Goal: Task Accomplishment & Management: Manage account settings

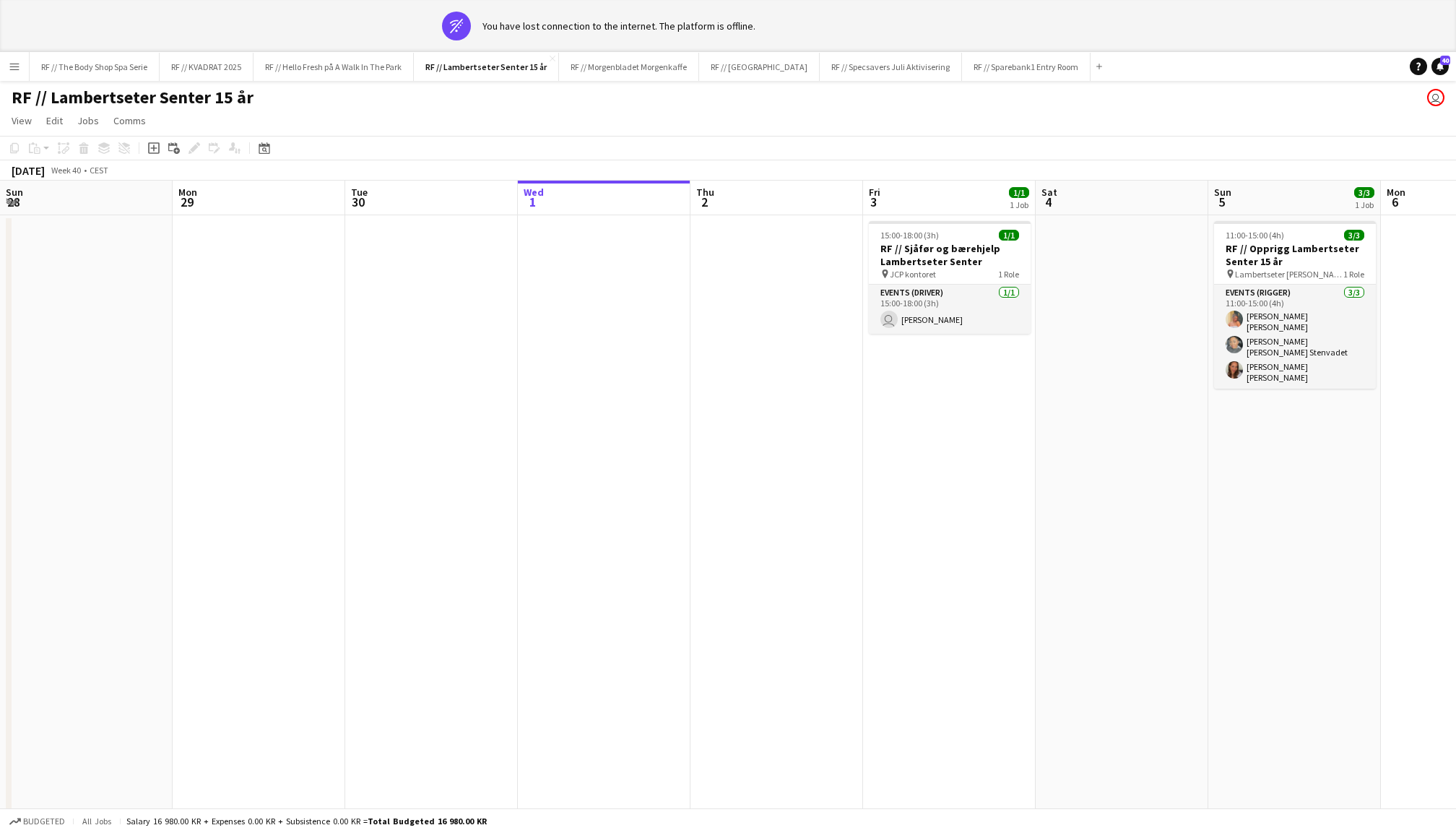
scroll to position [0, 538]
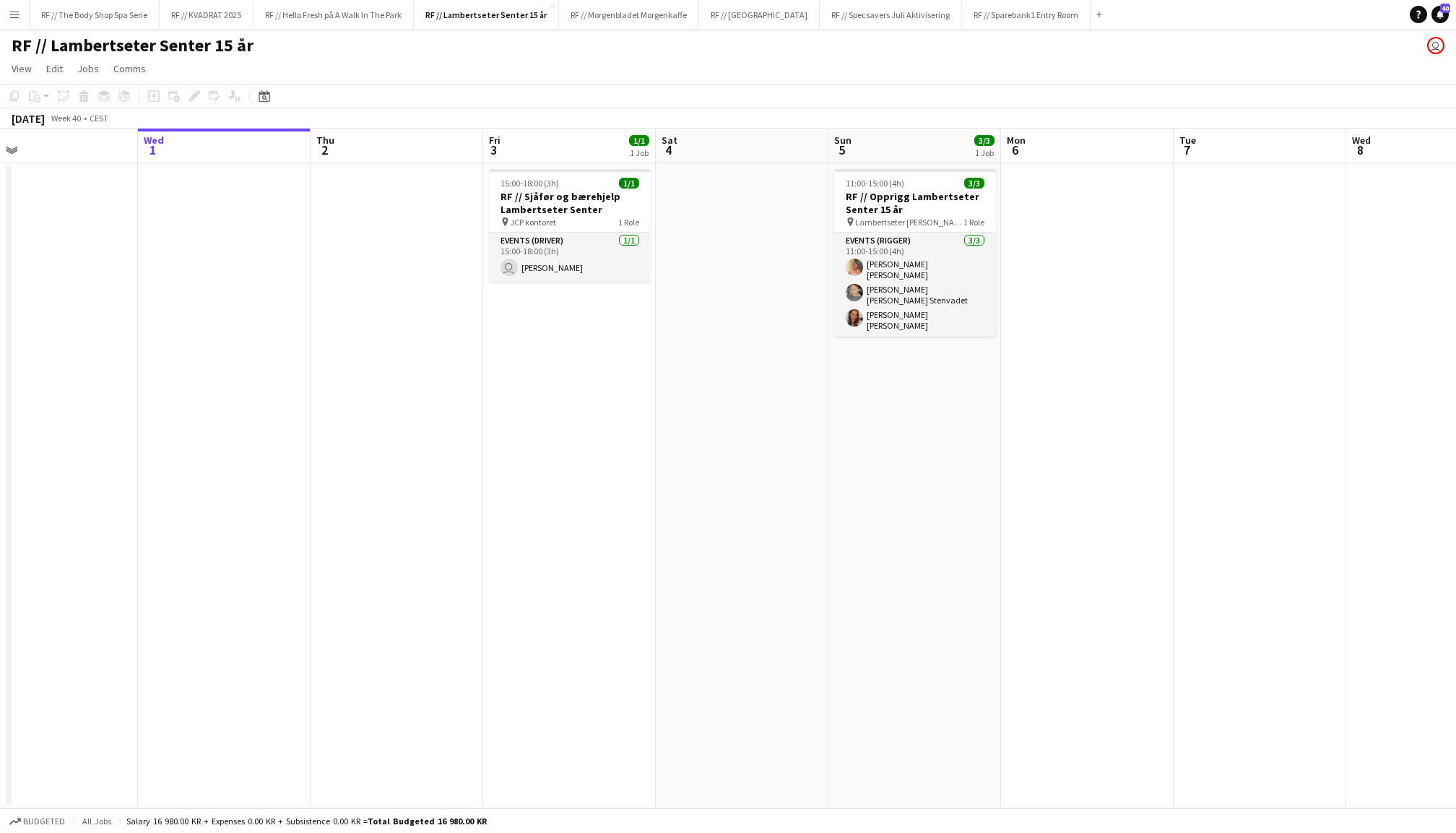
scroll to position [0, 397]
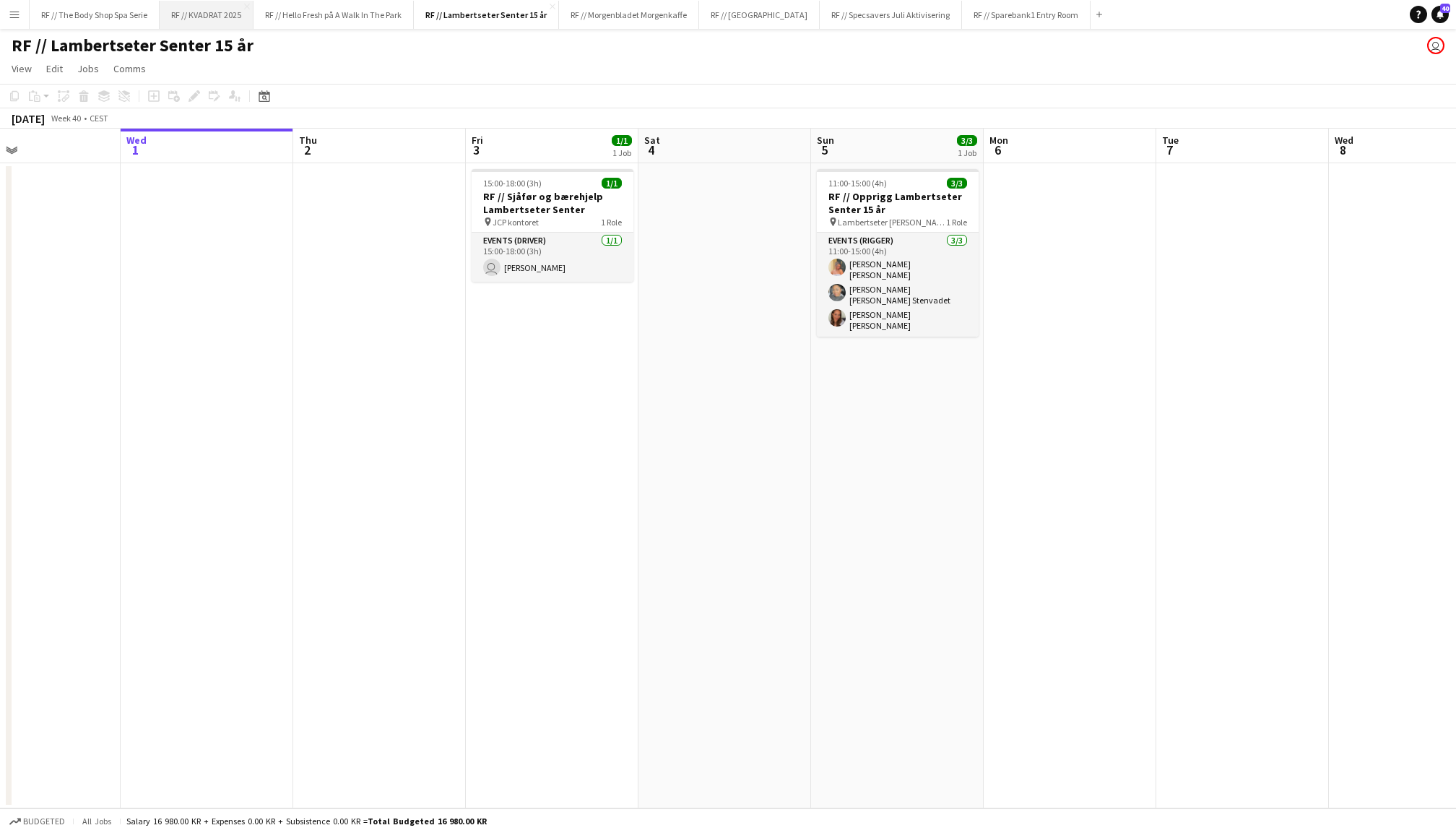
click at [217, 13] on button "RF // KVADRAT 2025 Close" at bounding box center [207, 15] width 94 height 28
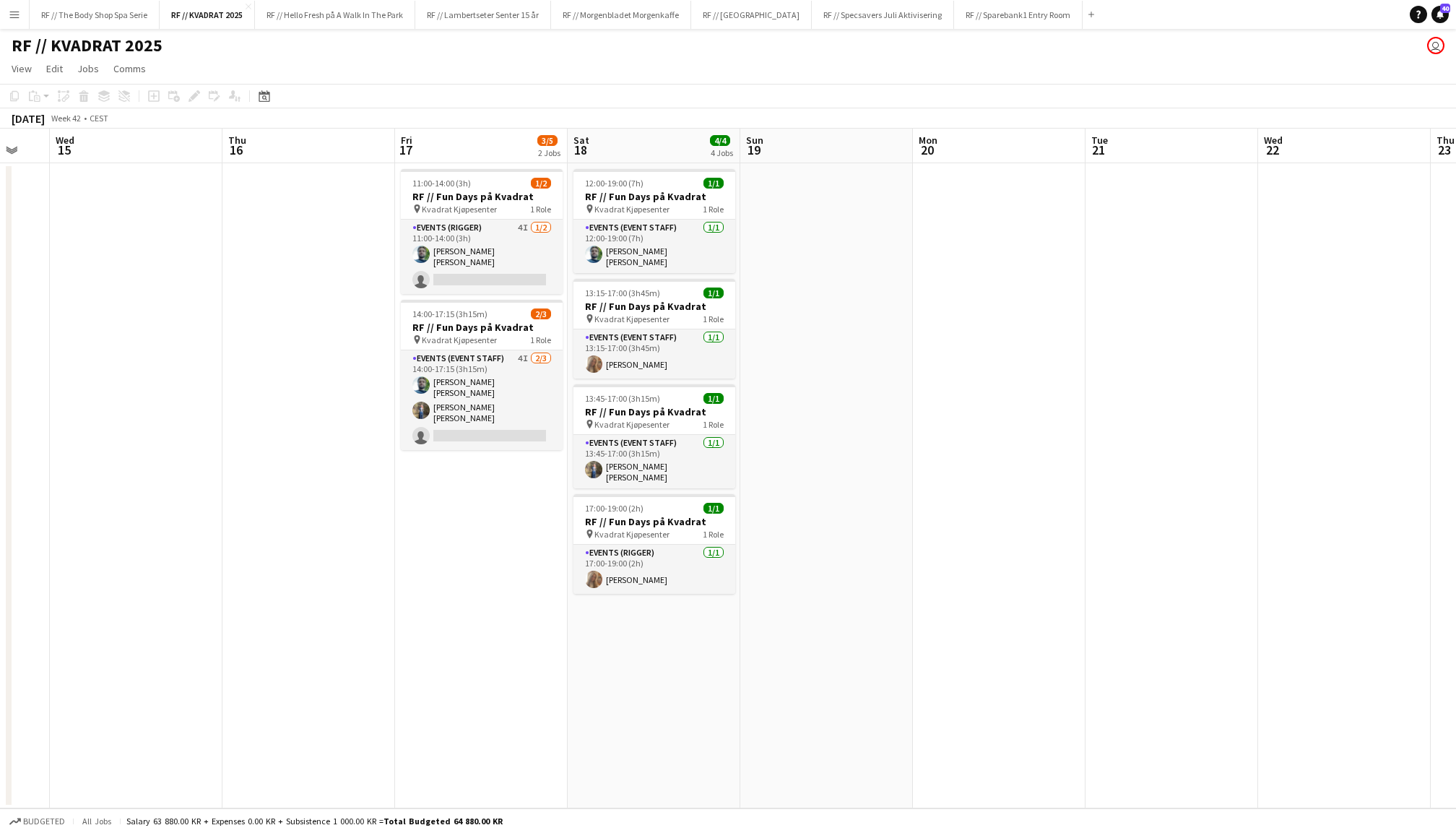
scroll to position [0, 418]
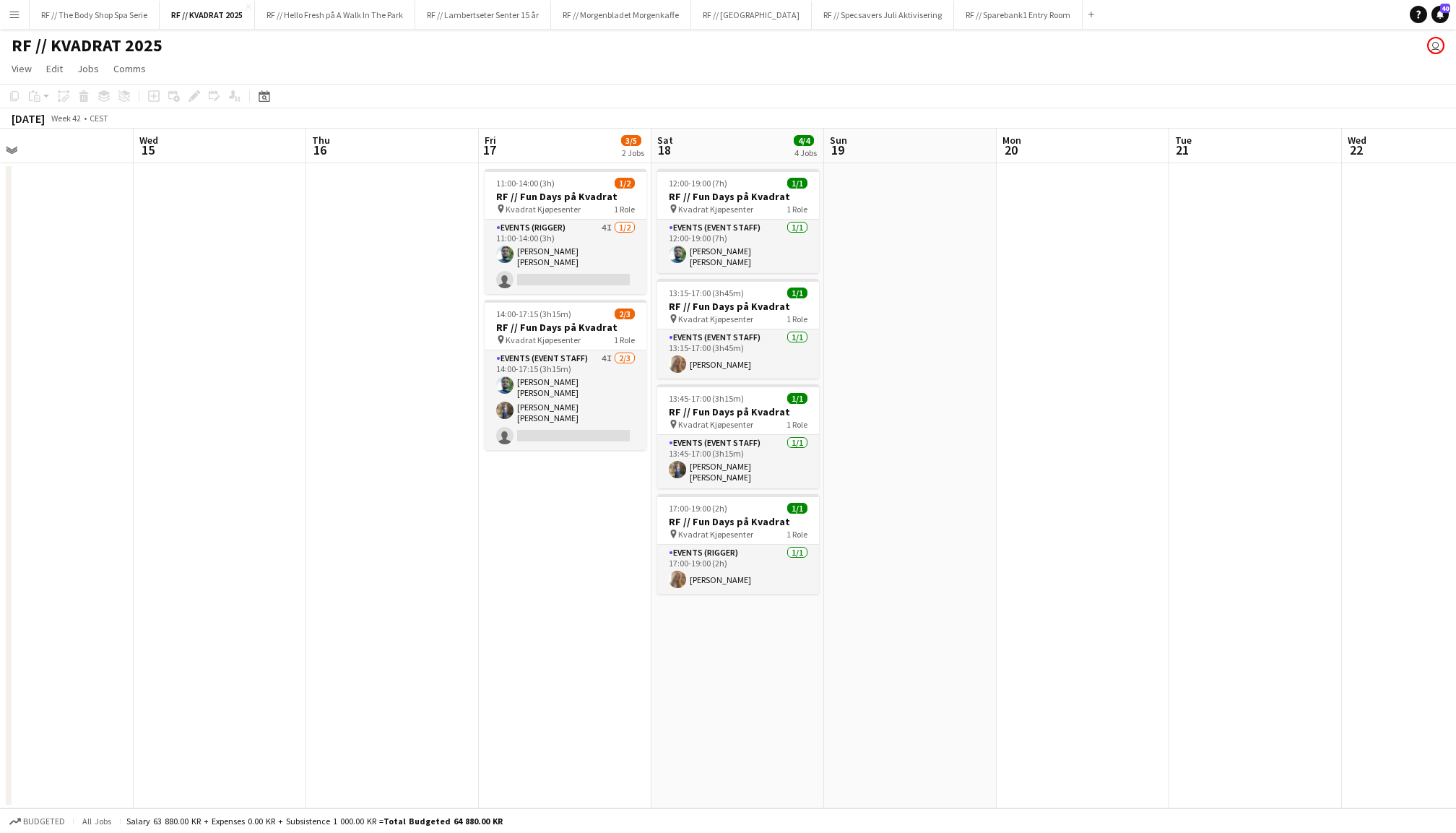
scroll to position [0, 393]
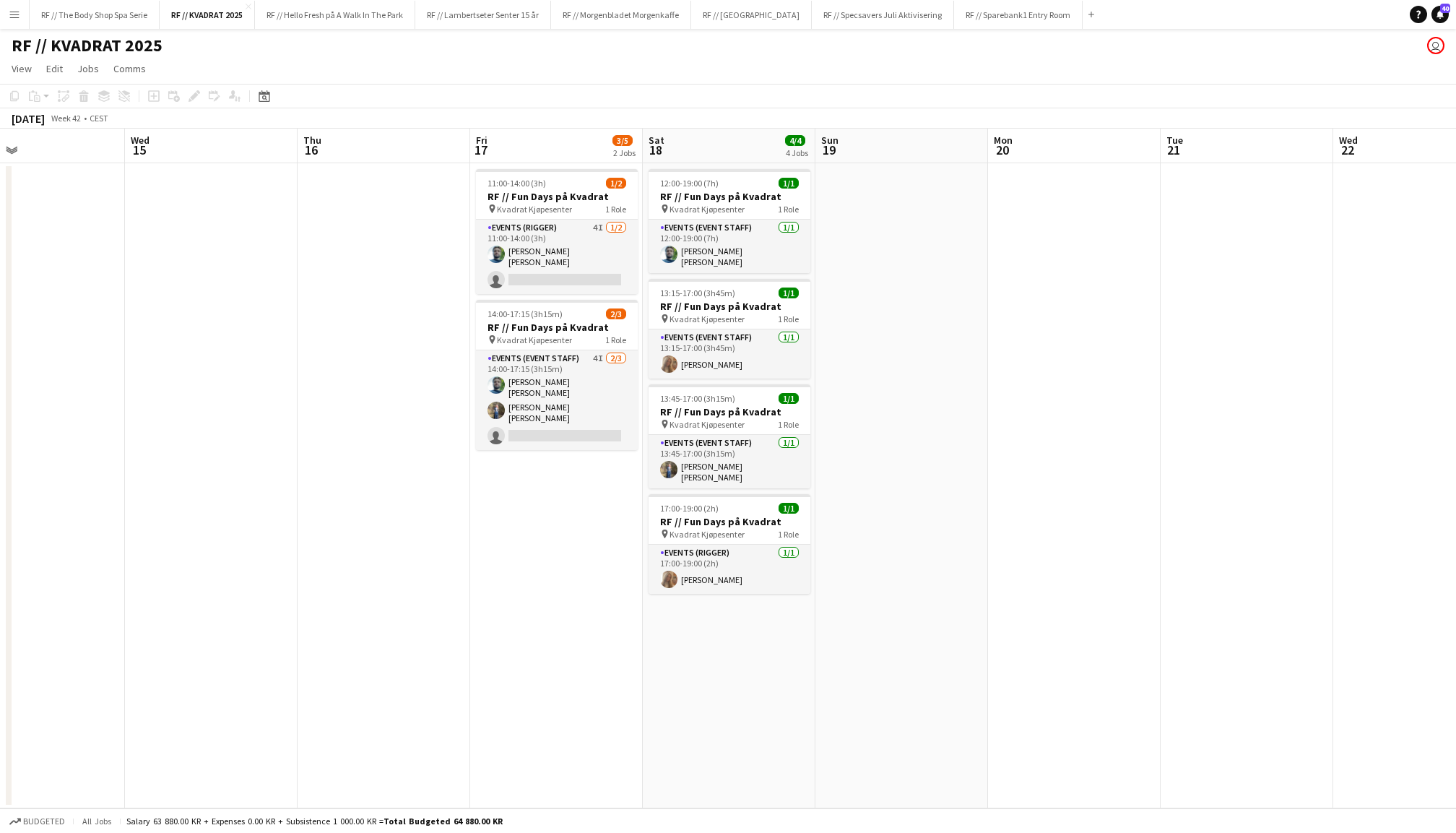
click at [882, 248] on app-date-cell at bounding box center [902, 485] width 172 height 645
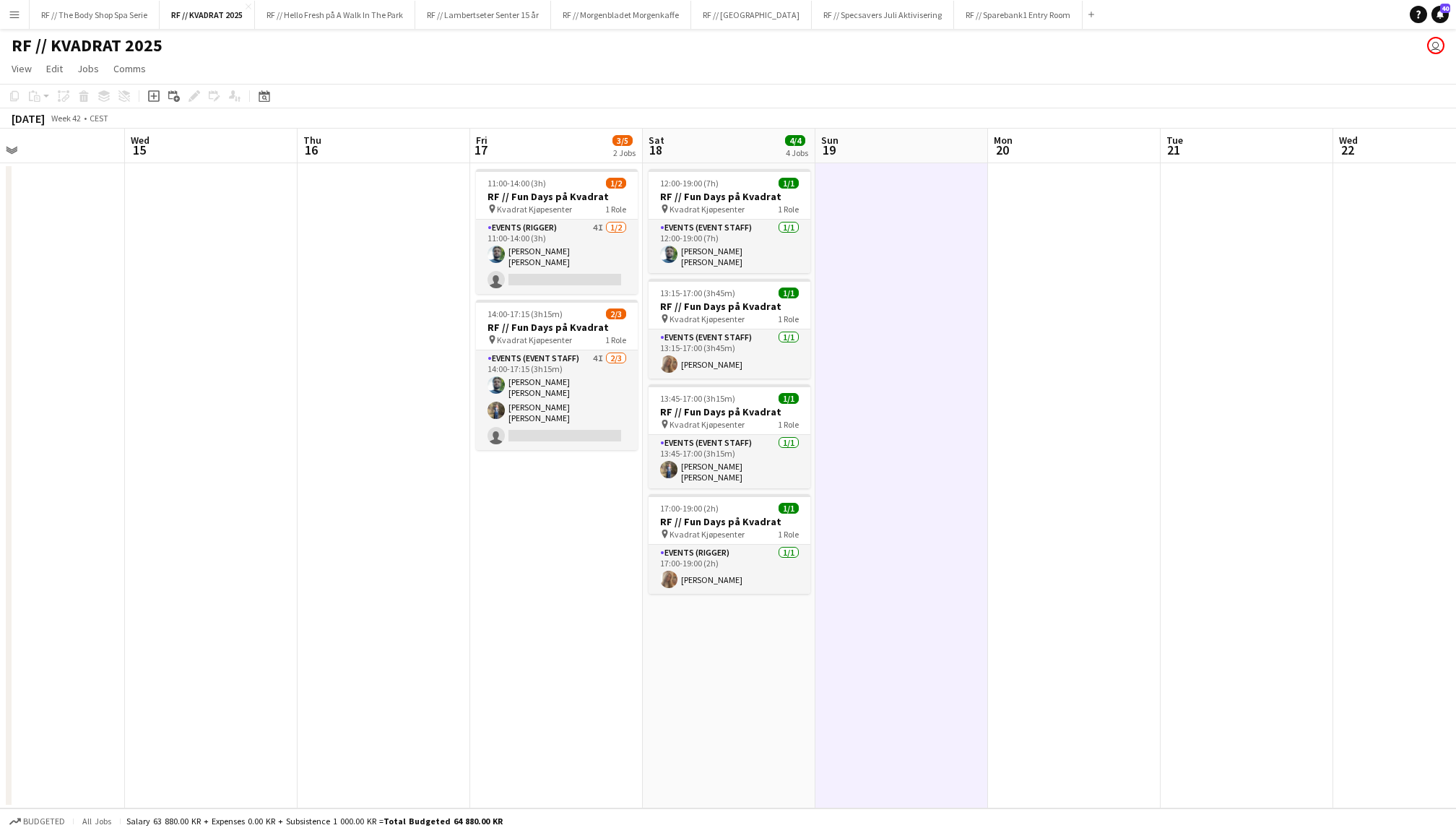
click at [1092, 275] on app-date-cell at bounding box center [1075, 485] width 172 height 645
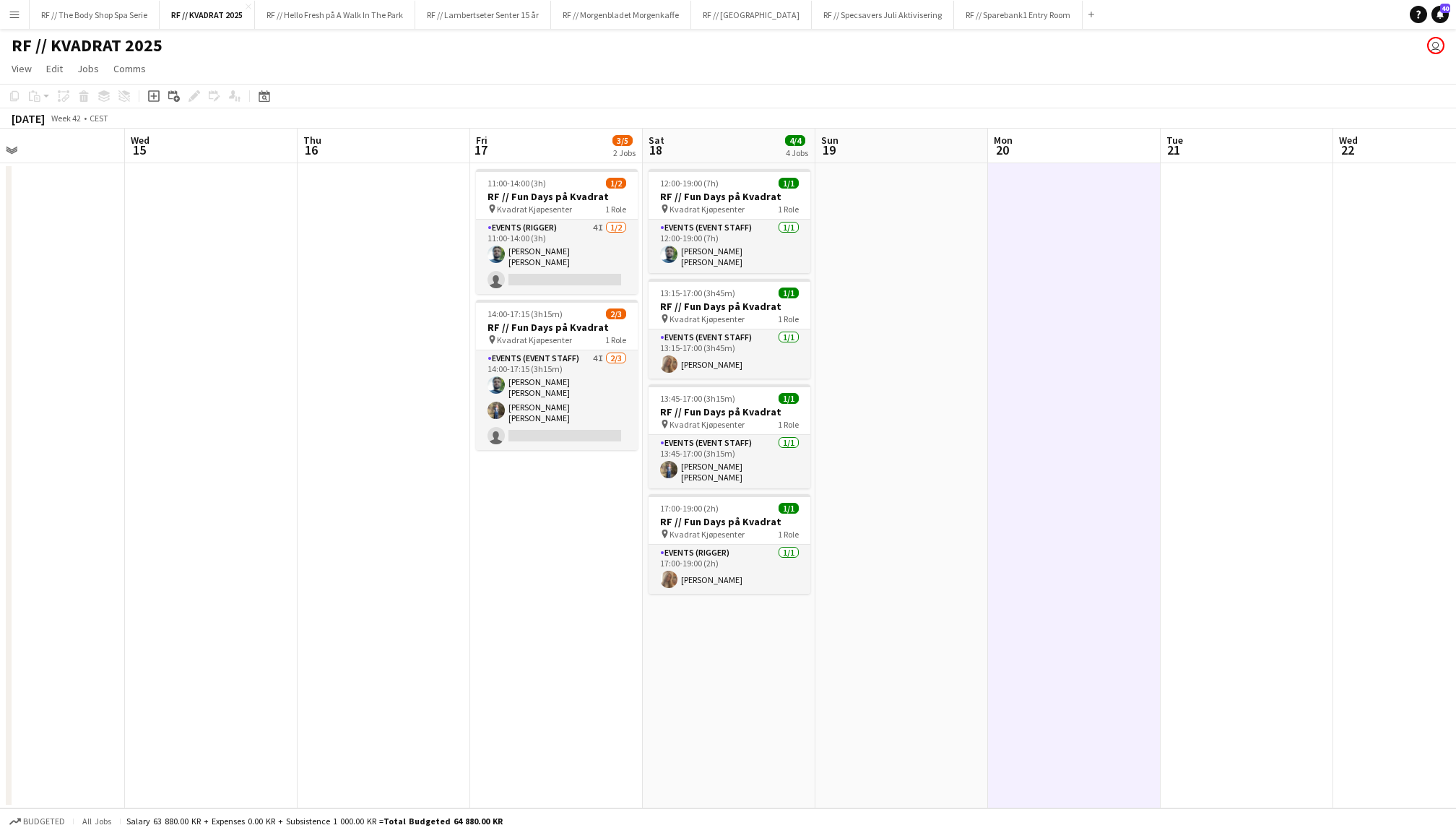
click at [918, 270] on app-date-cell at bounding box center [902, 485] width 172 height 645
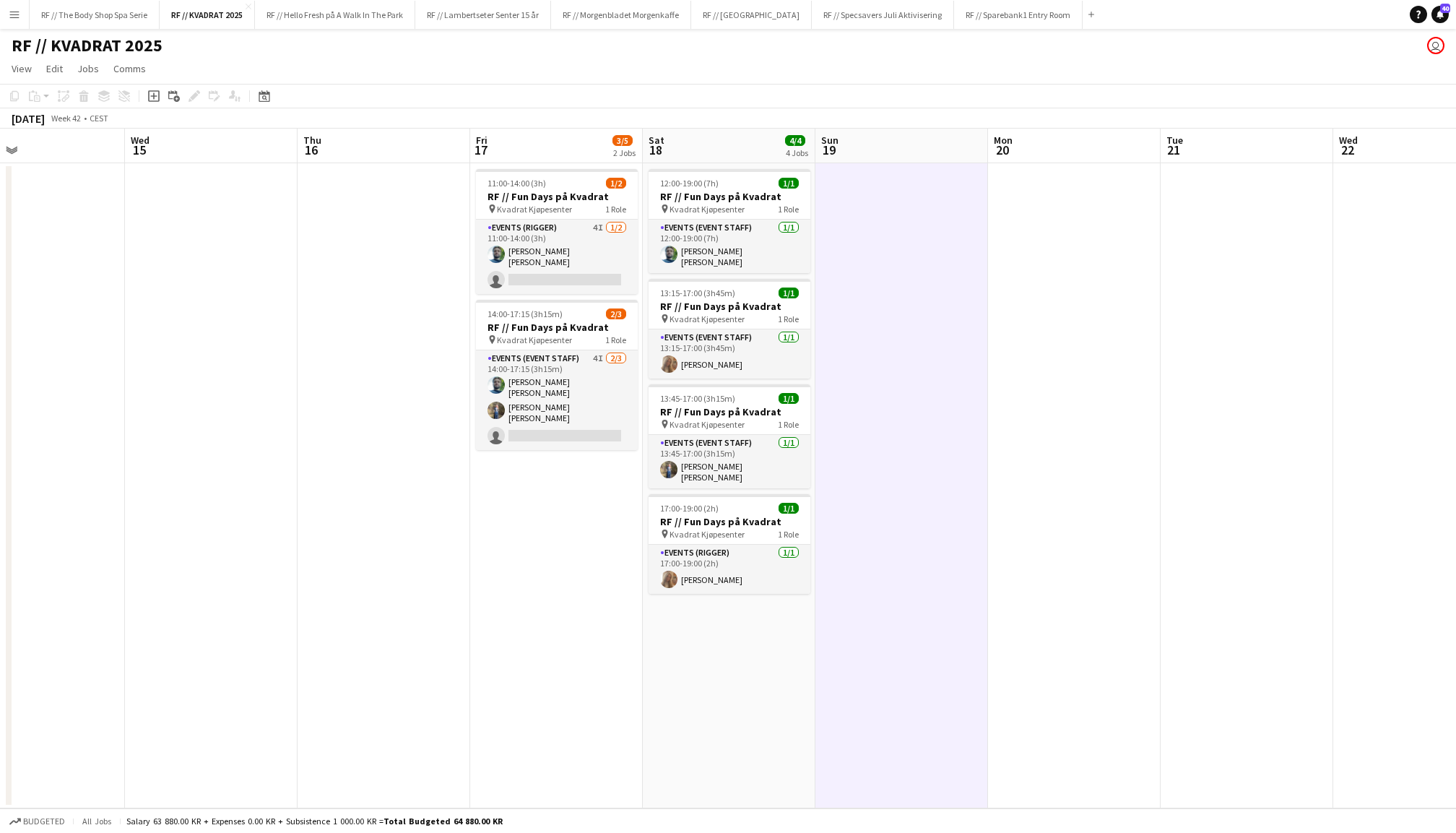
click at [1070, 370] on app-date-cell at bounding box center [1075, 485] width 172 height 645
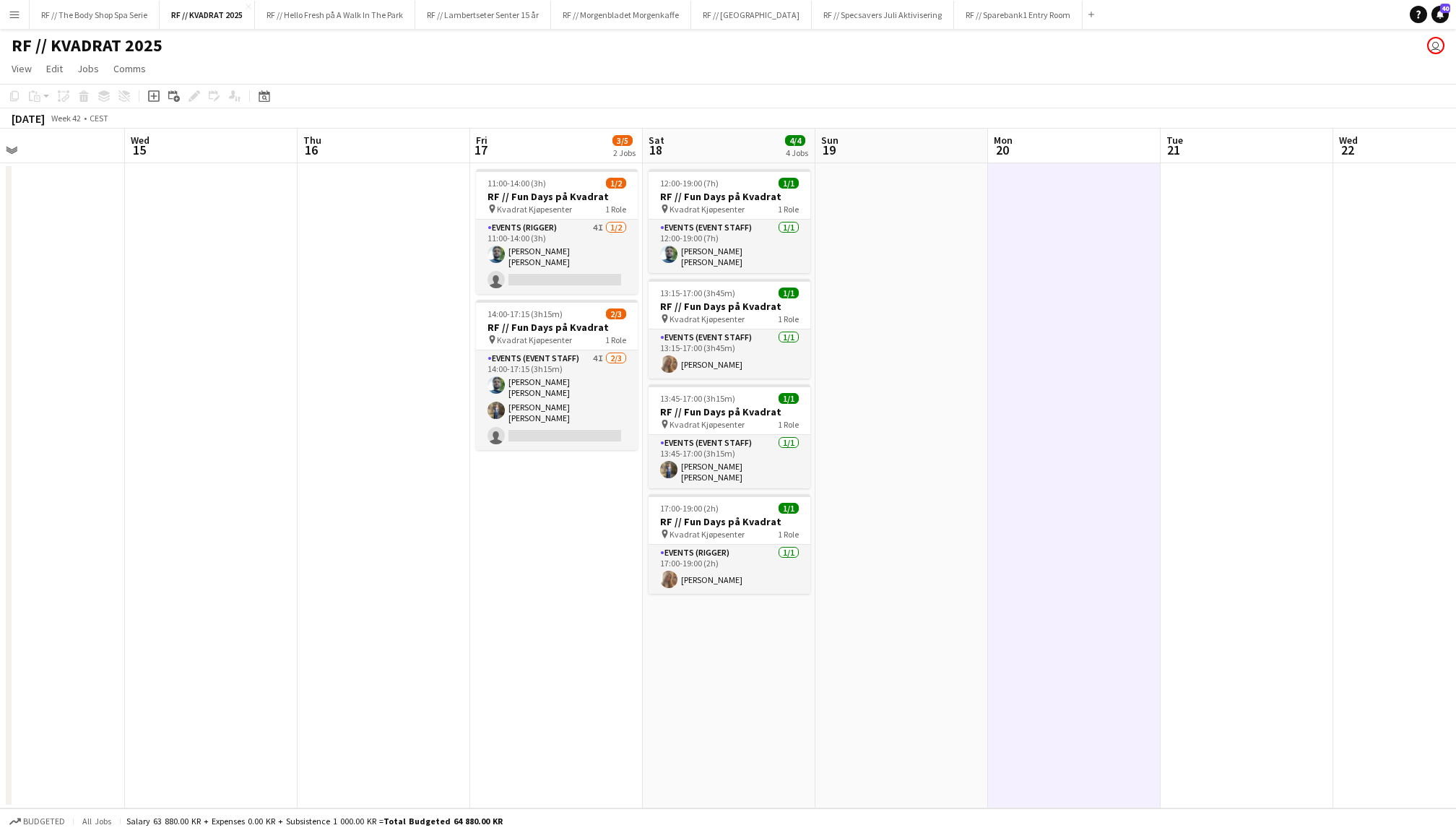
click at [928, 332] on app-date-cell at bounding box center [902, 485] width 172 height 645
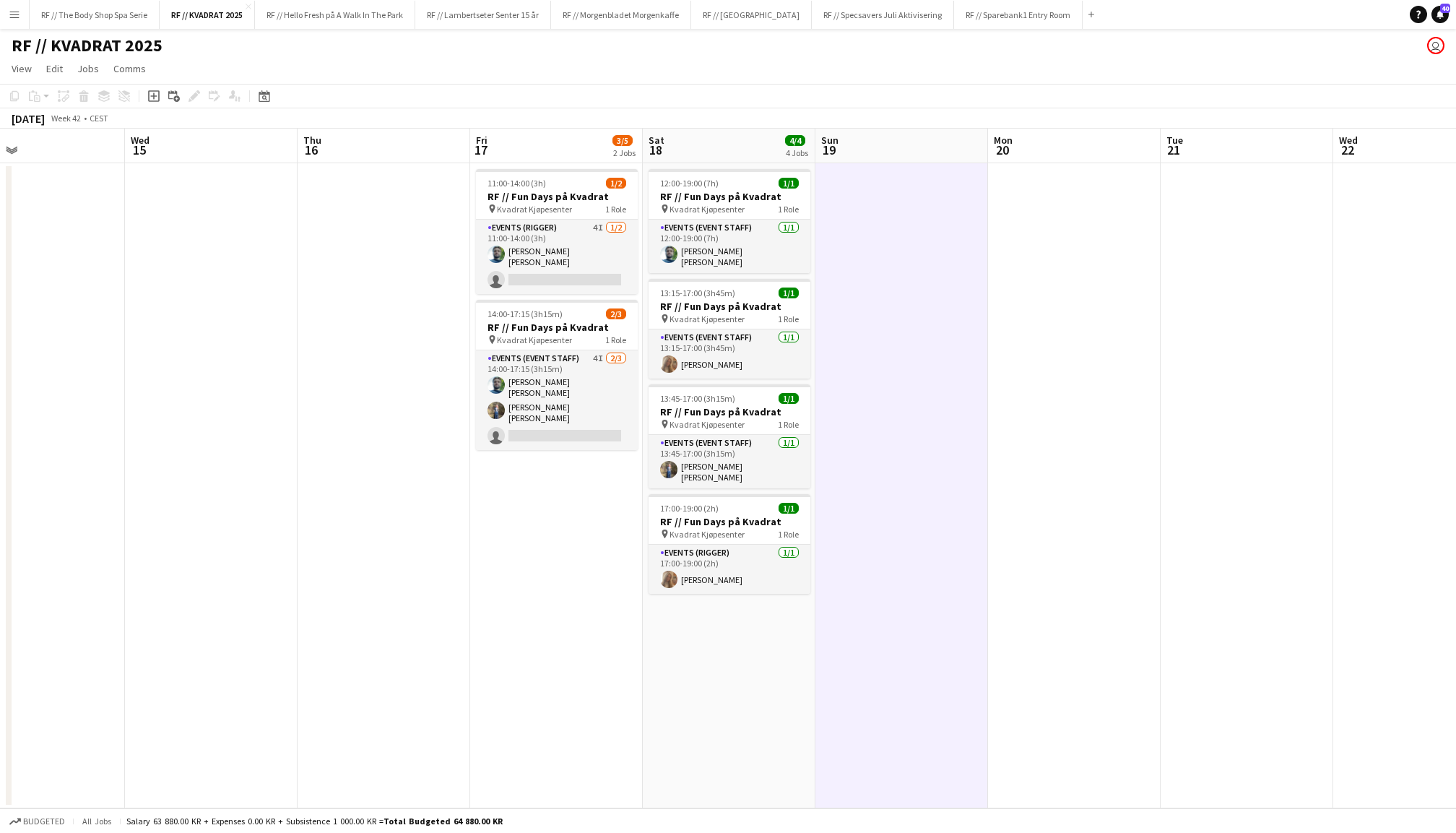
click at [1202, 256] on app-date-cell at bounding box center [1247, 485] width 172 height 645
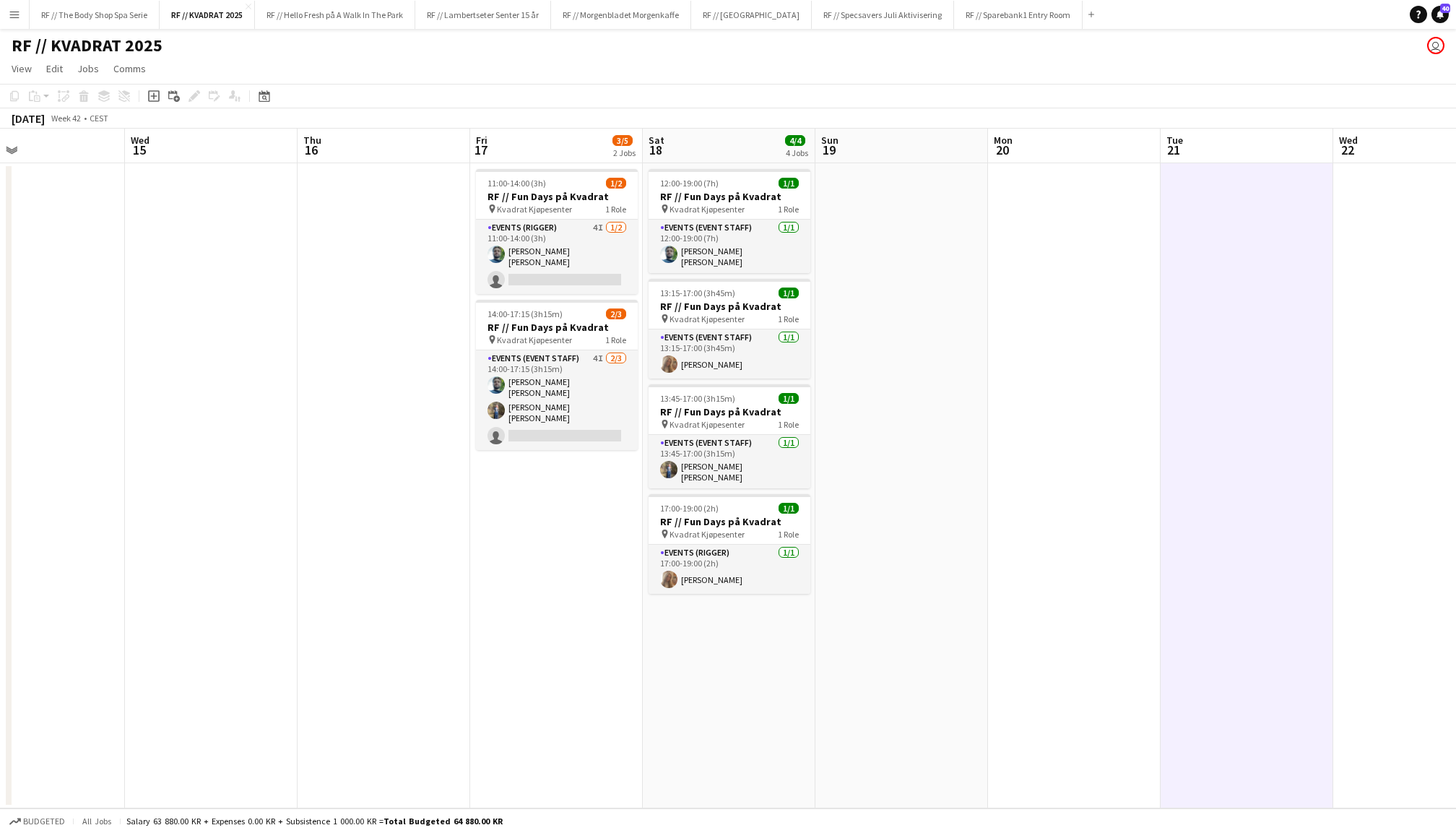
click at [1124, 264] on app-date-cell at bounding box center [1075, 485] width 172 height 645
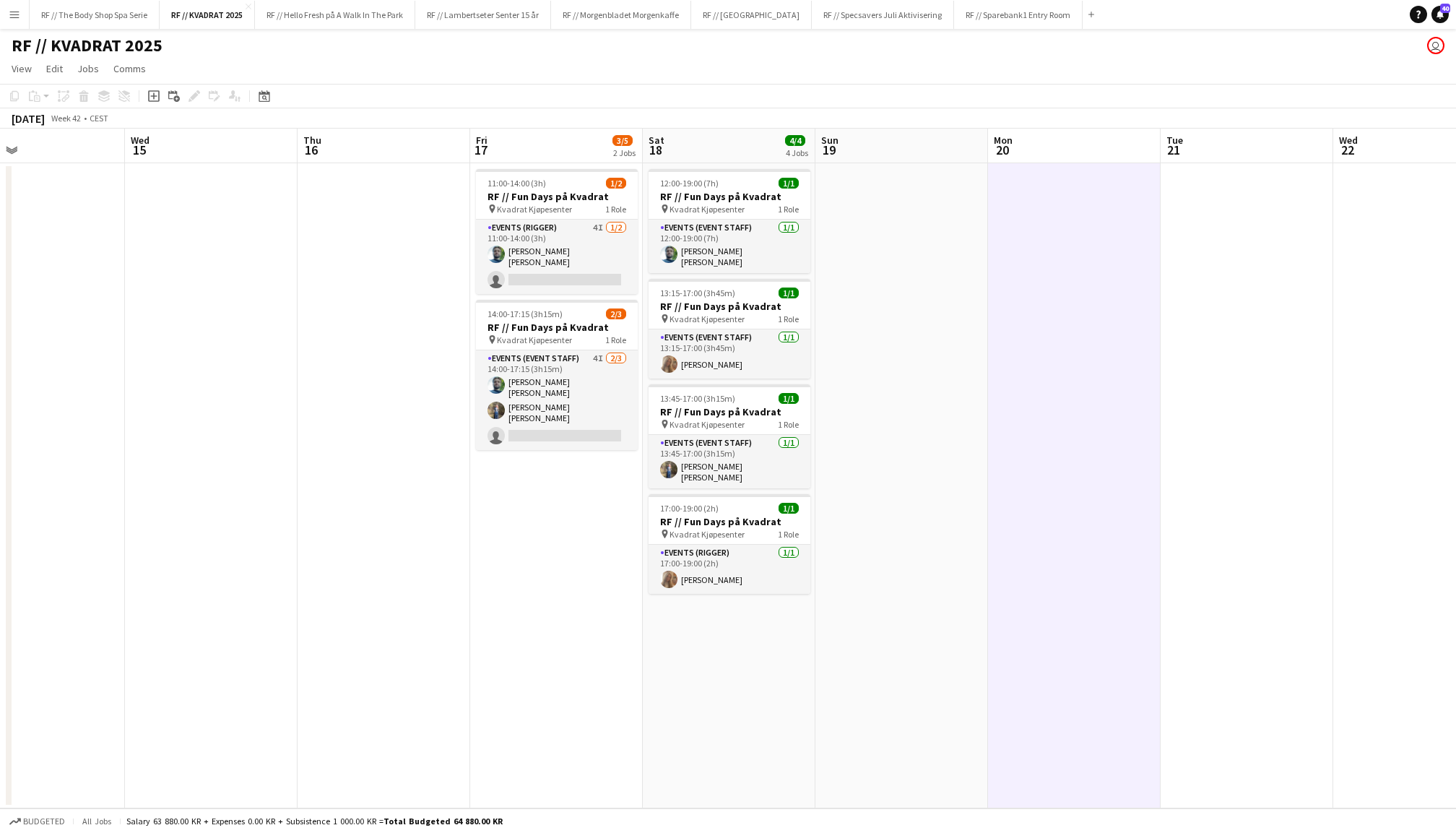
click at [932, 272] on app-date-cell at bounding box center [902, 485] width 172 height 645
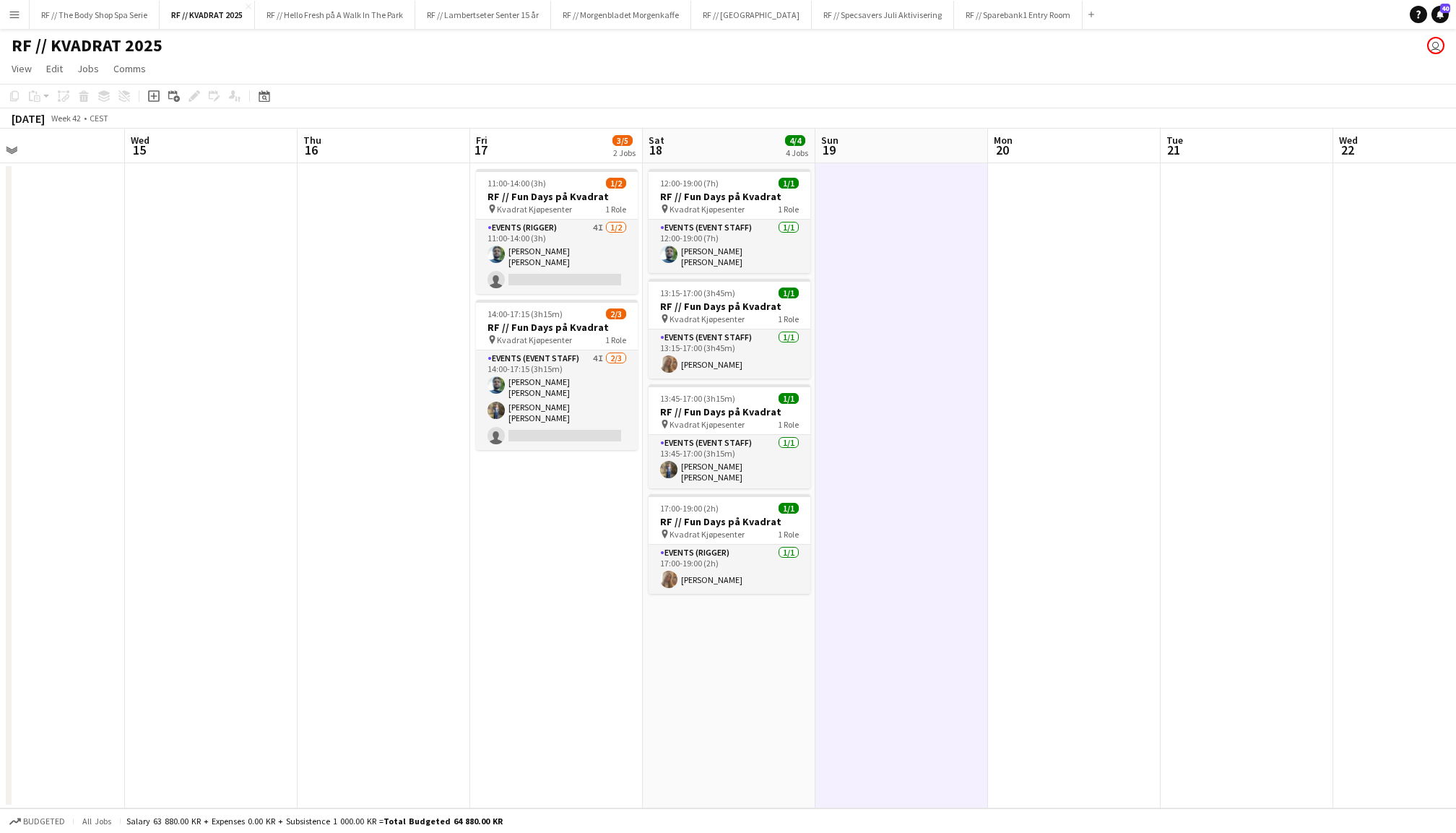
click at [1302, 333] on app-date-cell at bounding box center [1247, 485] width 172 height 645
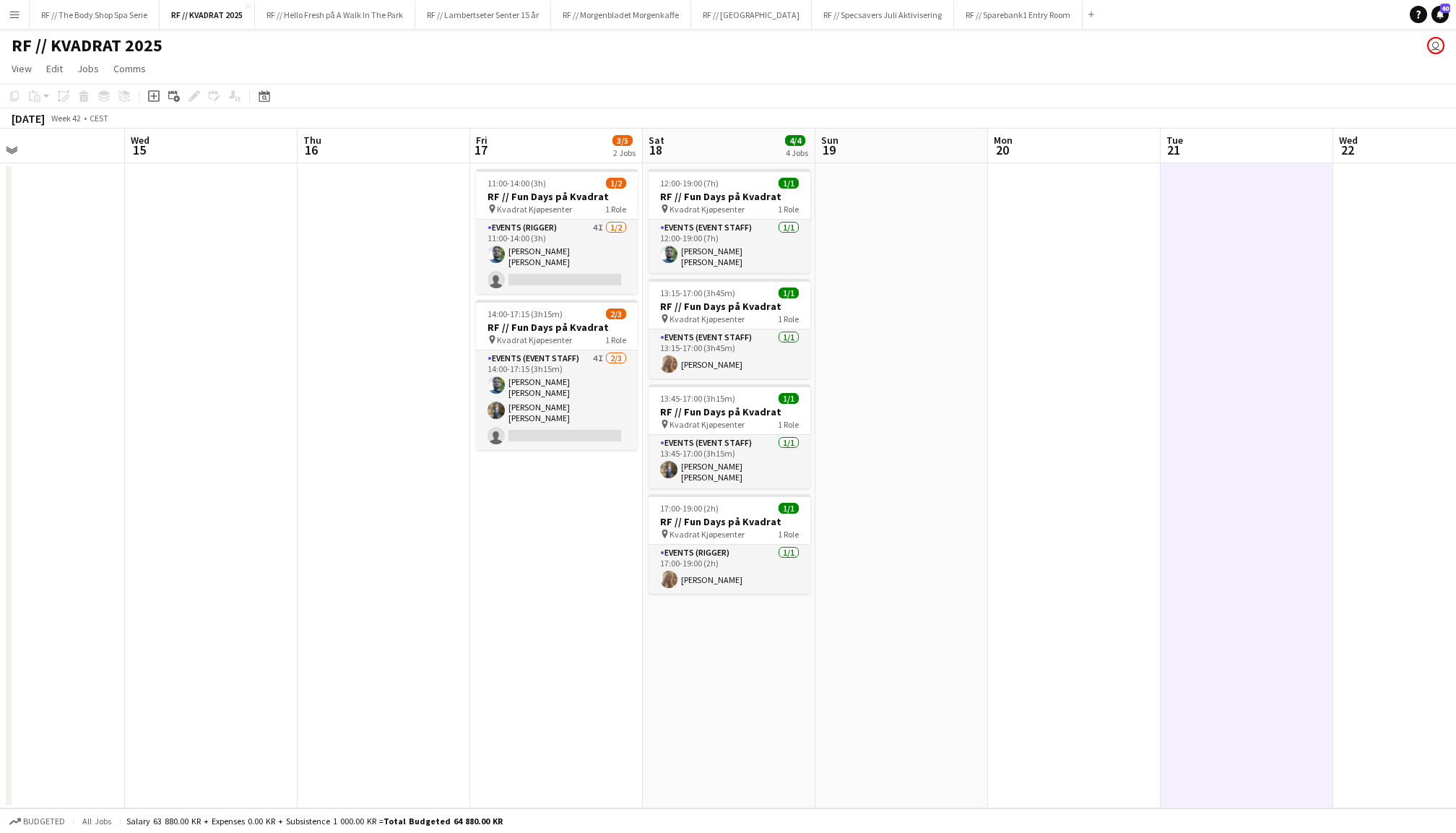
click at [1102, 319] on app-date-cell at bounding box center [1075, 485] width 172 height 645
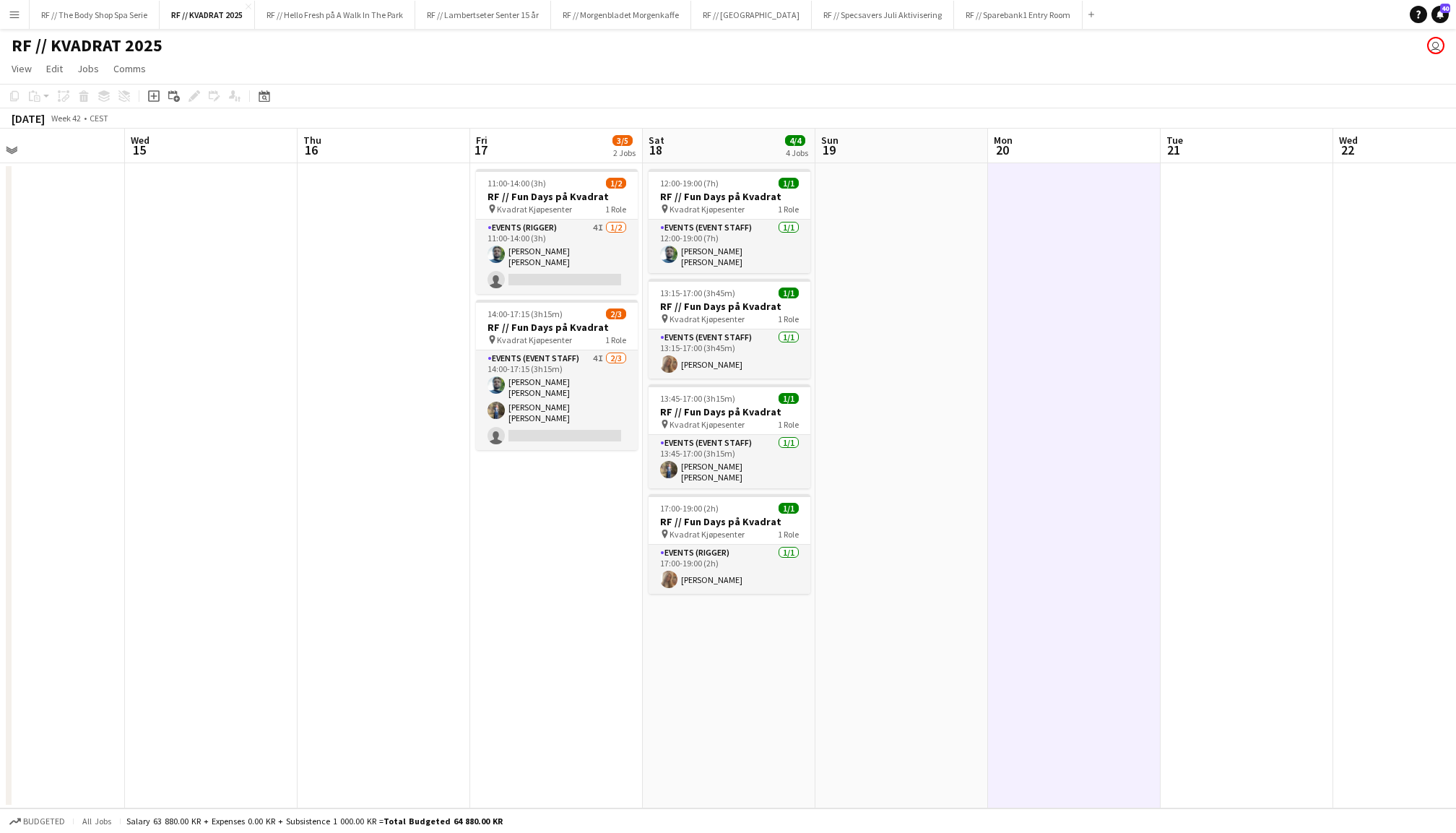
click at [934, 301] on app-date-cell at bounding box center [902, 485] width 172 height 645
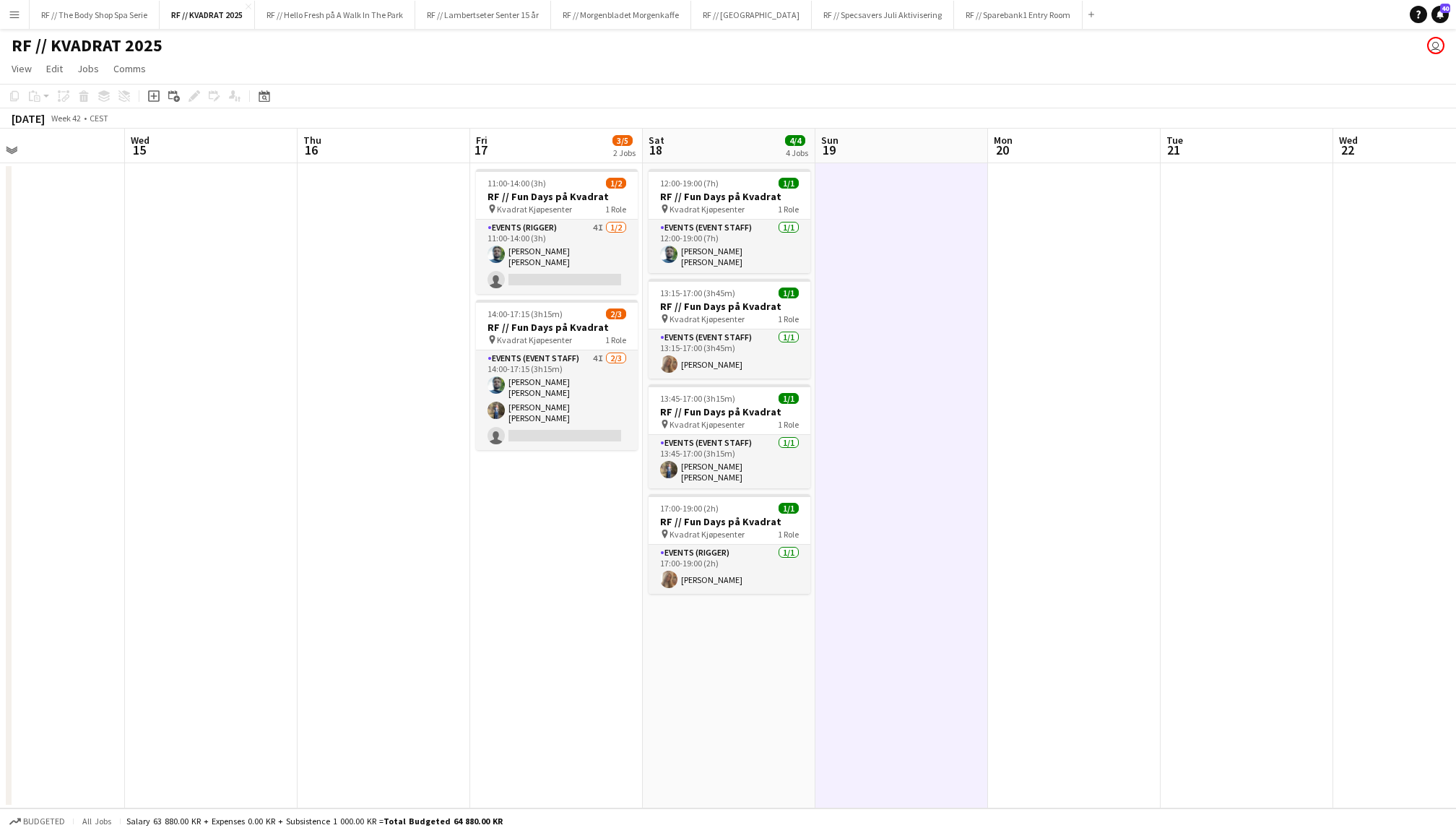
click at [1333, 376] on app-date-cell at bounding box center [1247, 485] width 172 height 645
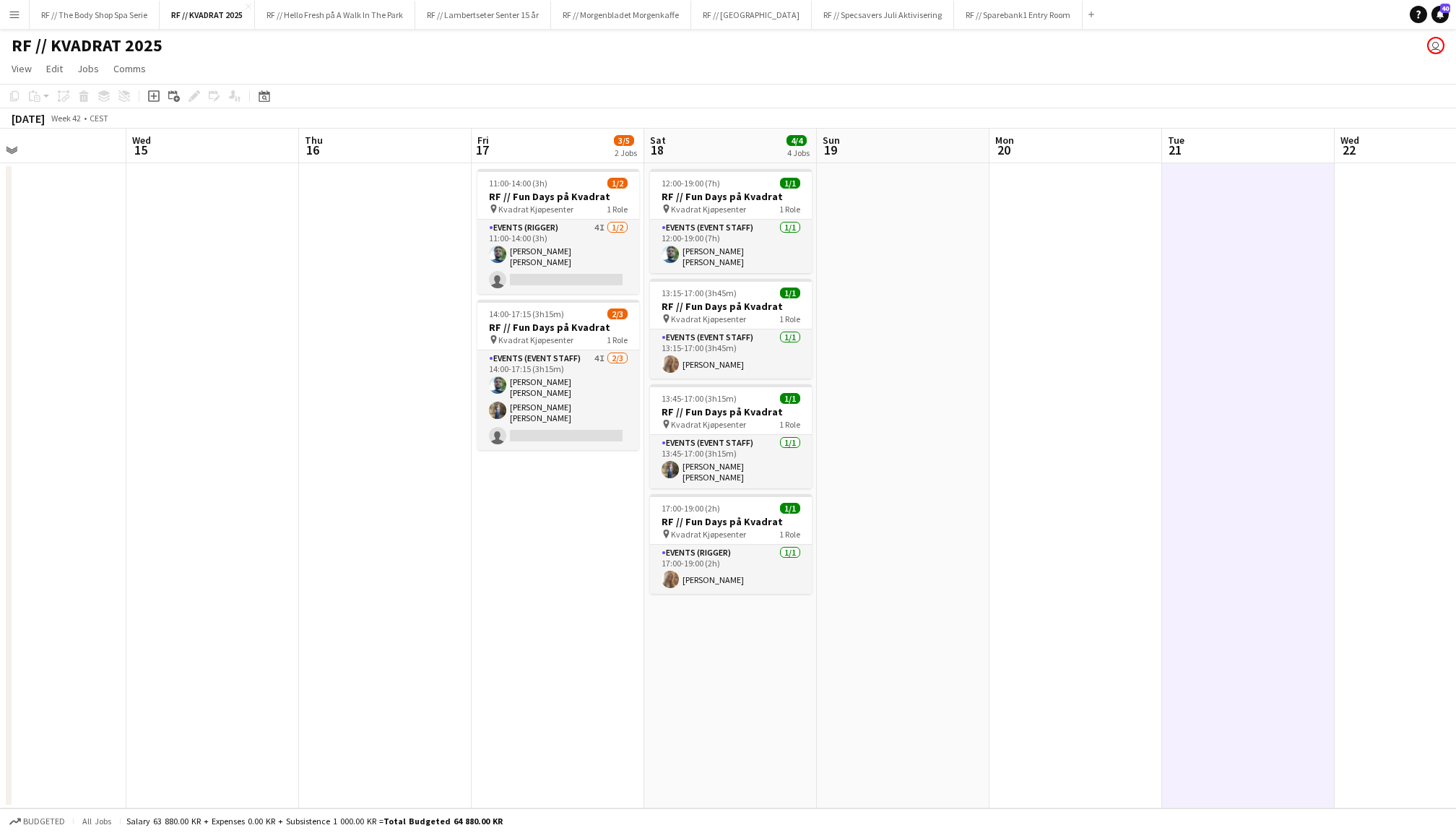
click at [1197, 379] on app-date-cell at bounding box center [1249, 485] width 172 height 645
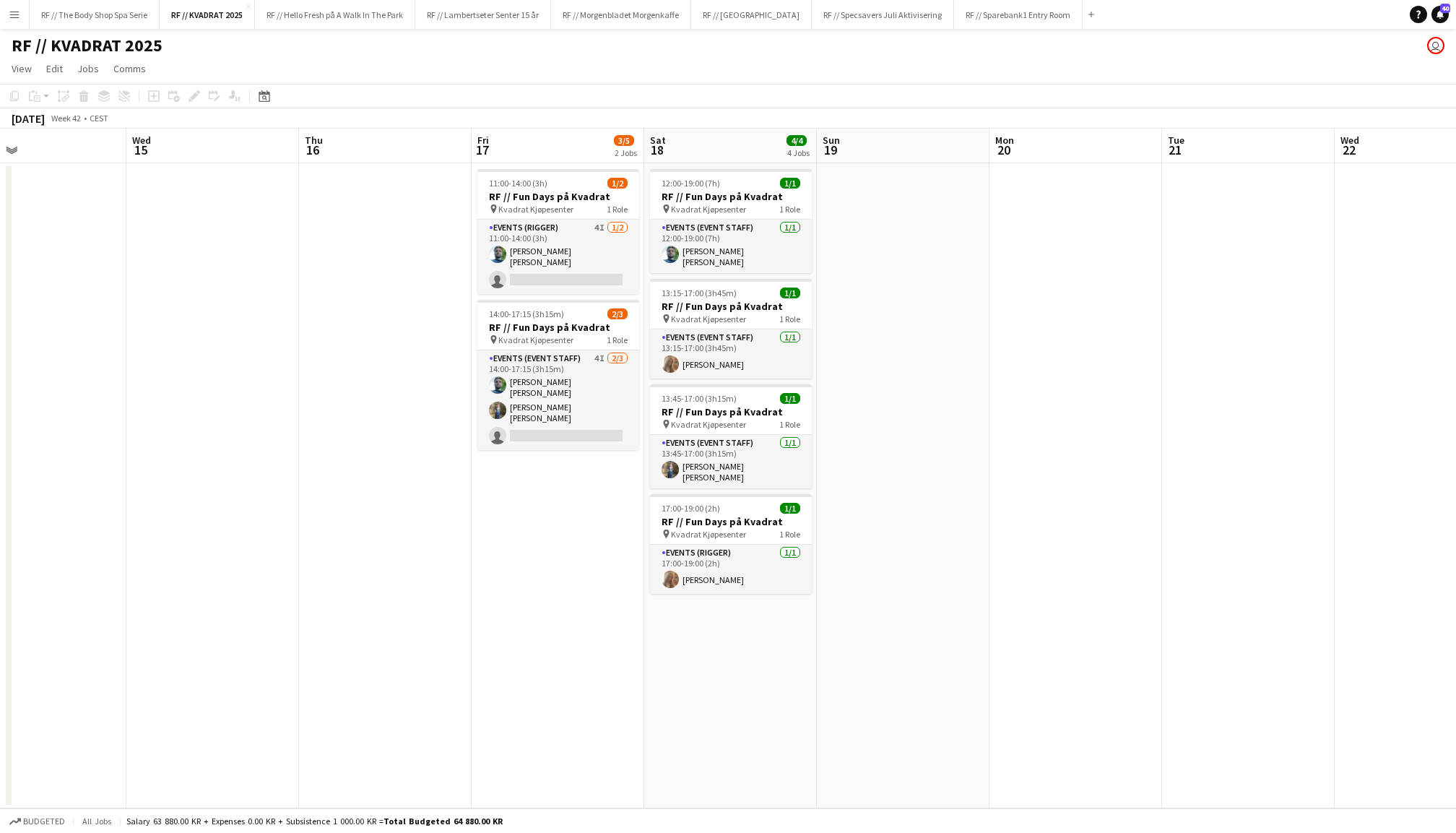
click at [1102, 350] on app-date-cell at bounding box center [1076, 485] width 172 height 645
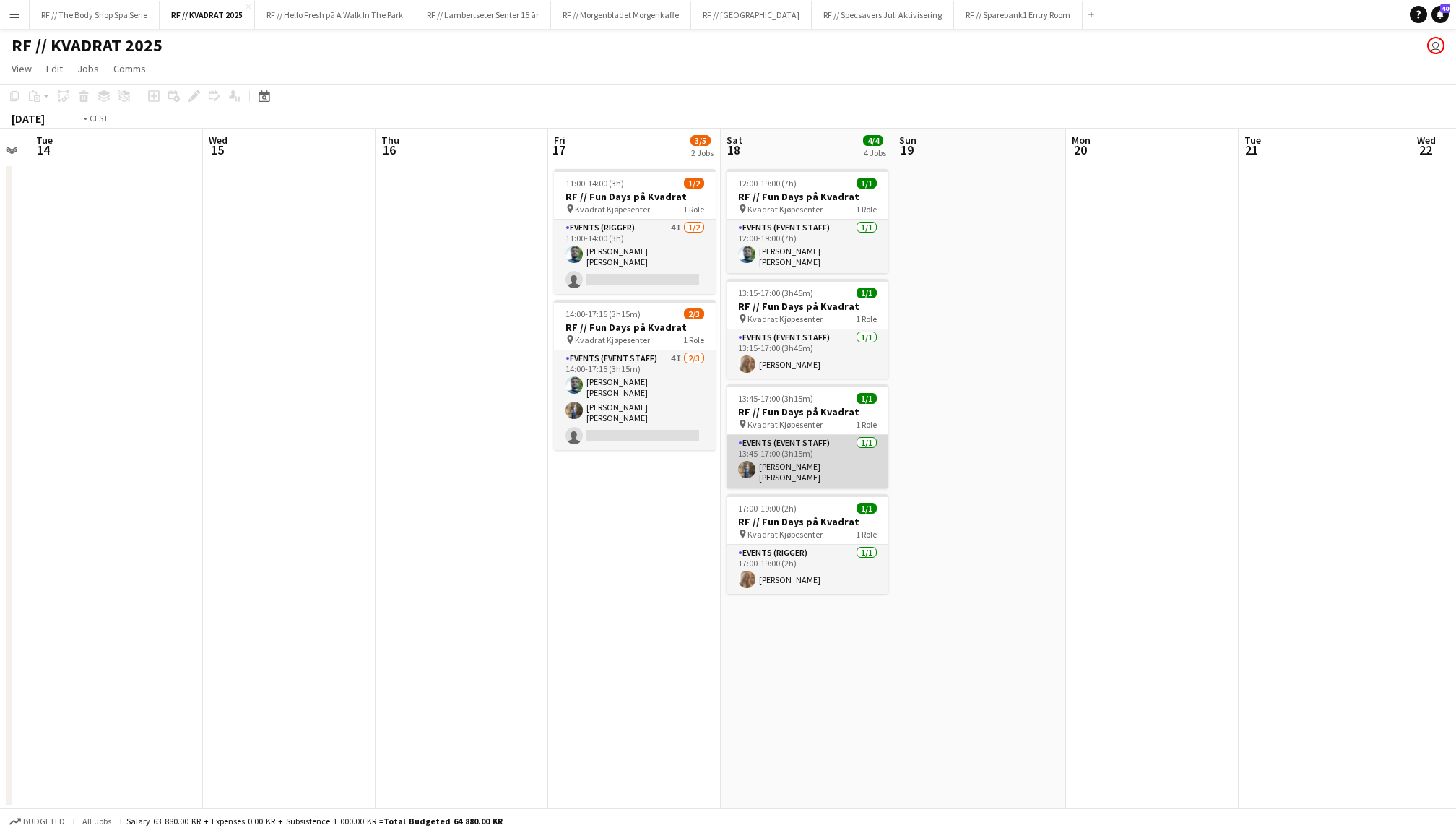
scroll to position [0, 671]
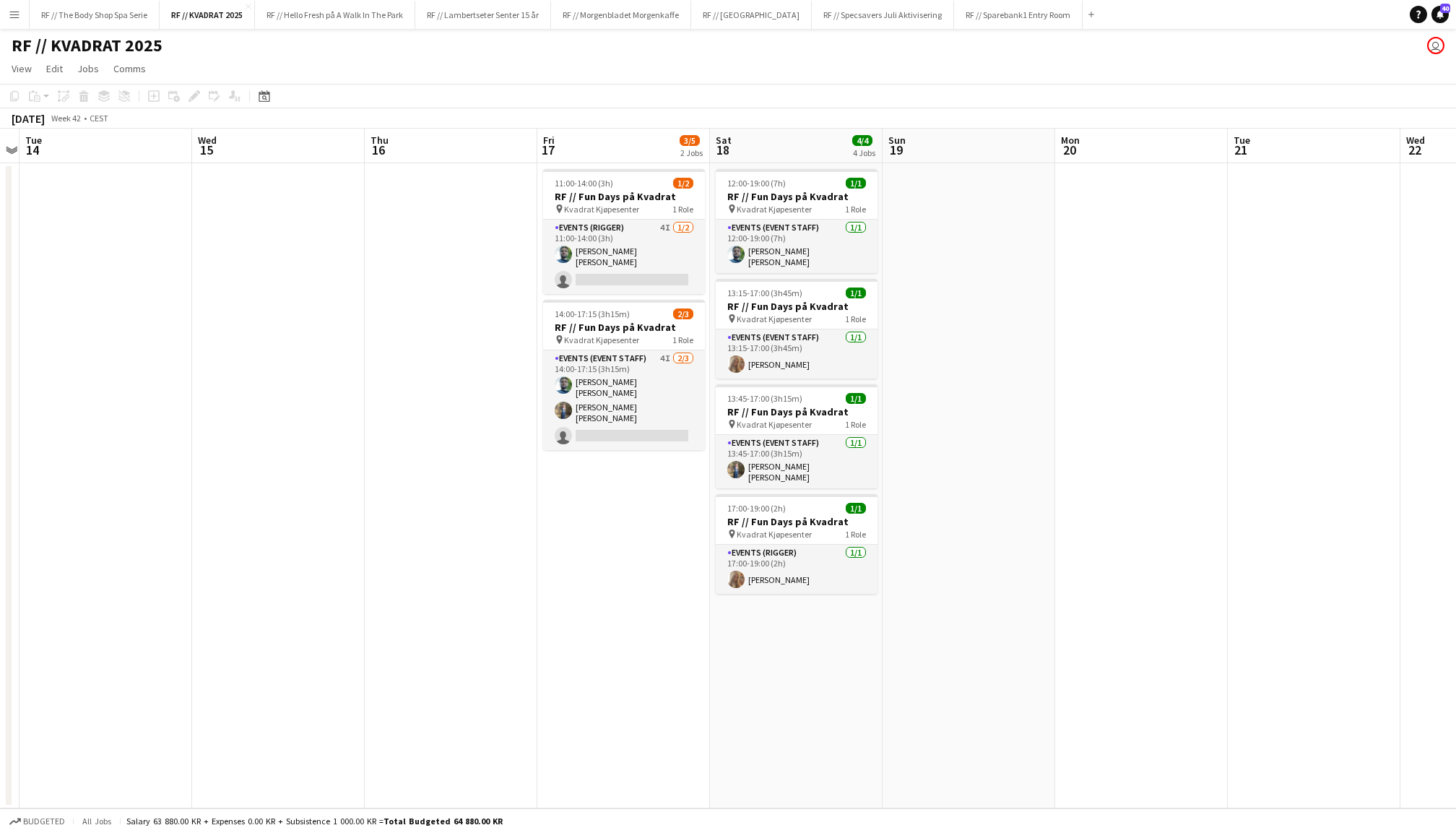
click at [1223, 261] on app-date-cell at bounding box center [1142, 485] width 172 height 645
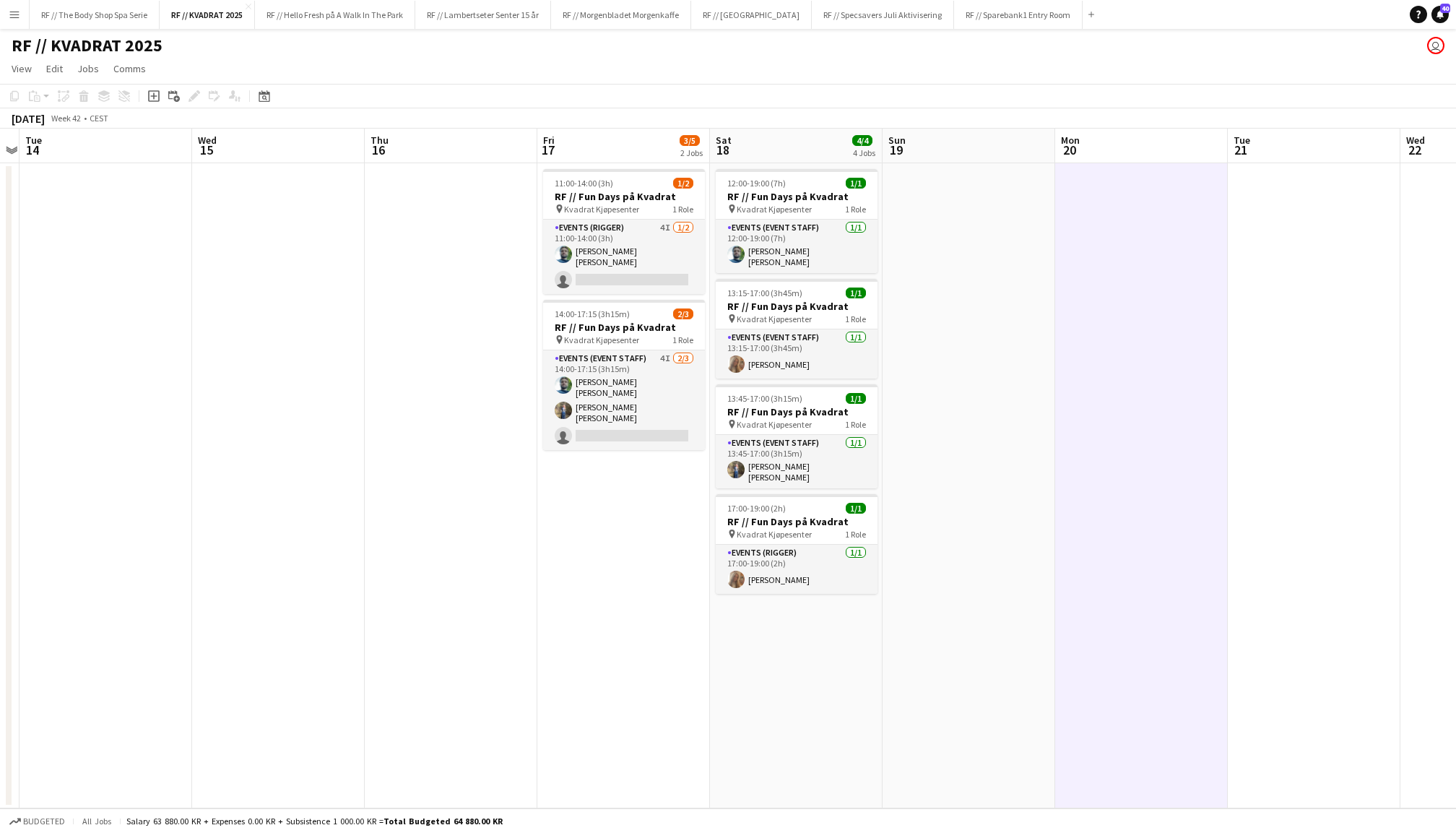
click at [948, 267] on app-date-cell at bounding box center [969, 485] width 172 height 645
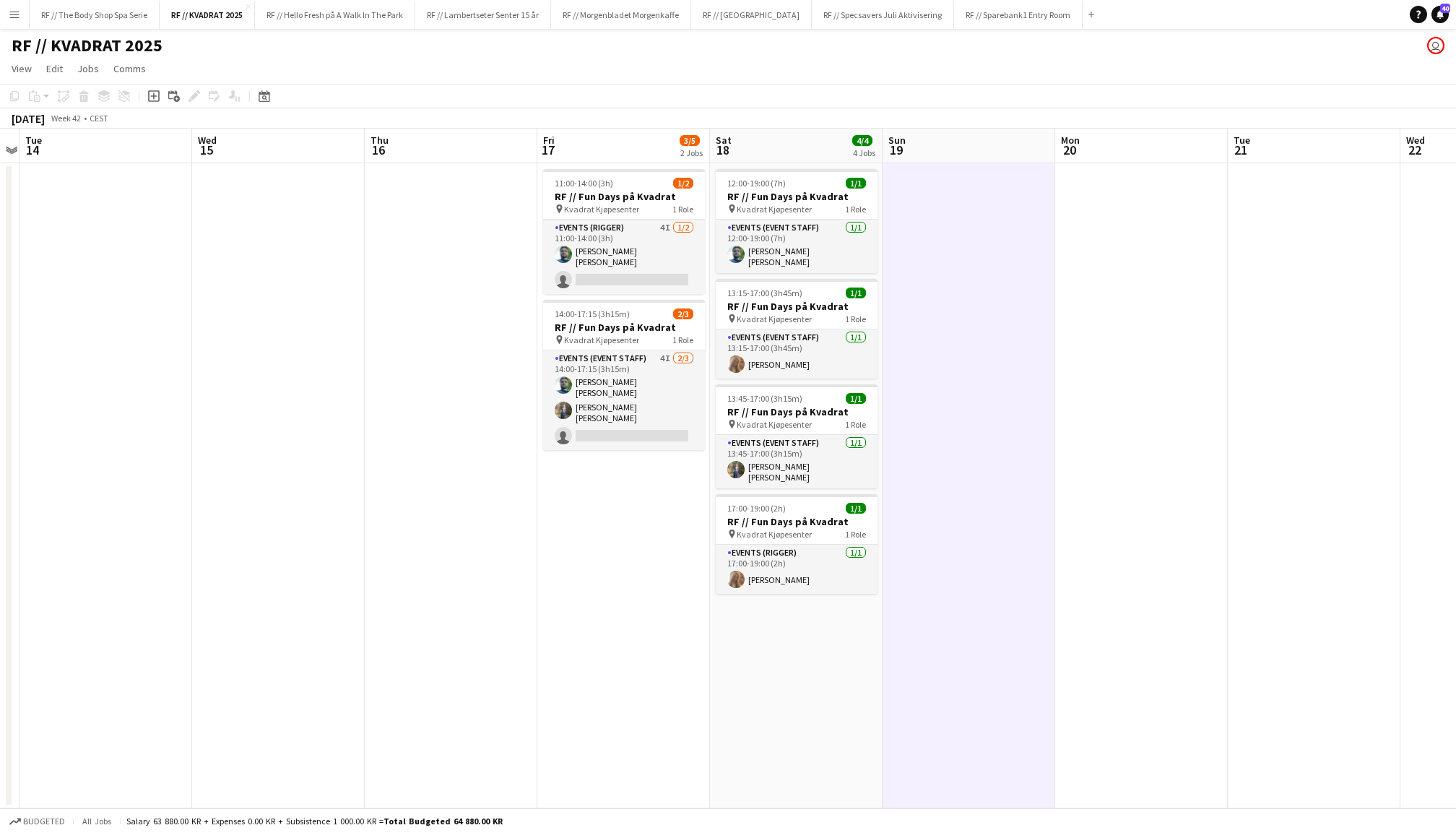
click at [1116, 278] on app-date-cell at bounding box center [1142, 485] width 172 height 645
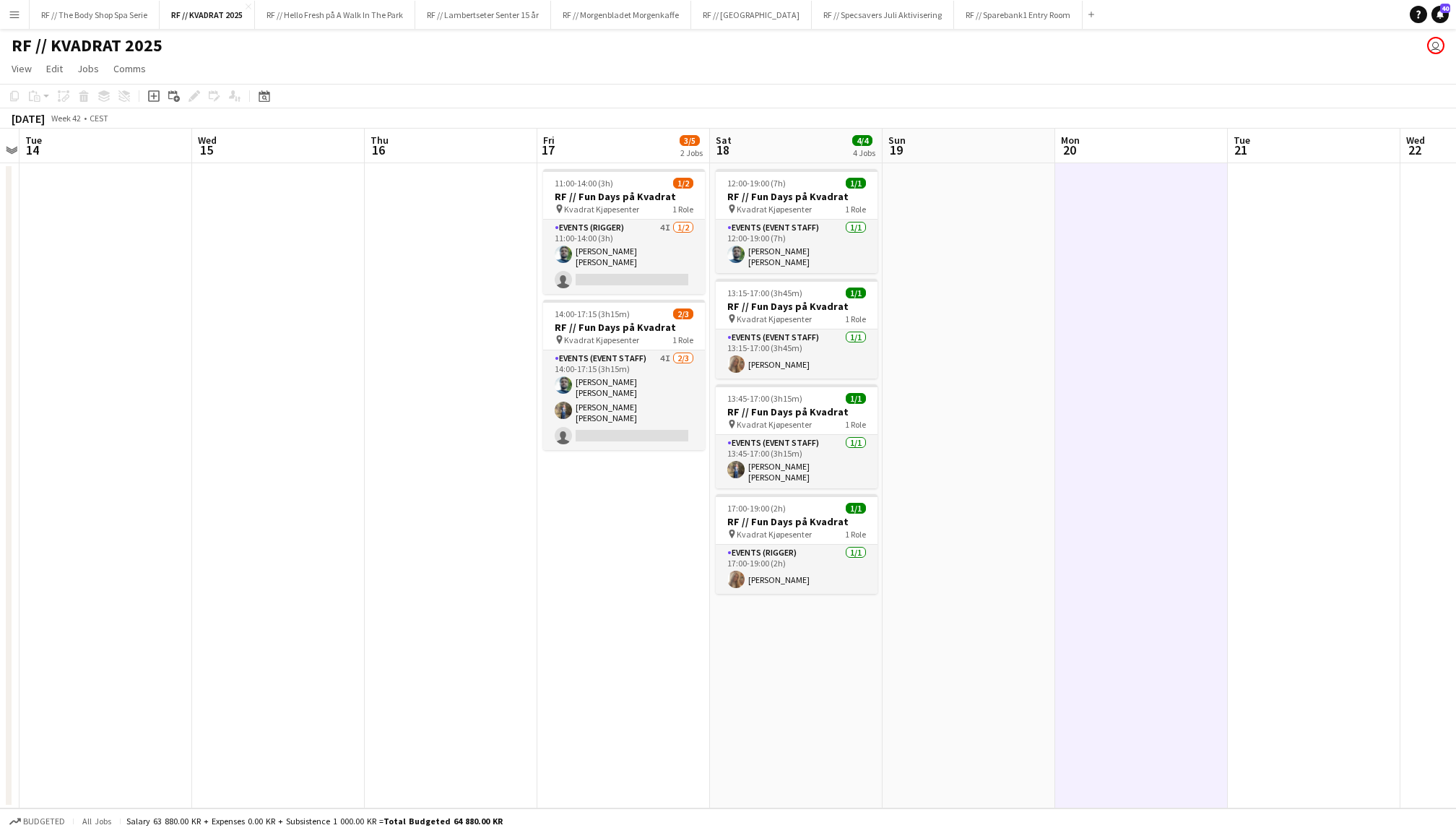
click at [1010, 290] on app-date-cell at bounding box center [969, 485] width 172 height 645
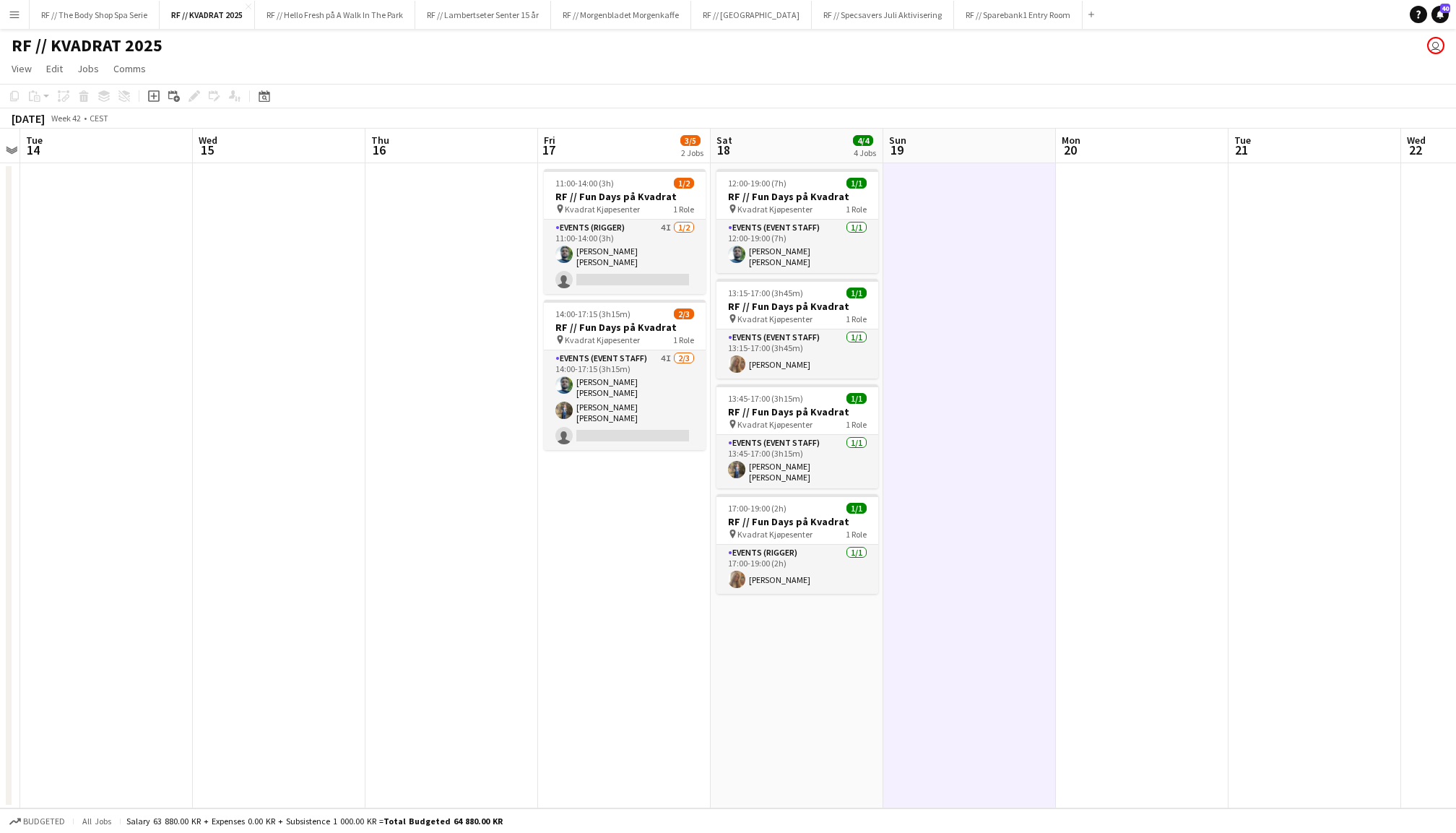
click at [1148, 290] on app-date-cell at bounding box center [1143, 485] width 172 height 645
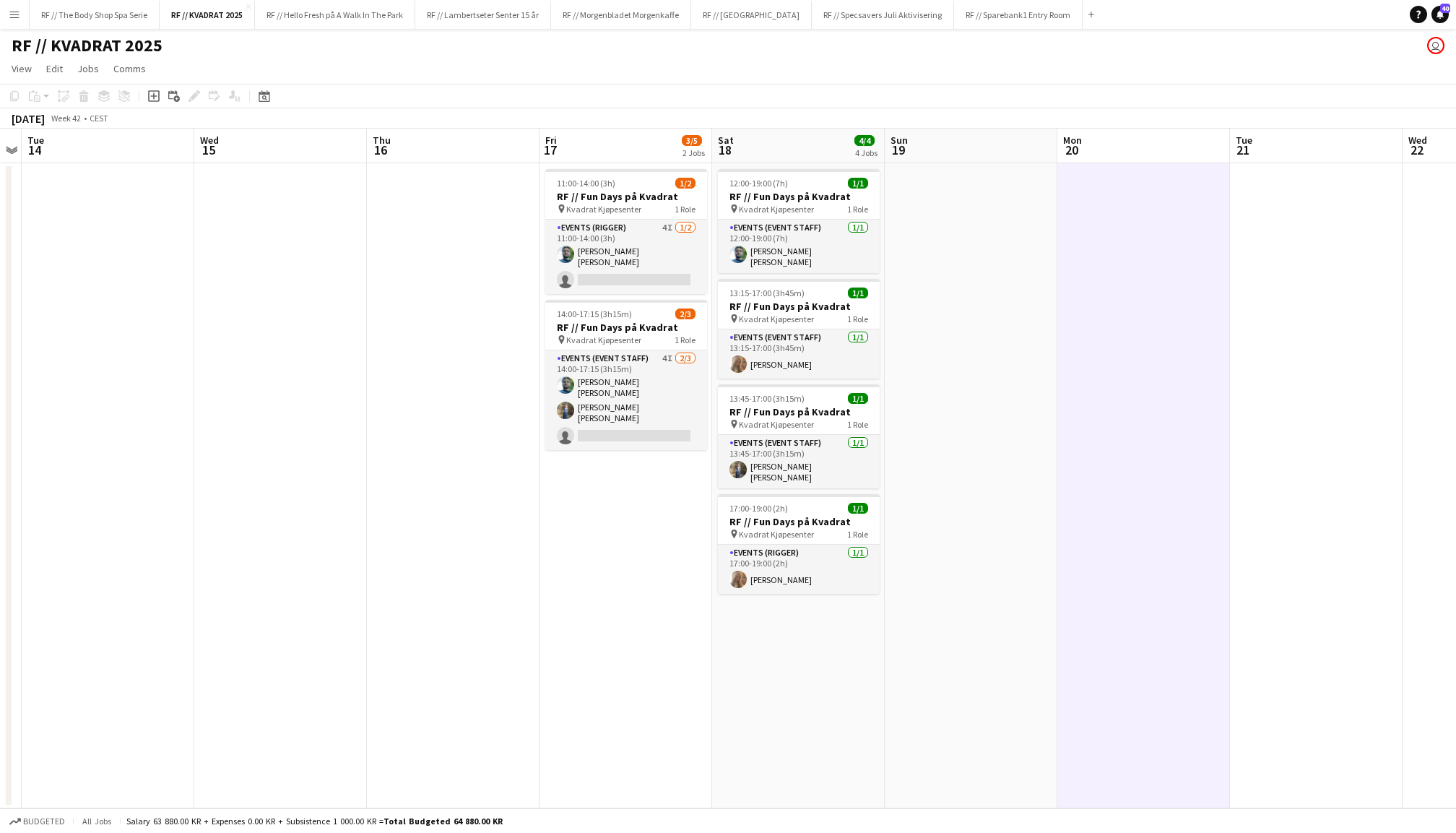
click at [1002, 278] on app-date-cell at bounding box center [971, 485] width 172 height 645
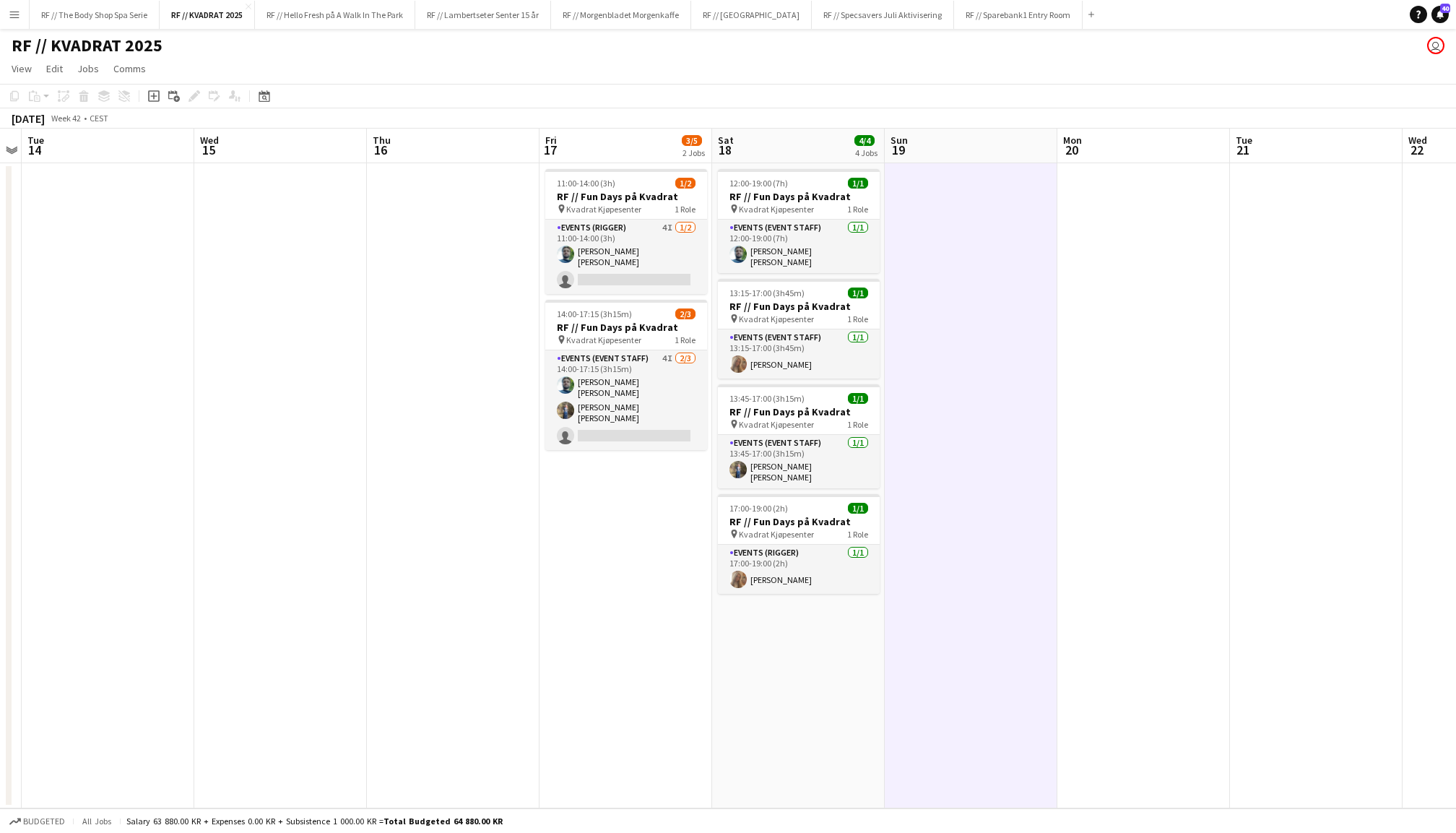
click at [1165, 292] on app-date-cell at bounding box center [1144, 485] width 172 height 645
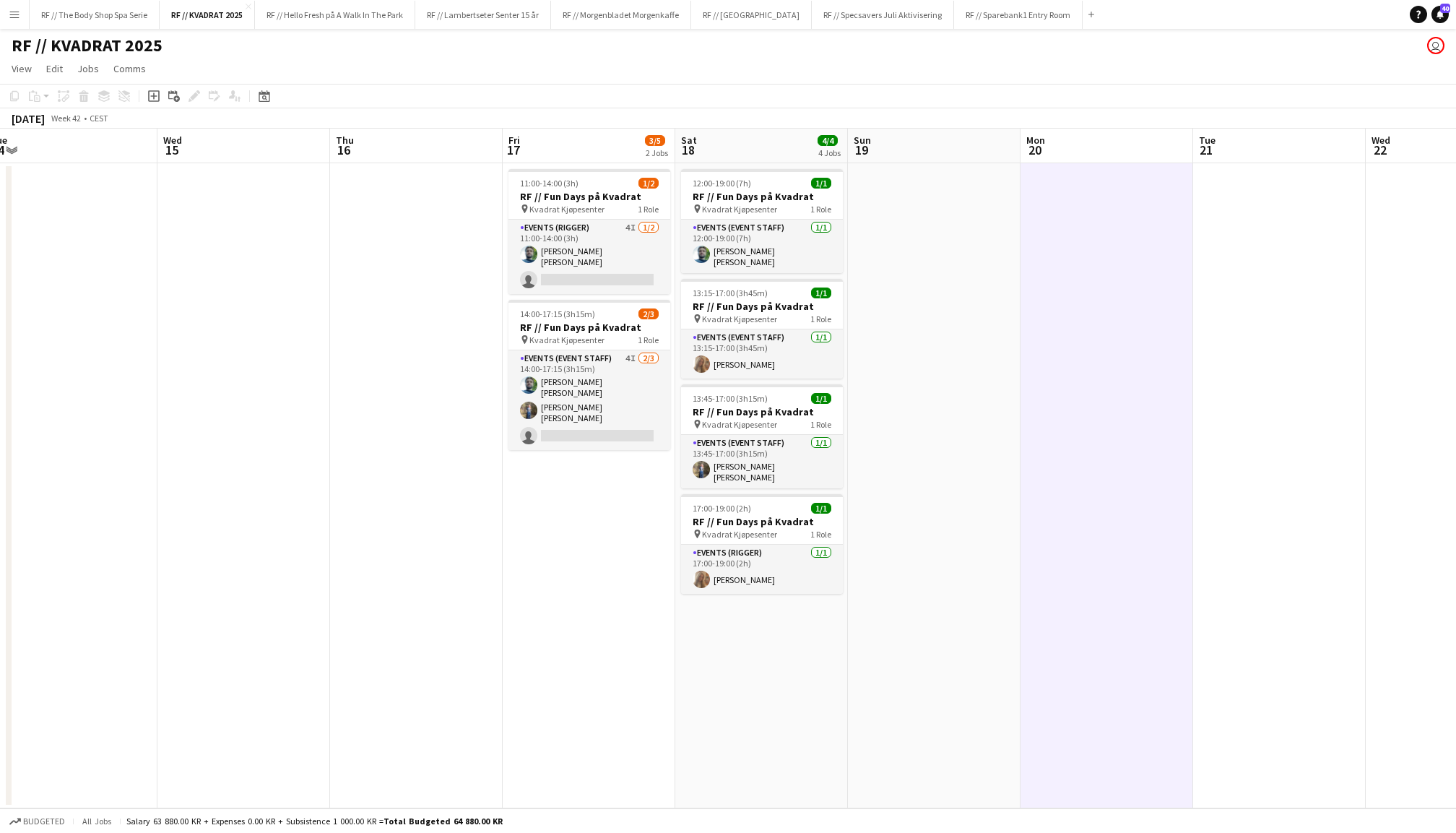
click at [1338, 313] on app-date-cell at bounding box center [1280, 485] width 172 height 645
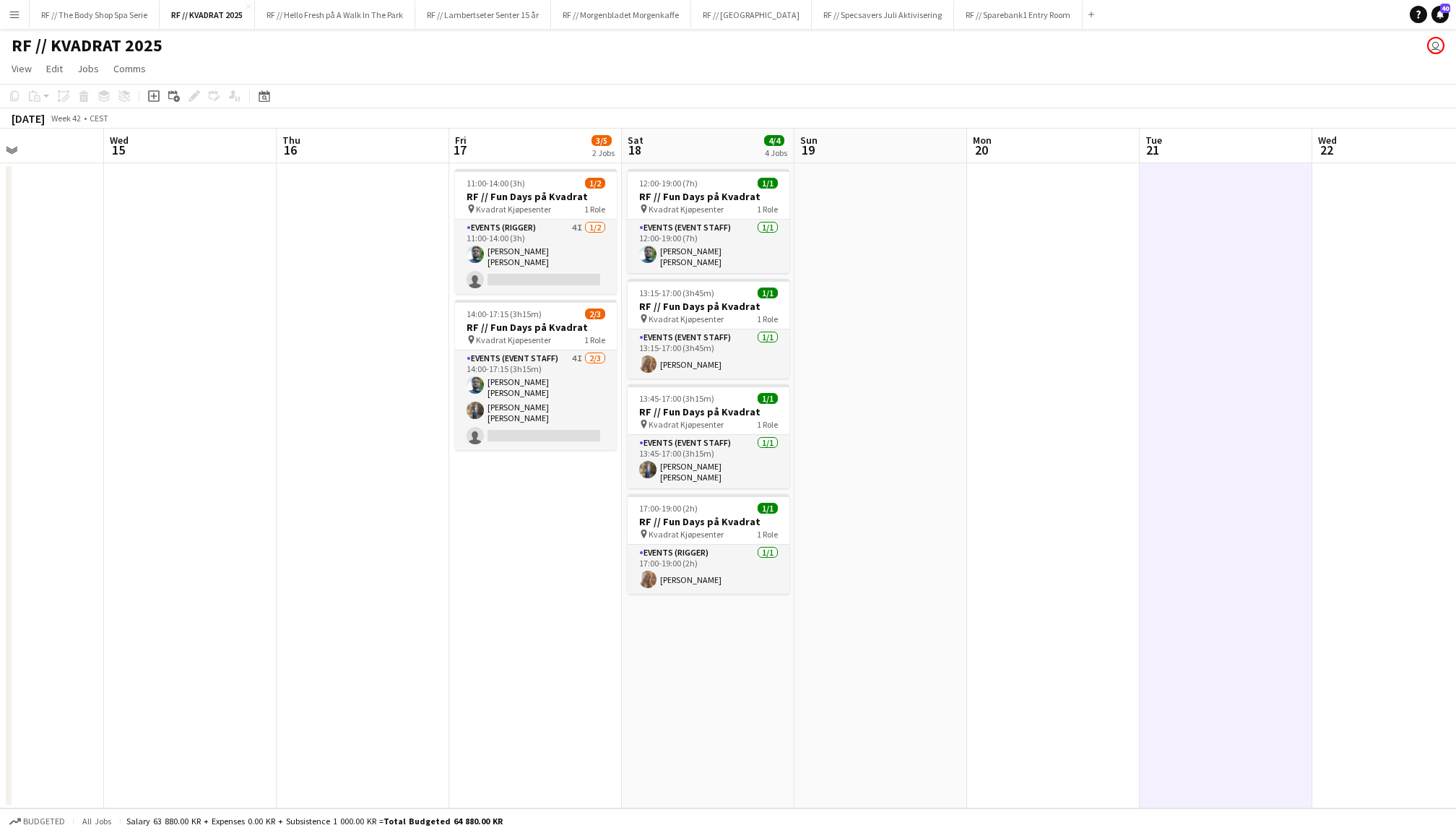
click at [1394, 313] on app-date-cell at bounding box center [1399, 485] width 172 height 645
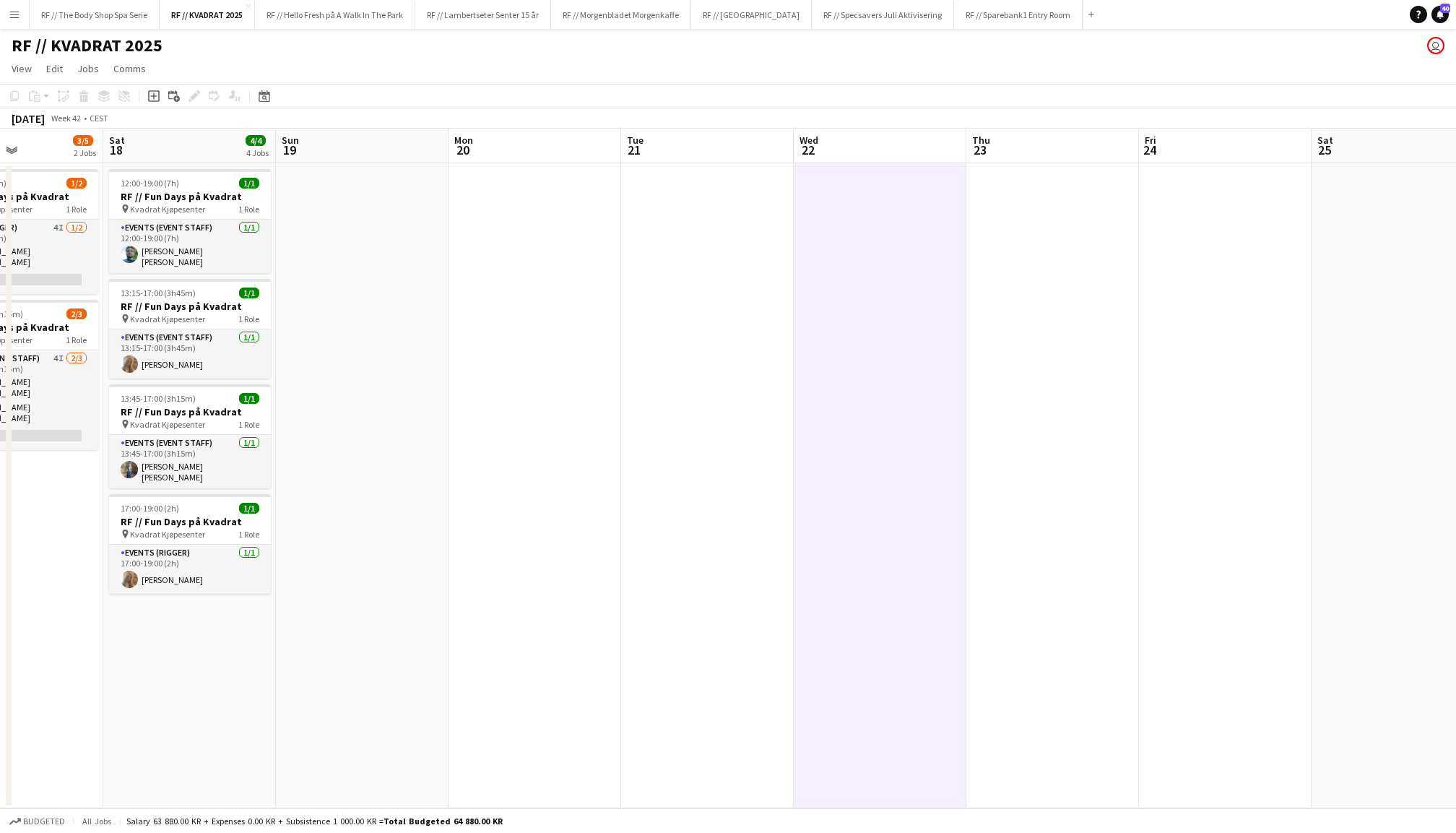
click at [1082, 303] on app-date-cell at bounding box center [1053, 485] width 172 height 645
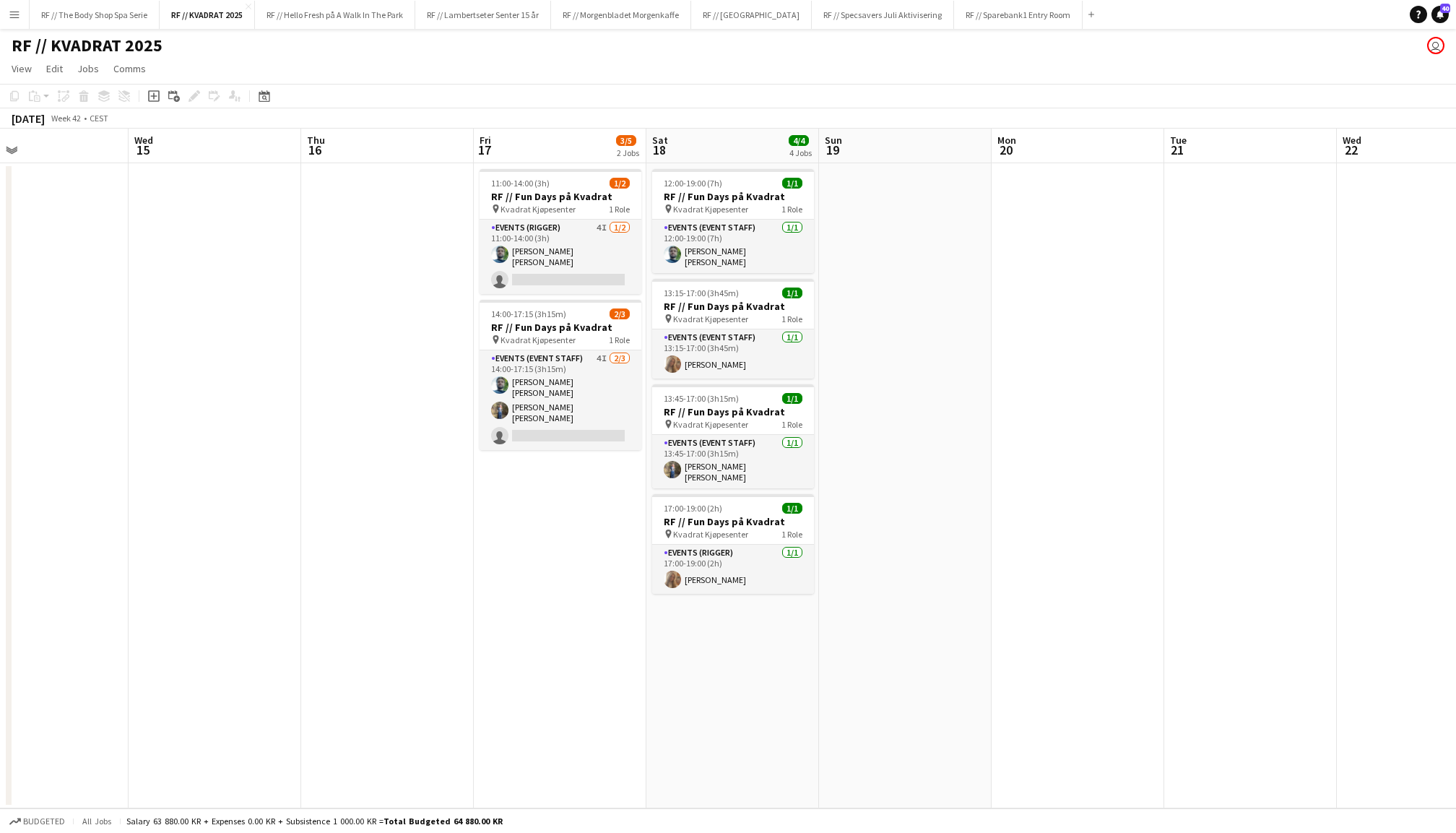
scroll to position [0, 565]
click at [738, 23] on button "RF // Fjordland Close" at bounding box center [751, 15] width 121 height 28
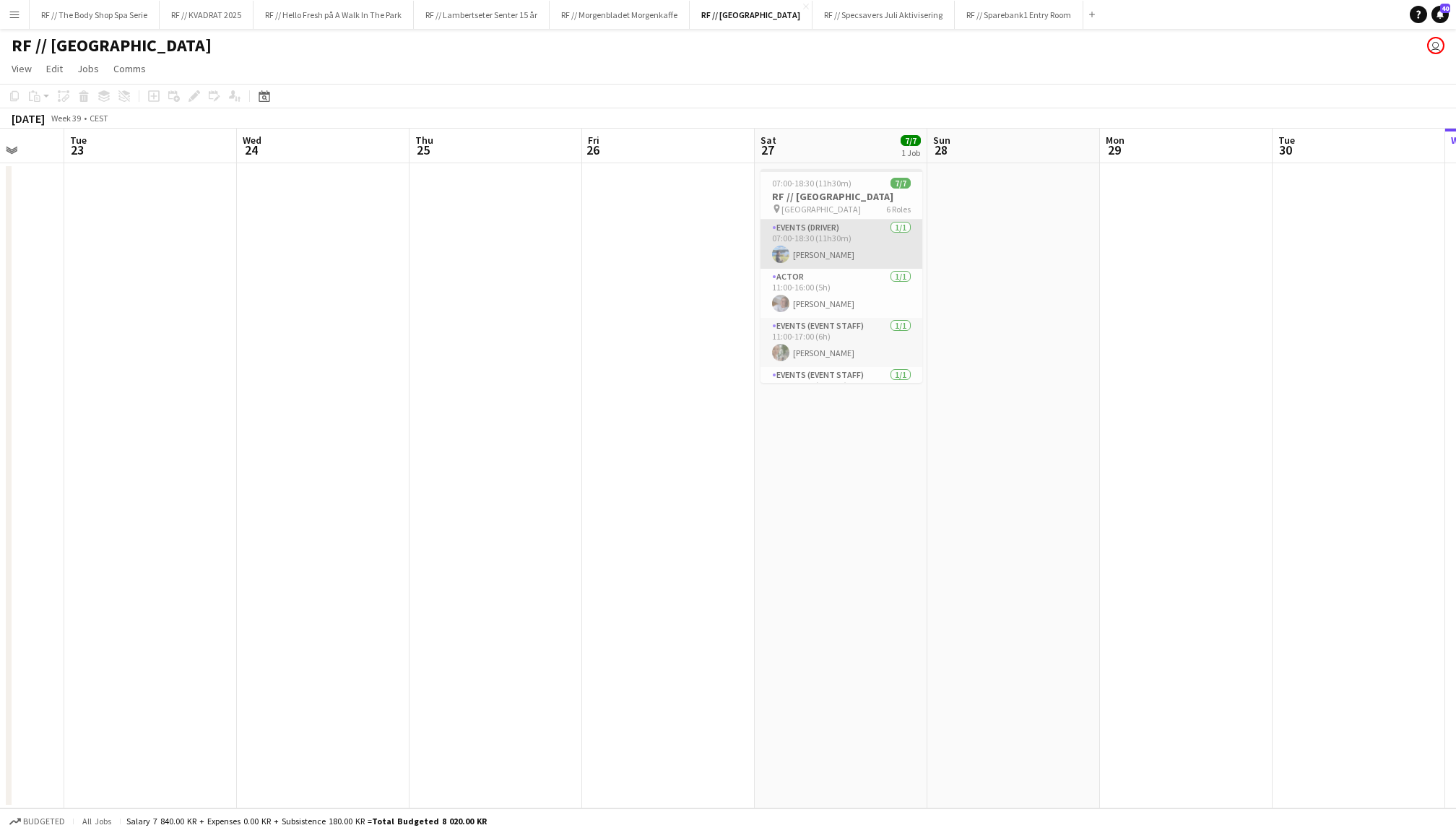
click at [868, 246] on app-card-role "Events (Driver) 1/1 07:00-18:30 (11h30m) Johan Sandbu" at bounding box center [841, 244] width 161 height 49
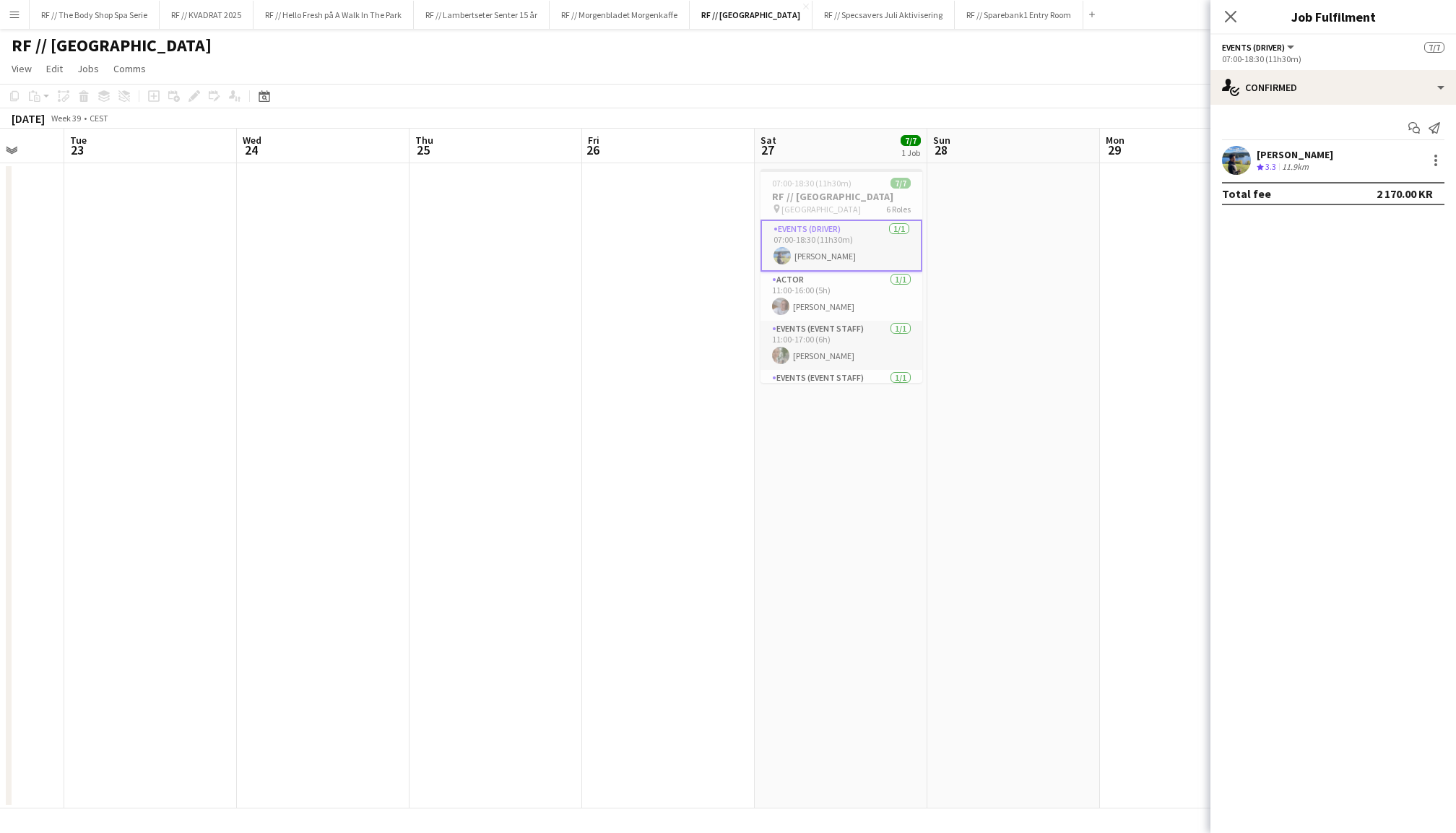
click at [1240, 160] on app-user-avatar at bounding box center [1237, 161] width 29 height 29
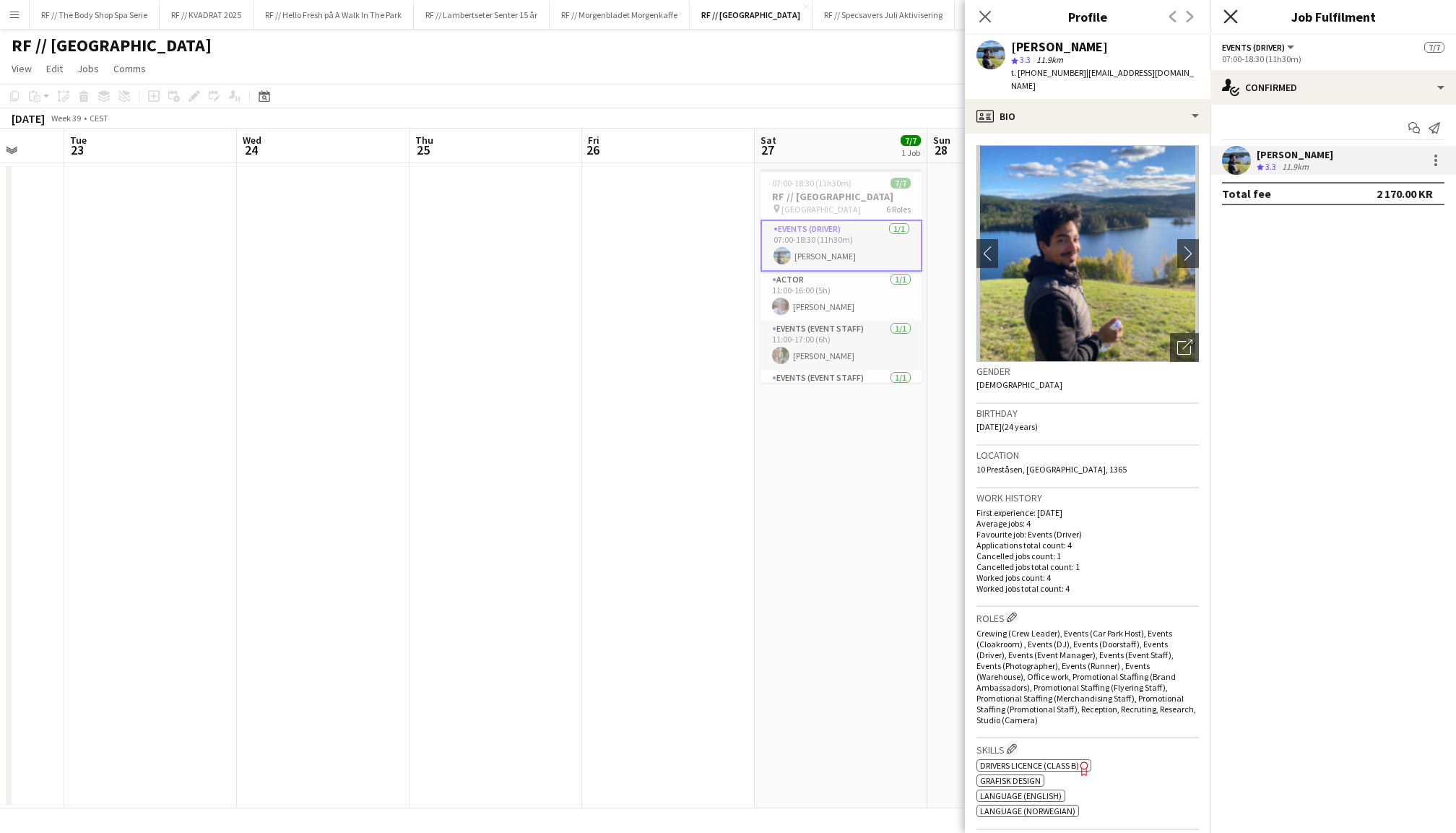
click at [1231, 13] on icon "Close pop-in" at bounding box center [1230, 16] width 14 height 14
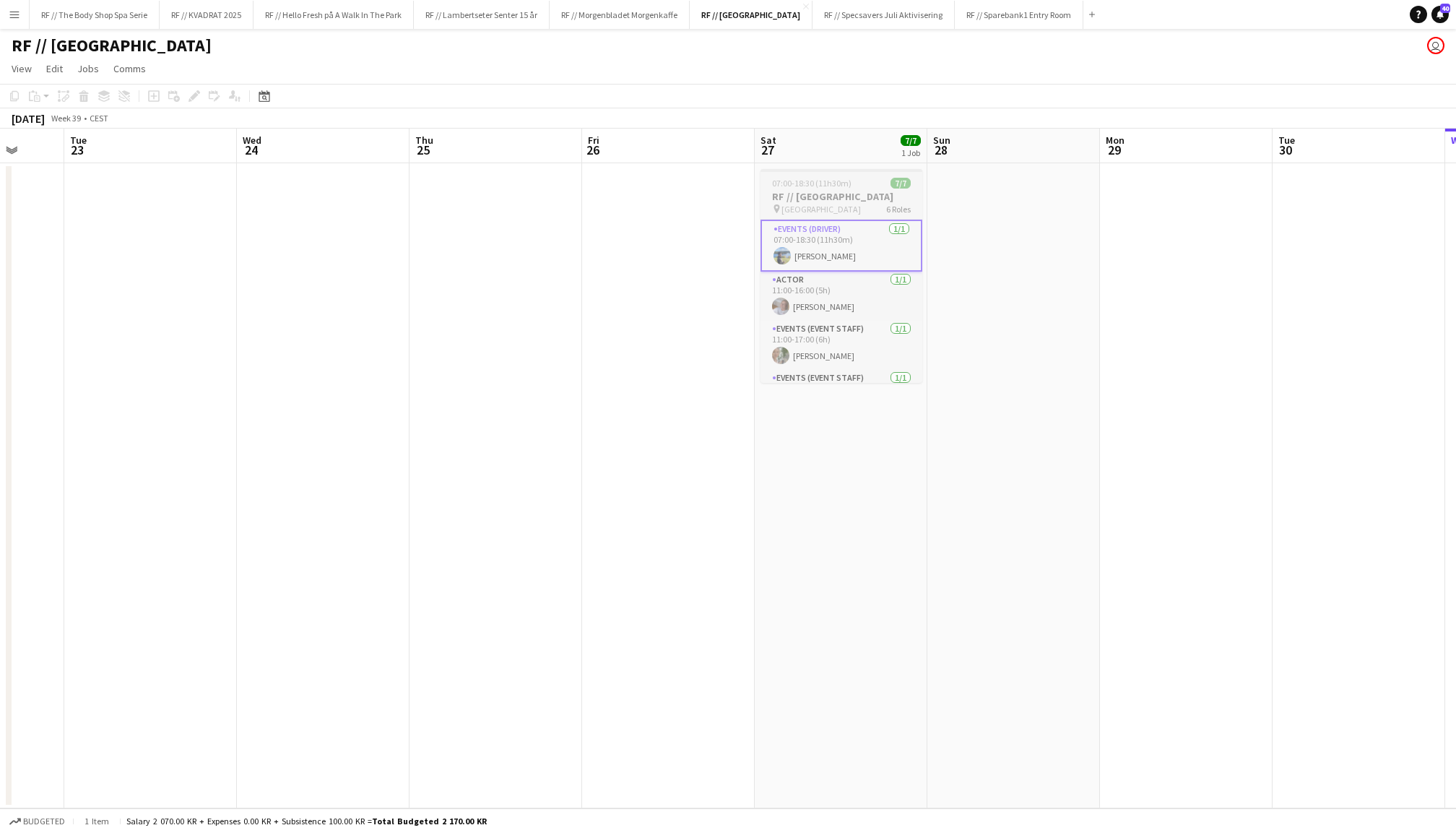
click at [871, 179] on div "07:00-18:30 (11h30m) 7/7" at bounding box center [841, 183] width 161 height 11
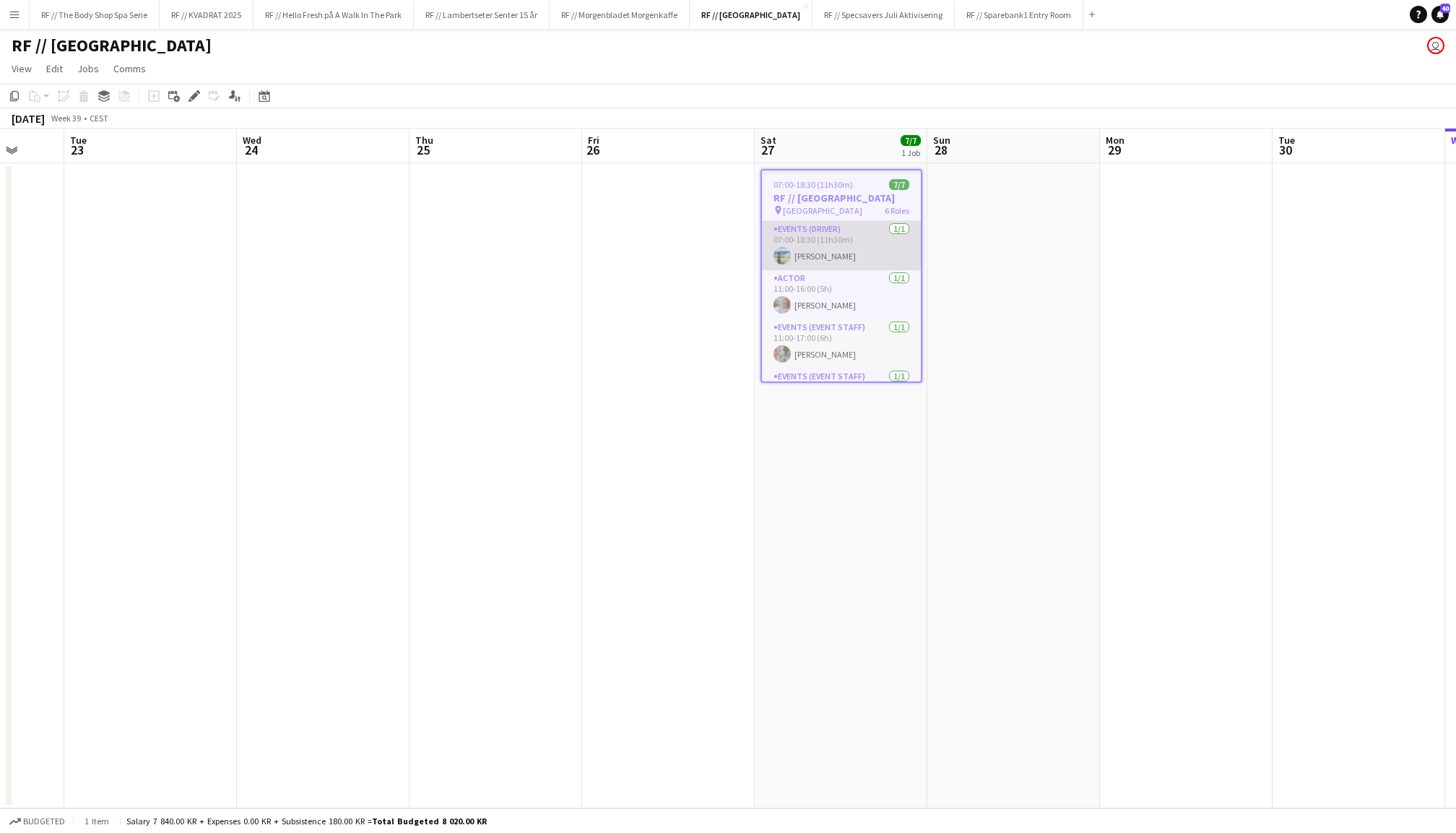
click at [858, 229] on app-card-role "Events (Driver) 1/1 07:00-18:30 (11h30m) Johan Sandbu" at bounding box center [842, 246] width 159 height 49
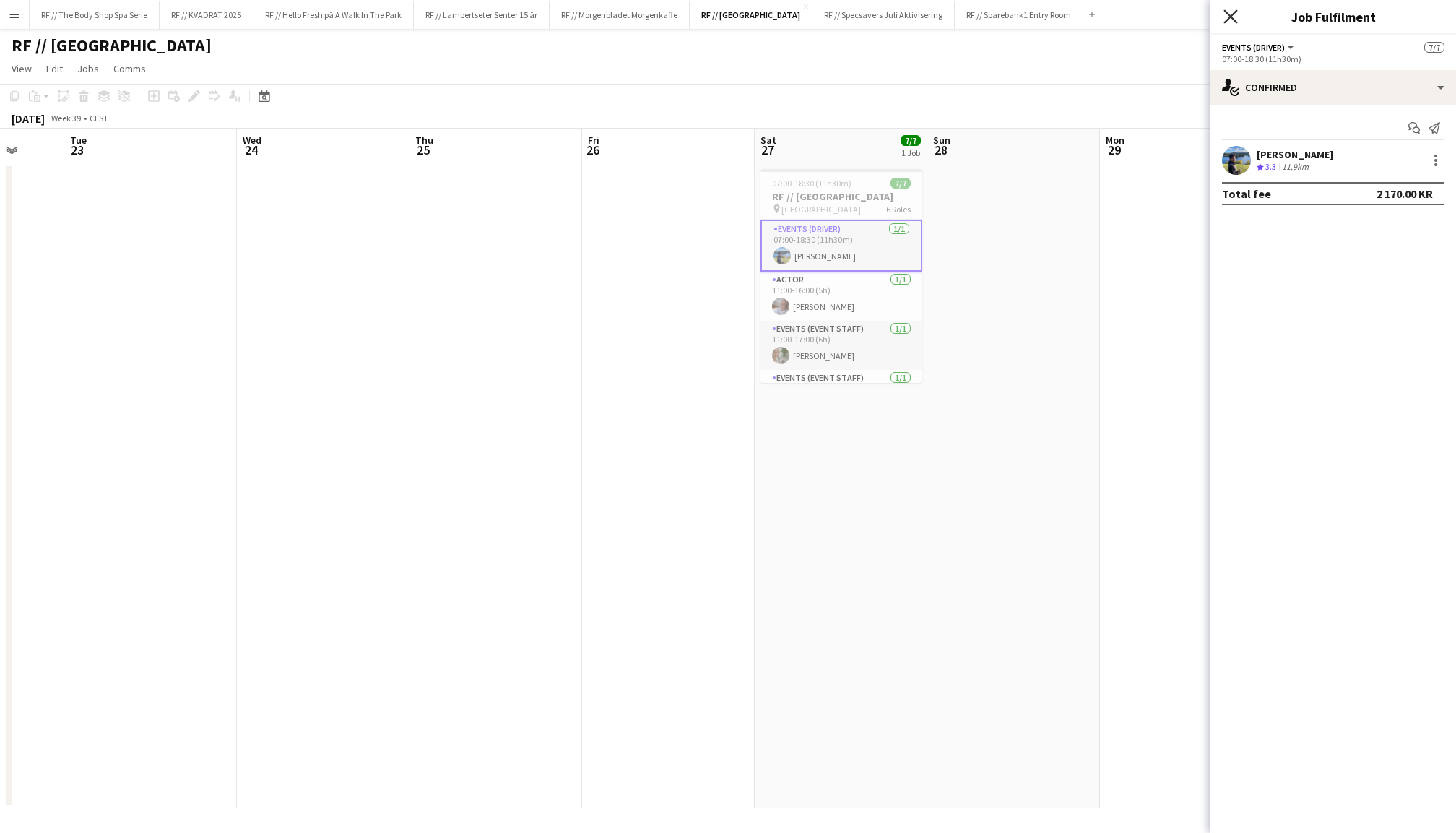
click at [1231, 15] on icon at bounding box center [1230, 16] width 14 height 14
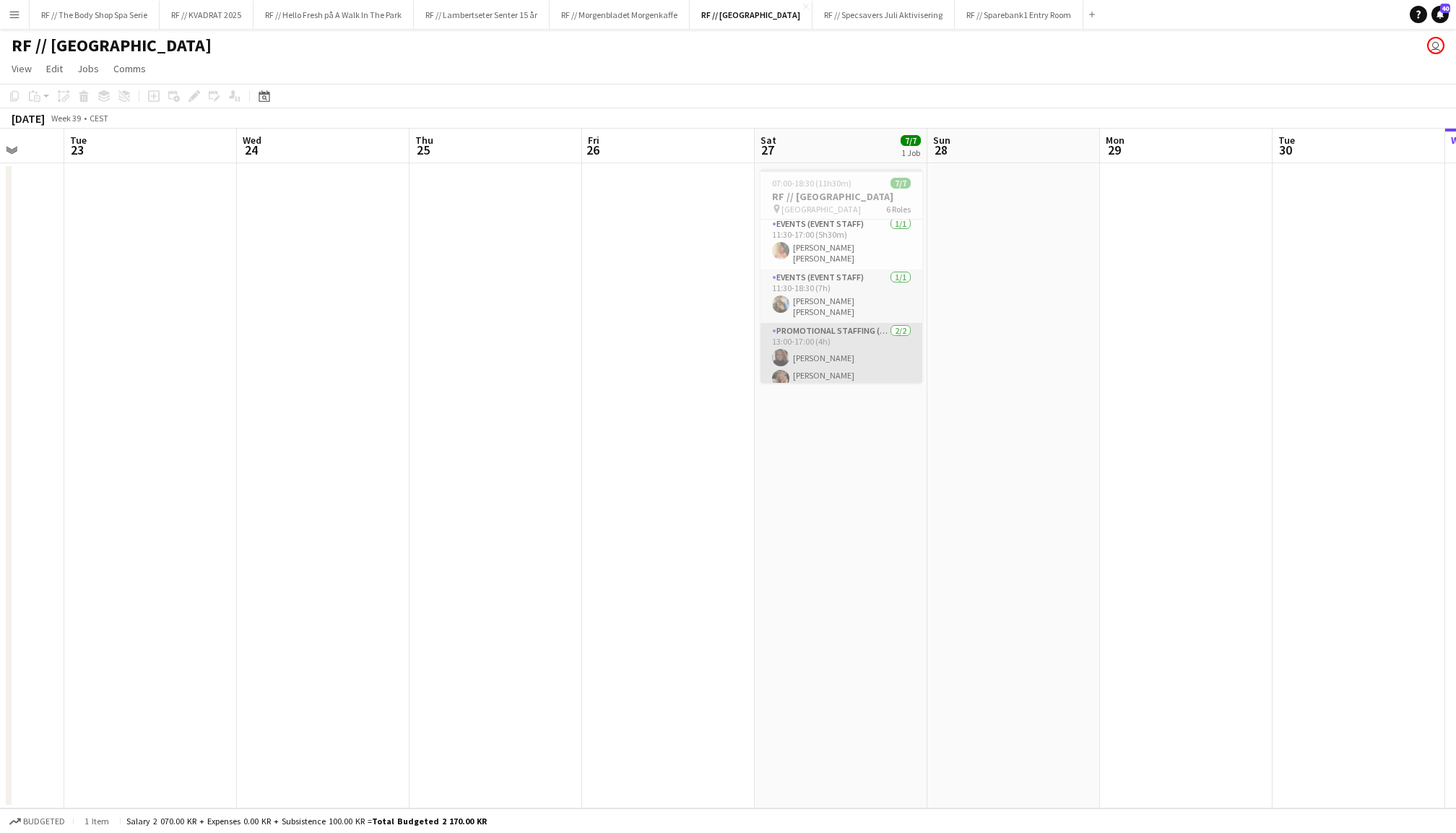
scroll to position [153, 0]
click at [850, 287] on app-card-role "Events (Event Staff) 1/1 11:30-18:30 (7h) Billal Ahmed Rizwan" at bounding box center [841, 297] width 161 height 53
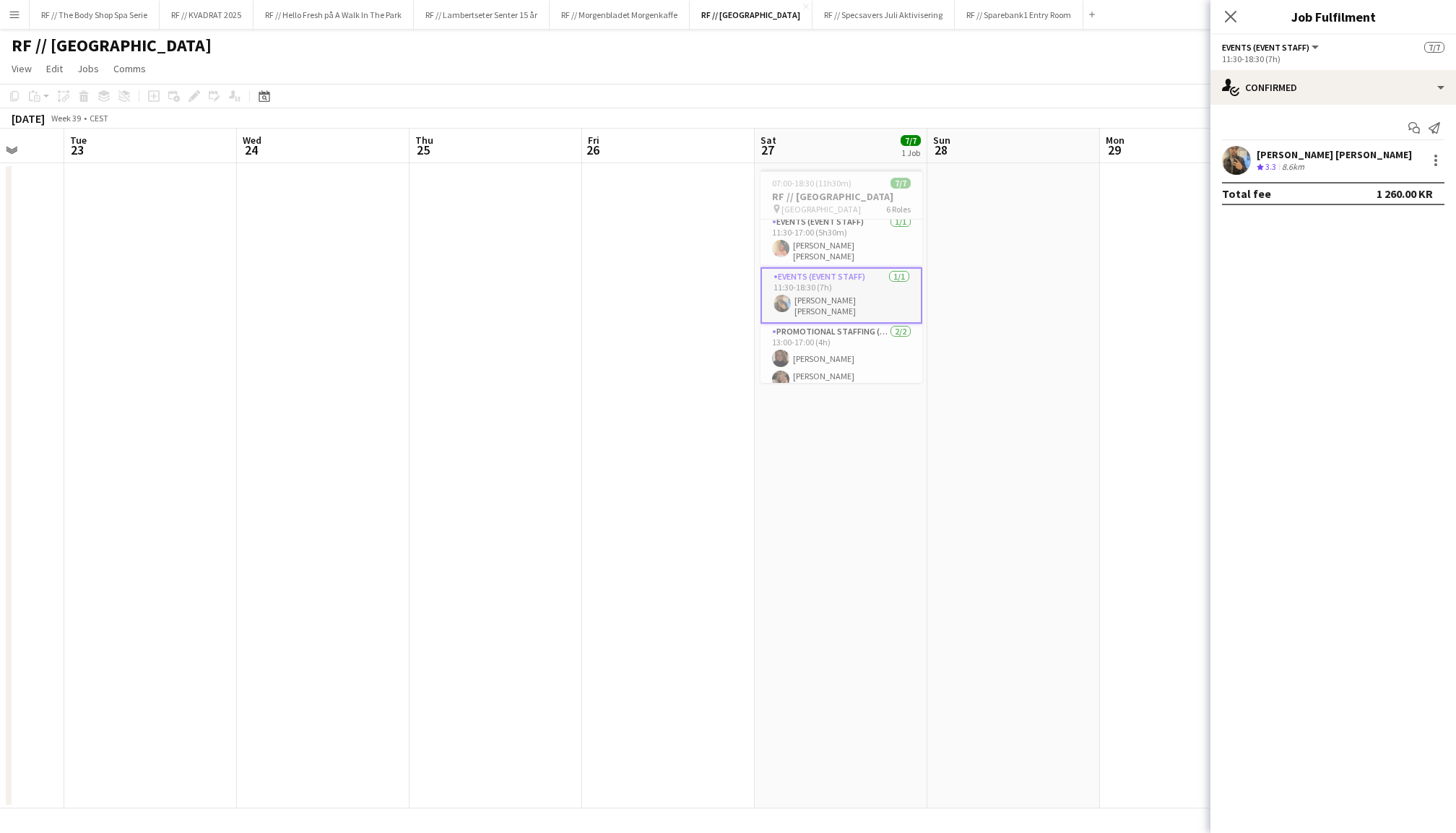
click at [1232, 167] on app-user-avatar at bounding box center [1237, 161] width 29 height 29
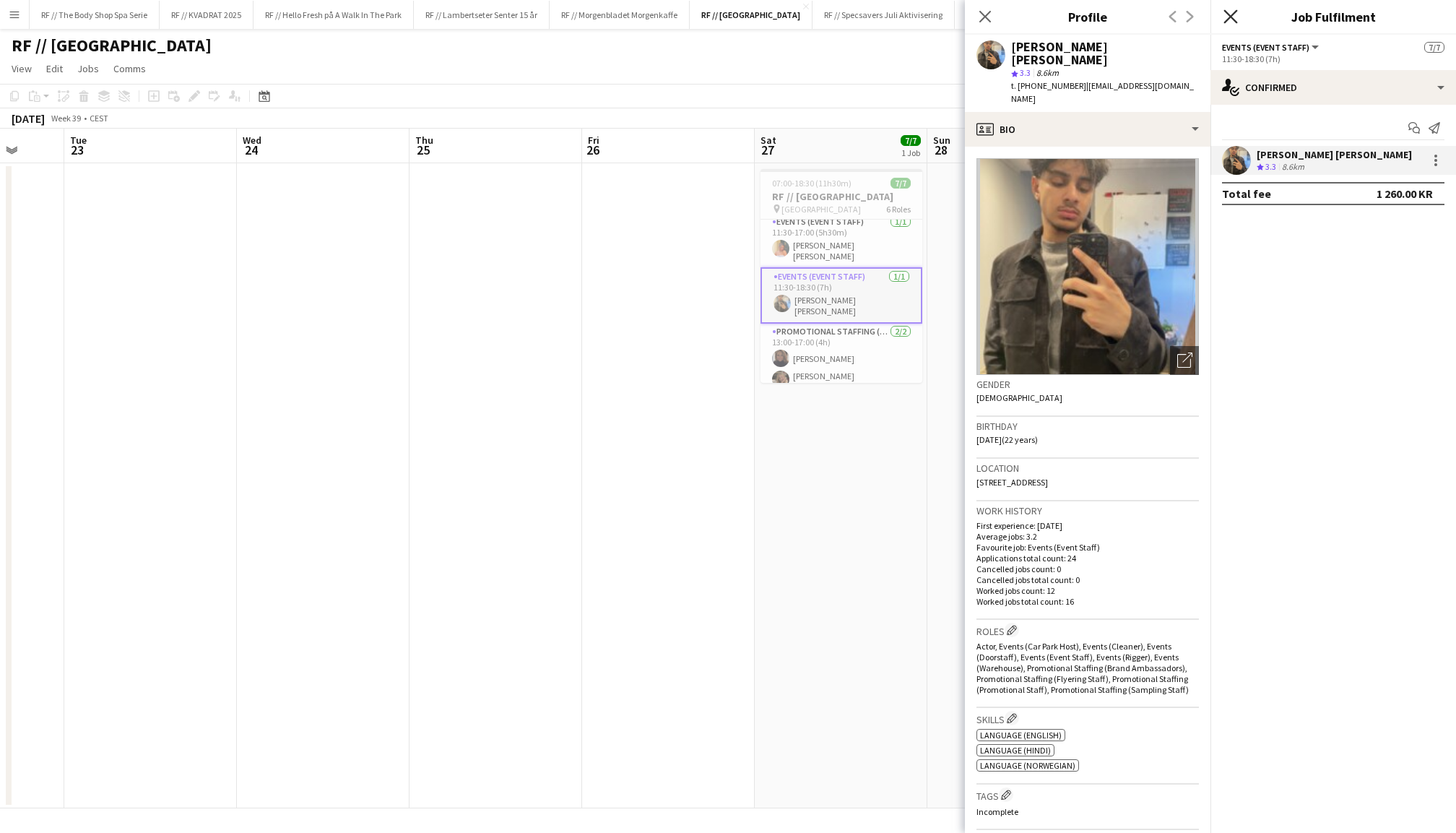
click at [1232, 15] on icon at bounding box center [1230, 16] width 14 height 14
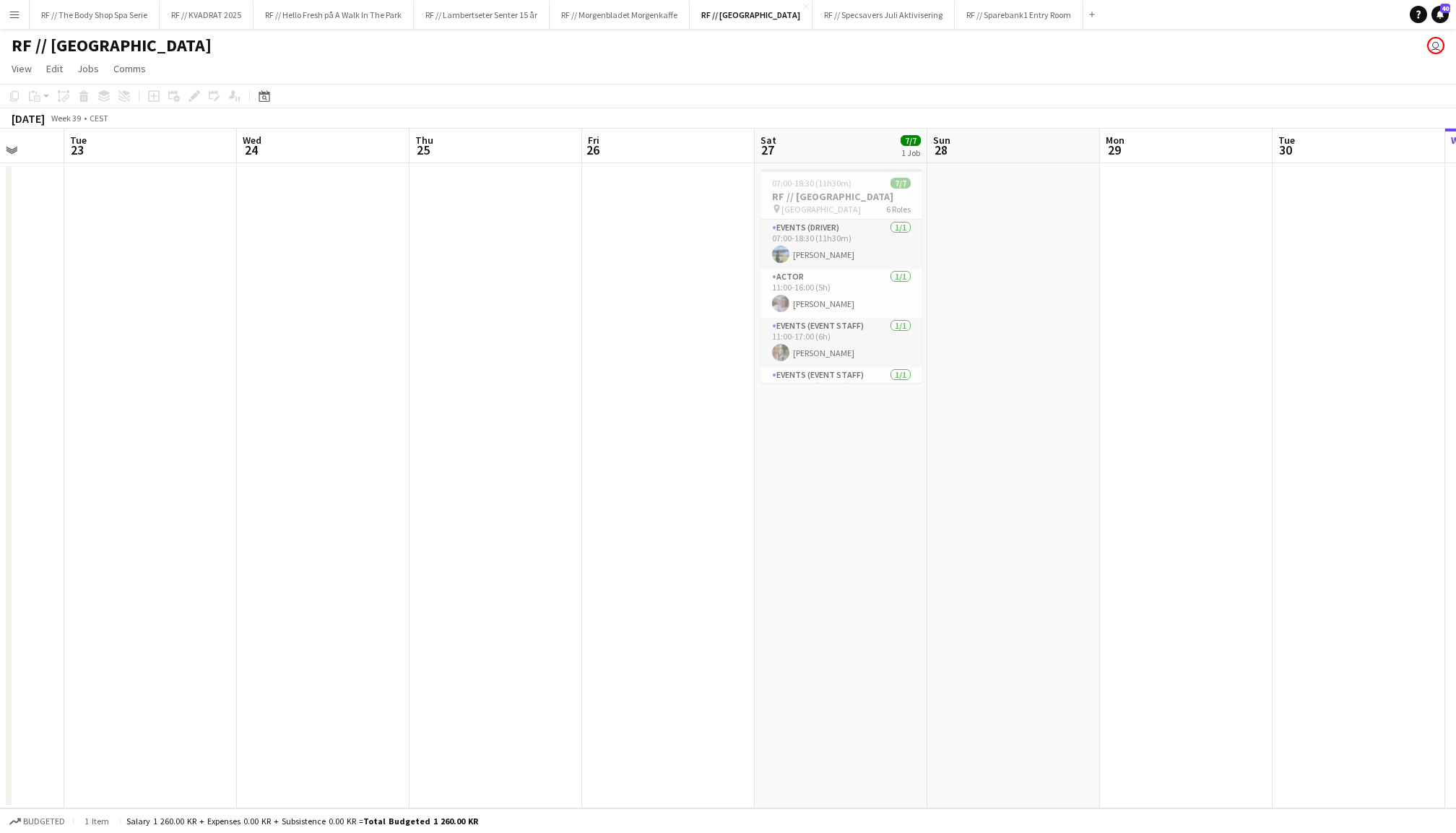
scroll to position [0, 0]
click at [506, 15] on button "RF // Lambertseter Senter 15 år Close" at bounding box center [482, 15] width 136 height 28
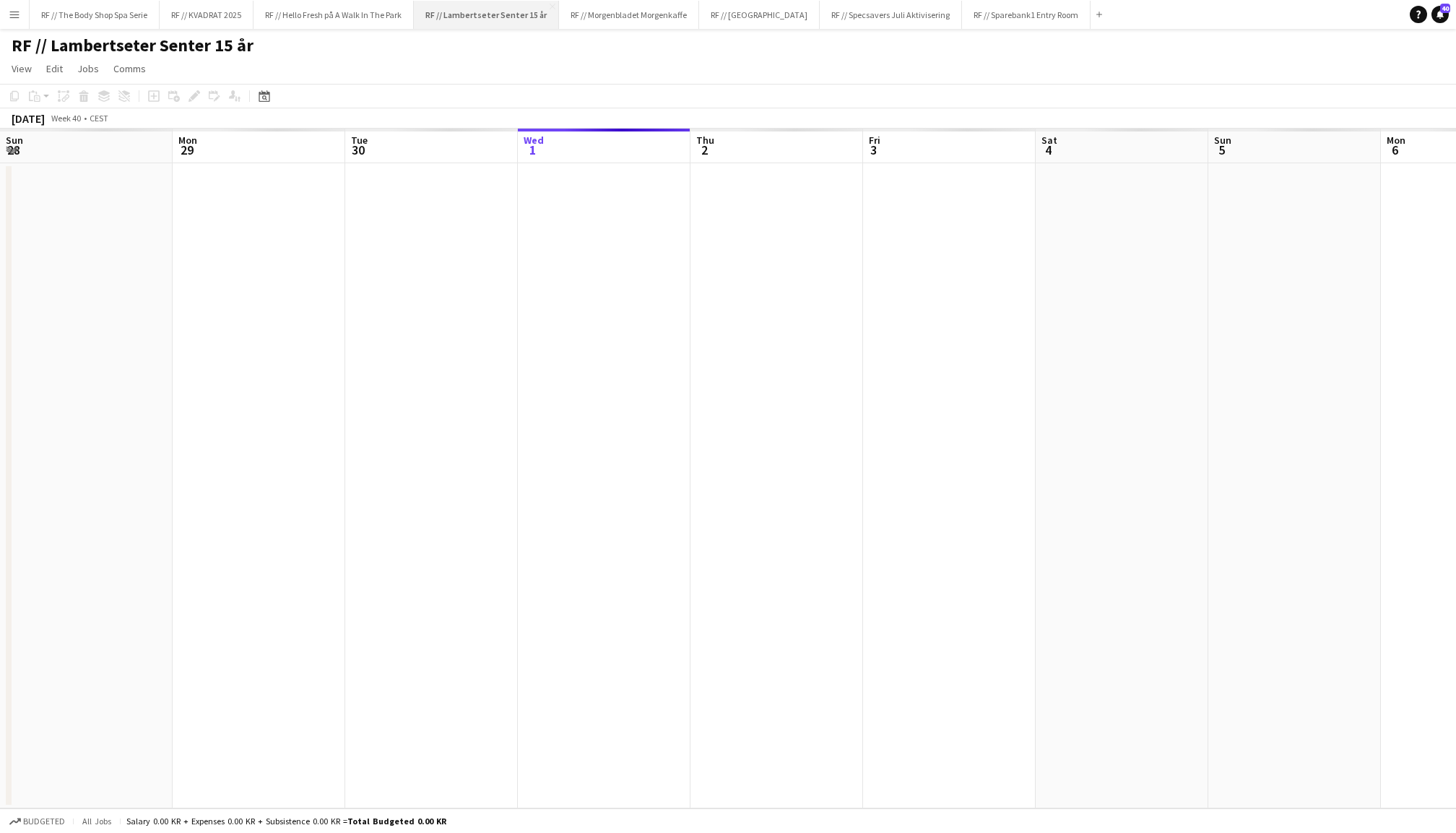
scroll to position [0, 345]
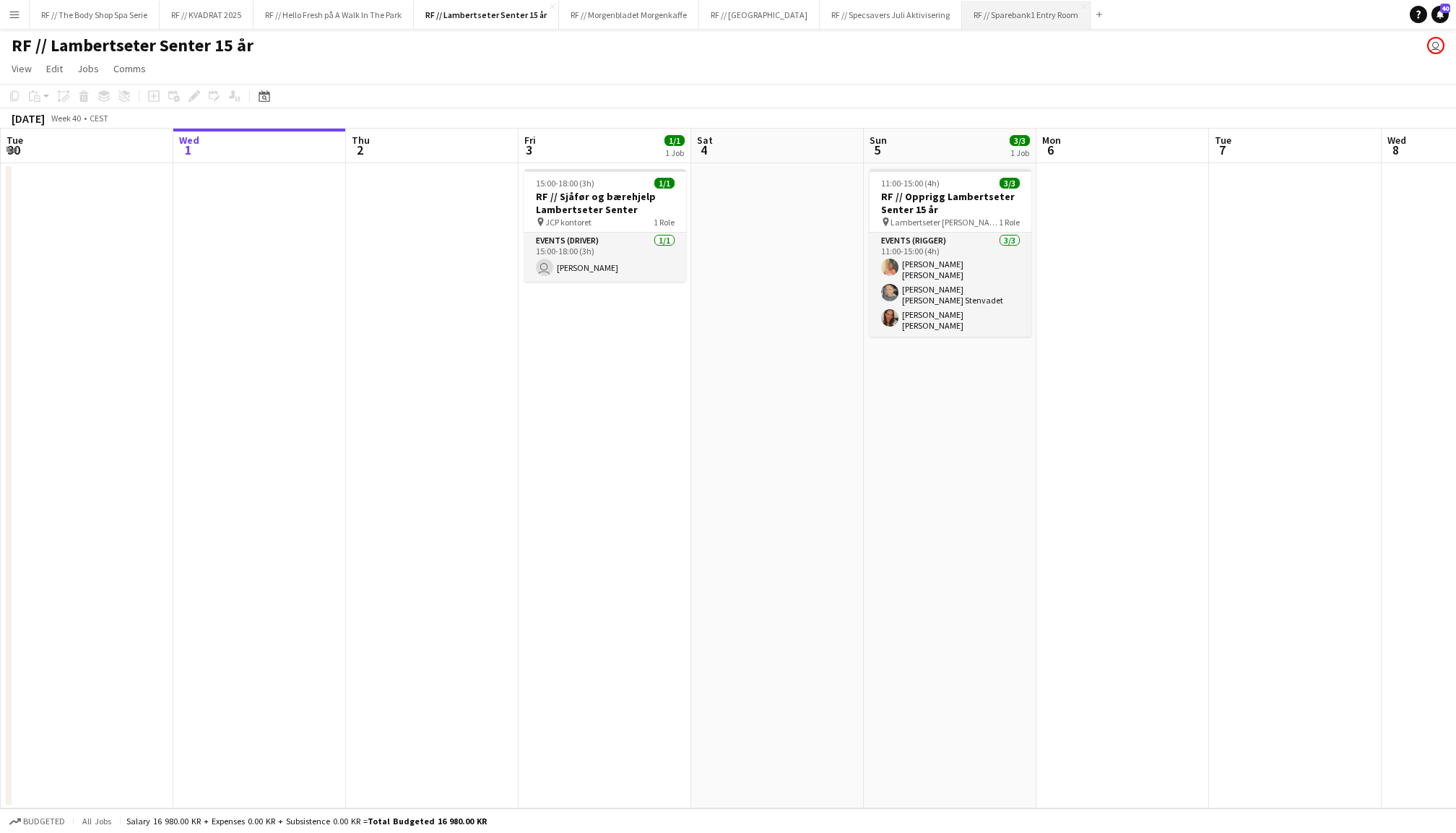
click at [999, 3] on button "RF // Sparebank1 Entry Room Close" at bounding box center [1026, 15] width 129 height 28
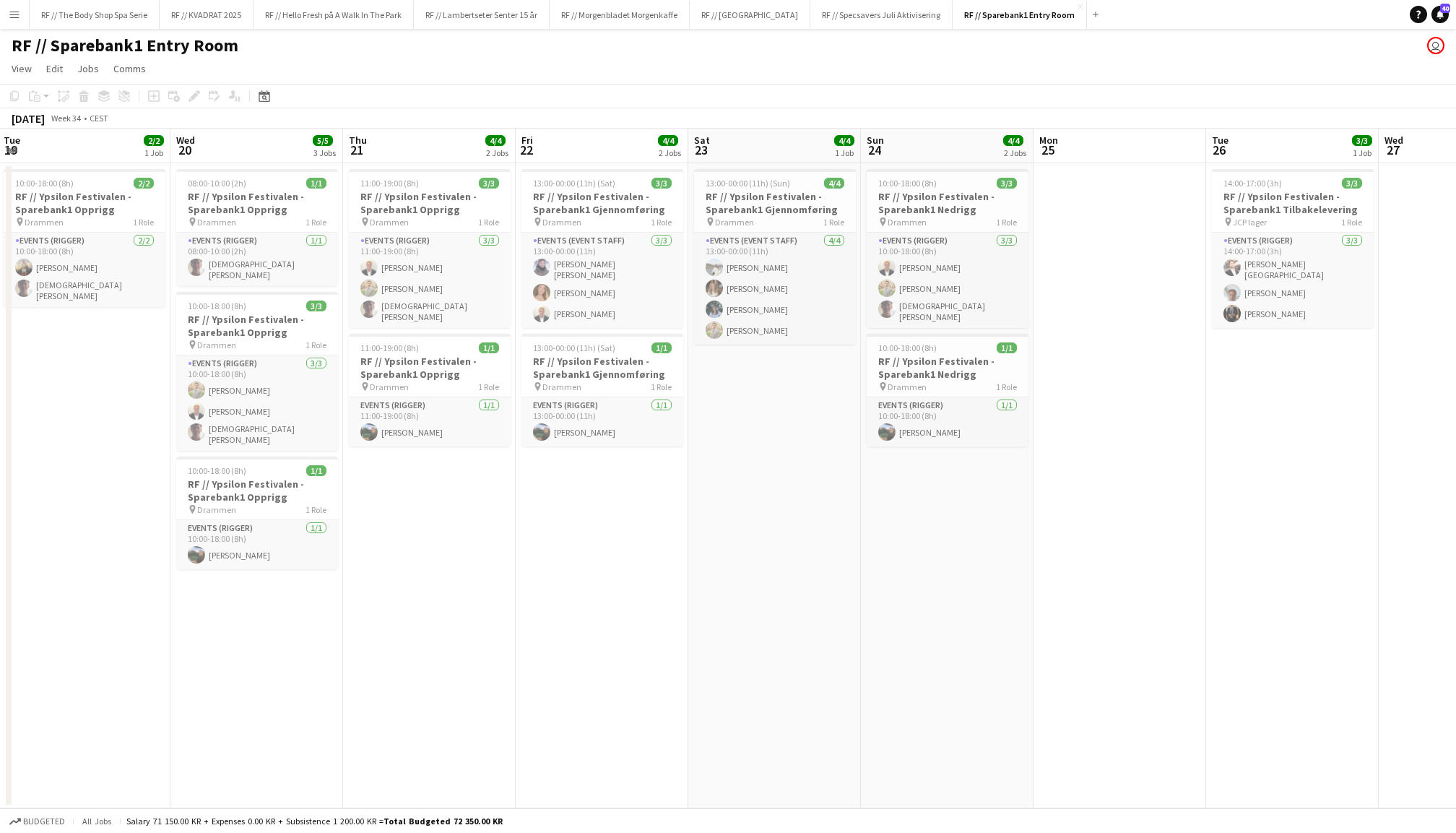
scroll to position [0, 402]
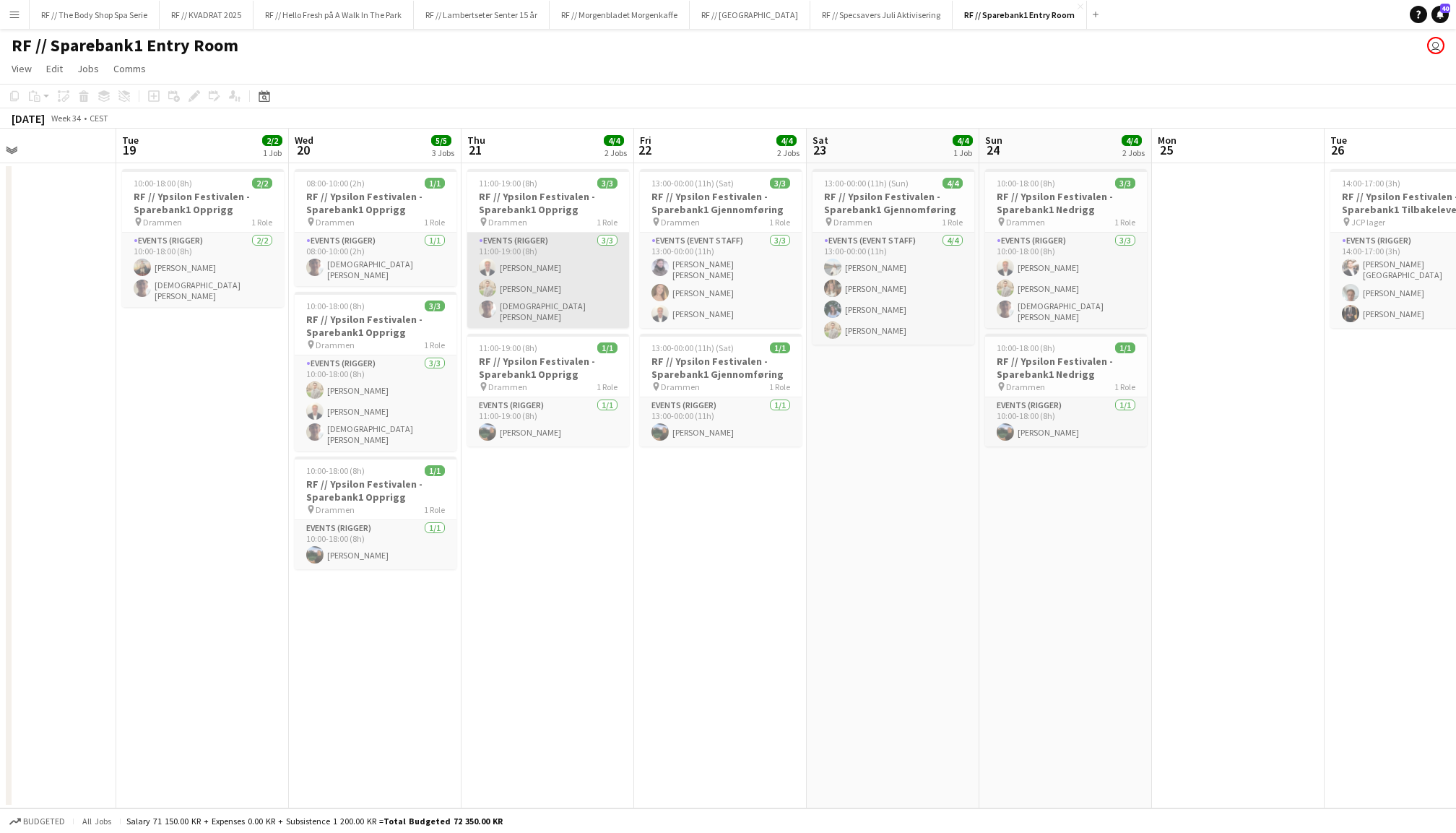
click at [572, 270] on app-card-role "Events (Rigger) 3/3 11:00-19:00 (8h) Henrik Jåsund Alex Øyen Christian Tohje" at bounding box center [548, 280] width 161 height 96
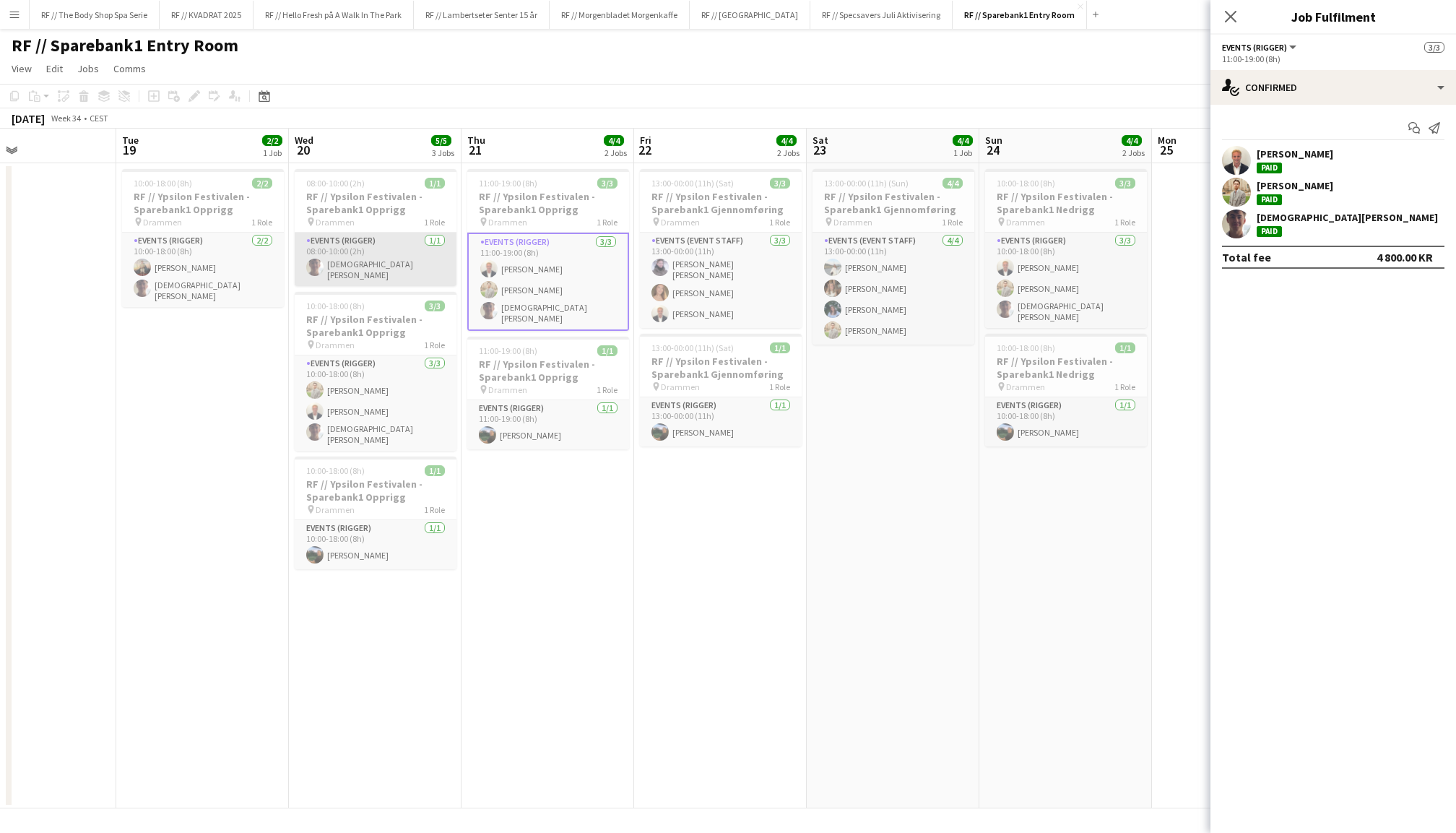
click at [391, 243] on app-card-role "Events (Rigger) 1/1 08:00-10:00 (2h) Christian Tohje" at bounding box center [375, 259] width 161 height 53
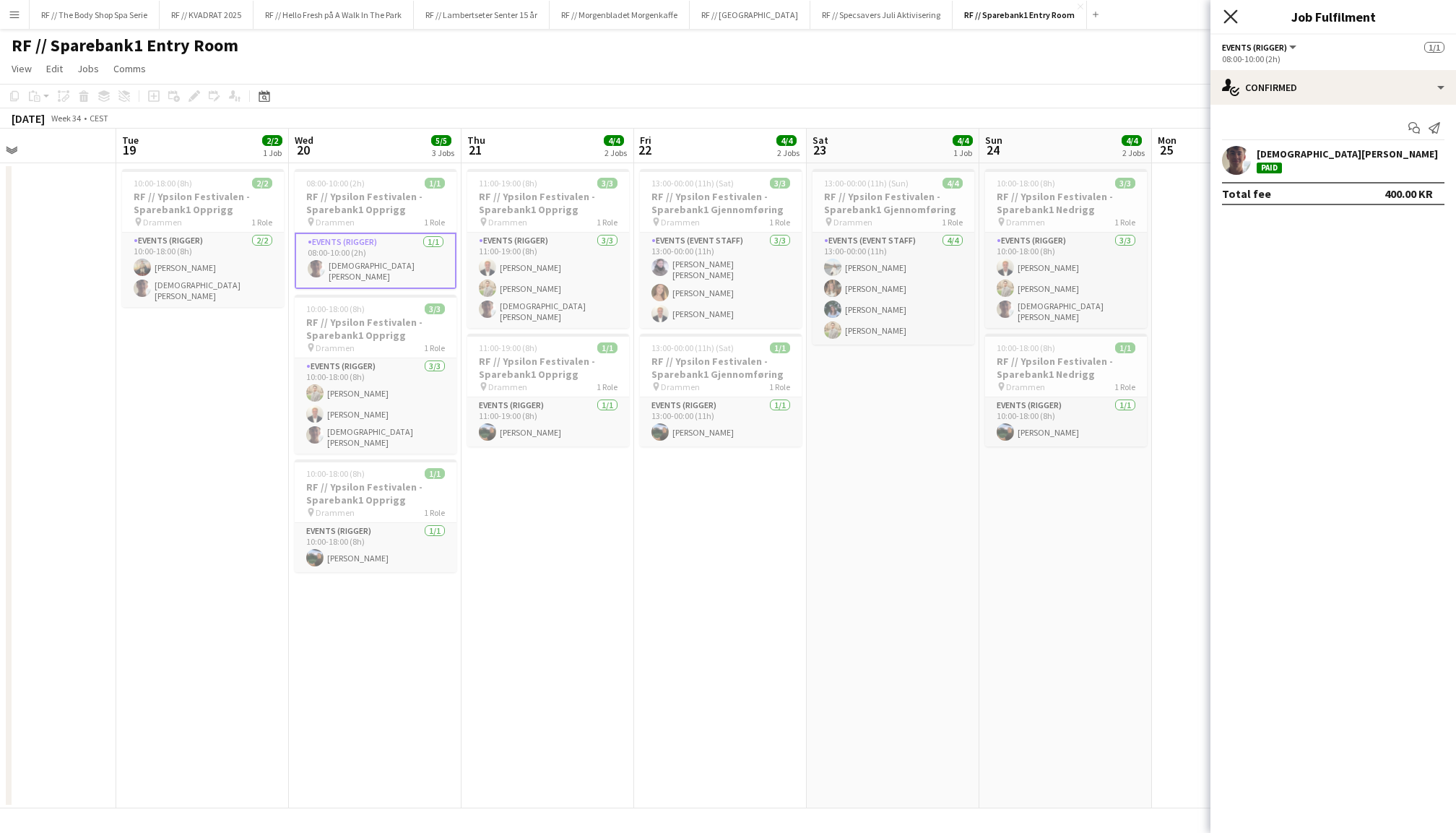
click at [1232, 13] on icon "Close pop-in" at bounding box center [1230, 16] width 14 height 14
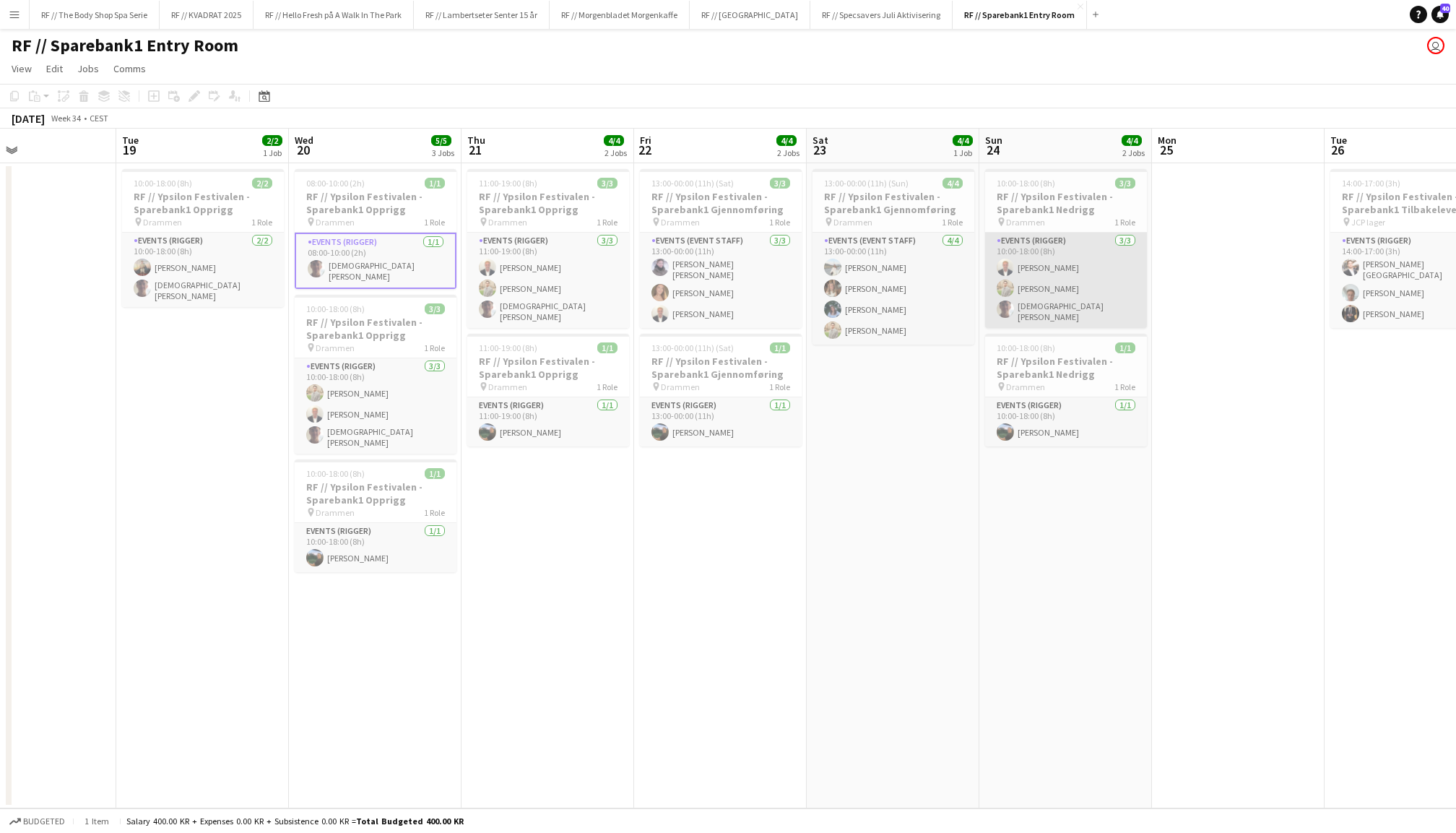
click at [1064, 260] on app-card-role "Events (Rigger) 3/3 10:00-18:00 (8h) Henrik Jåsund Alex Øyen Christian Tohje" at bounding box center [1066, 280] width 161 height 96
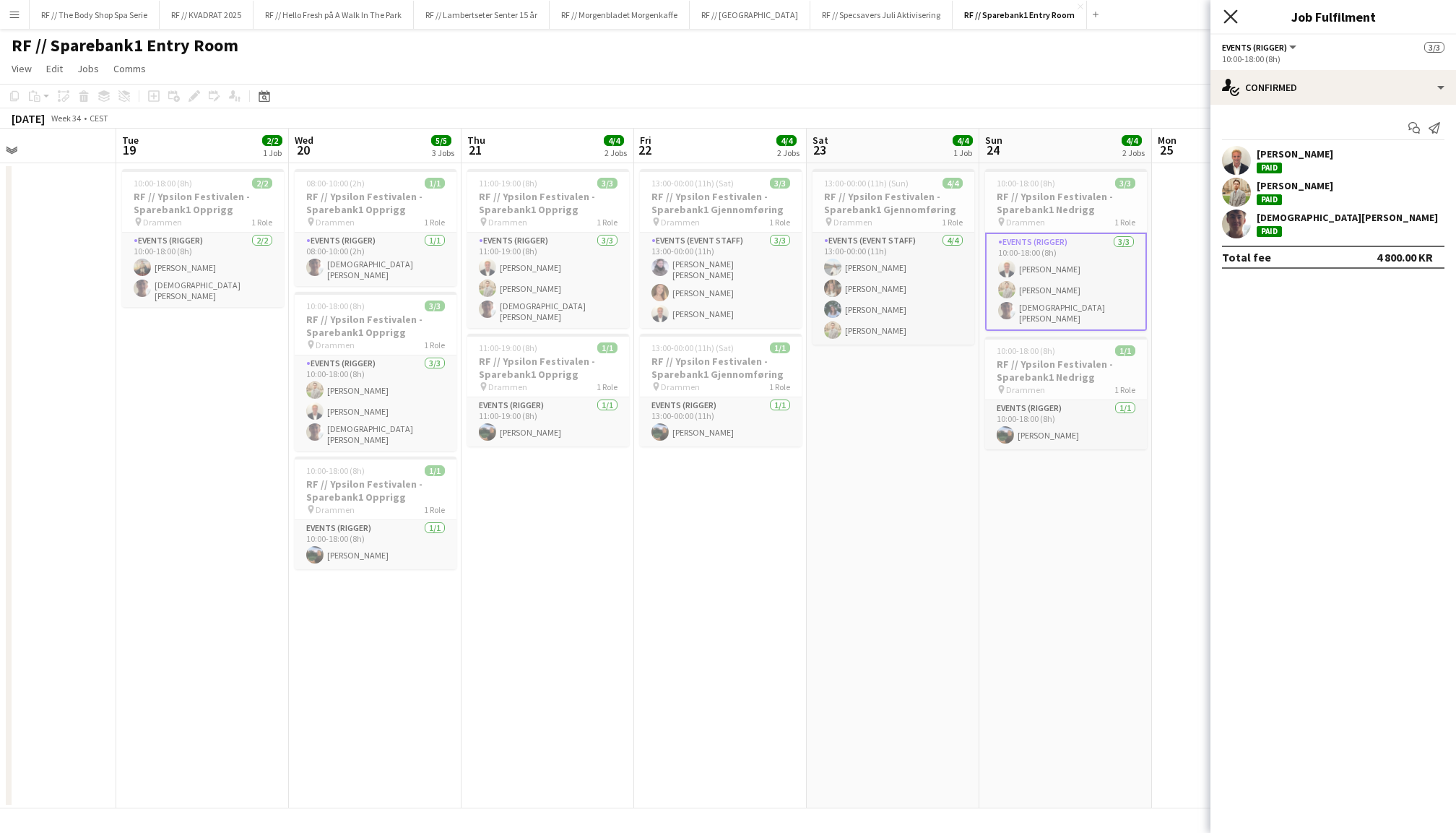
click at [1235, 22] on icon "Close pop-in" at bounding box center [1230, 16] width 14 height 14
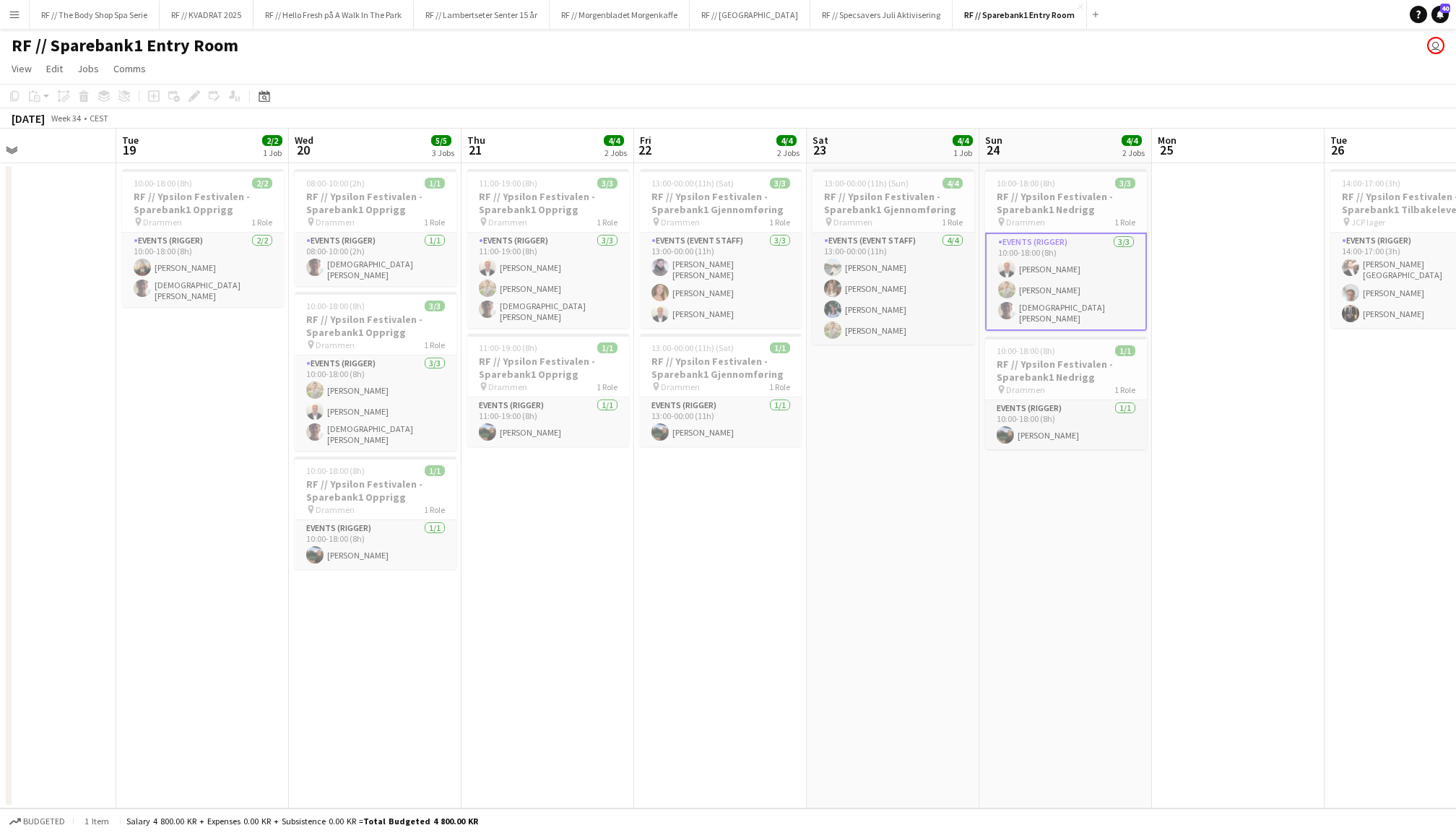
click at [1208, 327] on app-date-cell at bounding box center [1238, 485] width 172 height 645
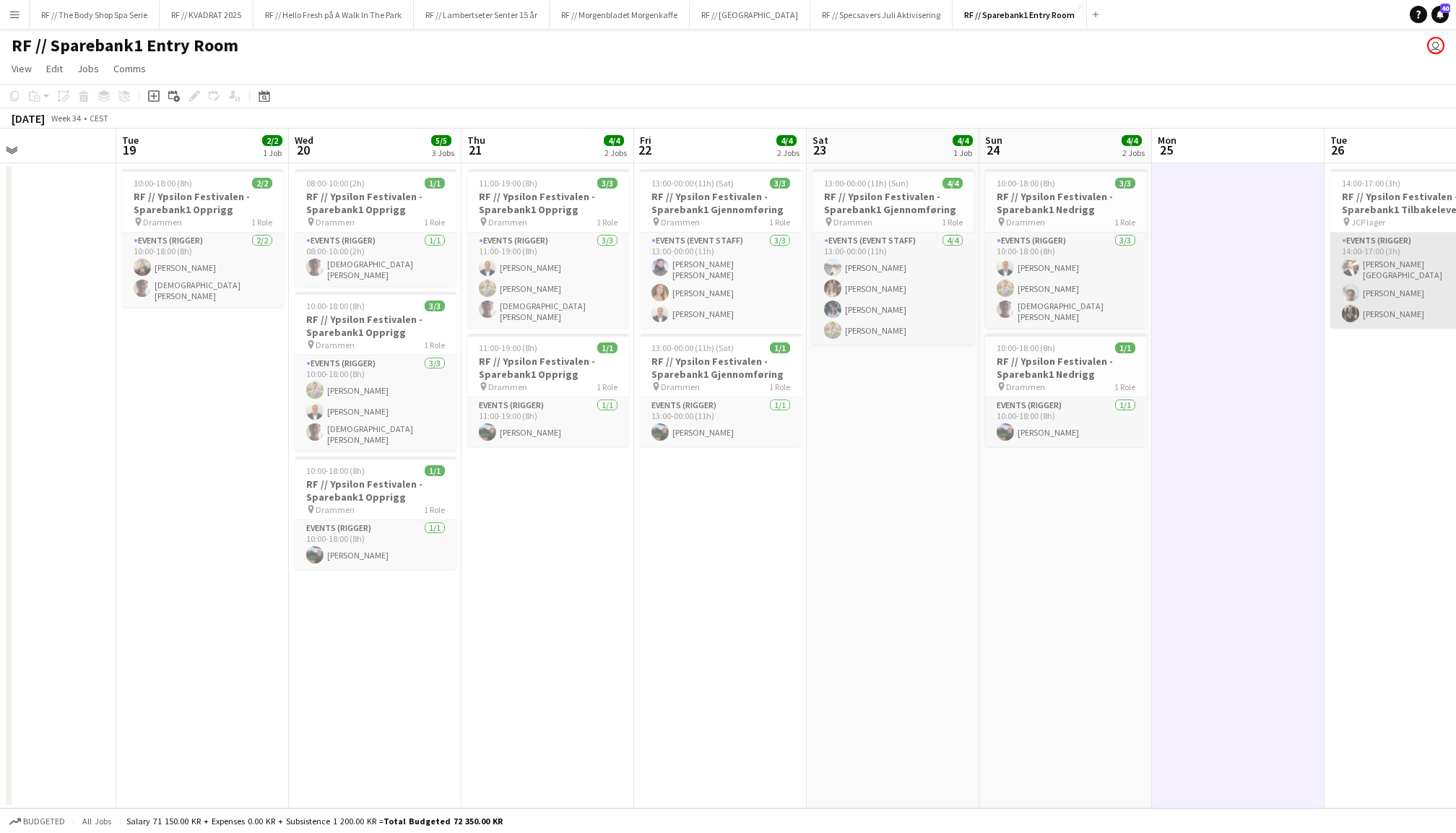
click at [1381, 306] on app-card-role "Events (Rigger) 3/3 14:00-17:00 (3h) Hans Torstein Lærum Andreas Kjeldsberg Eri…" at bounding box center [1411, 280] width 161 height 96
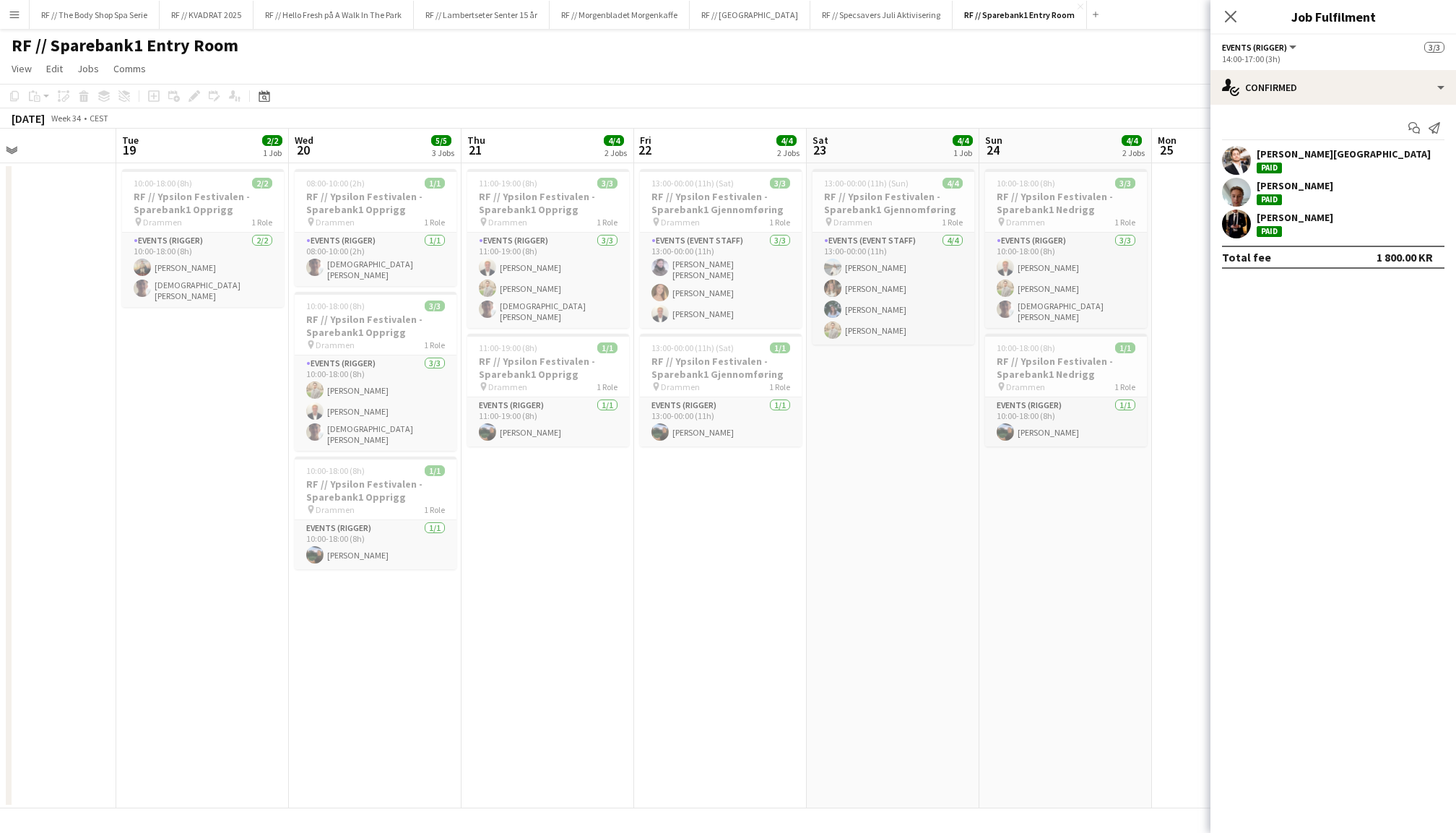
click at [1237, 220] on app-user-avatar at bounding box center [1237, 224] width 29 height 29
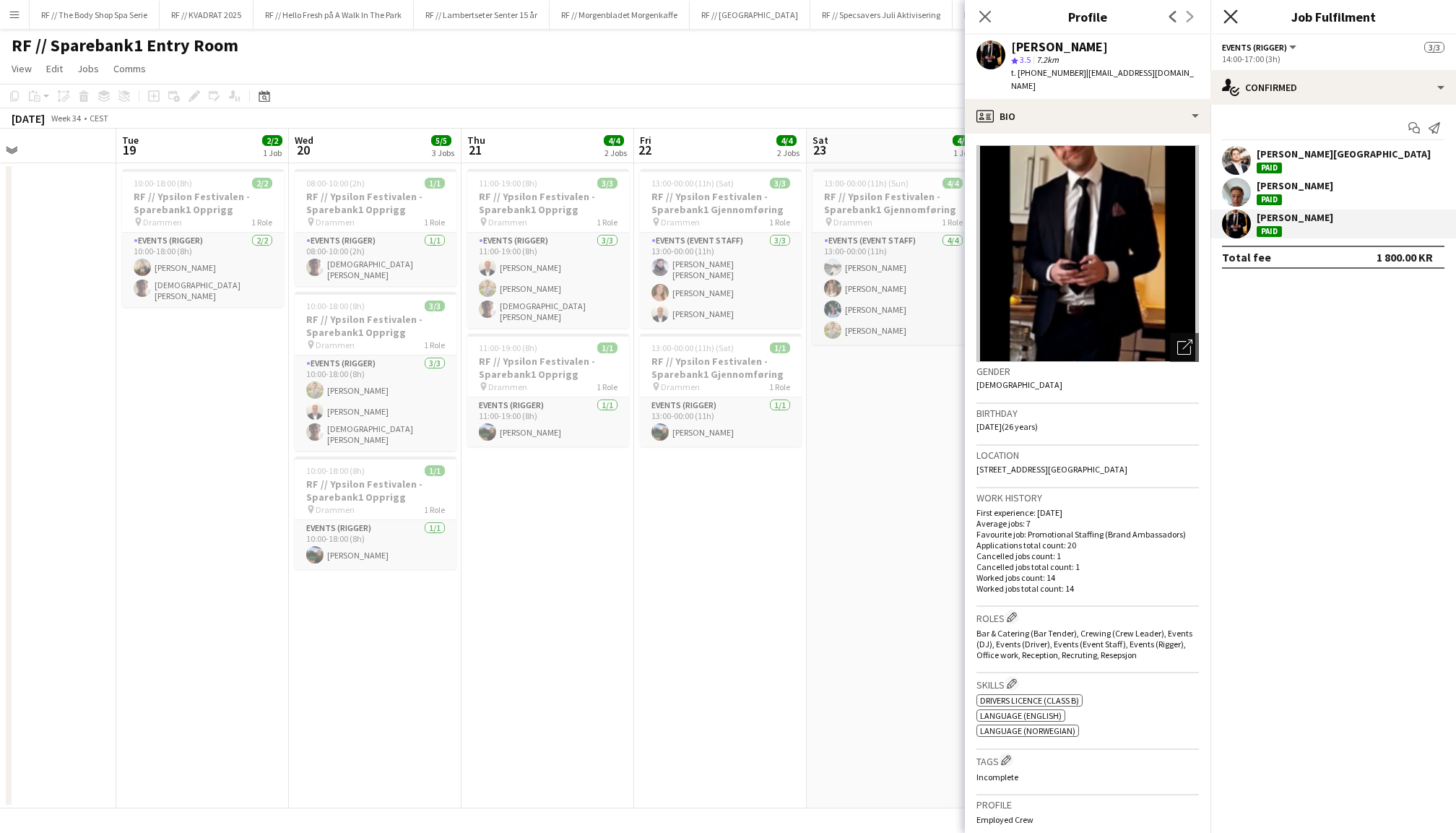
click at [1224, 15] on icon "Close pop-in" at bounding box center [1230, 16] width 14 height 14
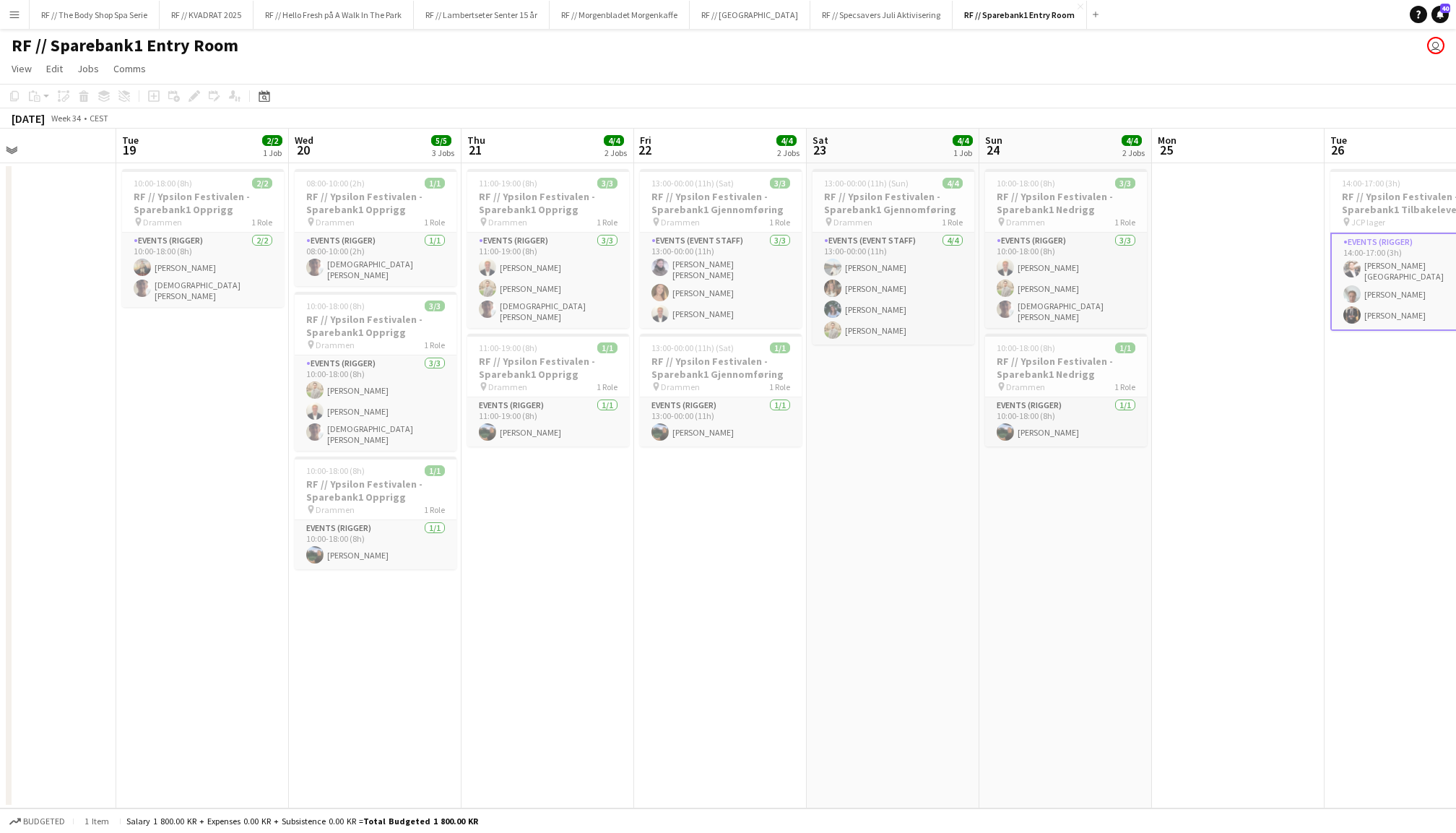
click at [1250, 388] on app-date-cell at bounding box center [1238, 485] width 172 height 645
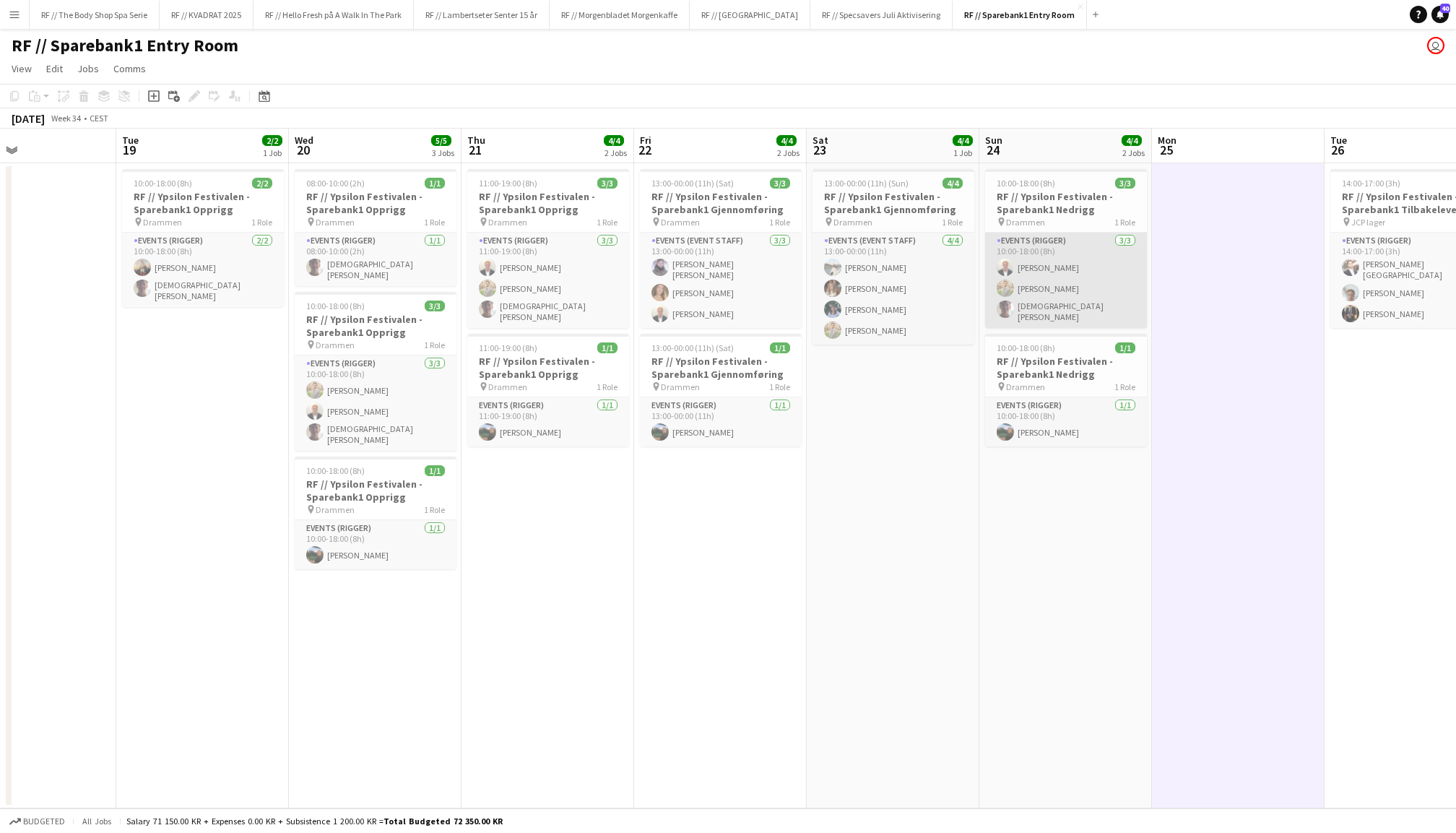
click at [1095, 281] on app-card-role "Events (Rigger) 3/3 10:00-18:00 (8h) Henrik Jåsund Alex Øyen Christian Tohje" at bounding box center [1066, 280] width 161 height 96
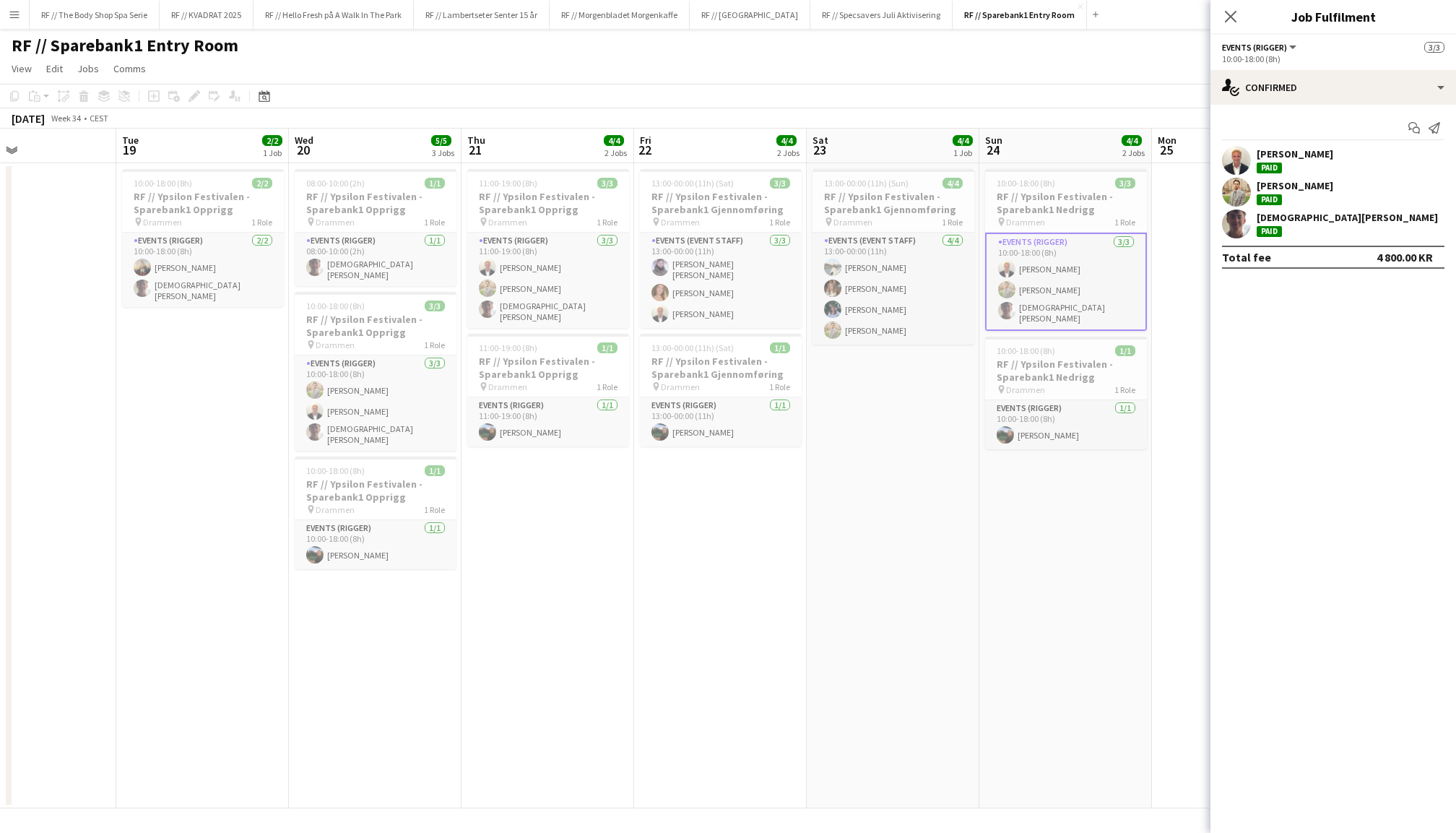
click at [1232, 195] on app-user-avatar at bounding box center [1237, 192] width 29 height 29
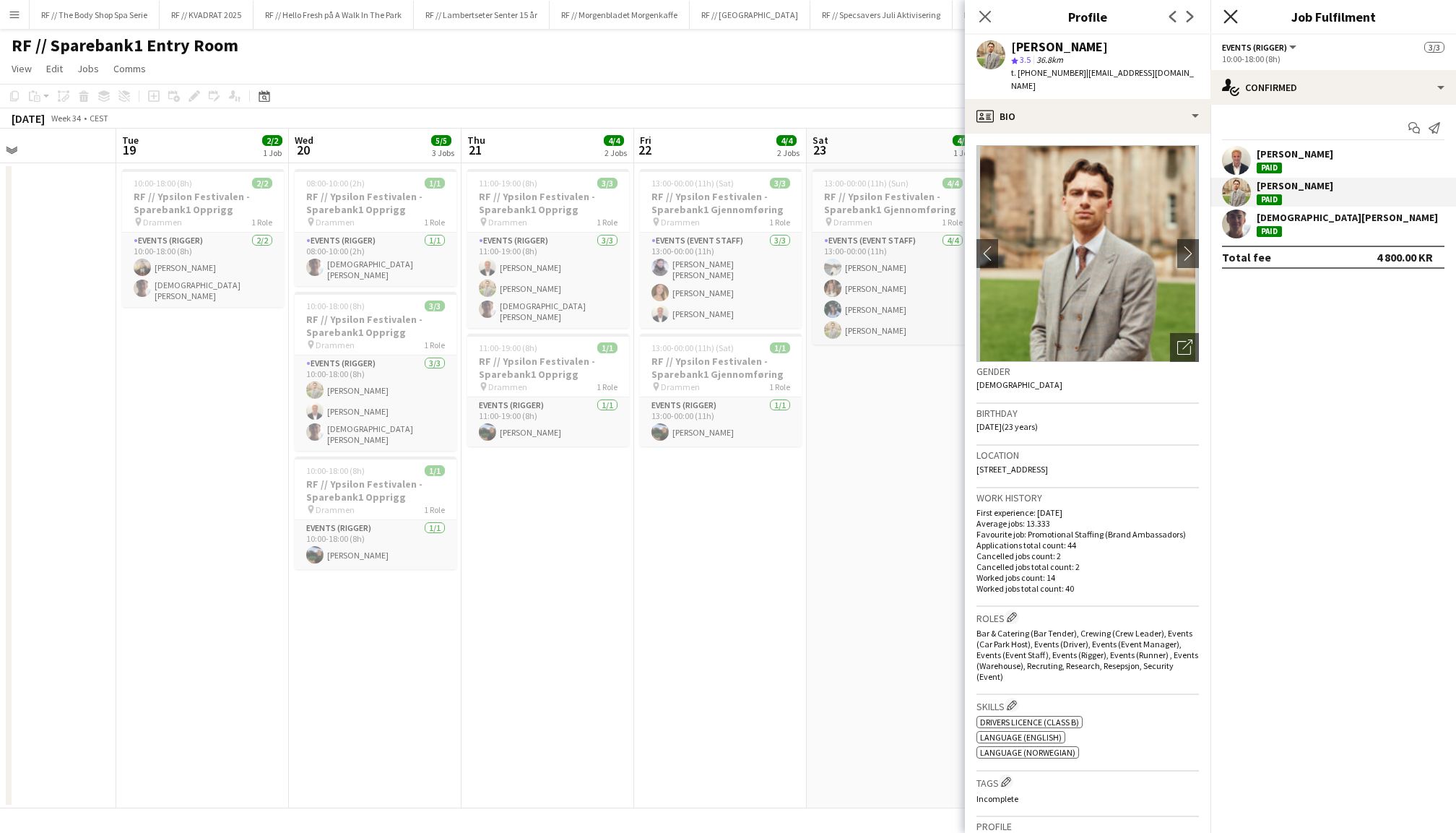
click at [1230, 15] on icon at bounding box center [1230, 16] width 14 height 14
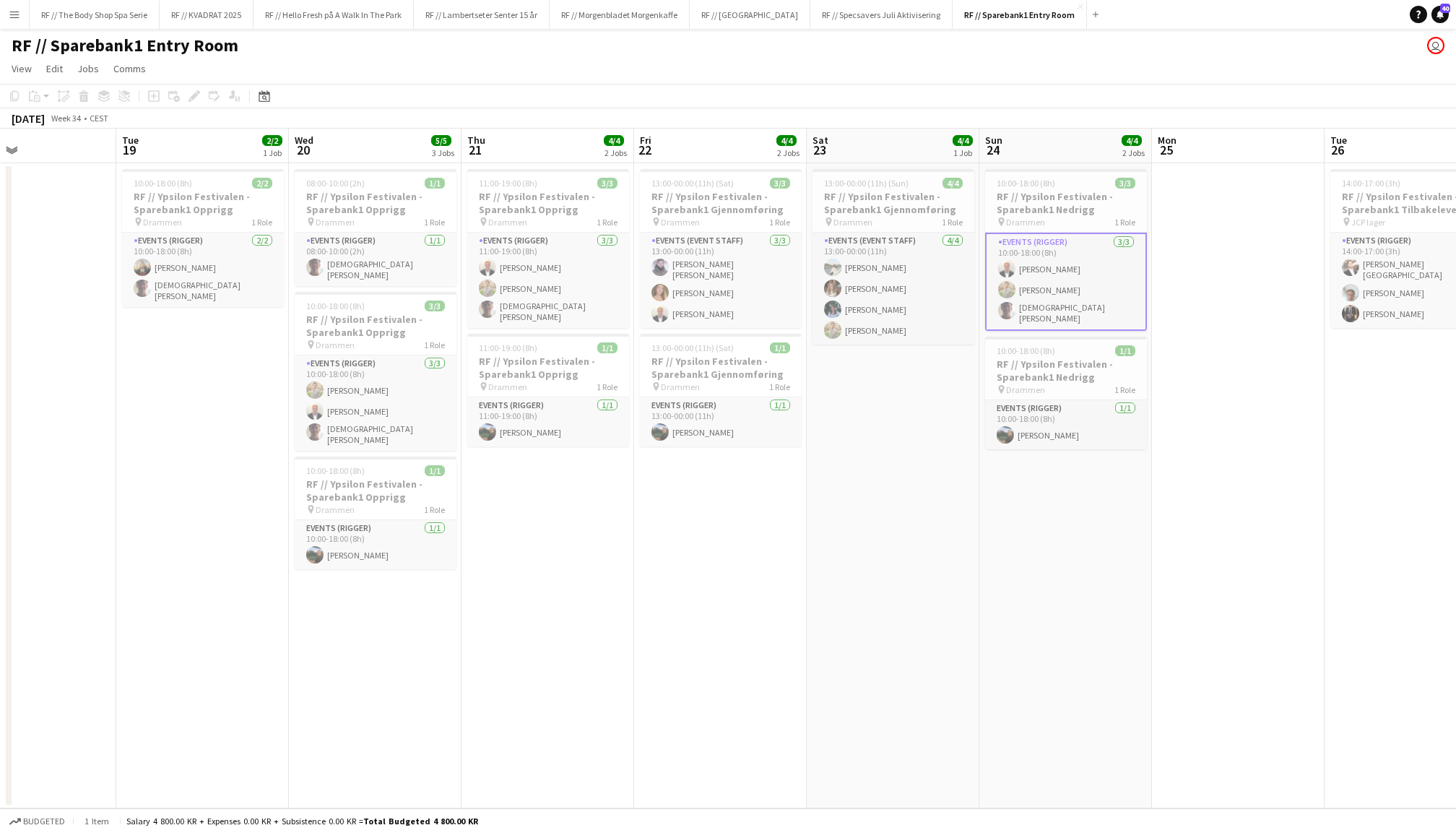
click at [1238, 458] on app-date-cell at bounding box center [1238, 485] width 172 height 645
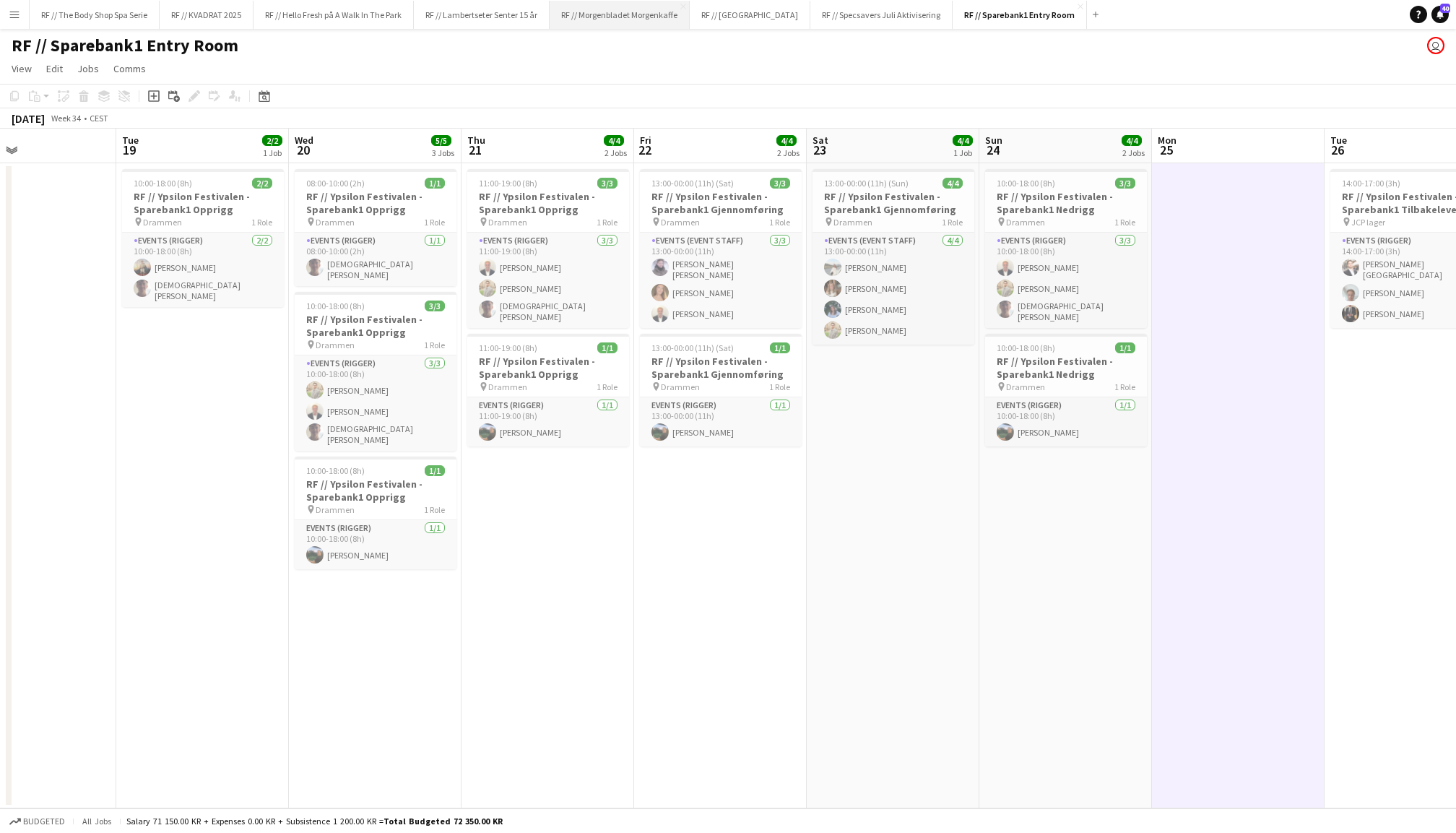
click at [587, 20] on button "RF // Morgenbladet Morgenkaffe Close" at bounding box center [620, 15] width 140 height 28
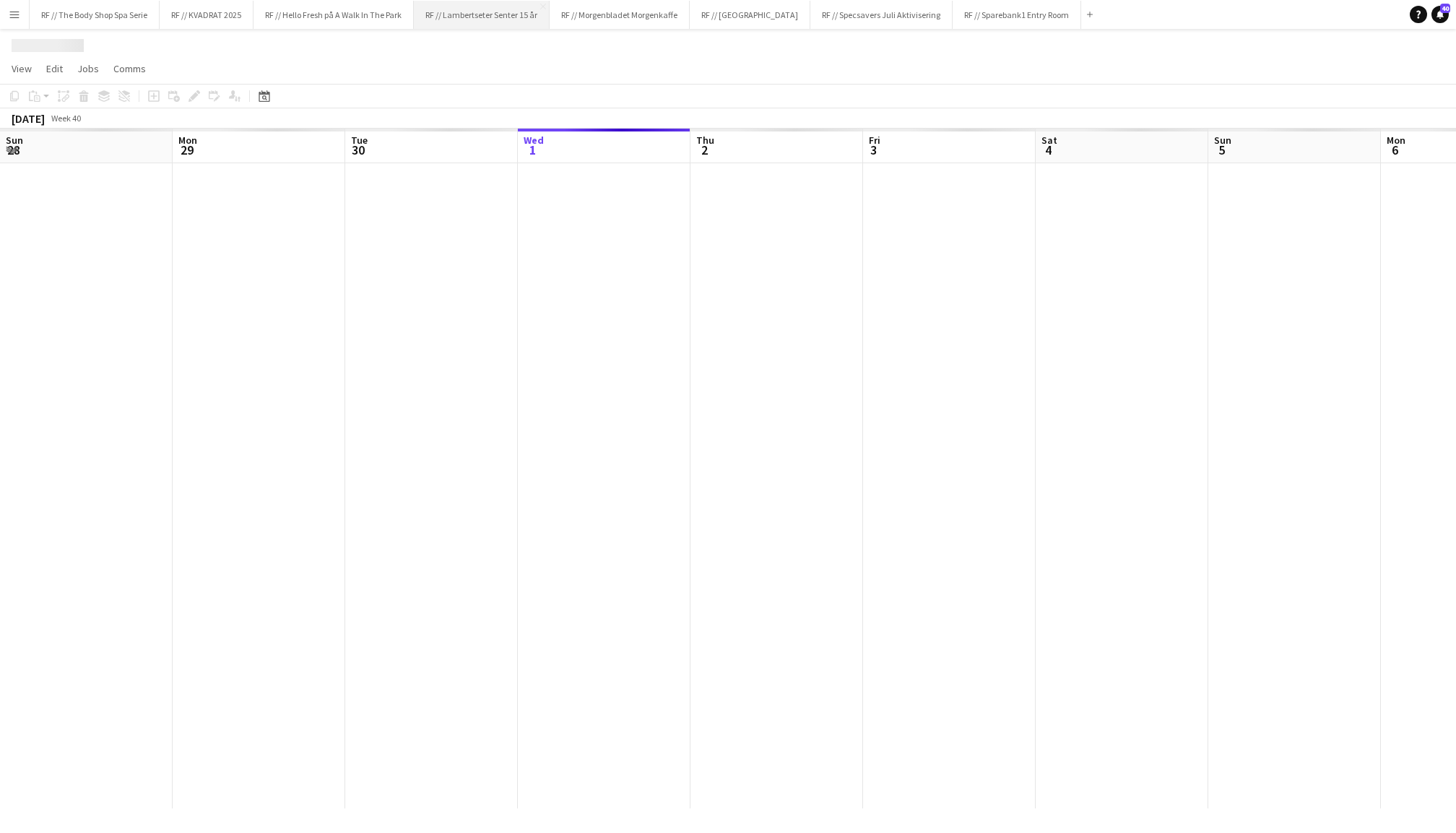
scroll to position [0, 345]
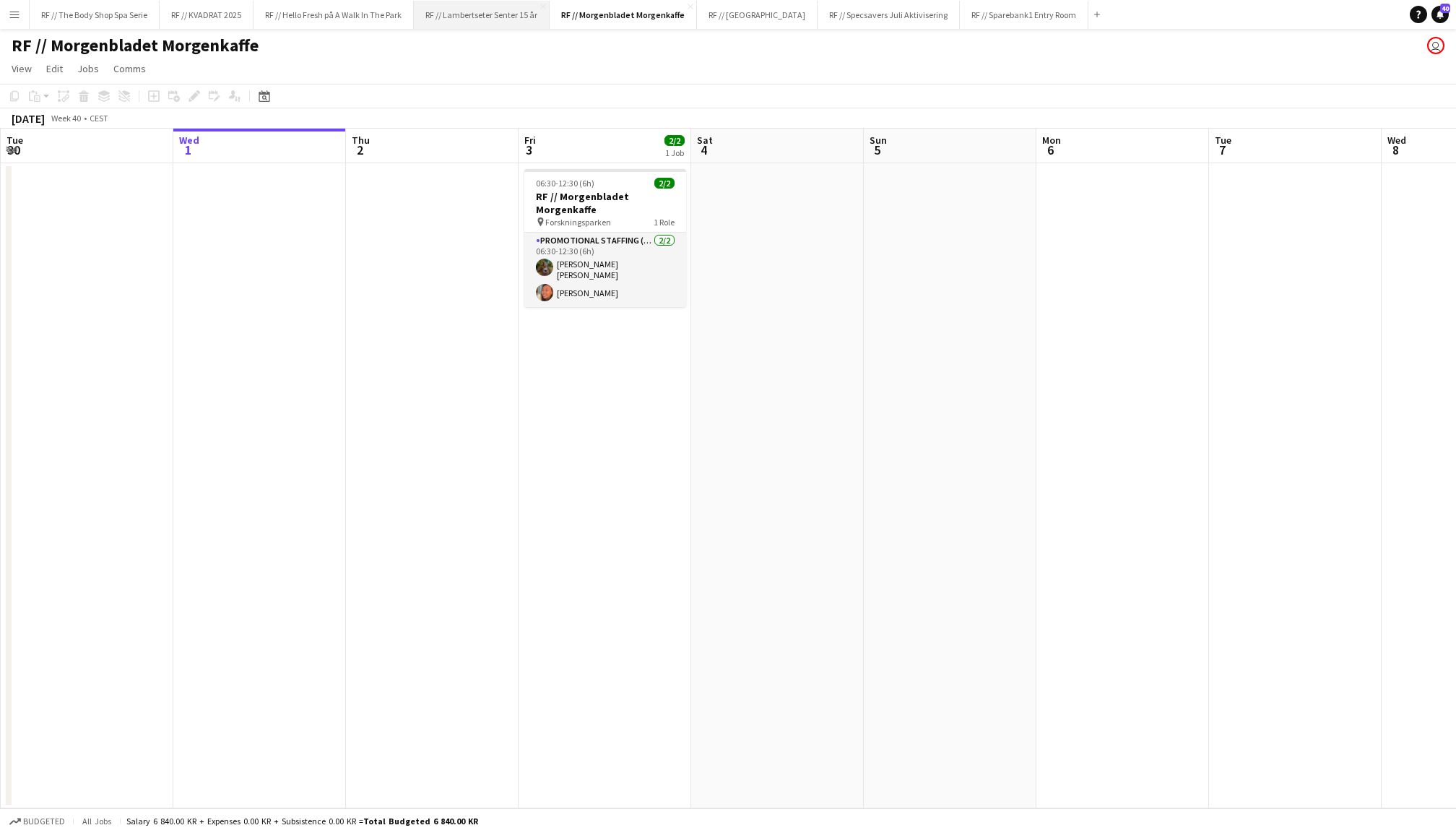
click at [525, 9] on button "RF // Lambertseter Senter 15 år Close" at bounding box center [482, 15] width 136 height 28
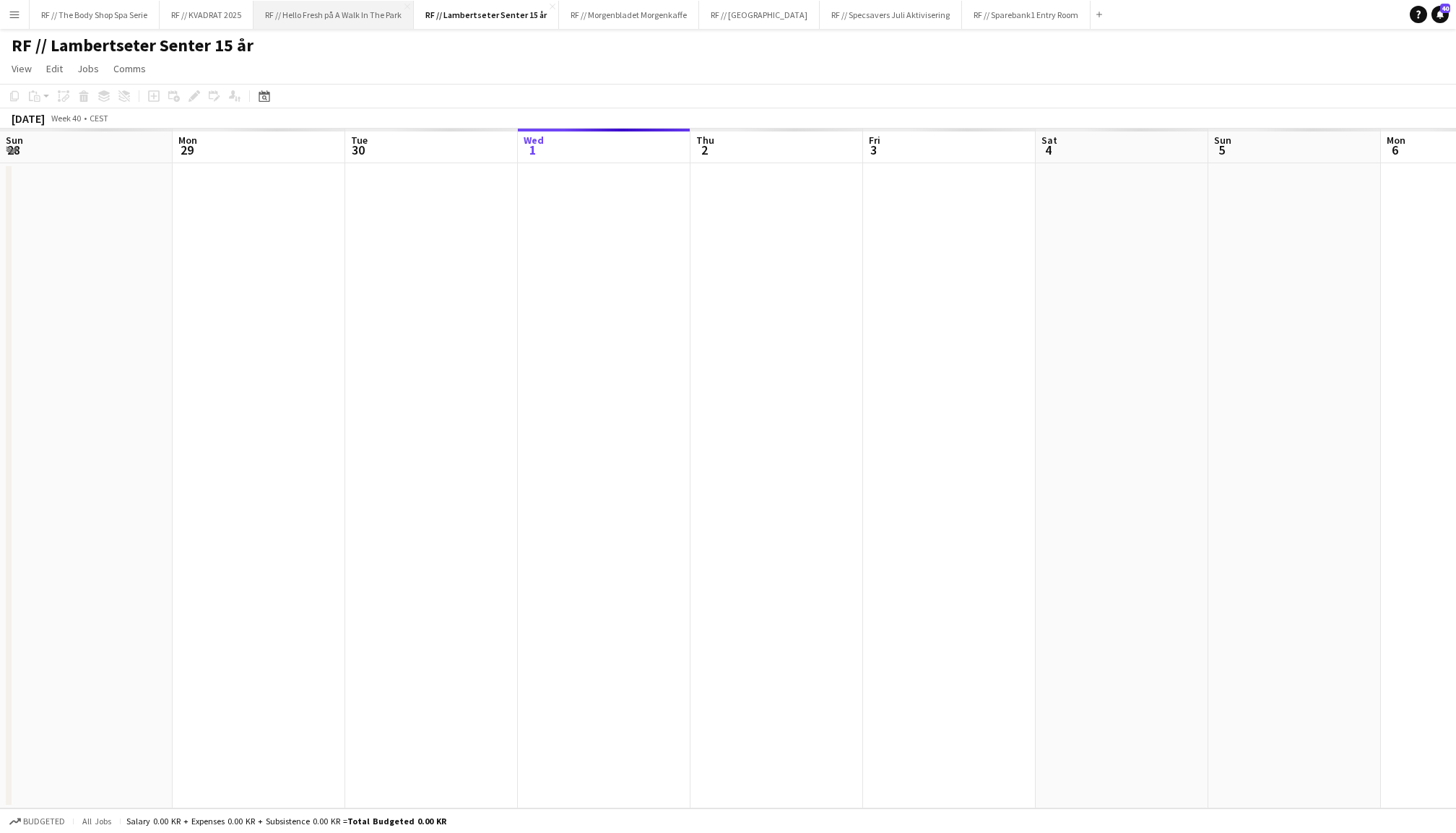
scroll to position [0, 345]
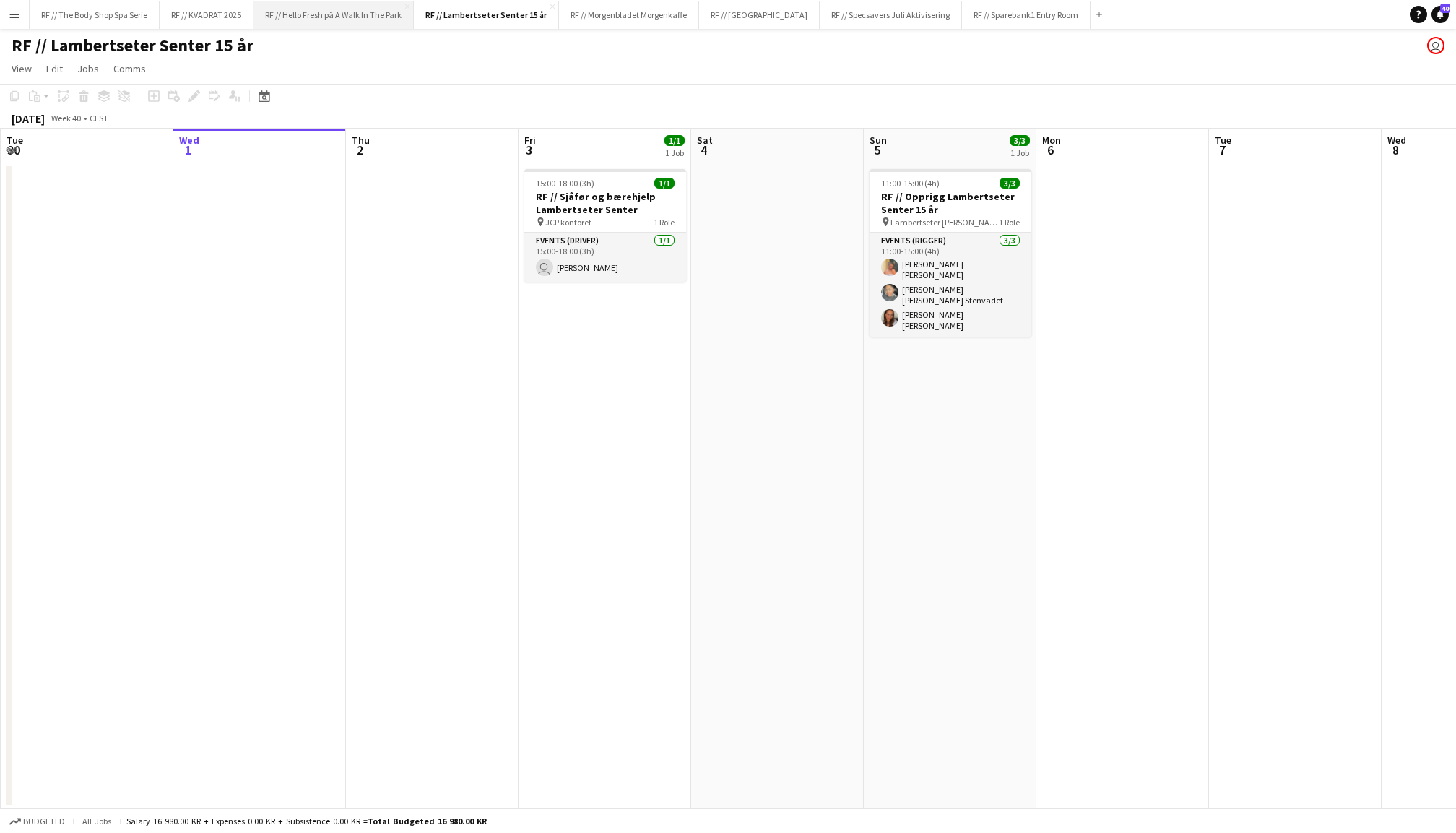
click at [351, 15] on button "RF // Hello Fresh på A Walk In The Park Close" at bounding box center [334, 15] width 161 height 28
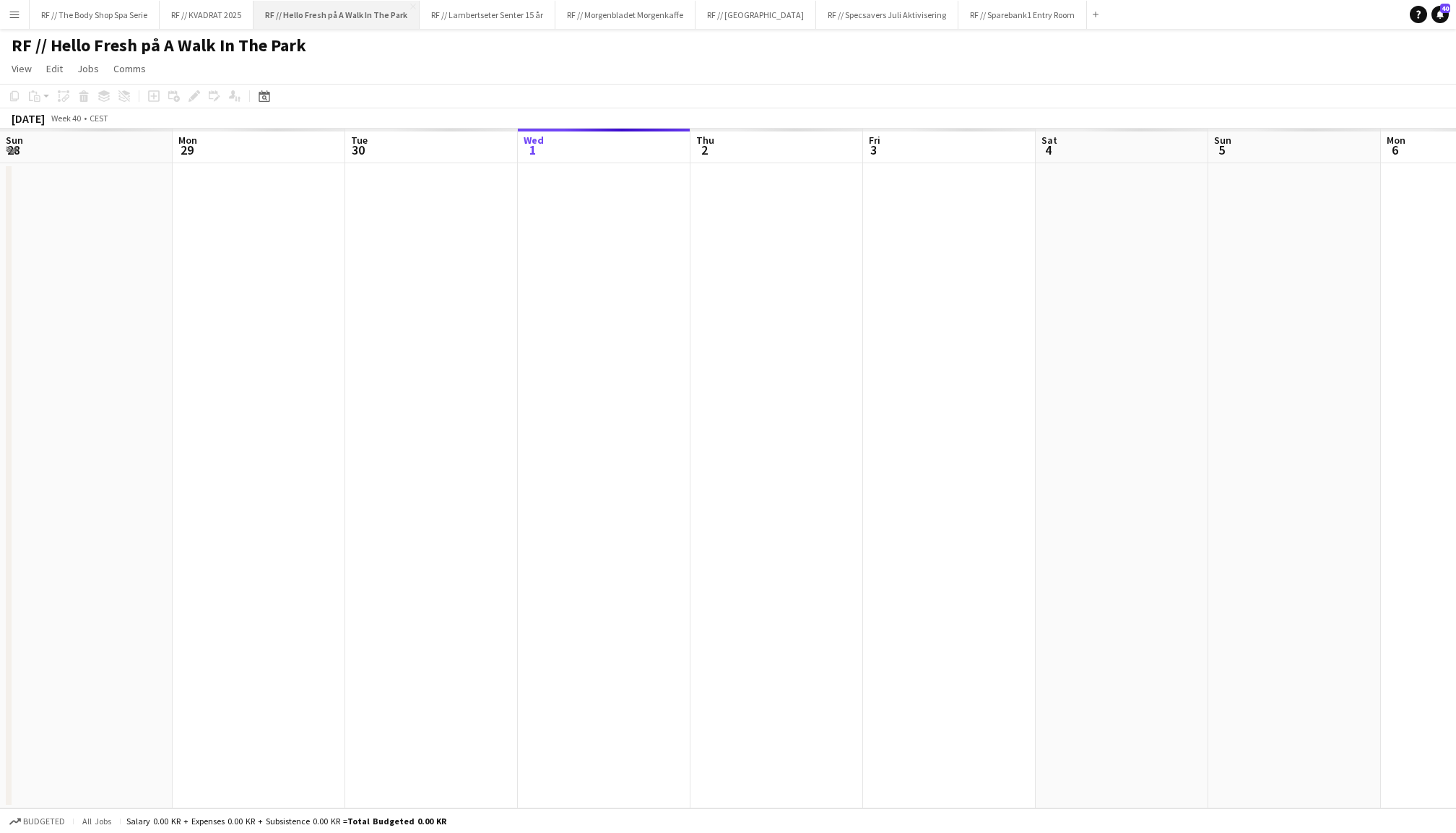
scroll to position [0, 345]
click at [202, 18] on button "RF // KVADRAT 2025 Close" at bounding box center [207, 15] width 94 height 28
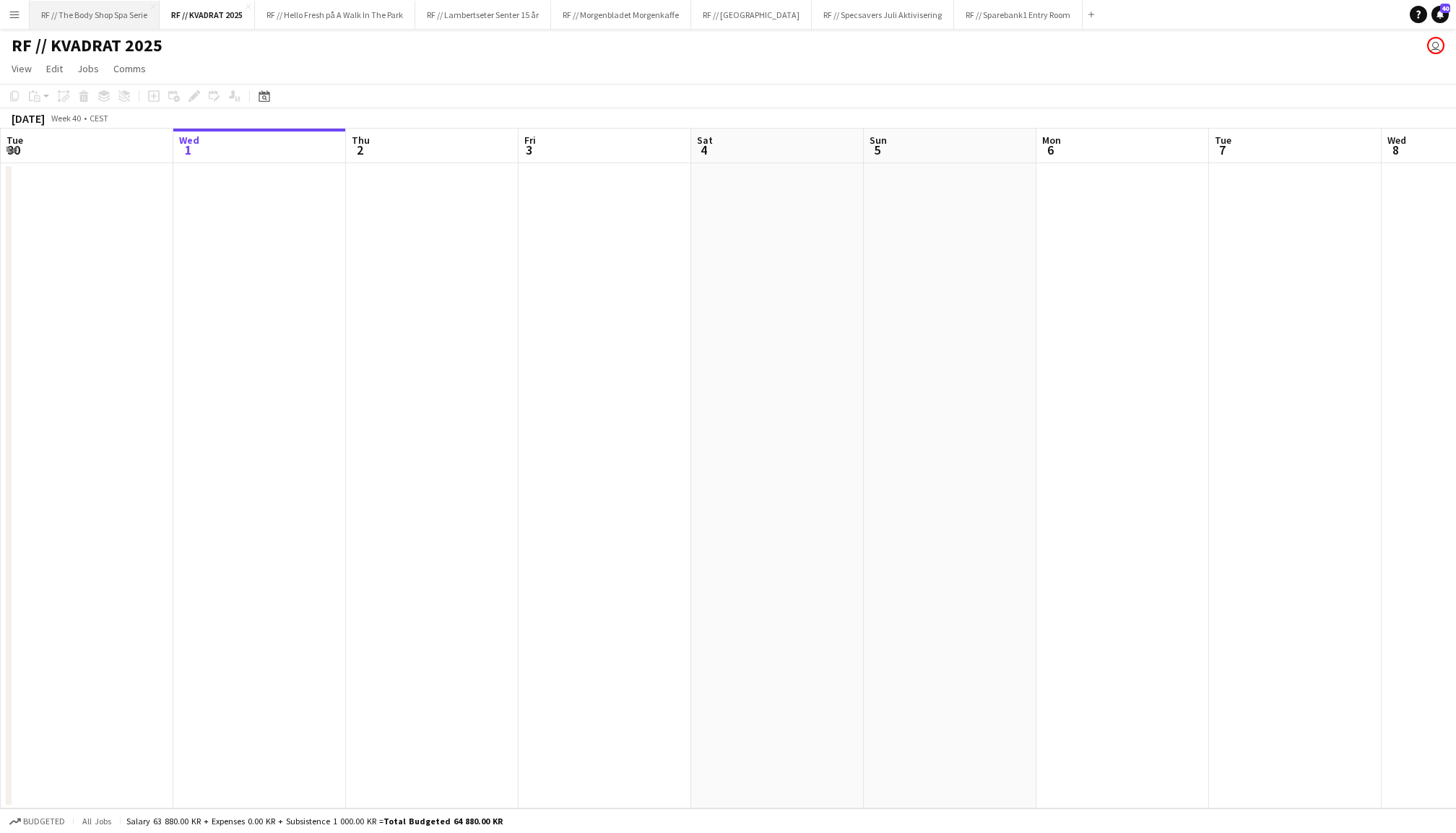
click at [110, 15] on button "RF // The Body Shop Spa Serie Close" at bounding box center [95, 15] width 130 height 28
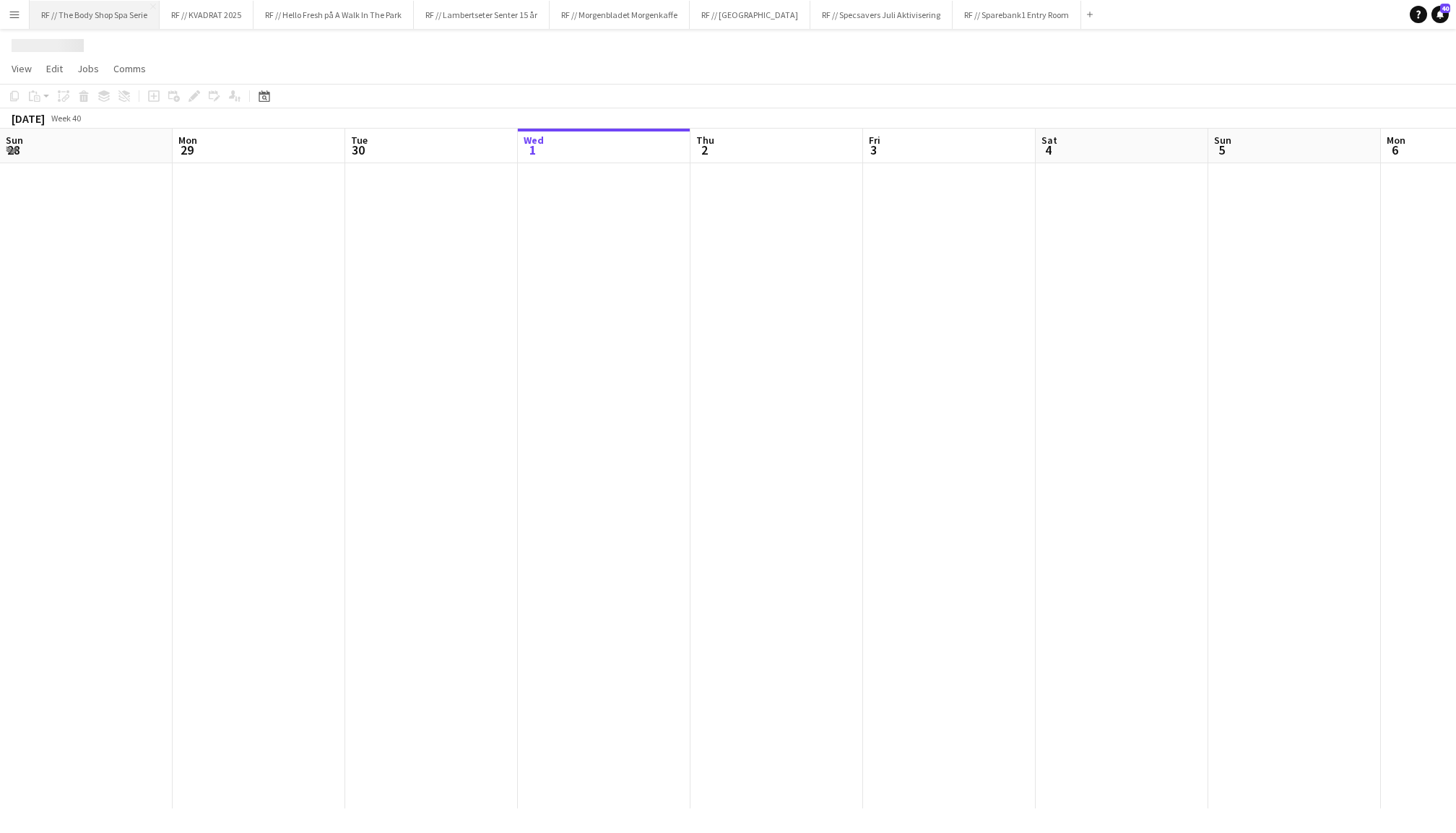
scroll to position [0, 345]
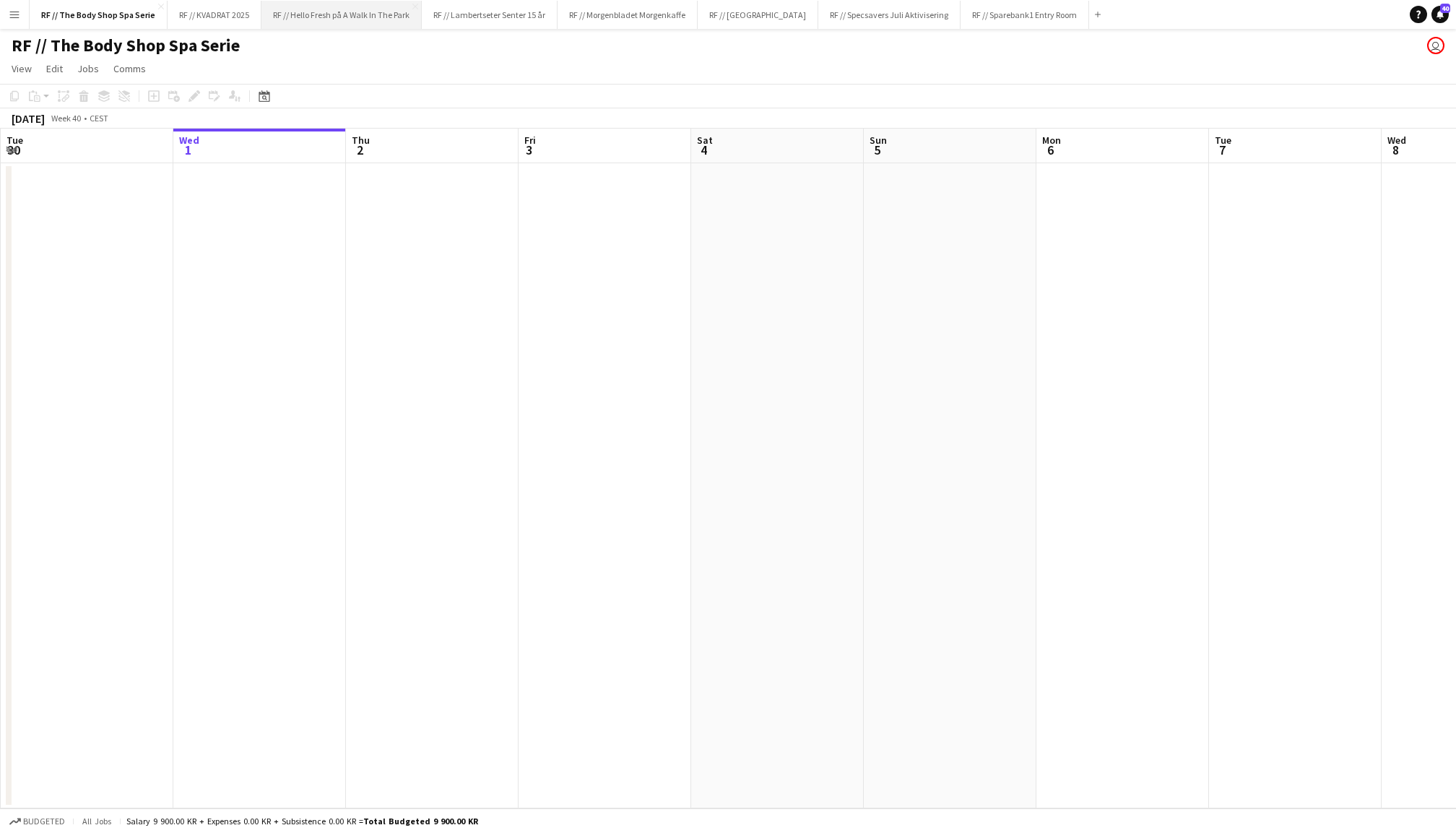
click at [365, 10] on button "RF // Hello Fresh på A Walk In The Park Close" at bounding box center [342, 15] width 161 height 28
click at [204, 9] on button "RF // KVADRAT 2025 Close" at bounding box center [207, 15] width 94 height 28
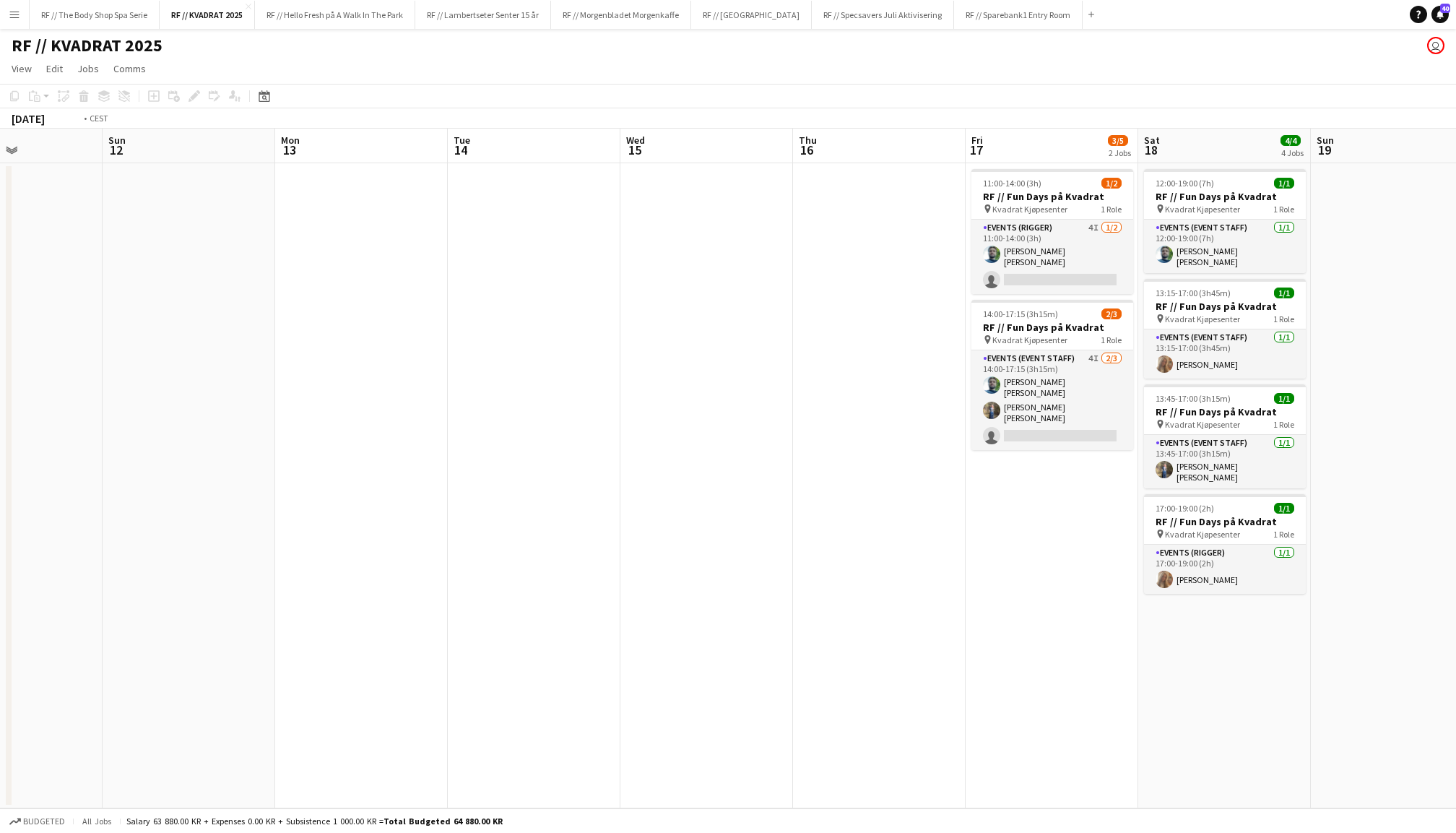
scroll to position [0, 429]
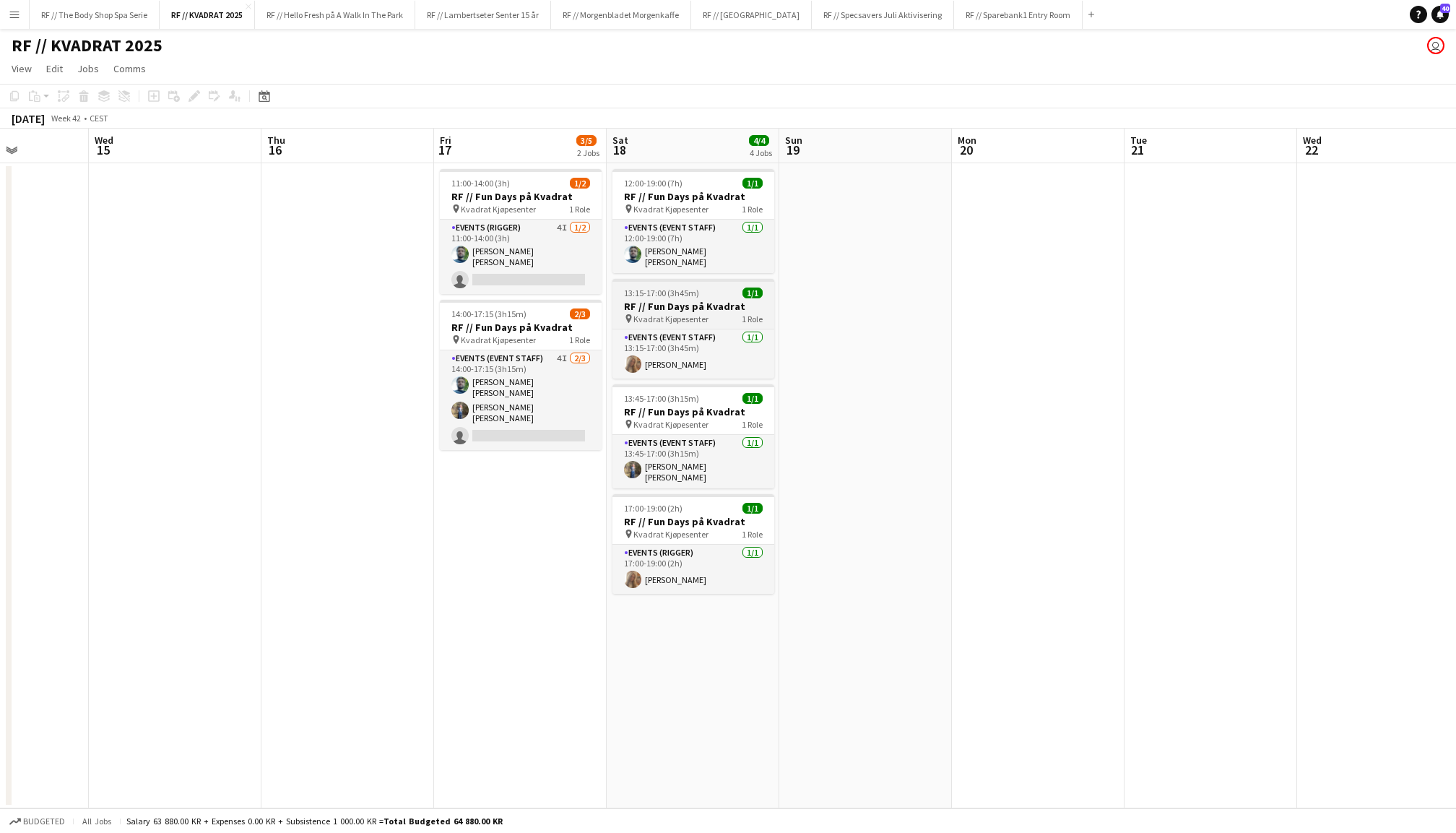
click at [687, 300] on h3 "RF // Fun Days på Kvadrat" at bounding box center [693, 306] width 161 height 13
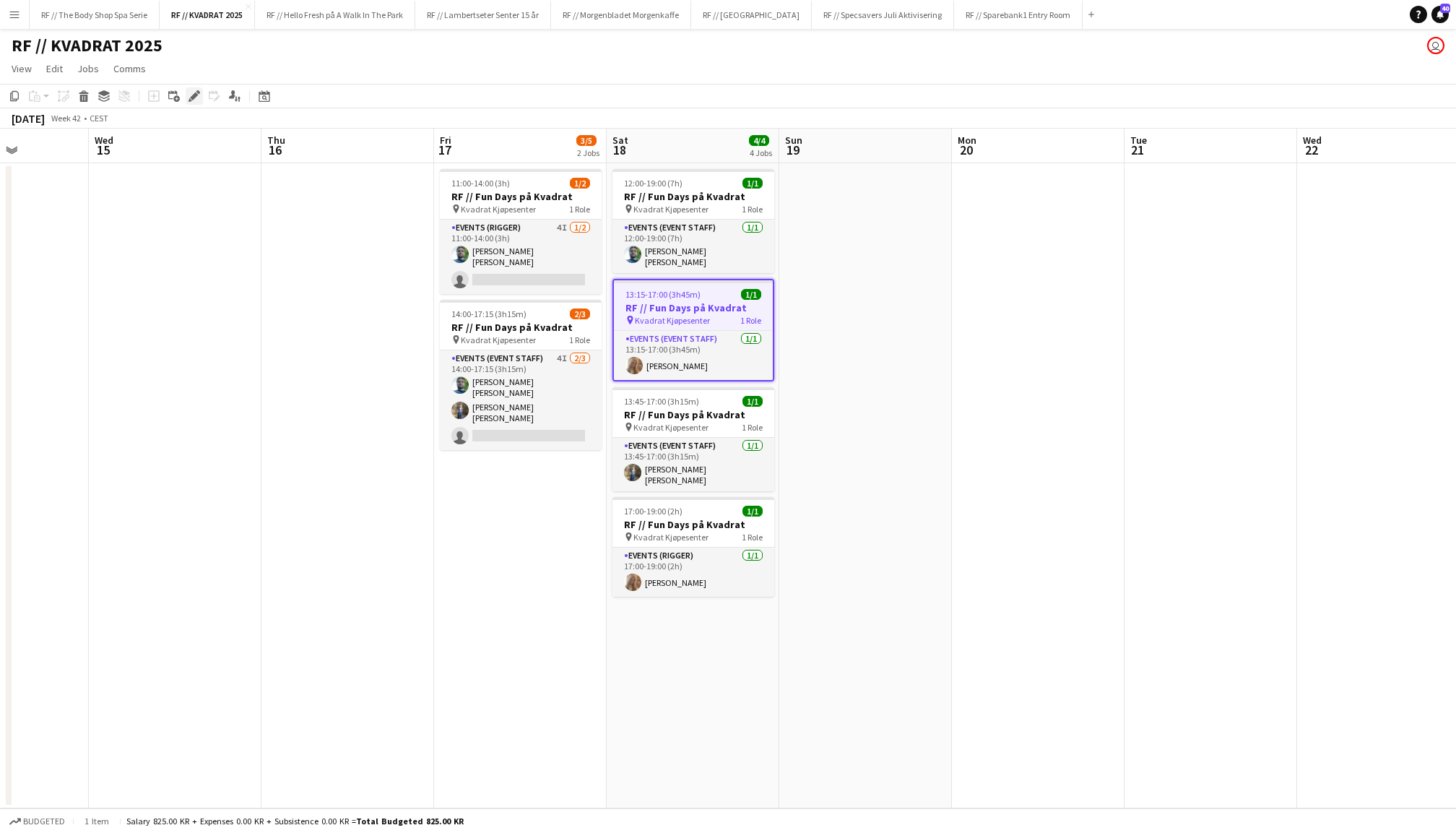
click at [194, 94] on icon at bounding box center [194, 96] width 8 height 8
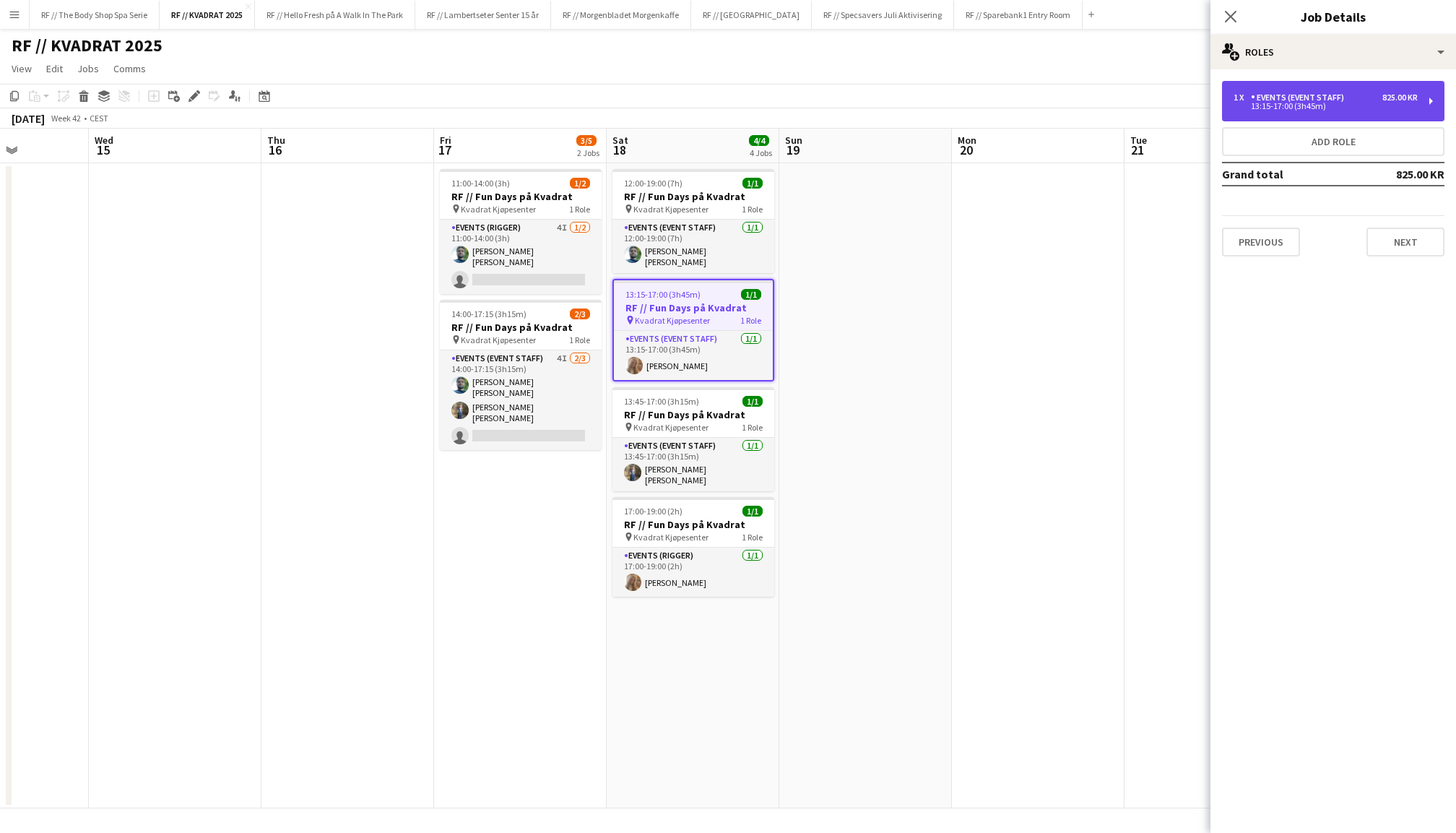
click at [1361, 104] on div "13:15-17:00 (3h45m)" at bounding box center [1326, 106] width 184 height 7
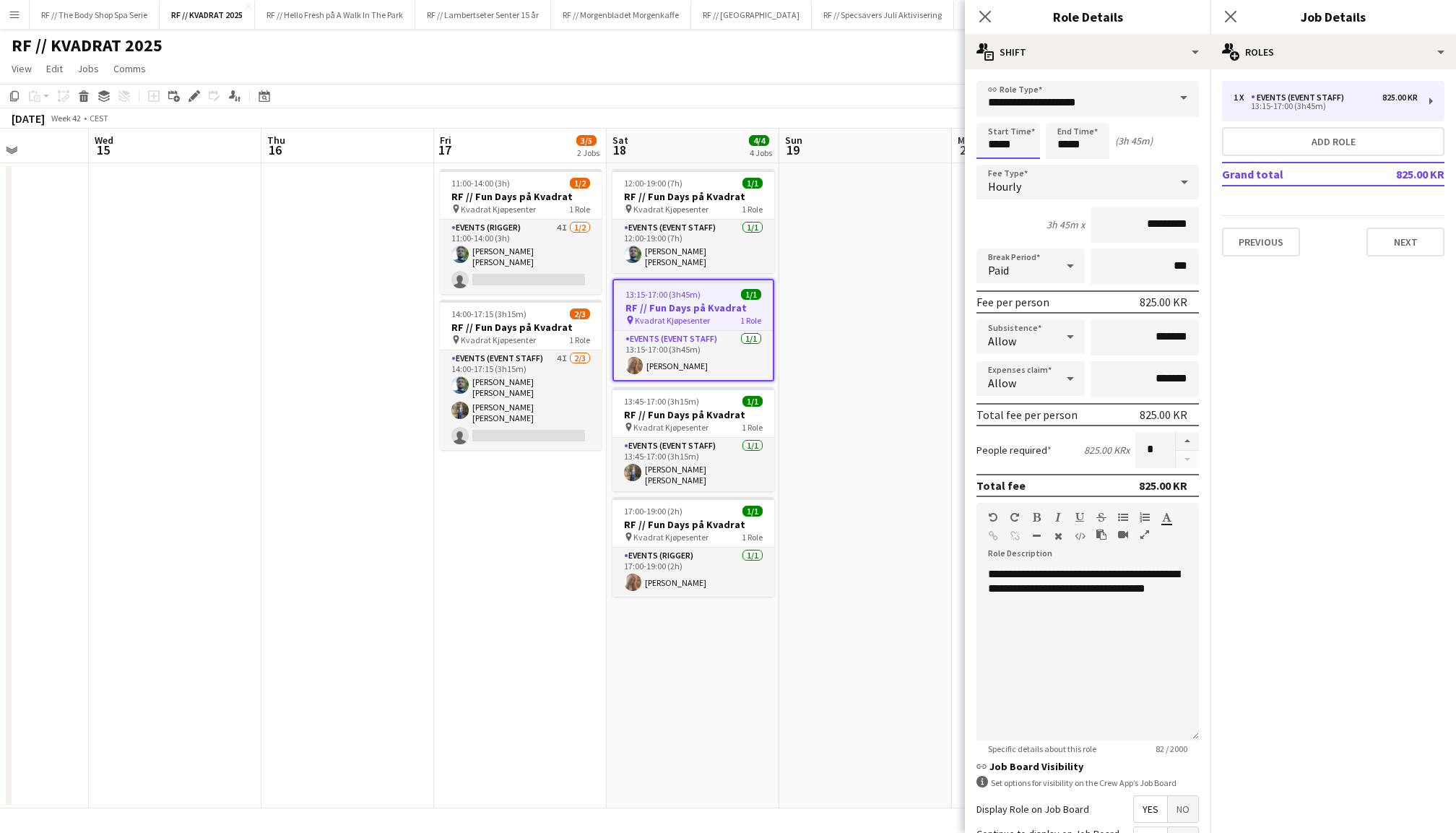
click at [1002, 143] on input "*****" at bounding box center [1008, 140] width 64 height 36
click at [1020, 115] on div at bounding box center [1023, 115] width 29 height 15
type input "*****"
click at [1020, 115] on div at bounding box center [1023, 115] width 29 height 15
click at [1235, 13] on icon "Close pop-in" at bounding box center [1230, 16] width 14 height 14
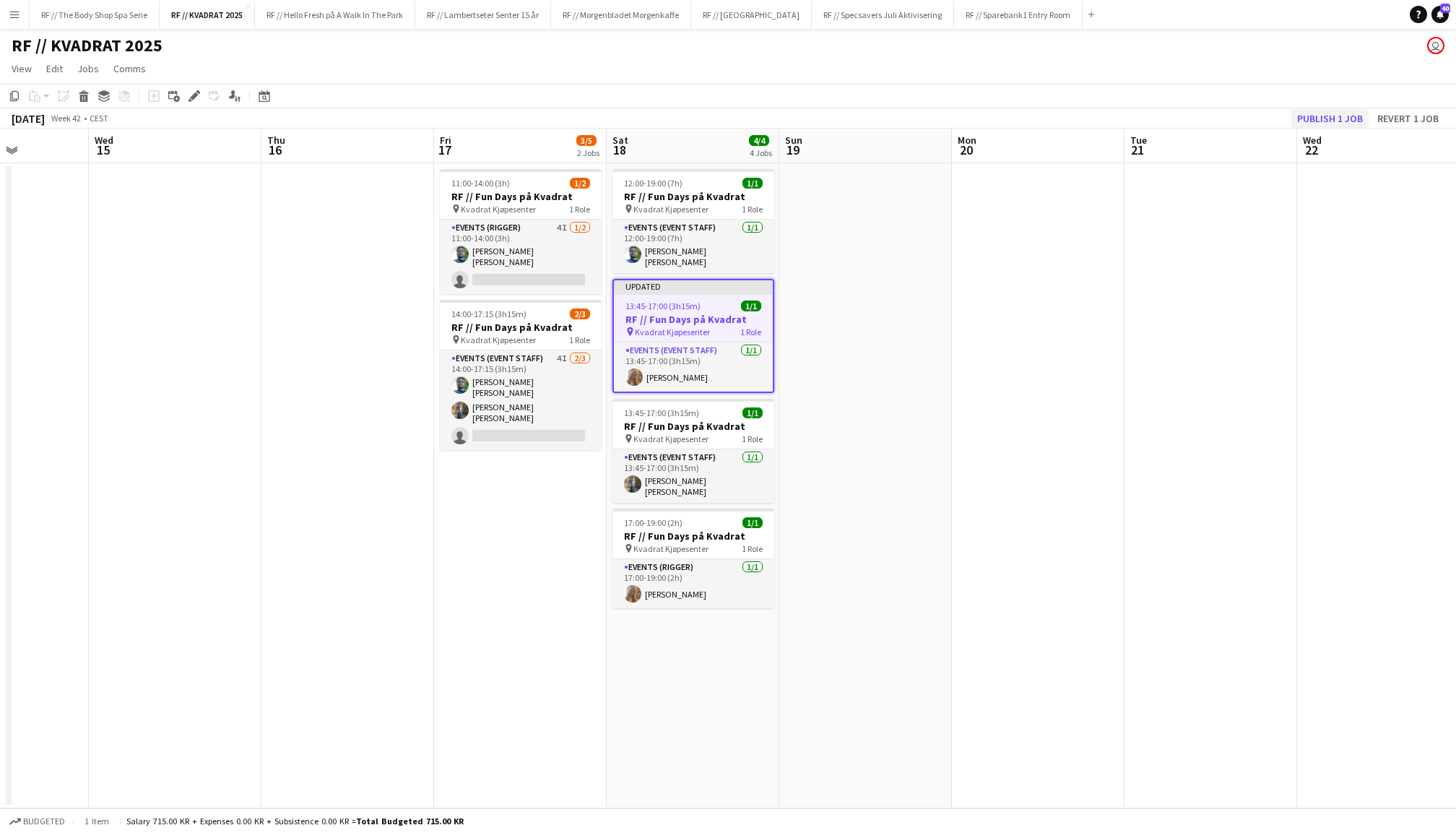
click at [1342, 113] on button "Publish 1 job" at bounding box center [1330, 118] width 77 height 19
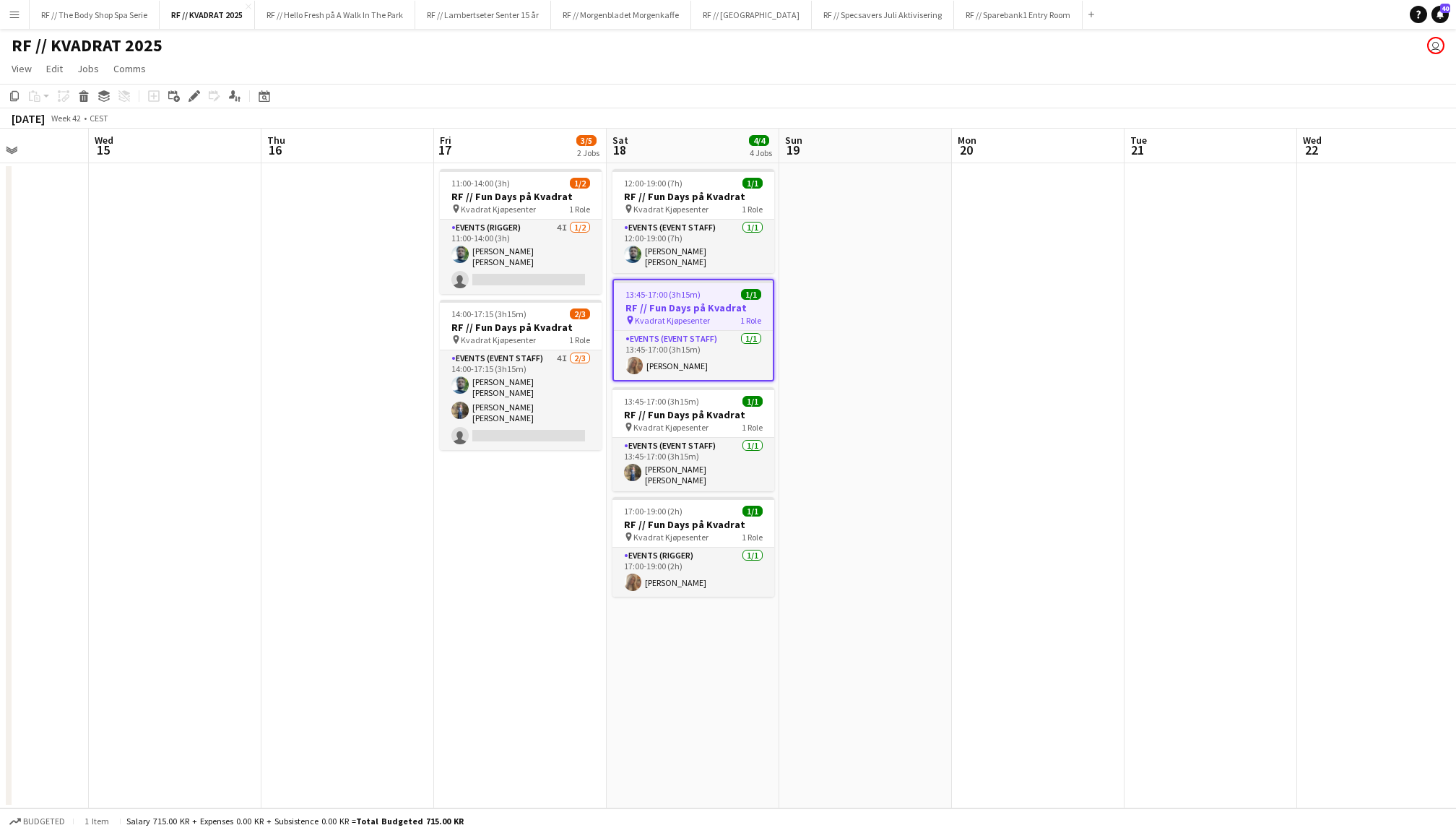
click at [961, 358] on app-date-cell at bounding box center [1038, 485] width 172 height 645
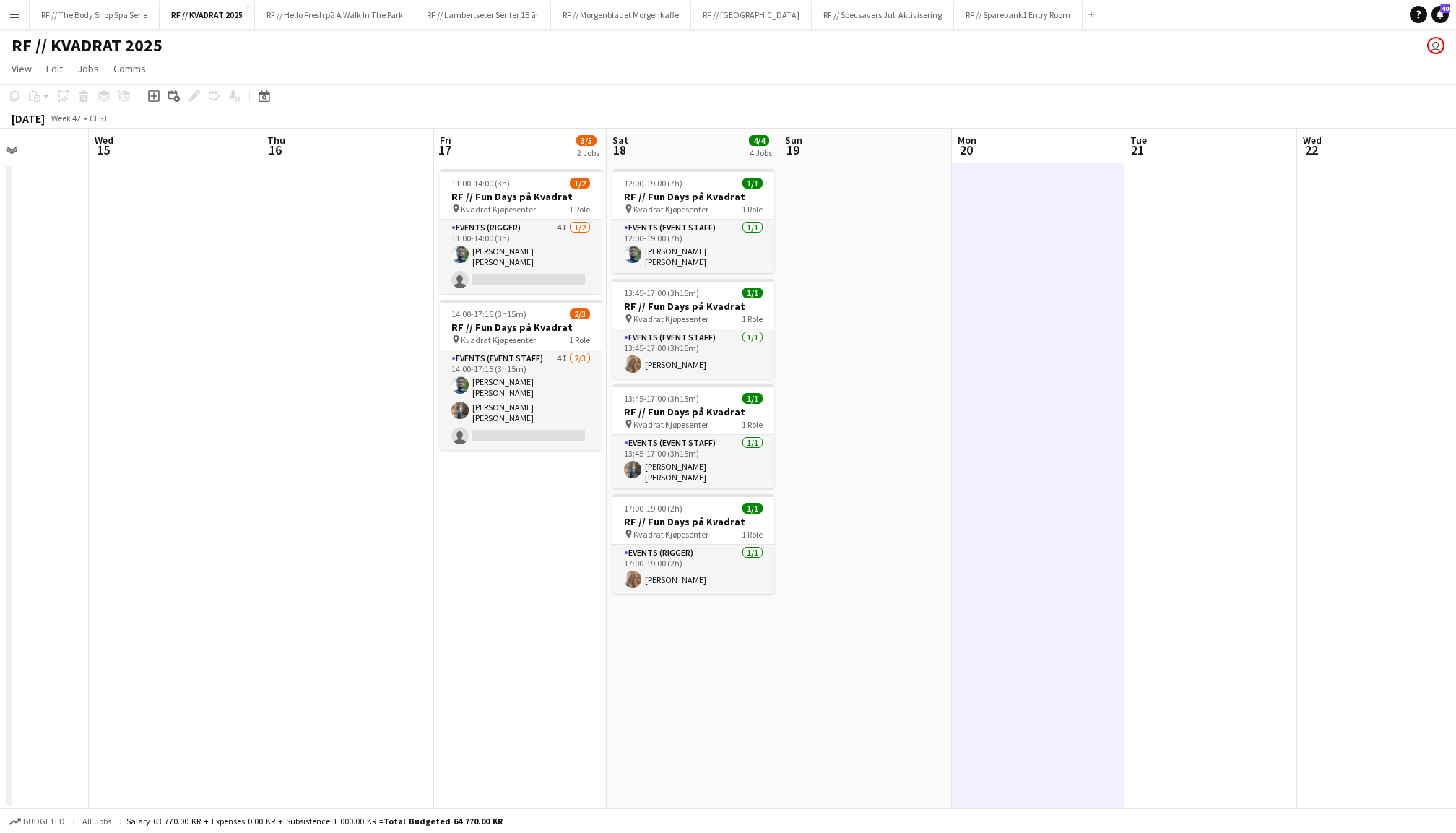
click at [909, 322] on app-date-cell at bounding box center [866, 485] width 172 height 645
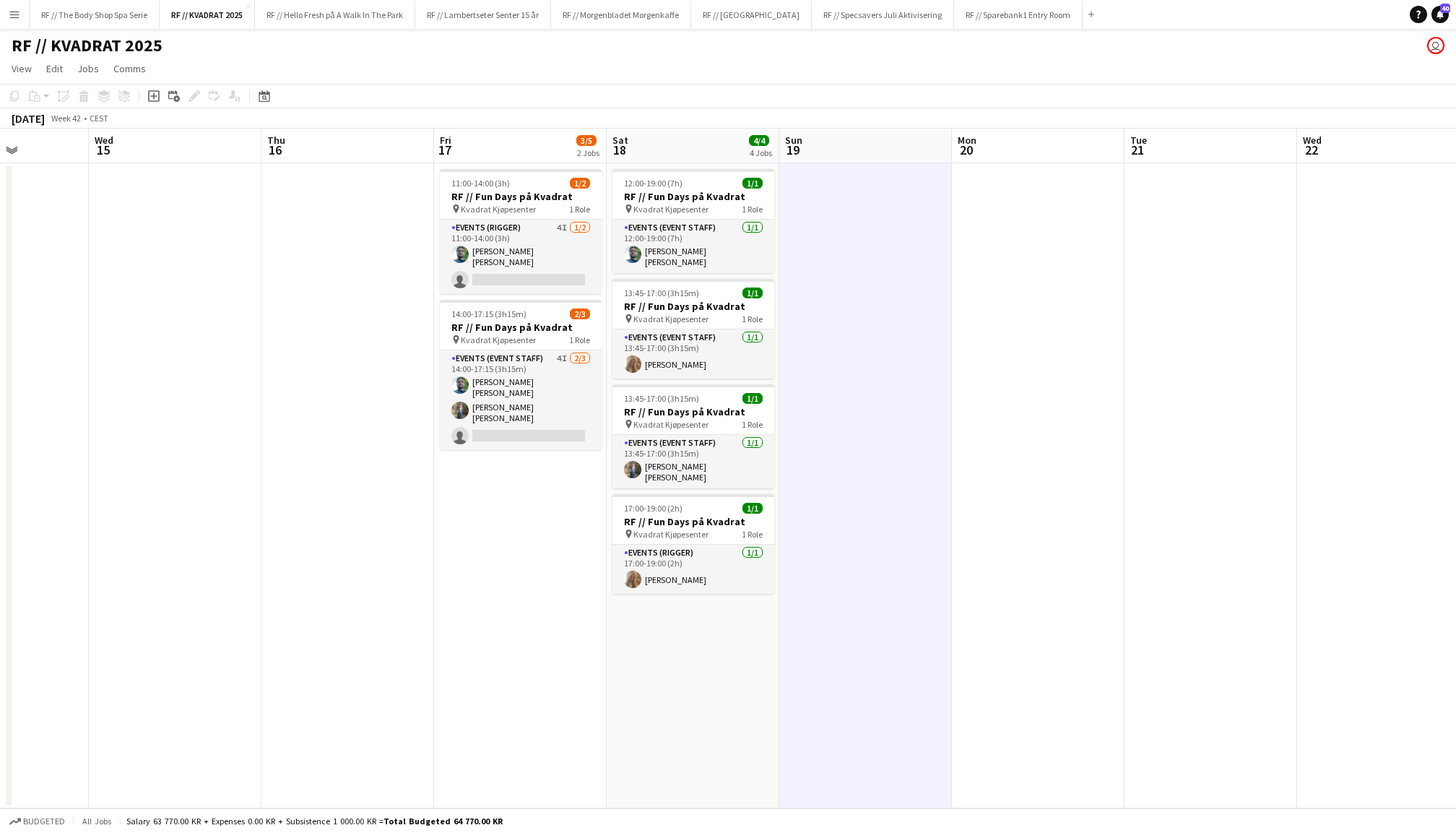
click at [1047, 334] on app-date-cell at bounding box center [1038, 485] width 172 height 645
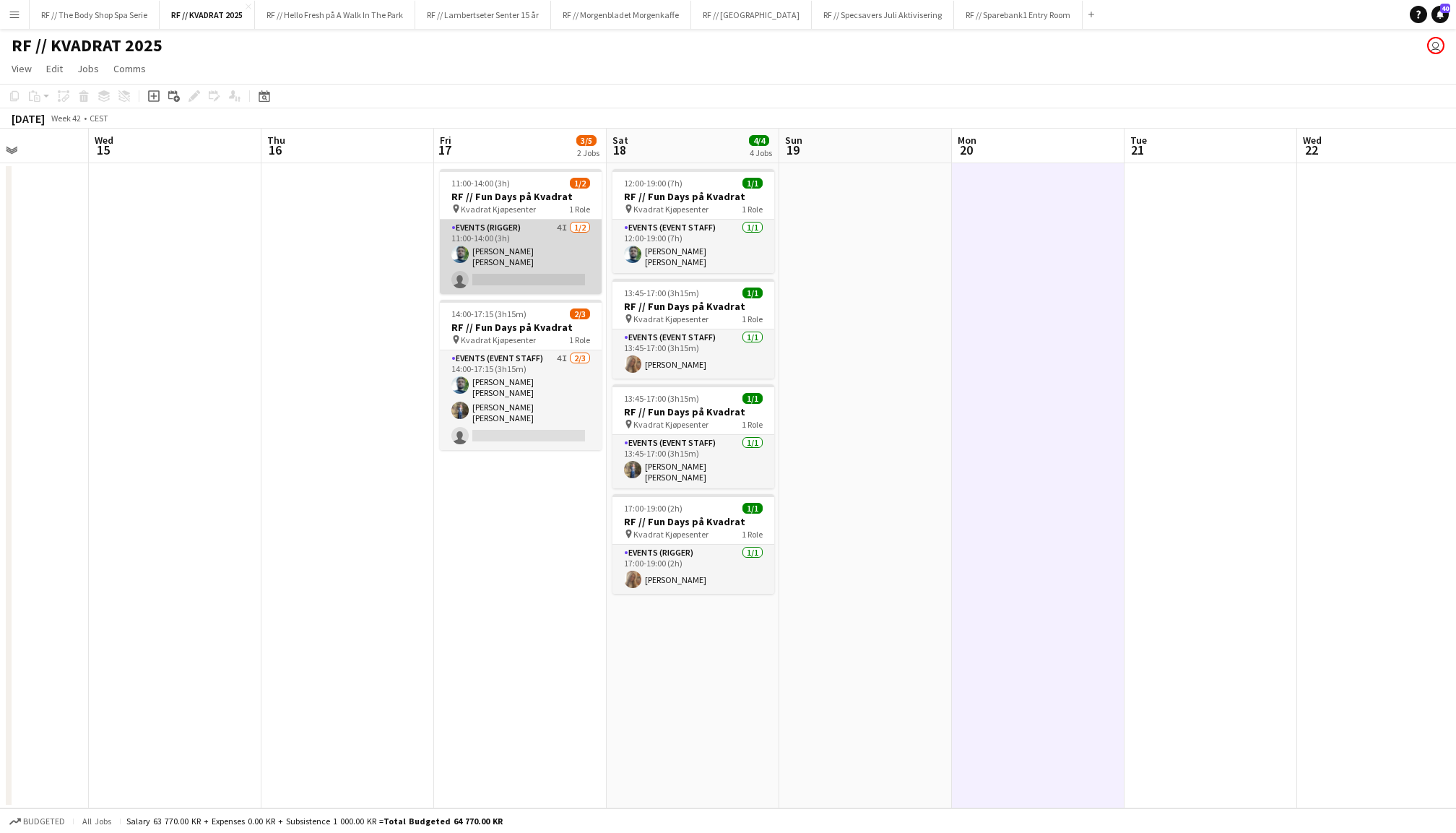
click at [500, 251] on app-card-role "Events (Rigger) 4I 1/2 11:00-14:00 (3h) Anders Lerang Larsen single-neutral-act…" at bounding box center [520, 257] width 161 height 75
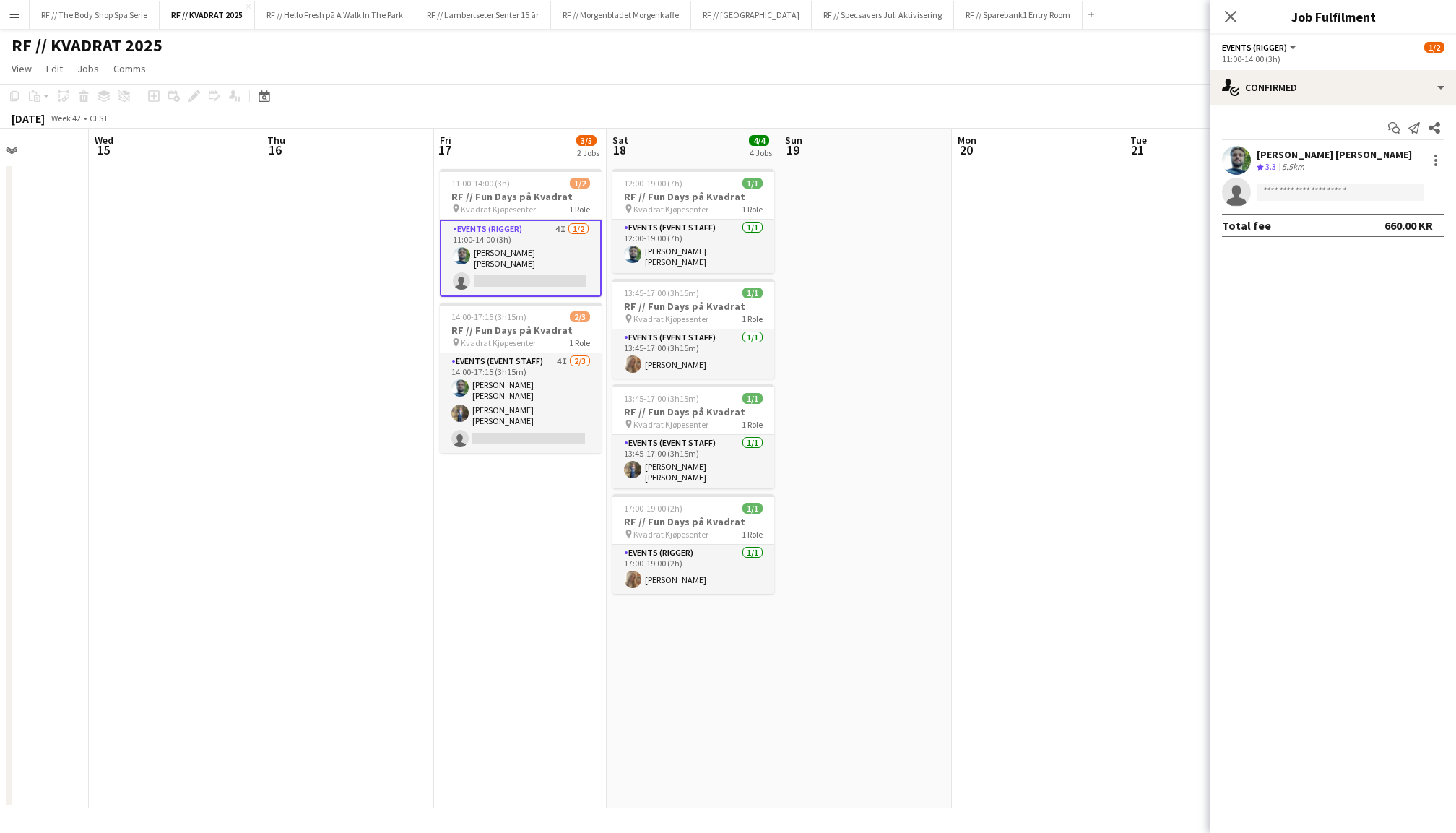
click at [1327, 64] on app-options-switcher "Events (Rigger) All roles Events (Rigger) 1/2 11:00-14:00 (3h)" at bounding box center [1333, 52] width 245 height 35
click at [1316, 83] on div "single-neutral-actions-check-2 Confirmed" at bounding box center [1333, 87] width 245 height 34
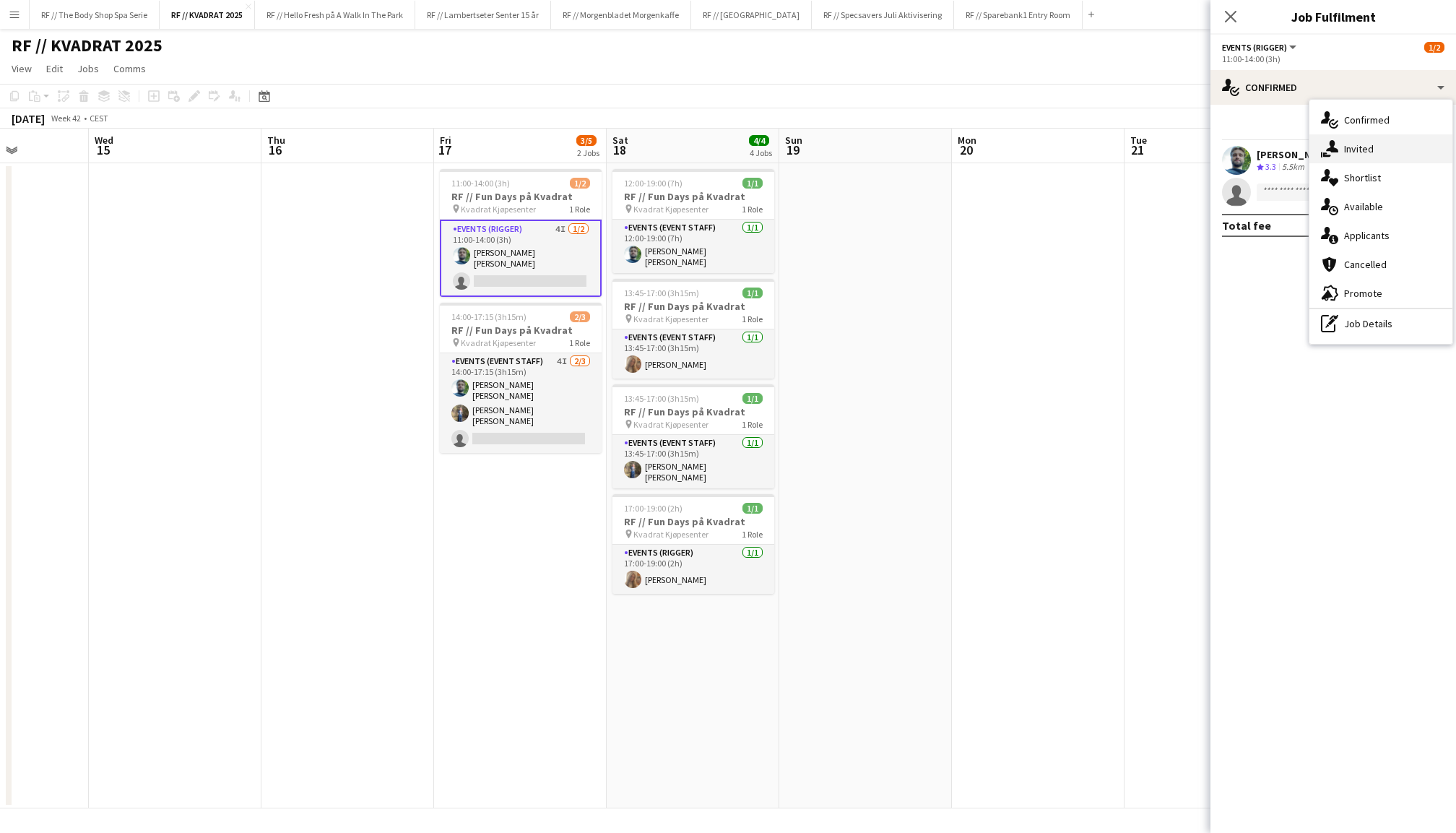
click at [1362, 153] on span "Invited" at bounding box center [1359, 149] width 30 height 13
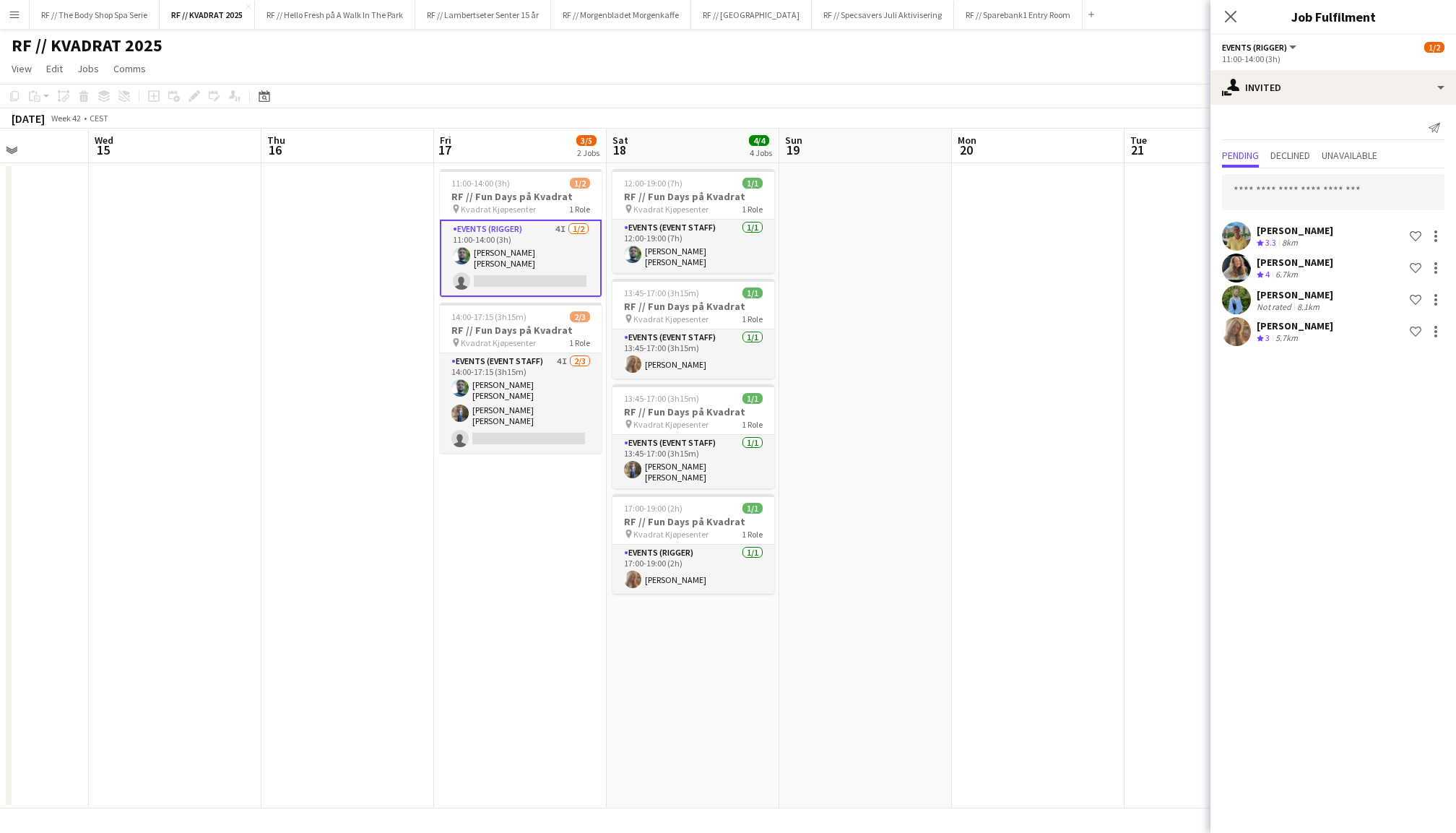
click at [1232, 269] on app-user-avatar at bounding box center [1237, 268] width 29 height 29
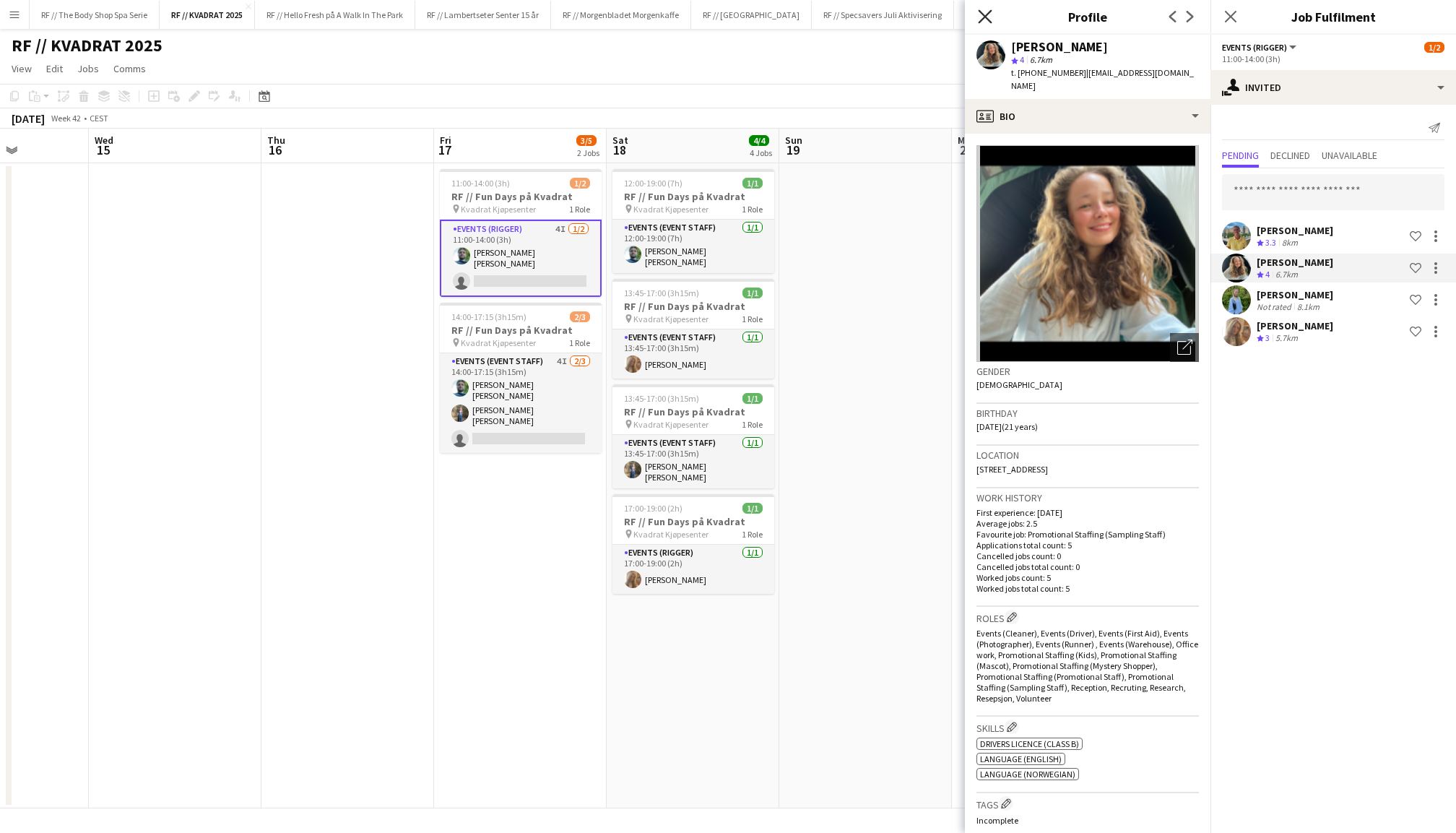
click at [988, 18] on icon at bounding box center [985, 16] width 14 height 14
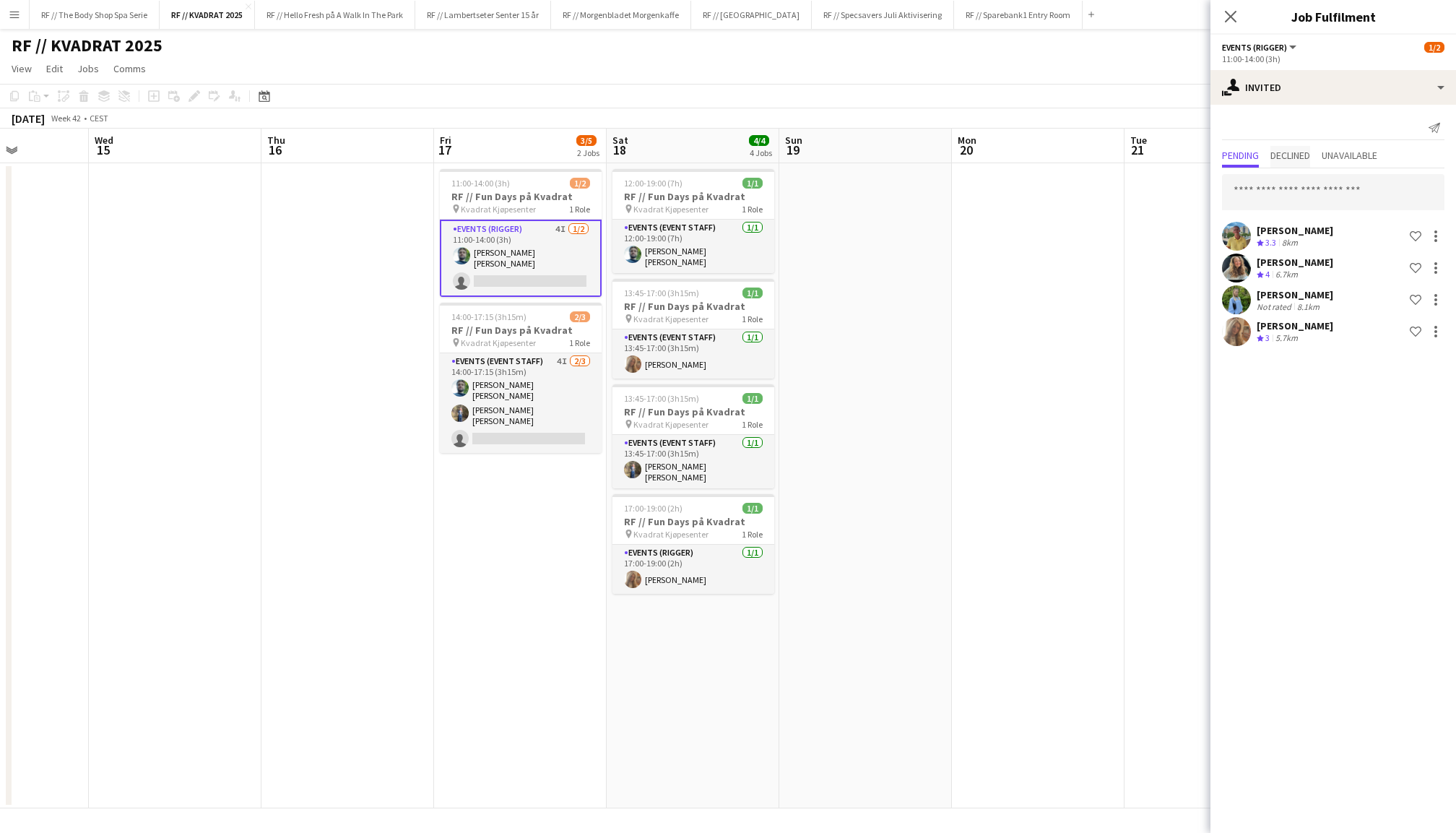
click at [1295, 153] on span "Declined" at bounding box center [1290, 156] width 39 height 10
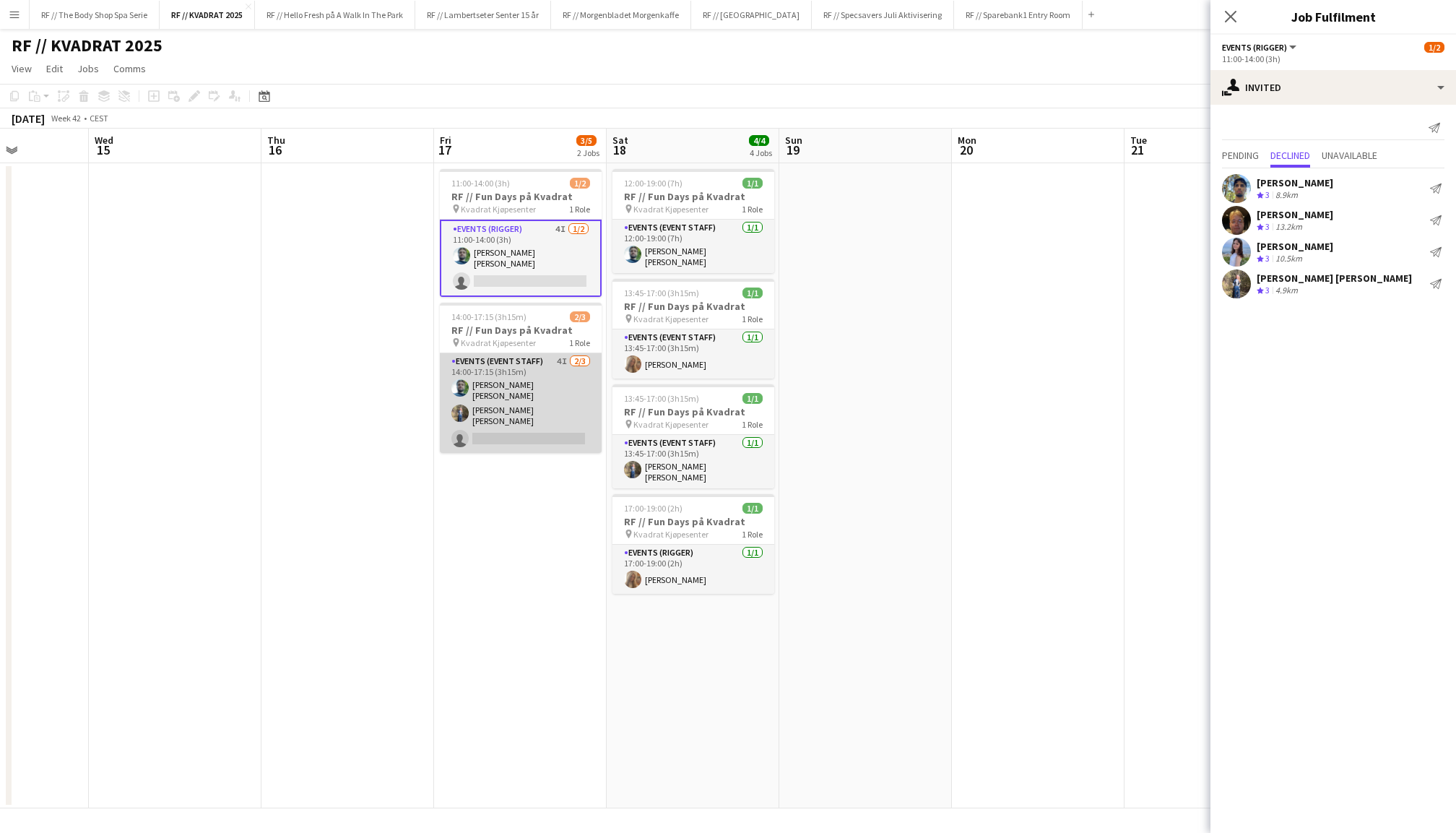
click at [500, 393] on app-card-role "Events (Event Staff) 4I 2/3 14:00-17:15 (3h15m) Anders Lerang Larsen Isabella C…" at bounding box center [520, 403] width 161 height 99
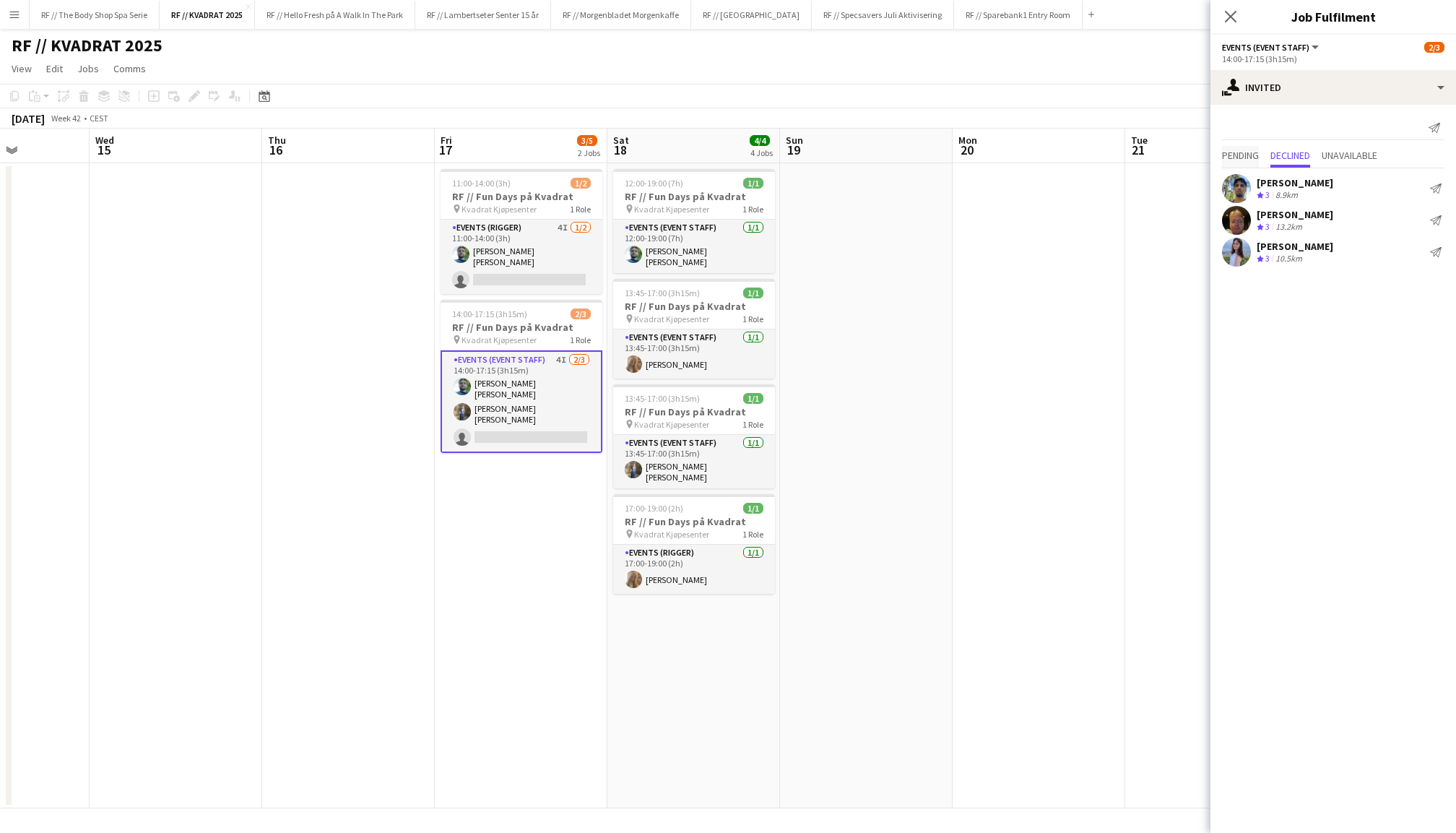
click at [1250, 151] on span "Pending" at bounding box center [1240, 156] width 37 height 10
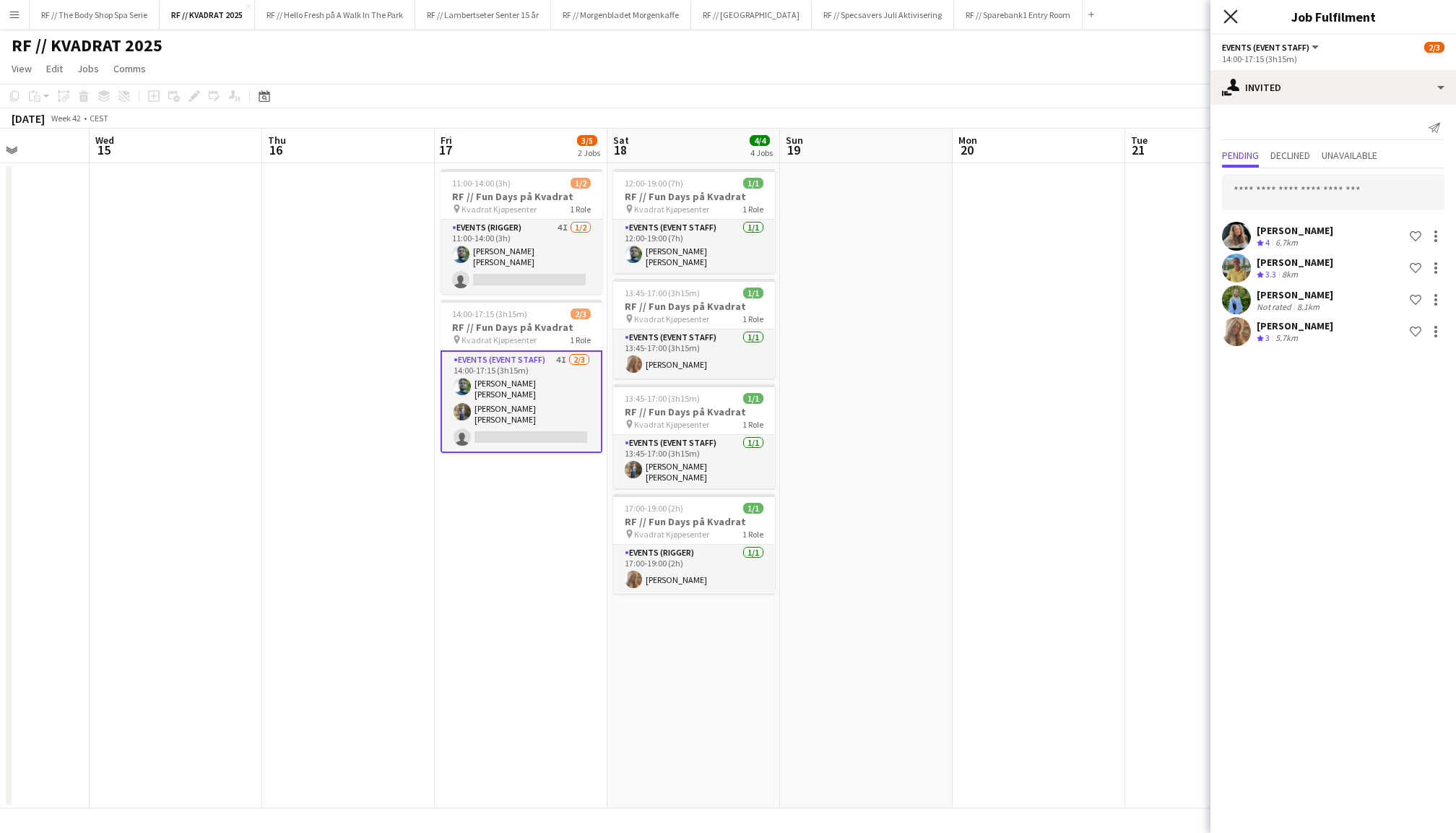
click at [1232, 15] on icon at bounding box center [1230, 16] width 14 height 14
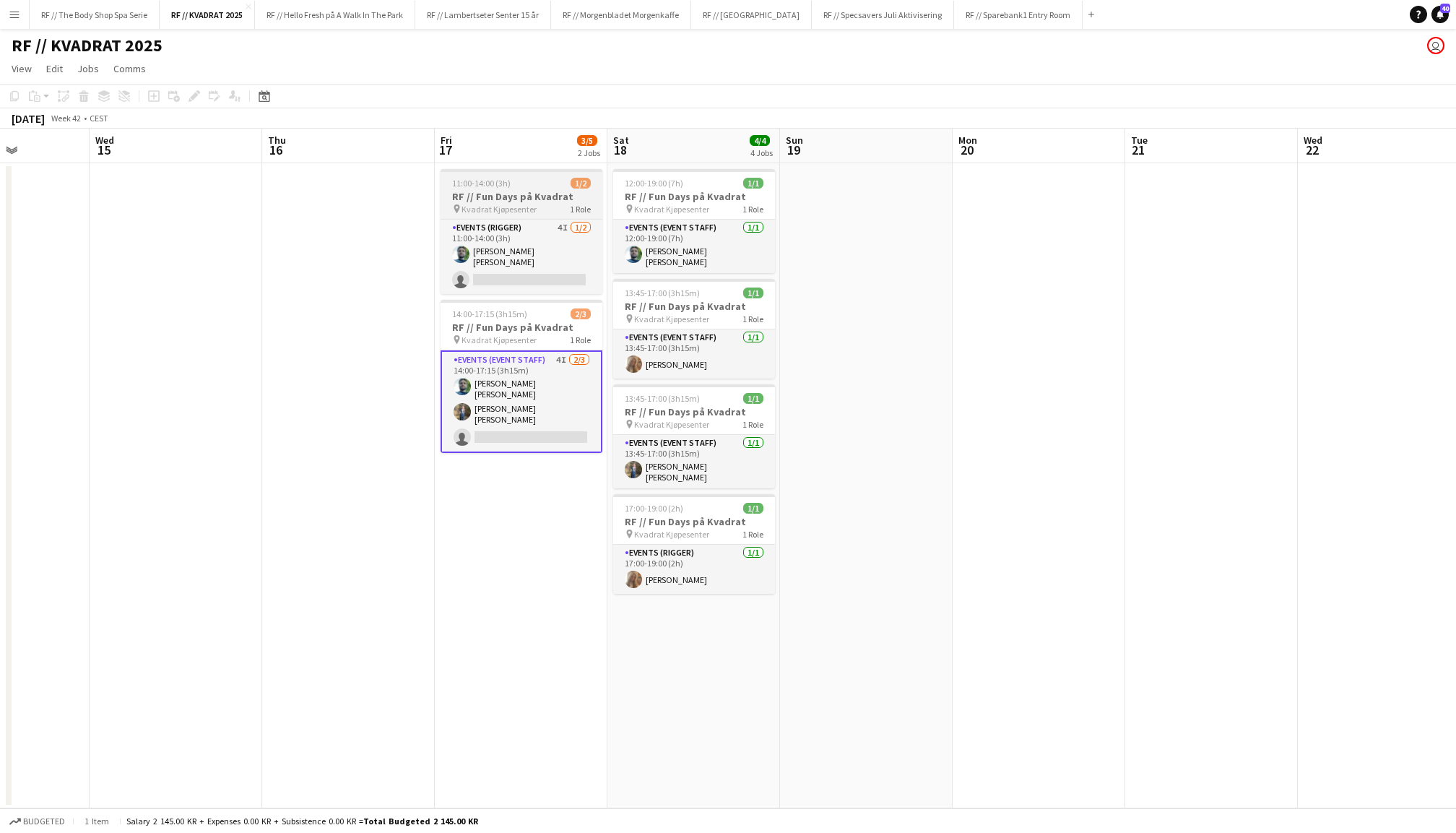
click at [508, 201] on h3 "RF // Fun Days på Kvadrat" at bounding box center [521, 197] width 161 height 13
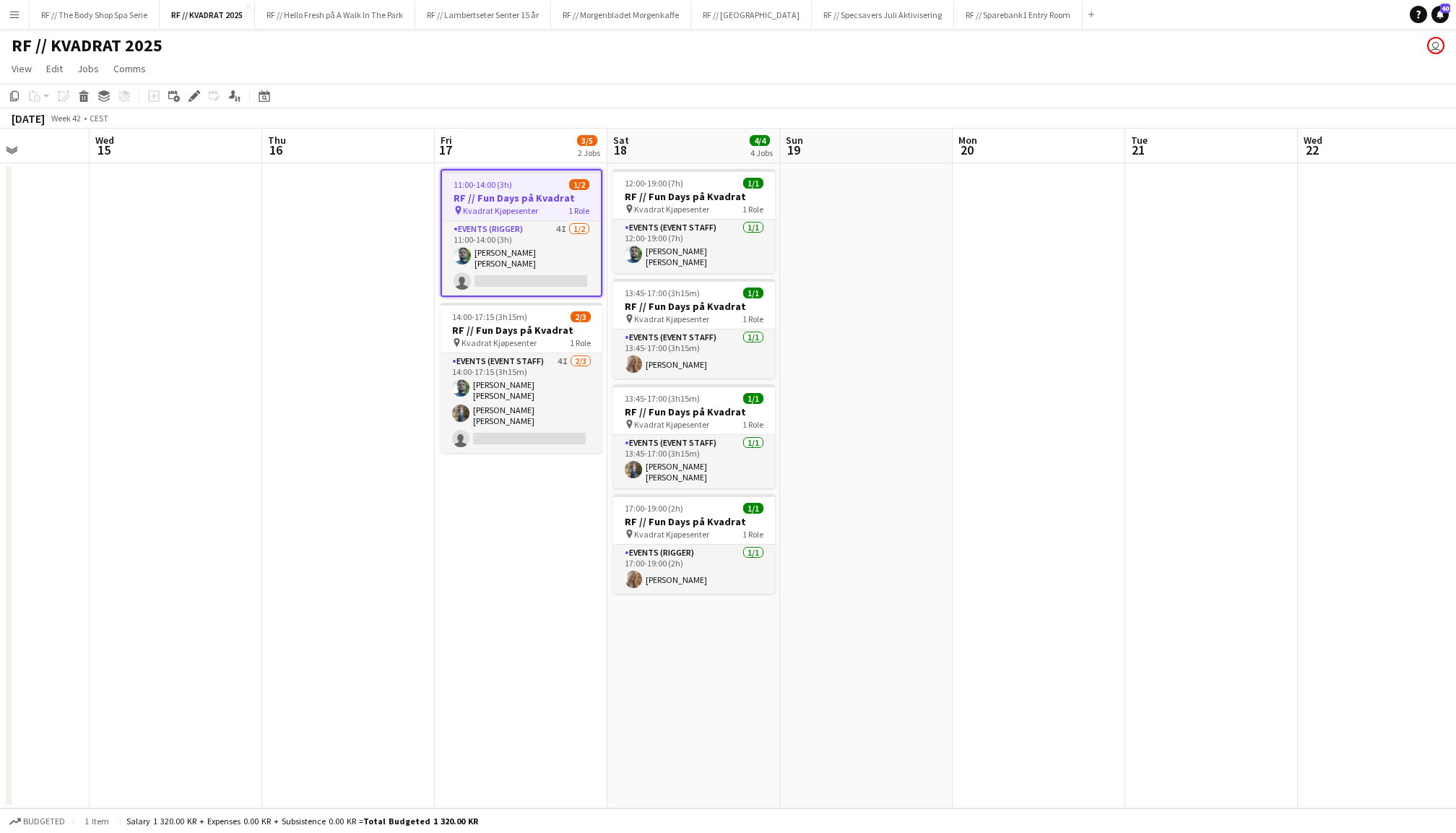
click at [974, 327] on app-date-cell at bounding box center [1039, 485] width 172 height 645
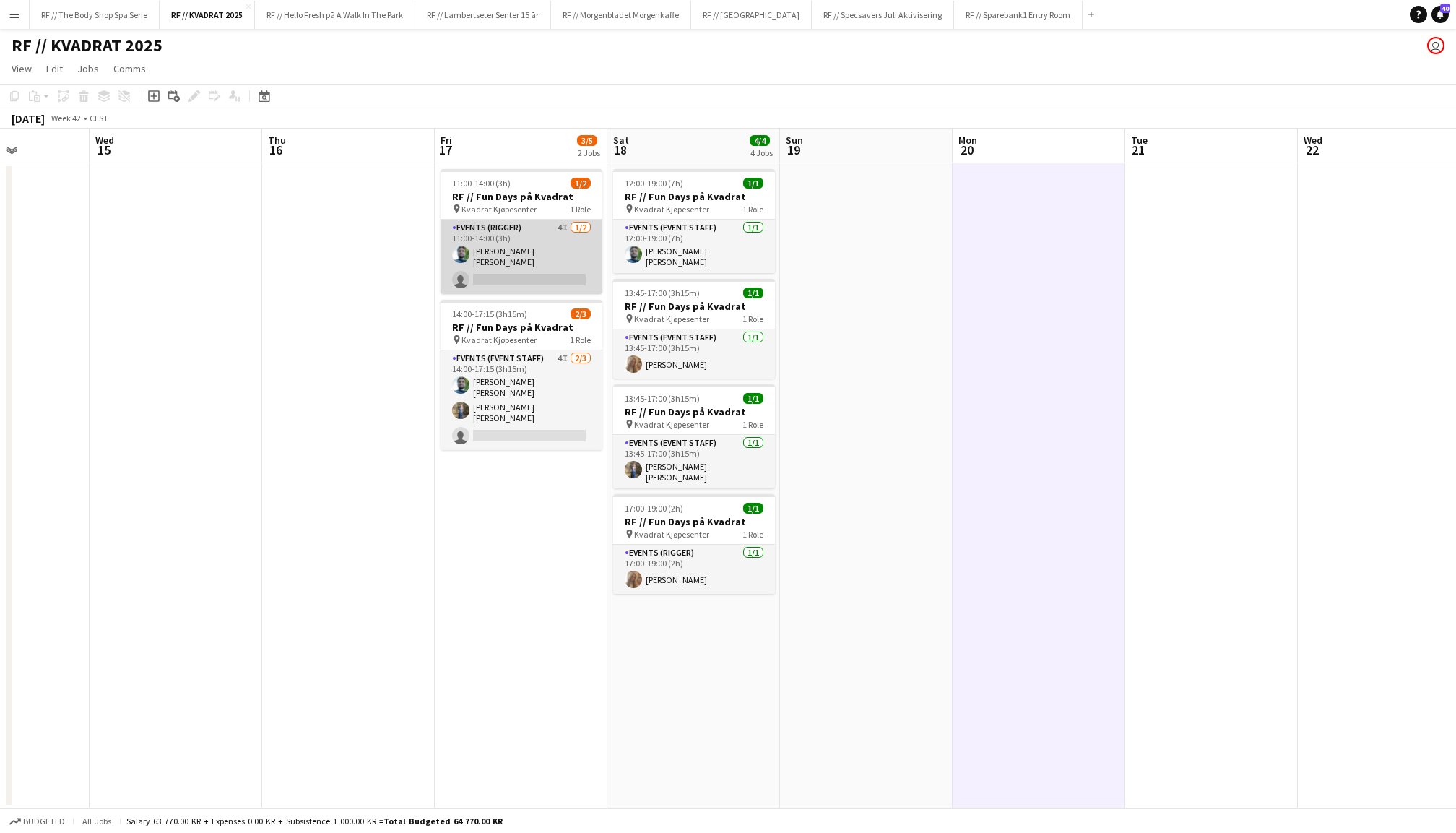
click at [519, 247] on app-card-role "Events (Rigger) 4I 1/2 11:00-14:00 (3h) Anders Lerang Larsen single-neutral-act…" at bounding box center [521, 257] width 161 height 75
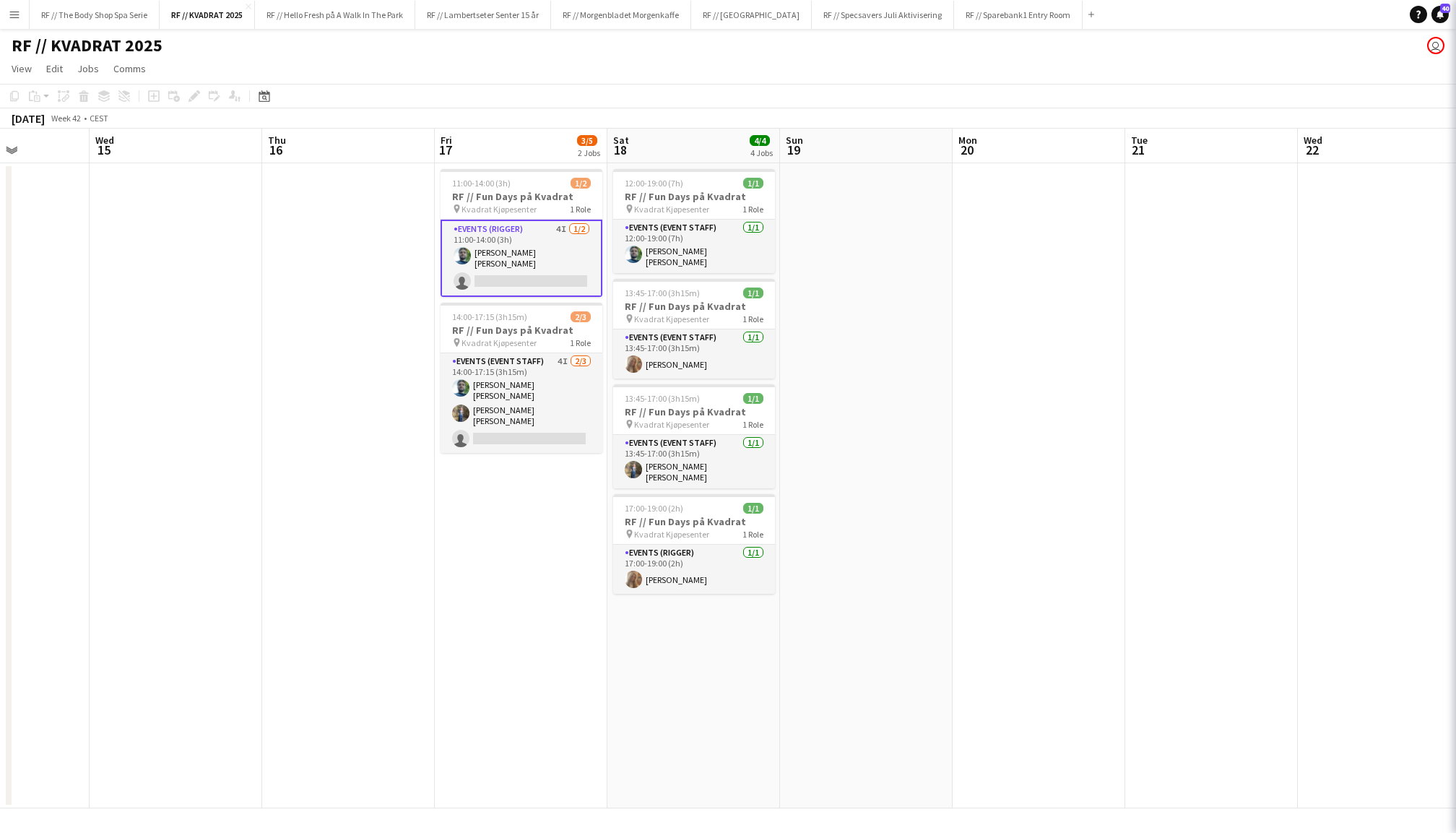
scroll to position [0, 427]
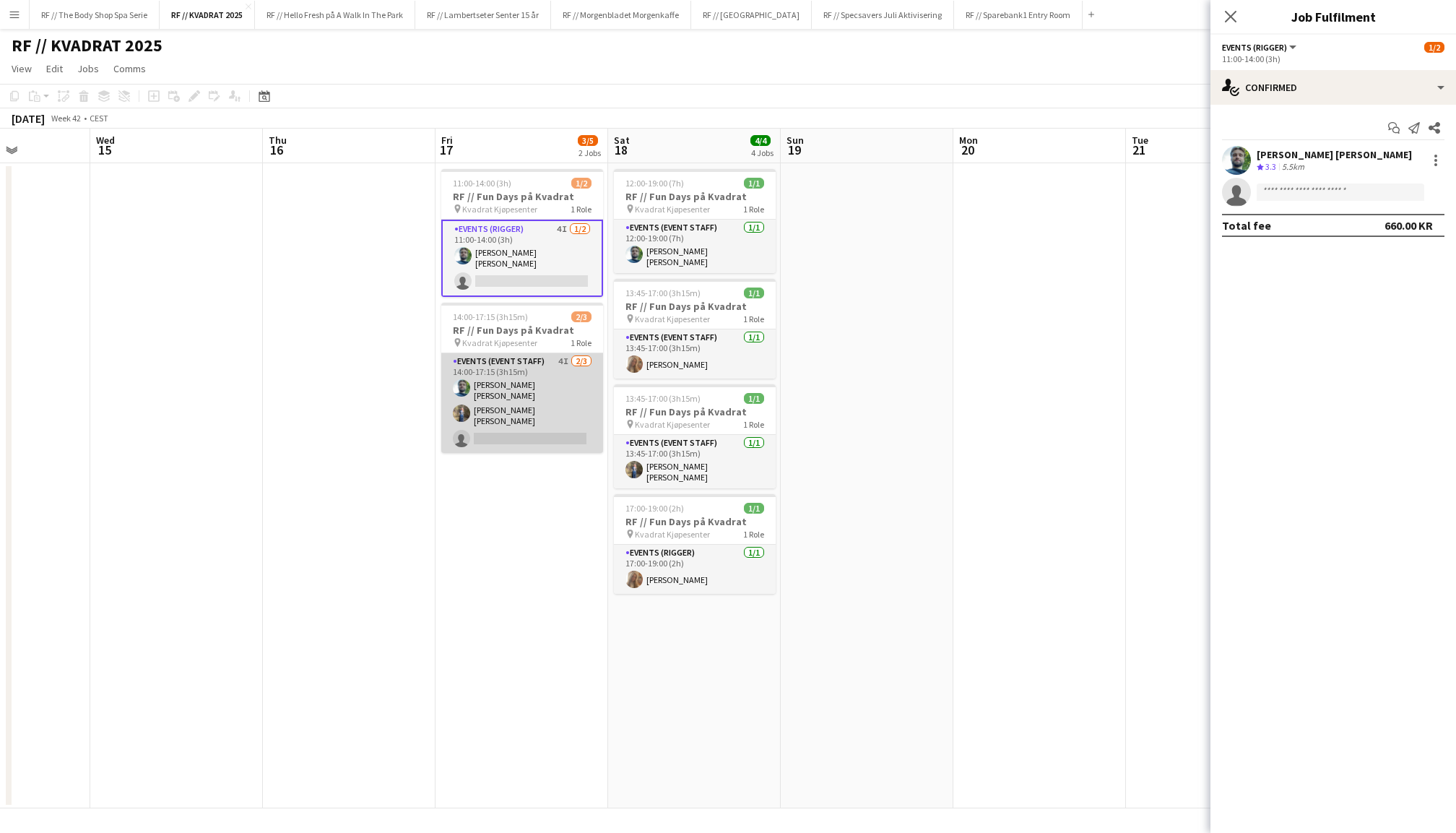
click at [538, 377] on app-card-role "Events (Event Staff) 4I 2/3 14:00-17:15 (3h15m) Anders Lerang Larsen Isabella C…" at bounding box center [522, 403] width 161 height 99
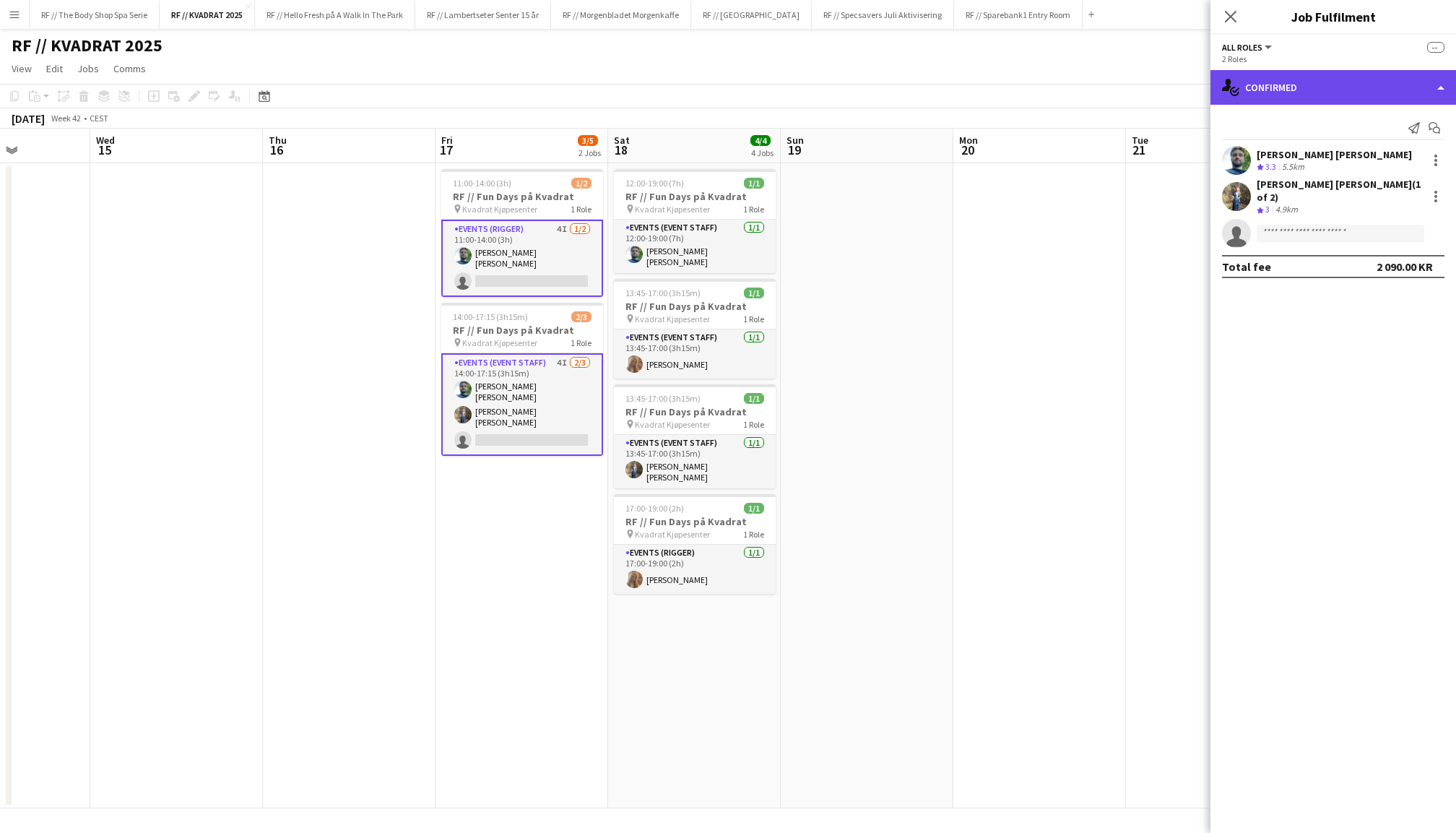
click at [1310, 78] on div "single-neutral-actions-check-2 Confirmed" at bounding box center [1333, 87] width 245 height 34
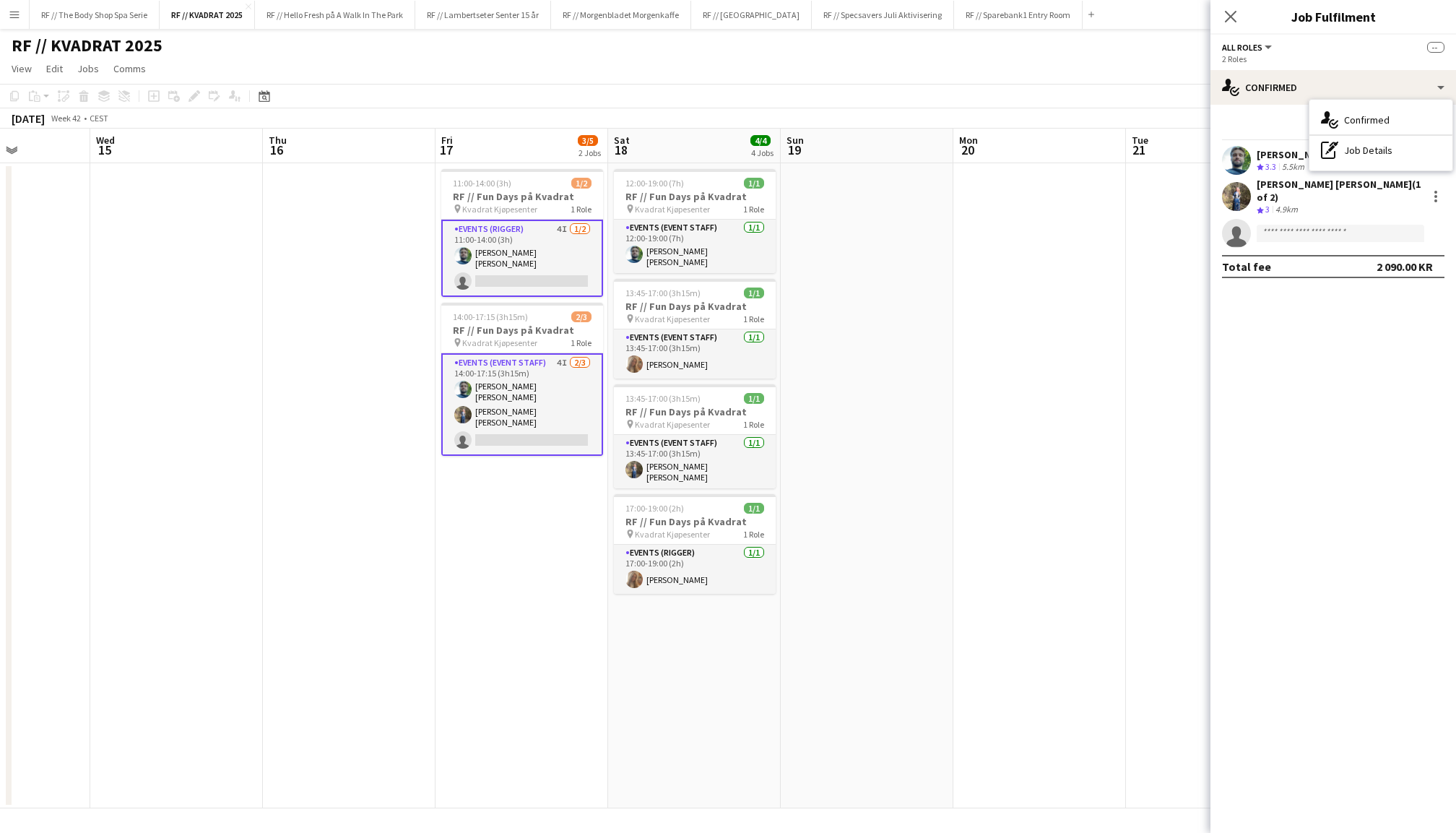
click at [1278, 104] on div "Send notification Start chat Anders Lerang Larsen Crew rating 3.3 5.5km Isabell…" at bounding box center [1333, 197] width 245 height 185
click at [524, 200] on h3 "RF // Fun Days på Kvadrat" at bounding box center [522, 197] width 161 height 13
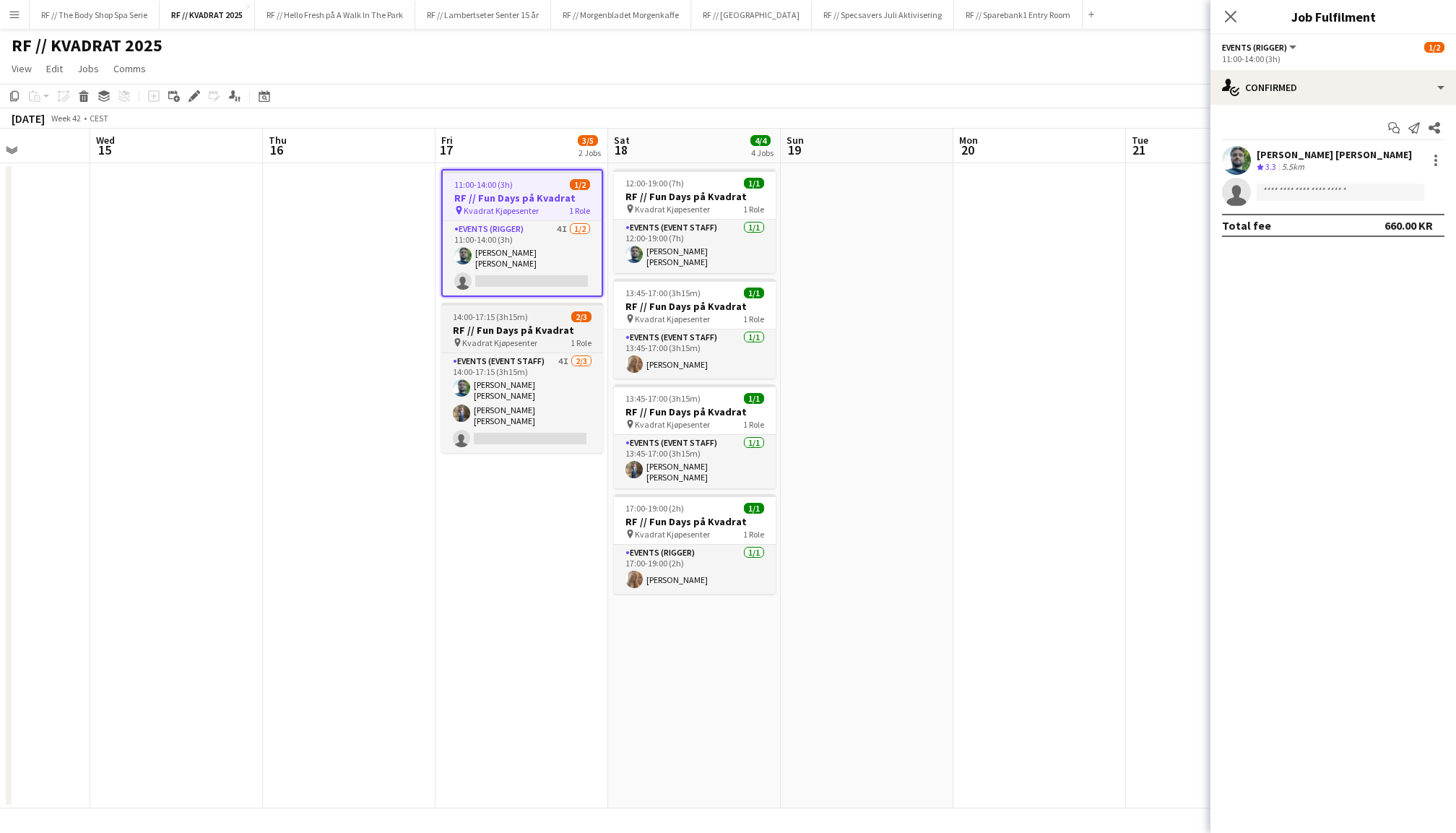
click at [518, 316] on span "14:00-17:15 (3h15m)" at bounding box center [490, 316] width 75 height 11
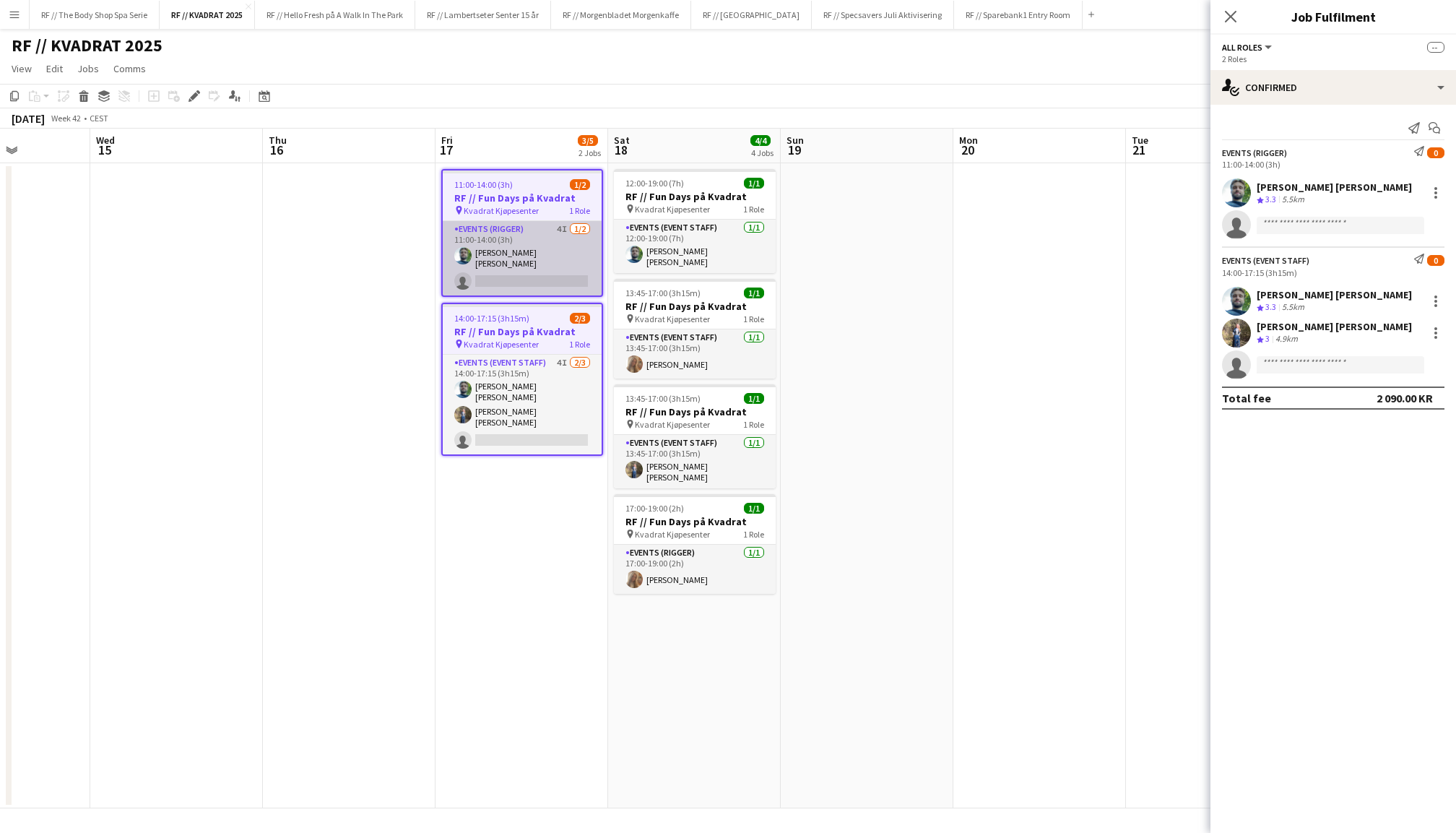
click at [515, 255] on app-card-role "Events (Rigger) 4I 1/2 11:00-14:00 (3h) Anders Lerang Larsen single-neutral-act…" at bounding box center [522, 259] width 159 height 75
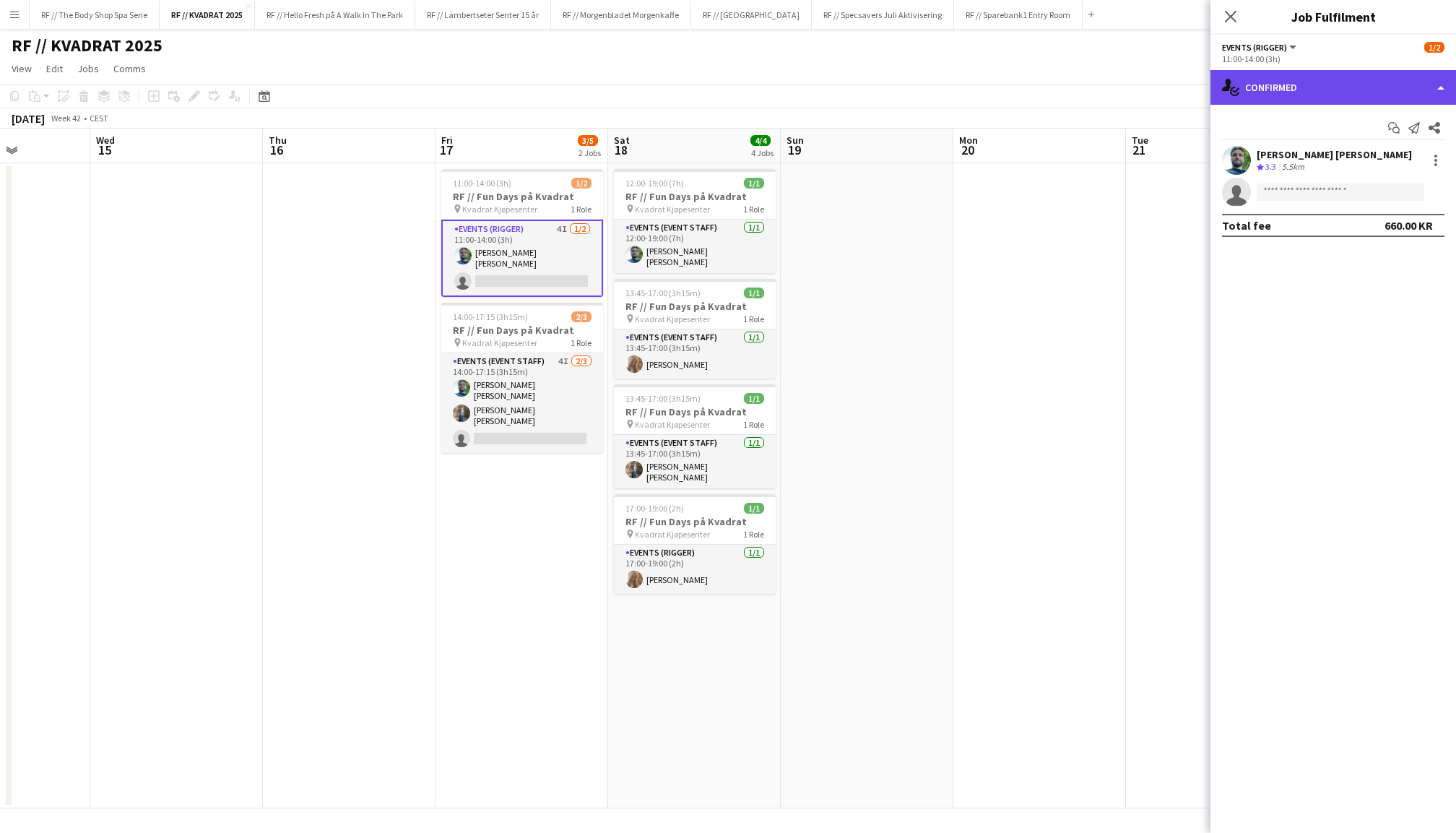
click at [1295, 81] on div "single-neutral-actions-check-2 Confirmed" at bounding box center [1333, 87] width 245 height 34
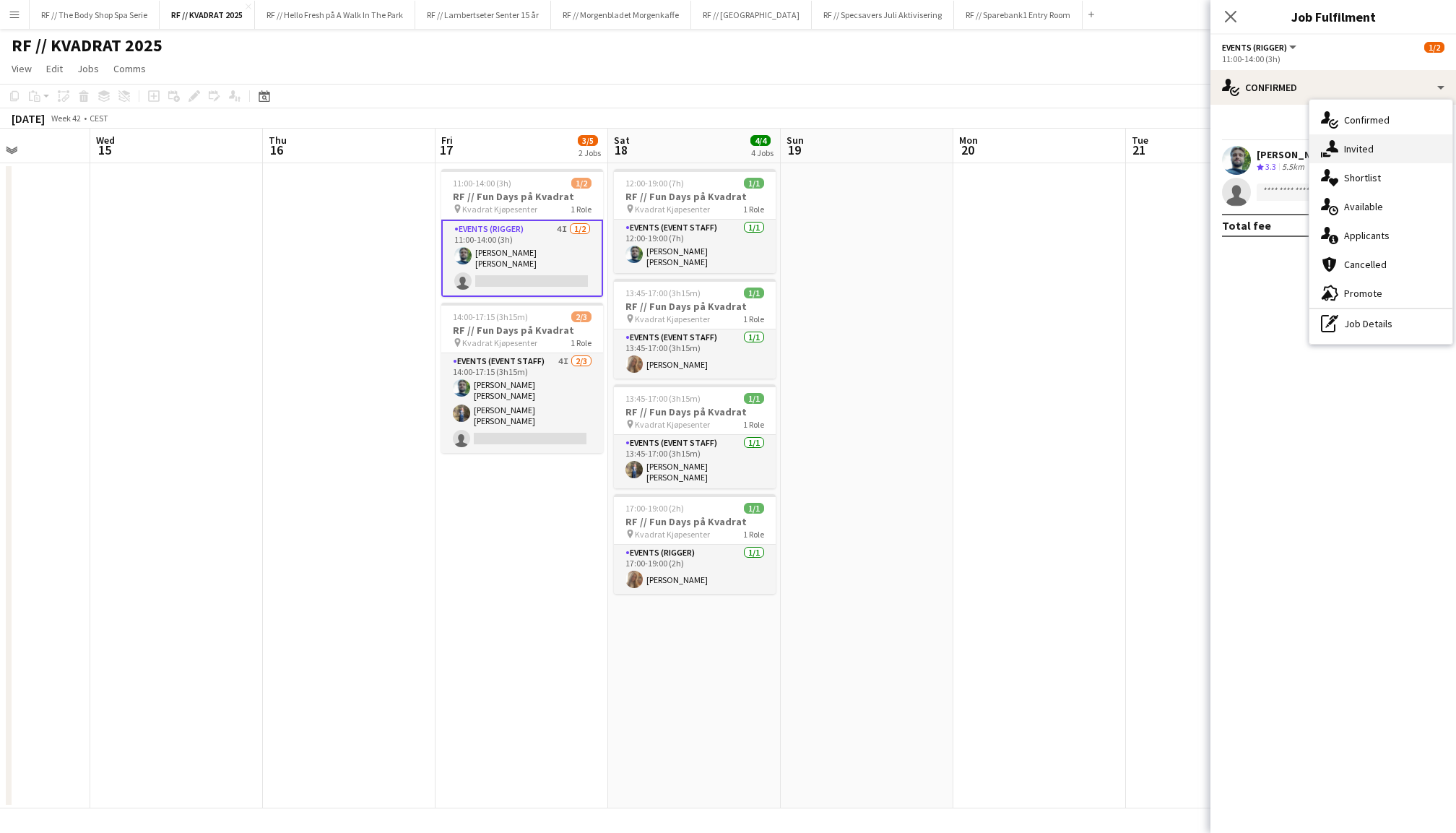
click at [1358, 142] on span "Invited" at bounding box center [1359, 149] width 30 height 13
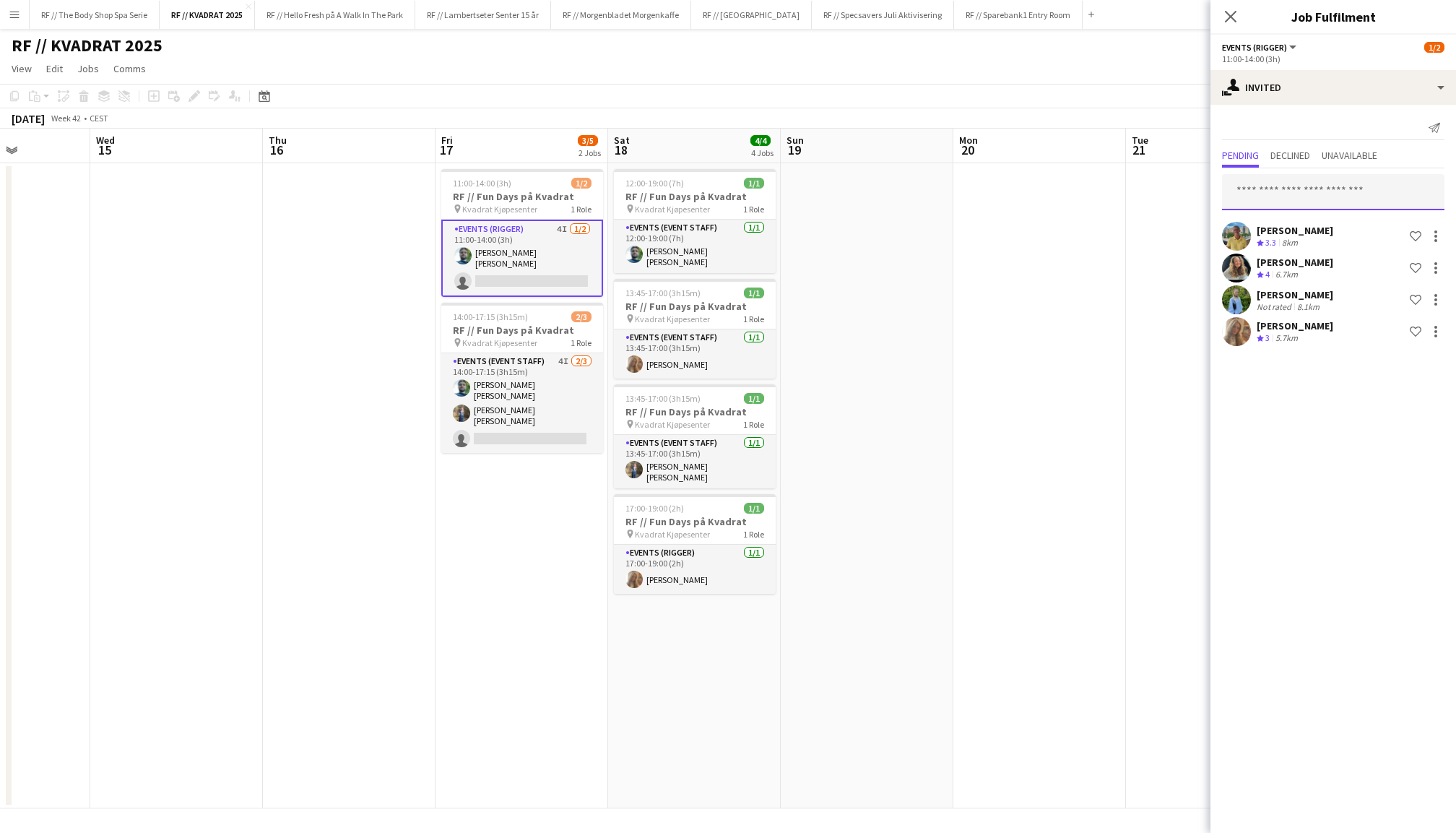
click at [1321, 200] on input "text" at bounding box center [1333, 191] width 223 height 36
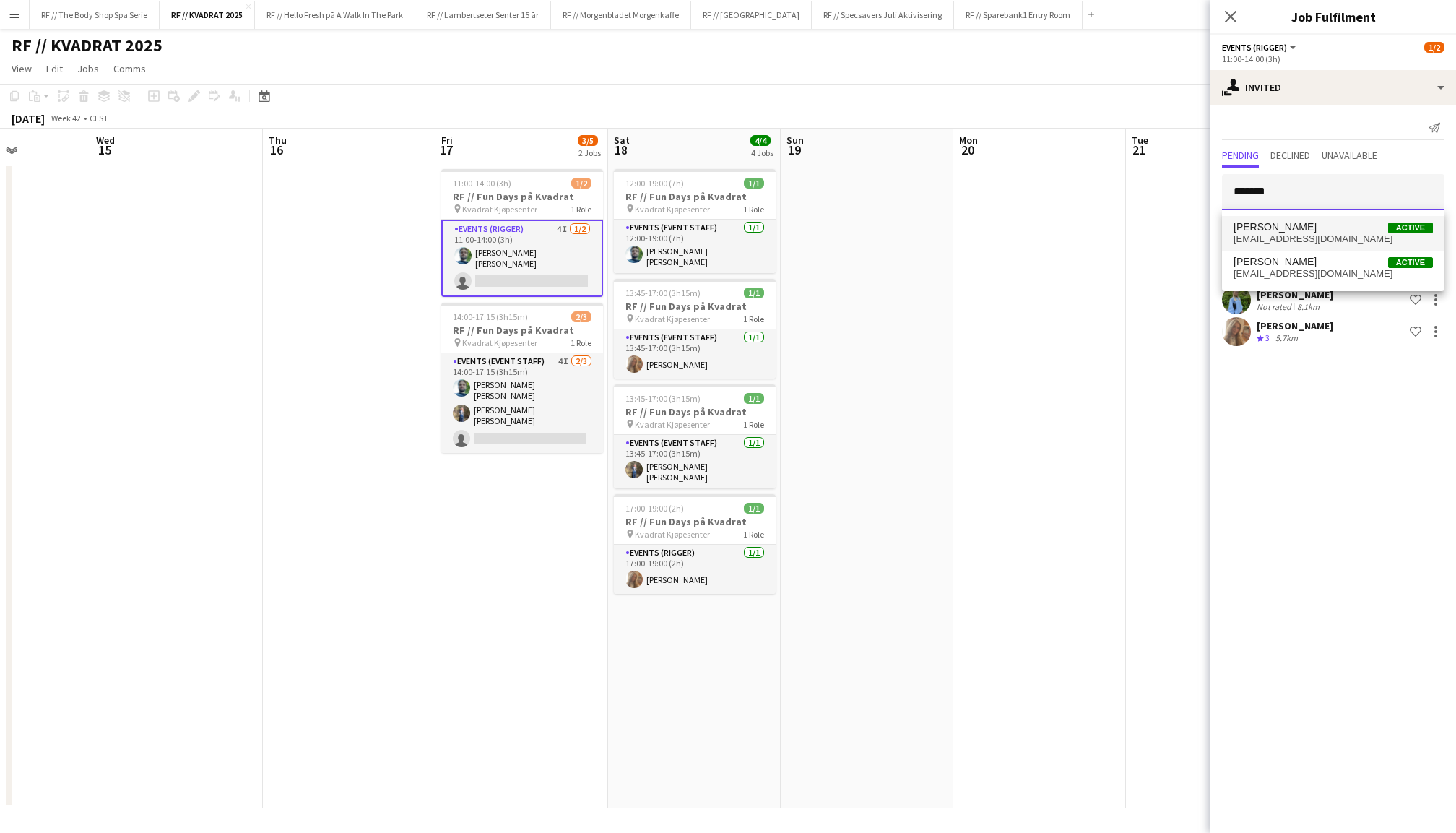
type input "*******"
click at [1318, 227] on span "Nicolas Gotrik Active" at bounding box center [1333, 227] width 199 height 12
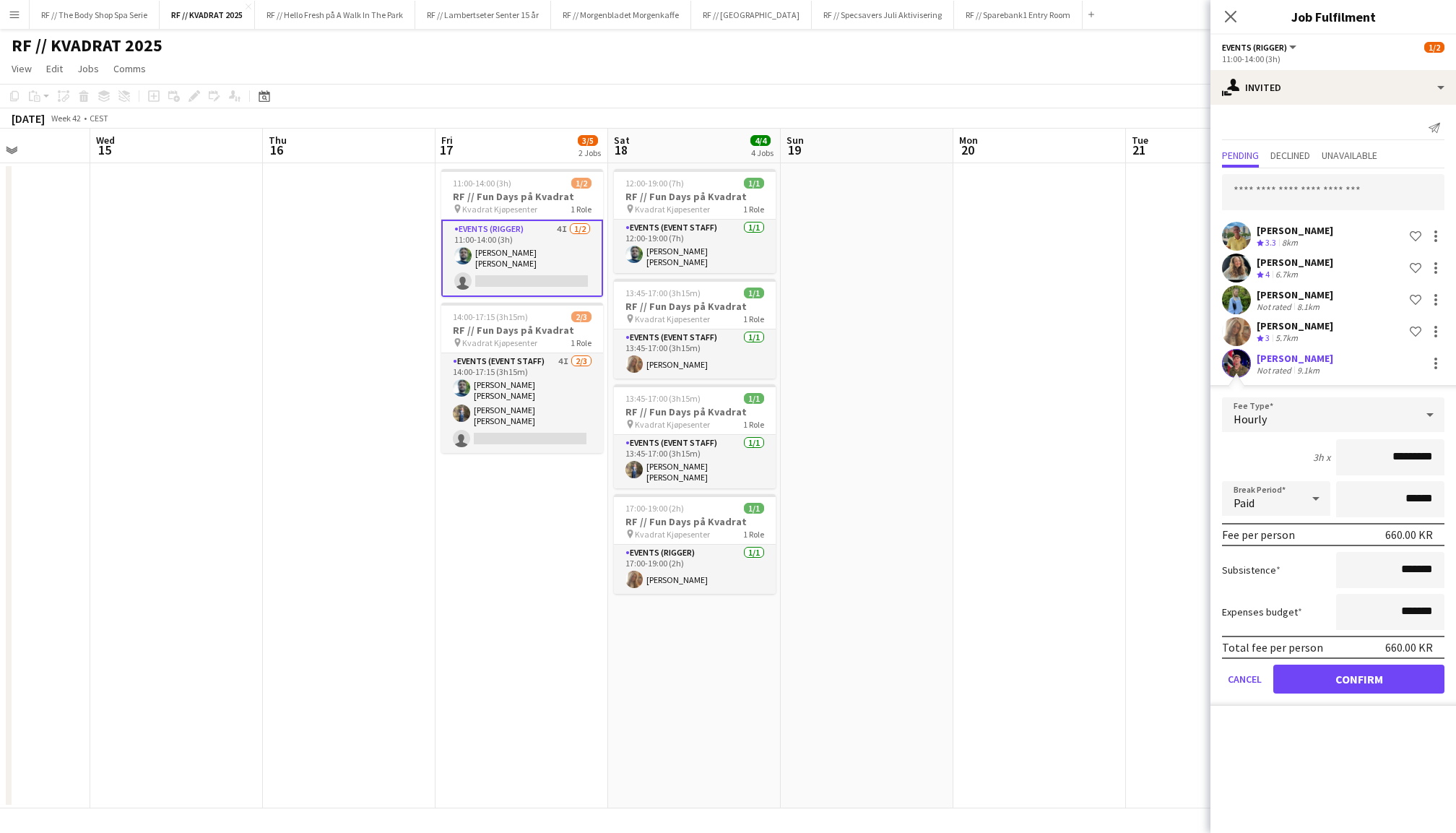
click at [1338, 669] on button "Confirm" at bounding box center [1359, 680] width 171 height 29
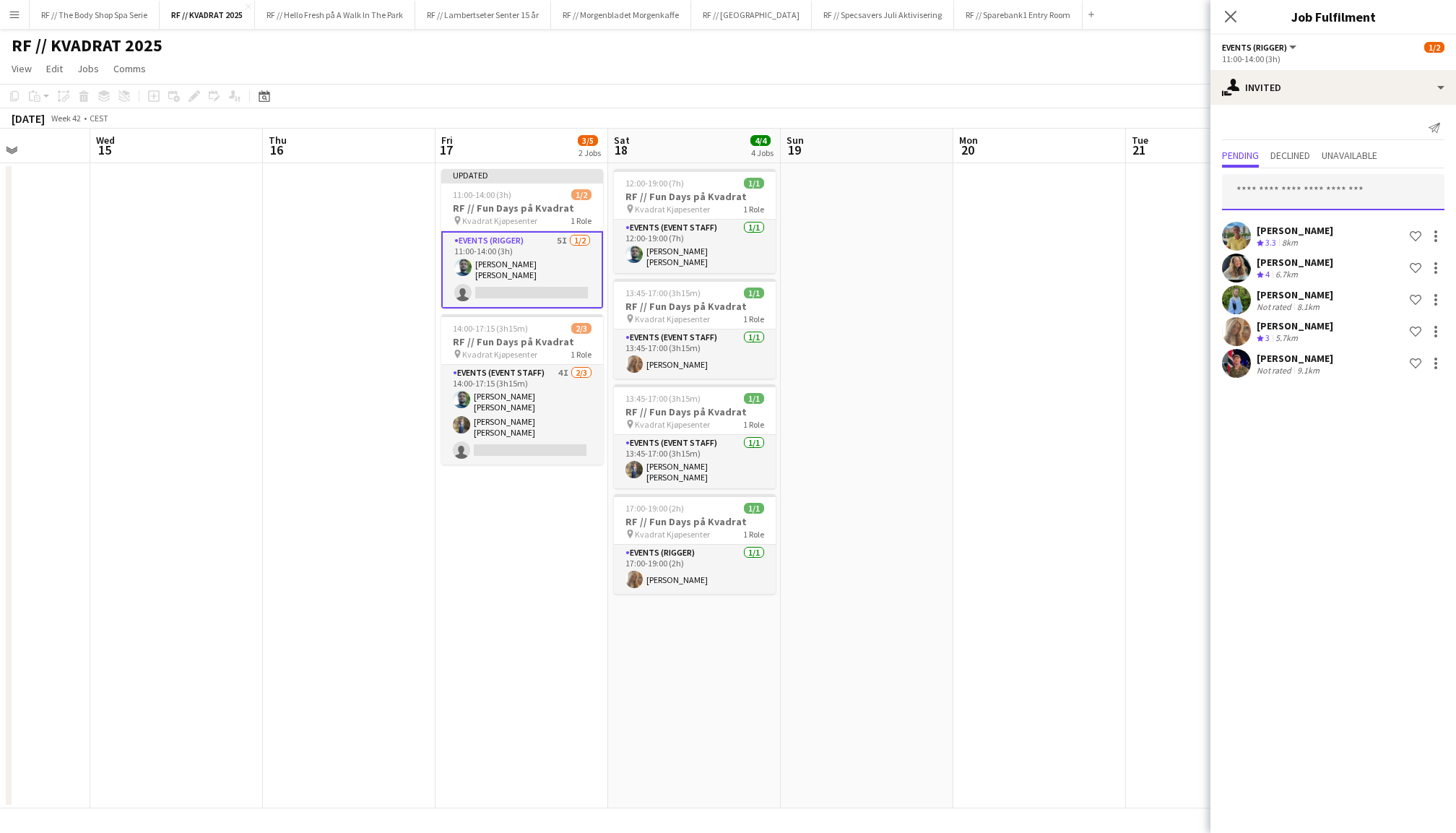
click at [1314, 188] on input "text" at bounding box center [1333, 191] width 223 height 36
type input "*"
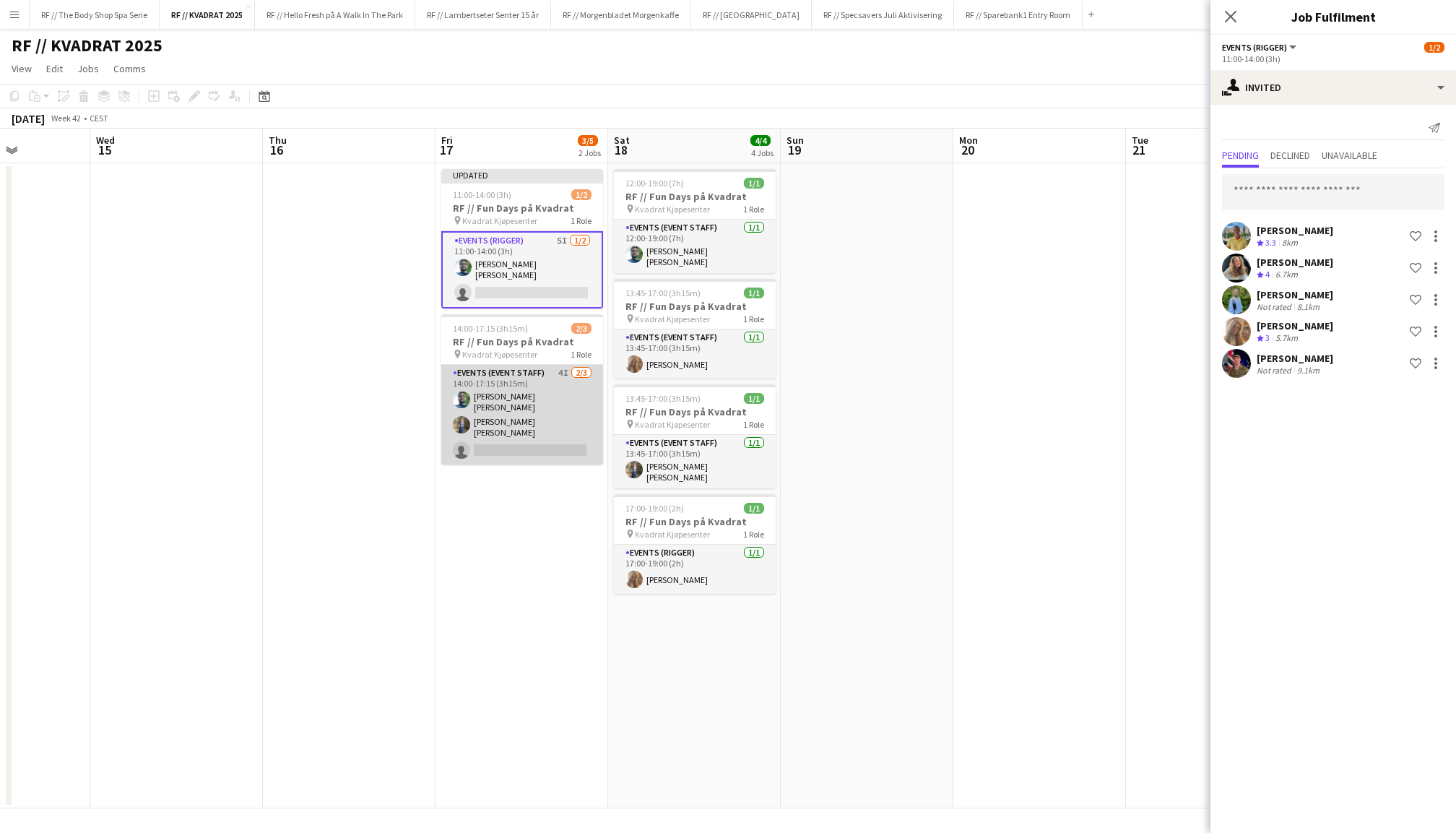
click at [542, 426] on app-card-role "Events (Event Staff) 4I 2/3 14:00-17:15 (3h15m) Anders Lerang Larsen Isabella C…" at bounding box center [522, 414] width 161 height 99
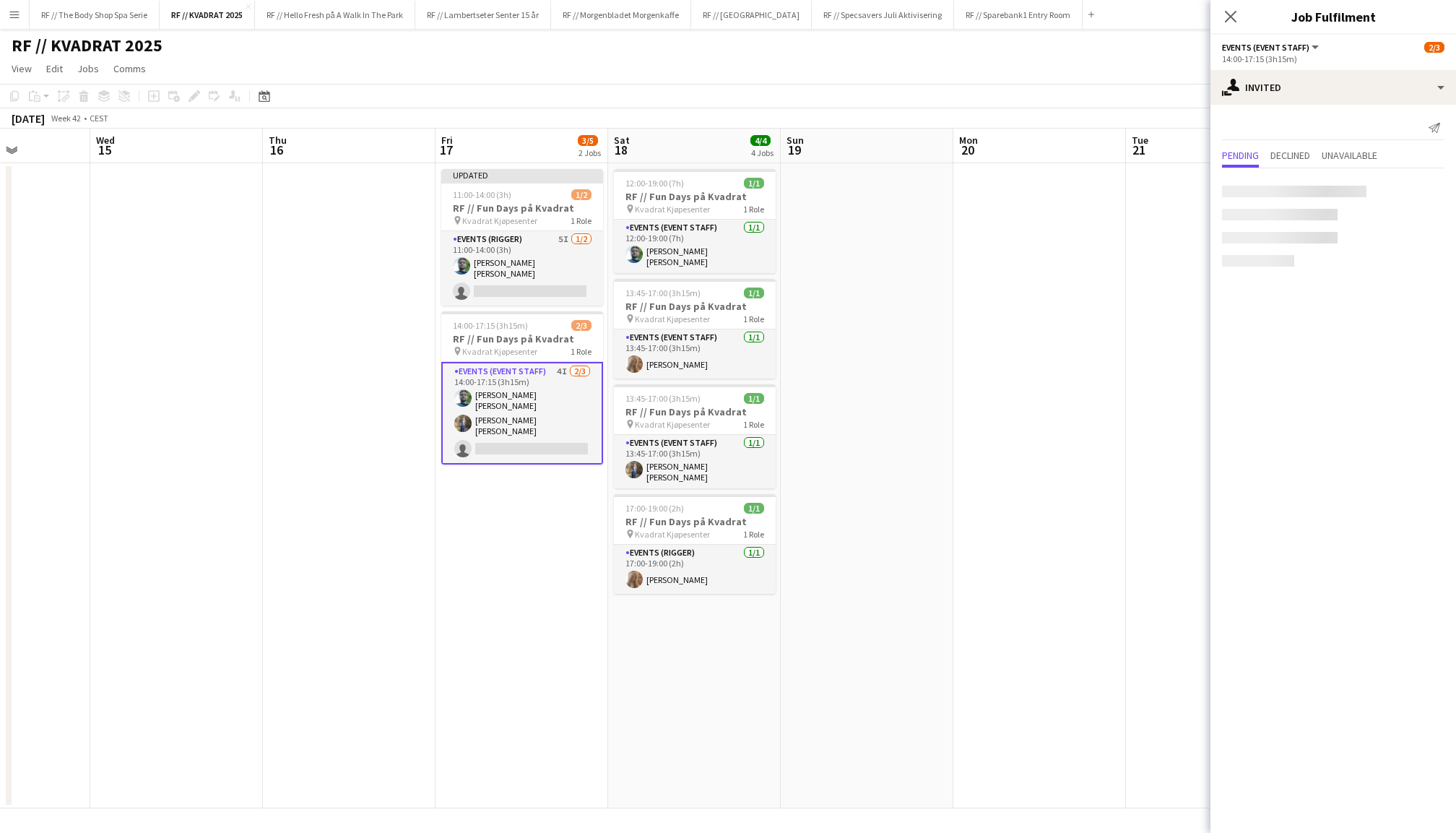
scroll to position [0, 428]
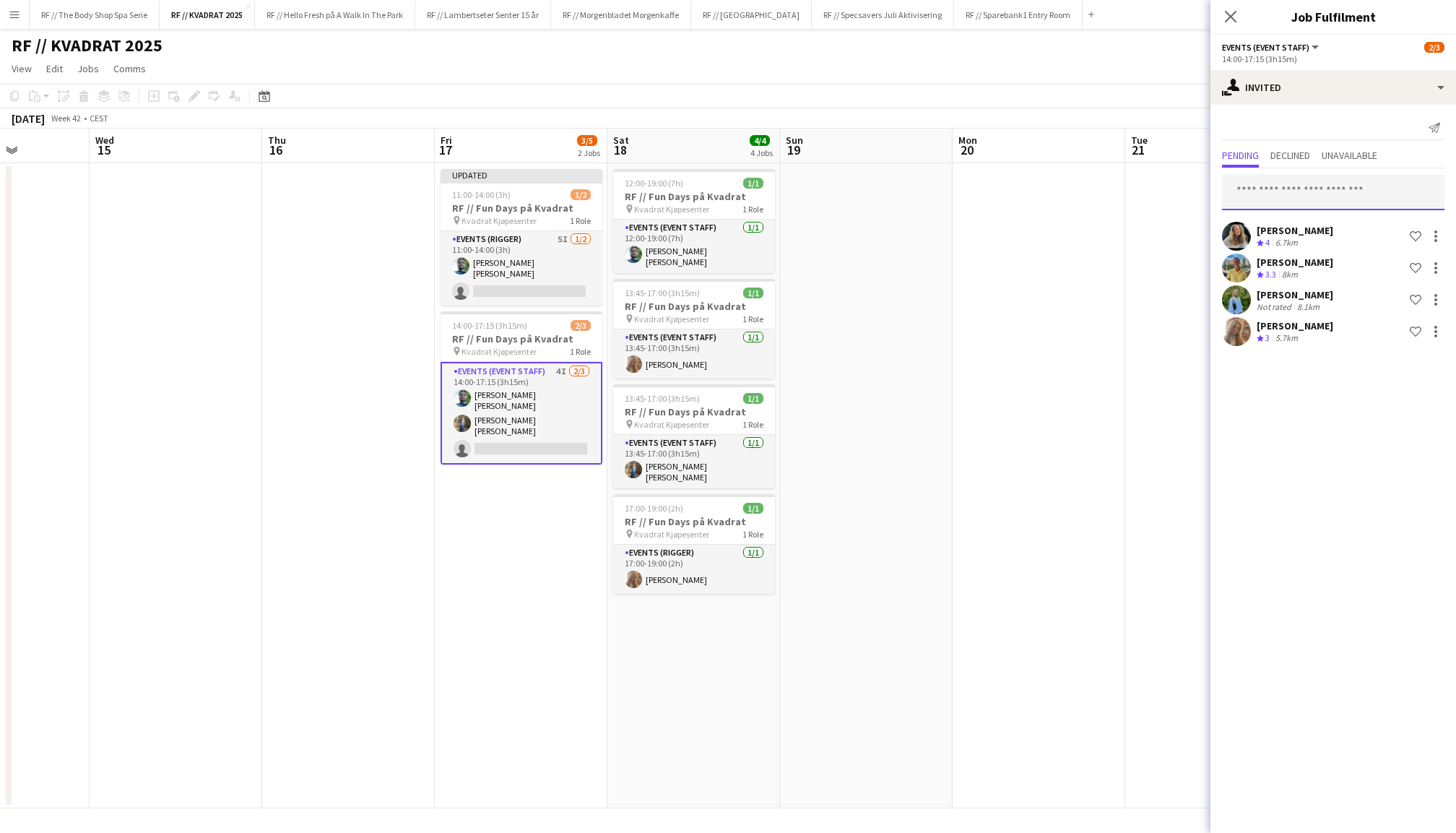
click at [1300, 180] on input "text" at bounding box center [1333, 191] width 223 height 36
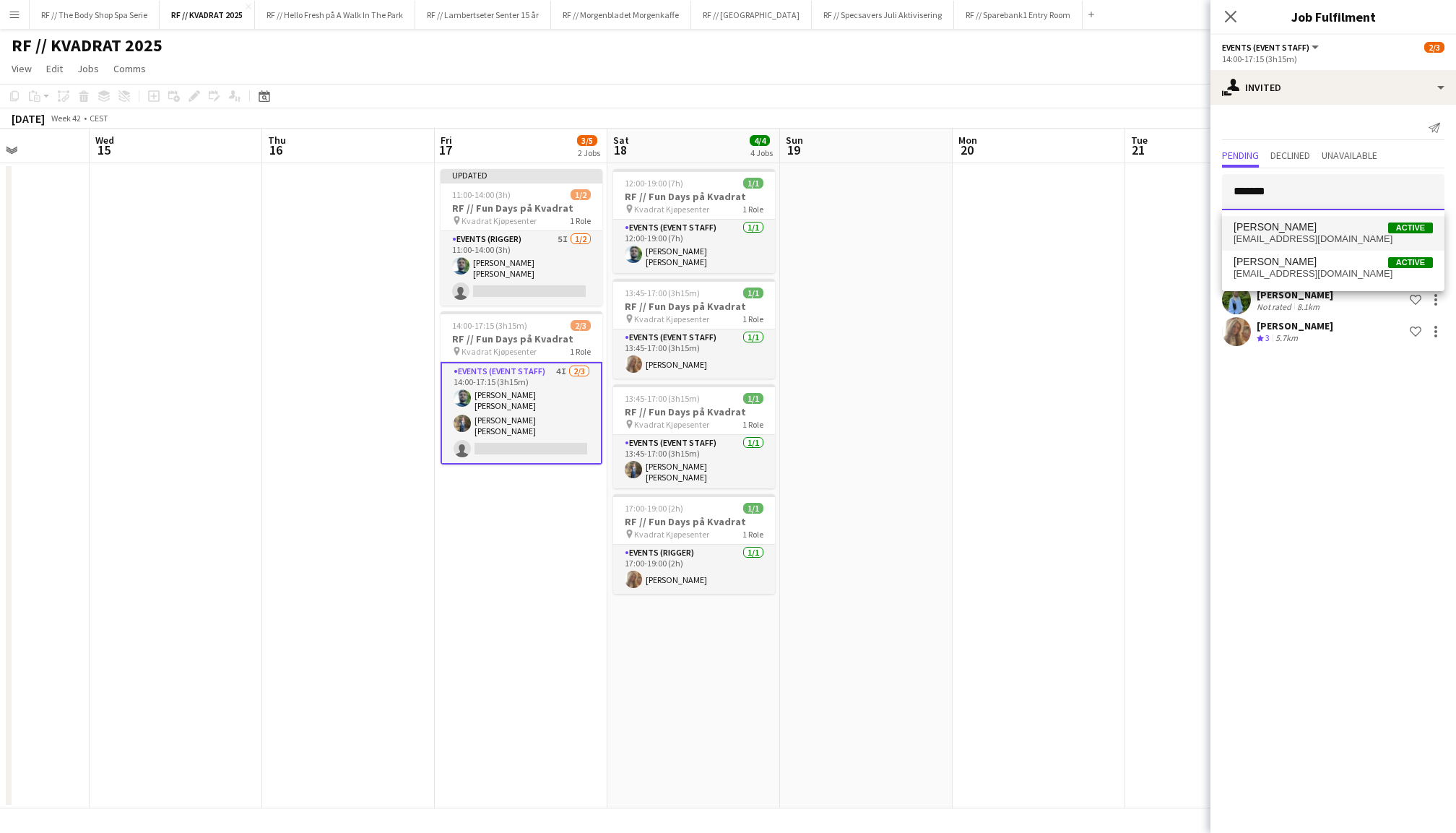
type input "*******"
click at [1301, 227] on span "Nicolas Gotrik Active" at bounding box center [1333, 227] width 199 height 12
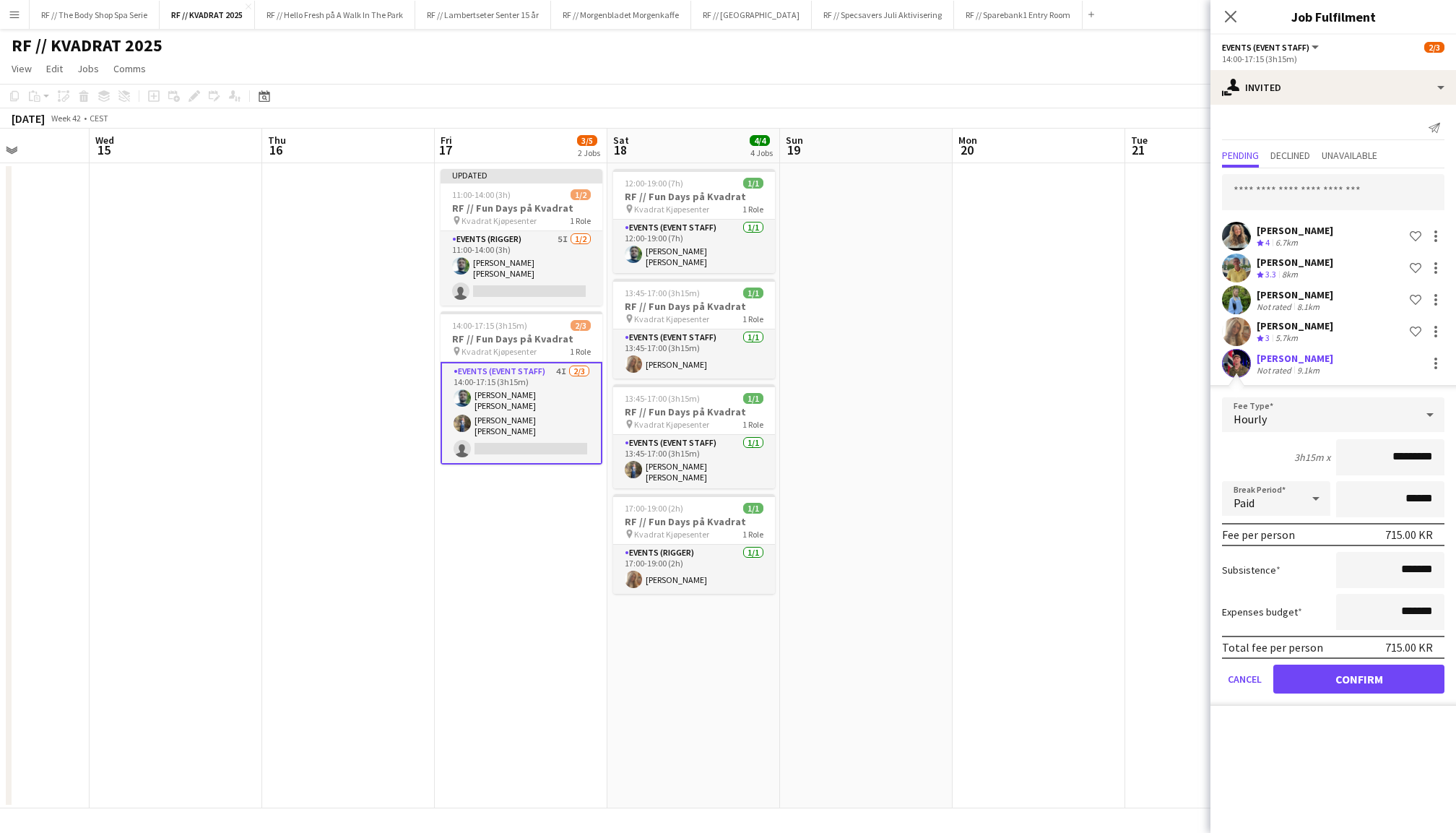
click at [1362, 680] on button "Confirm" at bounding box center [1359, 680] width 171 height 29
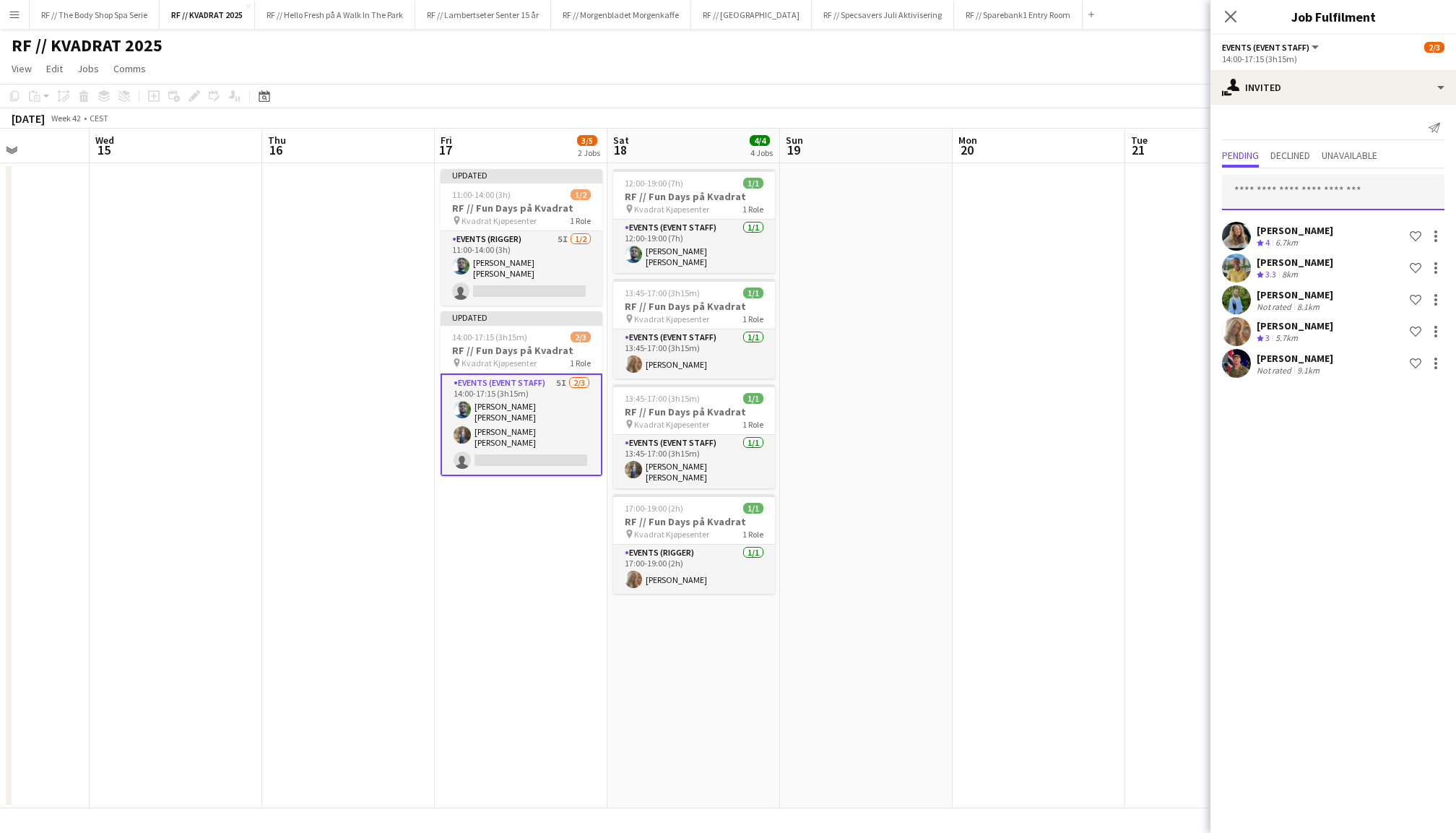
click at [1304, 192] on input "text" at bounding box center [1333, 191] width 223 height 36
type input "*********"
drag, startPoint x: 1308, startPoint y: 213, endPoint x: 1349, endPoint y: 237, distance: 47.5
click at [1349, 237] on span "Already invited on a role." at bounding box center [1333, 235] width 199 height 13
click at [1336, 198] on input "text" at bounding box center [1333, 191] width 223 height 36
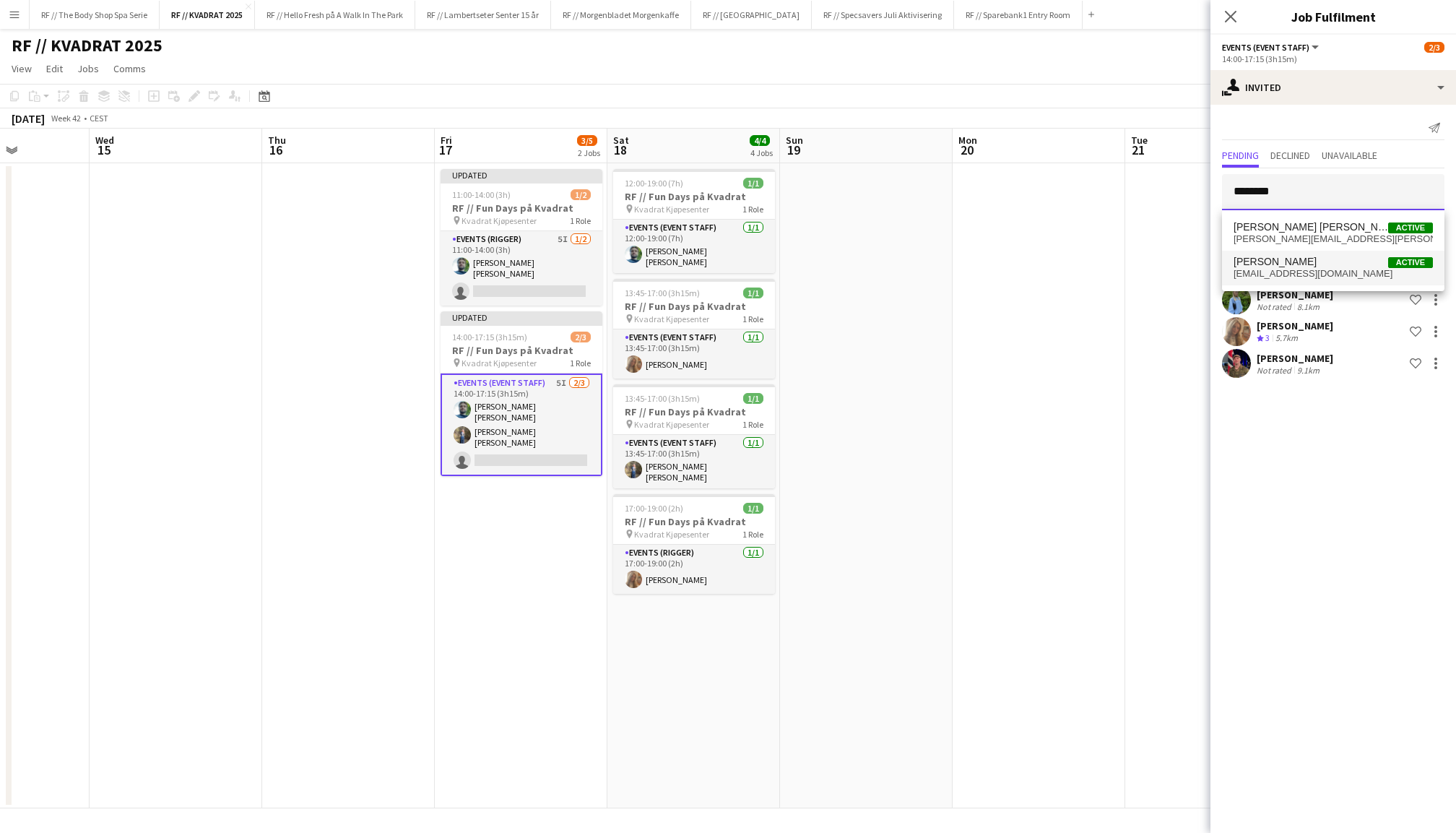
type input "********"
click at [1300, 263] on span "Helene Saffert Active" at bounding box center [1333, 262] width 199 height 12
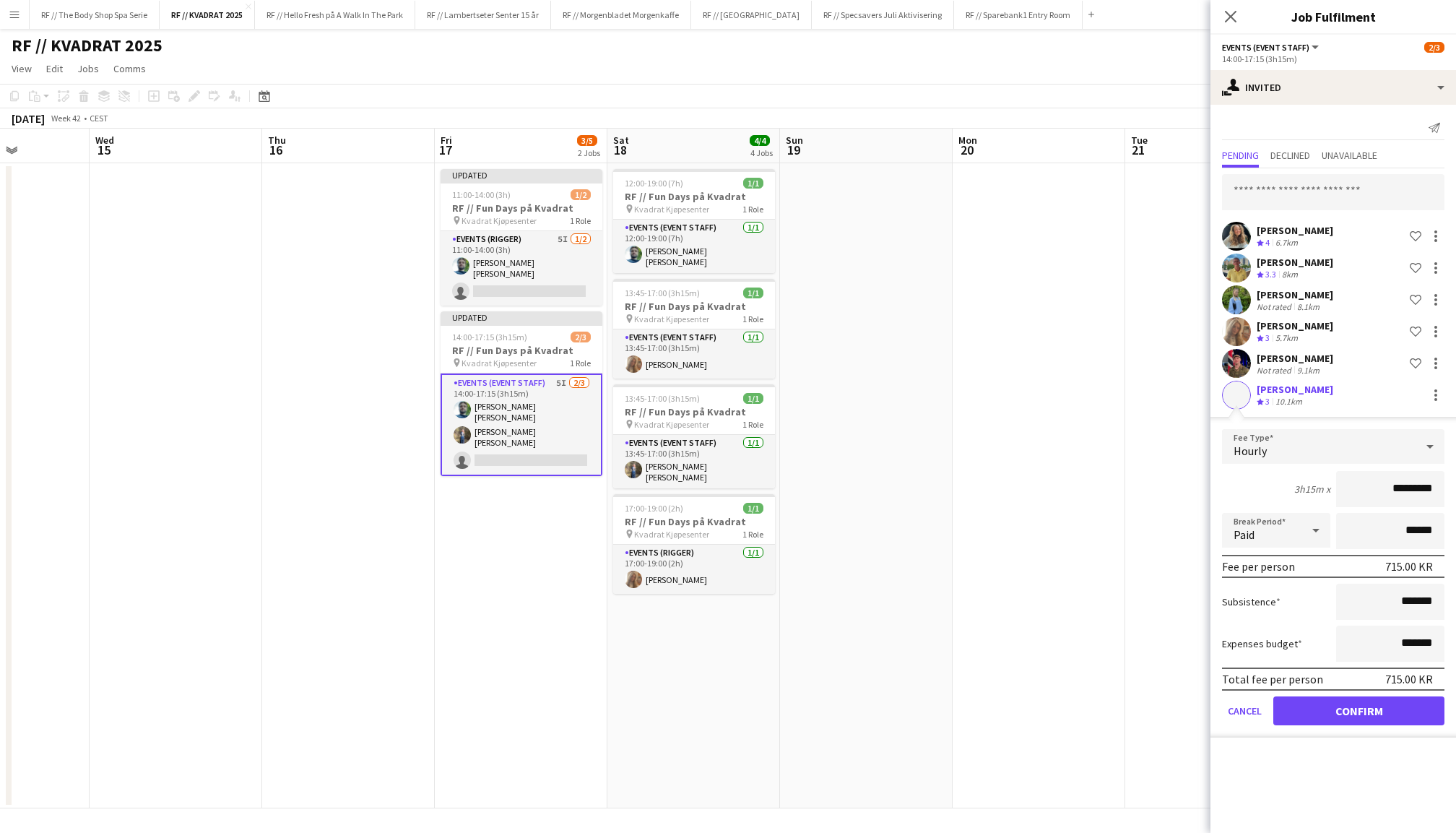
click at [1341, 706] on button "Confirm" at bounding box center [1359, 711] width 171 height 29
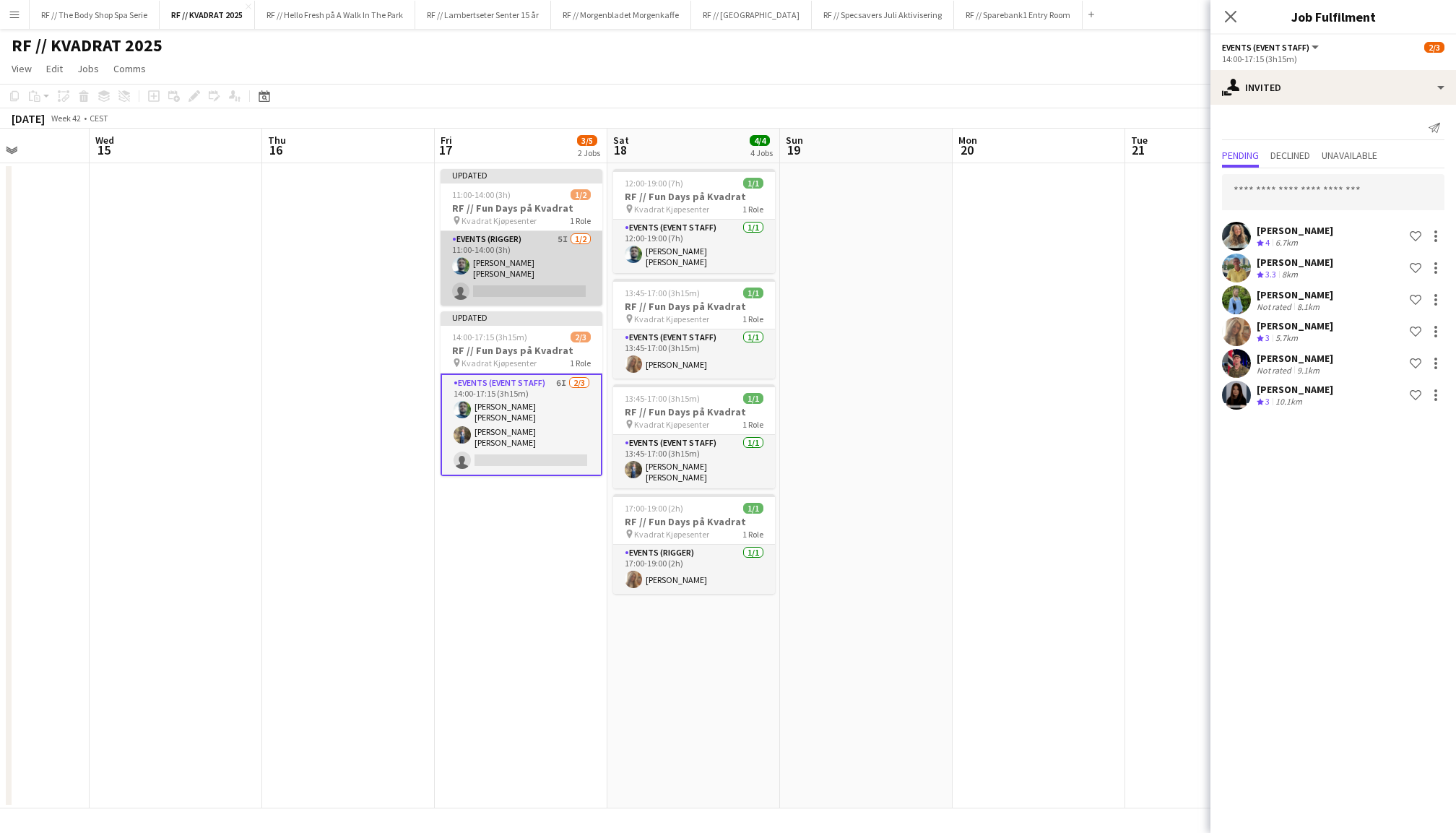
click at [529, 262] on app-card-role "Events (Rigger) 5I 1/2 11:00-14:00 (3h) Anders Lerang Larsen single-neutral-act…" at bounding box center [521, 268] width 161 height 75
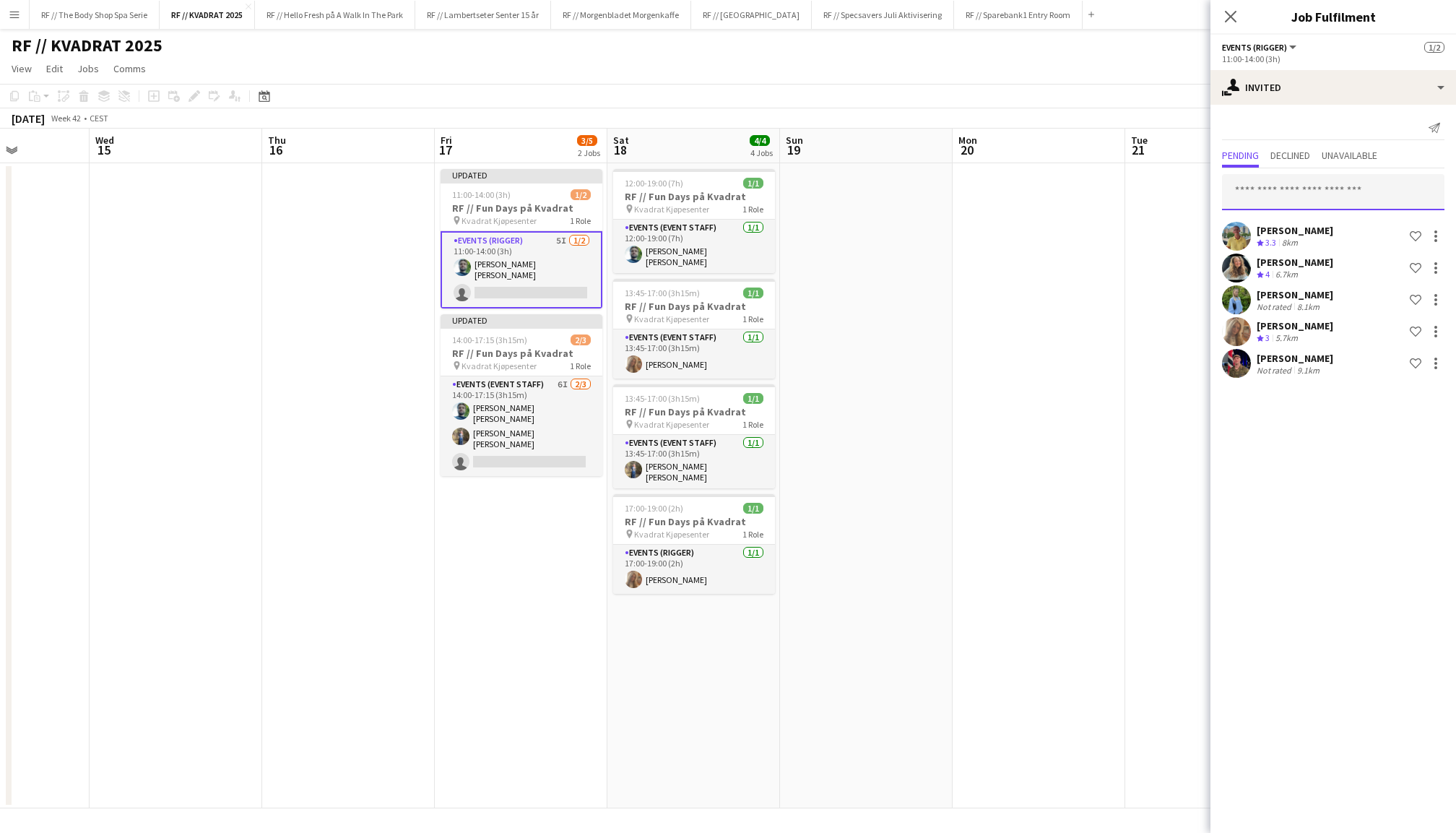
click at [1329, 180] on input "text" at bounding box center [1333, 191] width 223 height 36
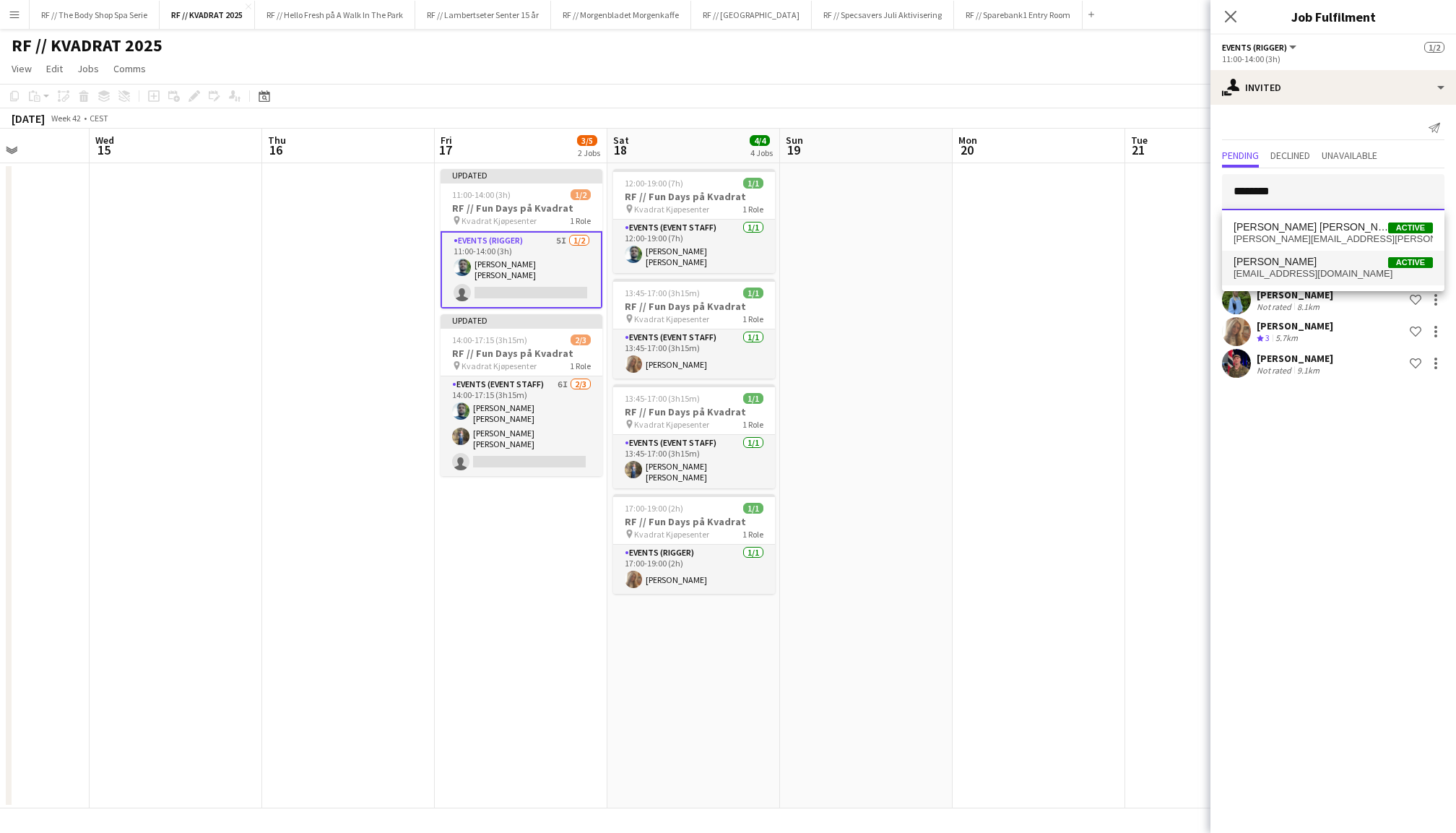
type input "********"
click at [1301, 279] on mat-option "Helene Saffert Active sahelene@icloud.com" at bounding box center [1333, 267] width 223 height 34
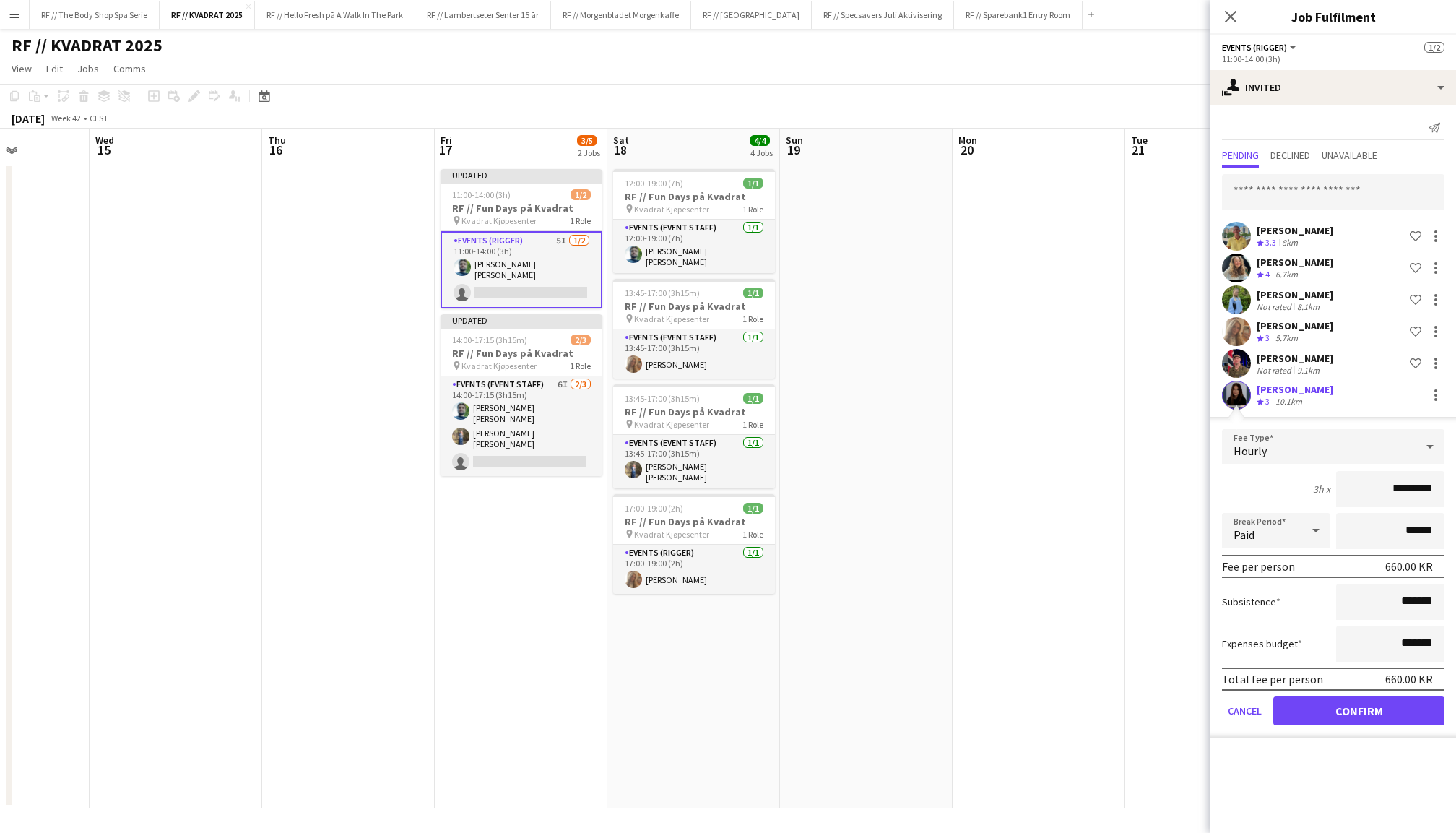
click at [1361, 714] on button "Confirm" at bounding box center [1359, 711] width 171 height 29
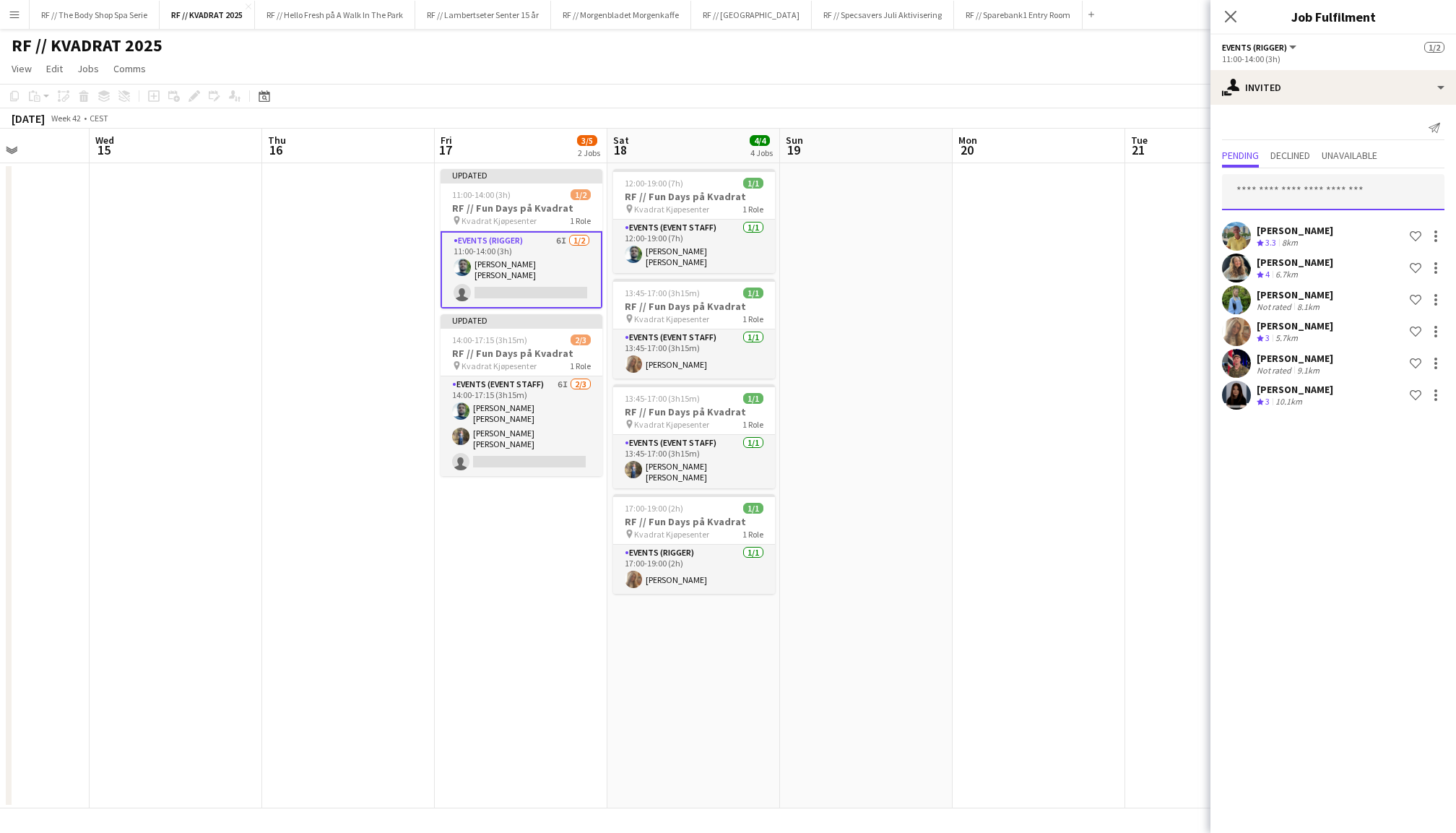
click at [1326, 199] on input "text" at bounding box center [1333, 191] width 223 height 36
type input "*****"
click at [1318, 237] on span "rikke.n.aa@gmail.com" at bounding box center [1333, 239] width 199 height 12
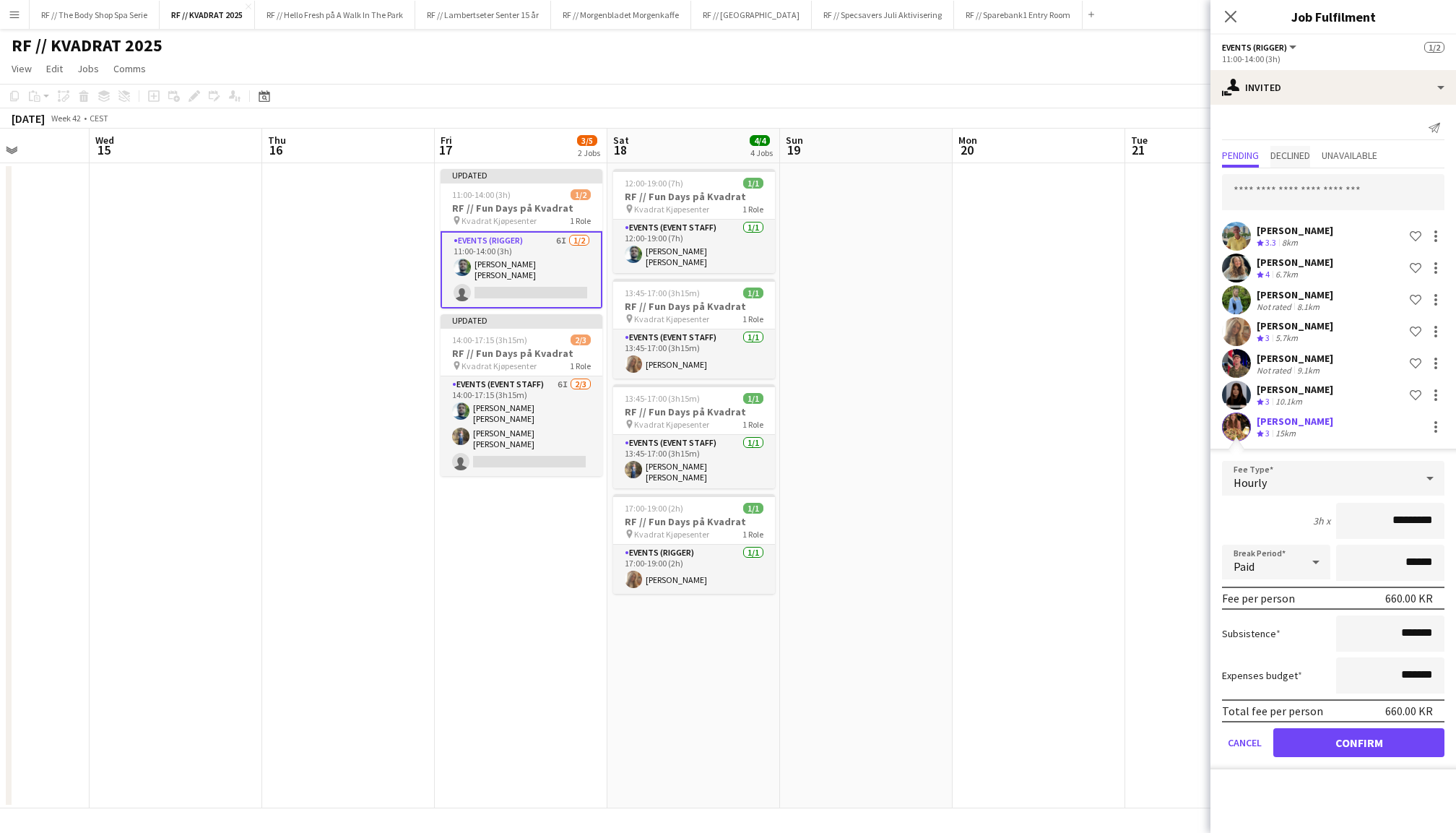
click at [1297, 155] on span "Declined" at bounding box center [1290, 156] width 39 height 10
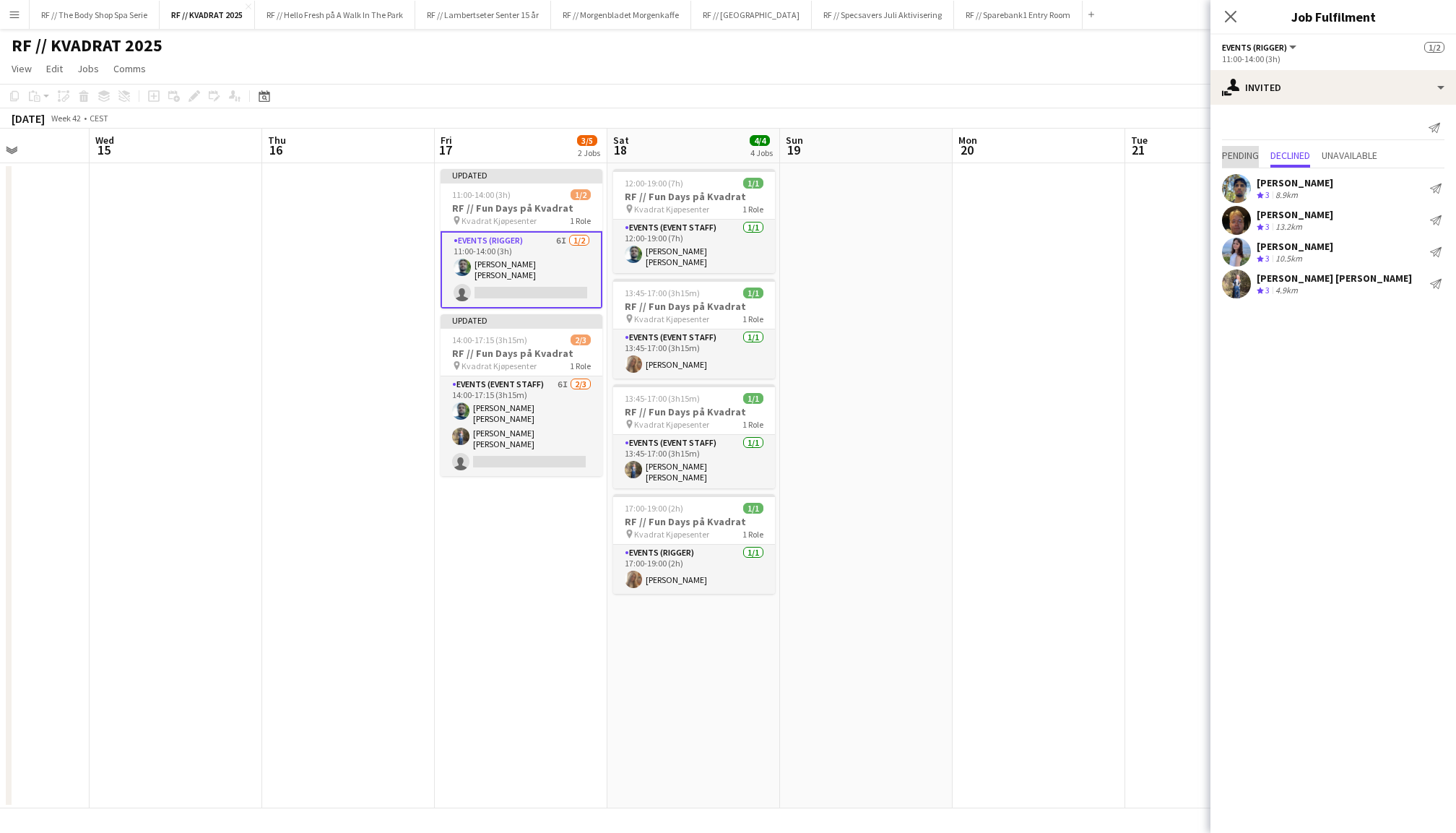
click at [1232, 151] on span "Pending" at bounding box center [1240, 156] width 37 height 10
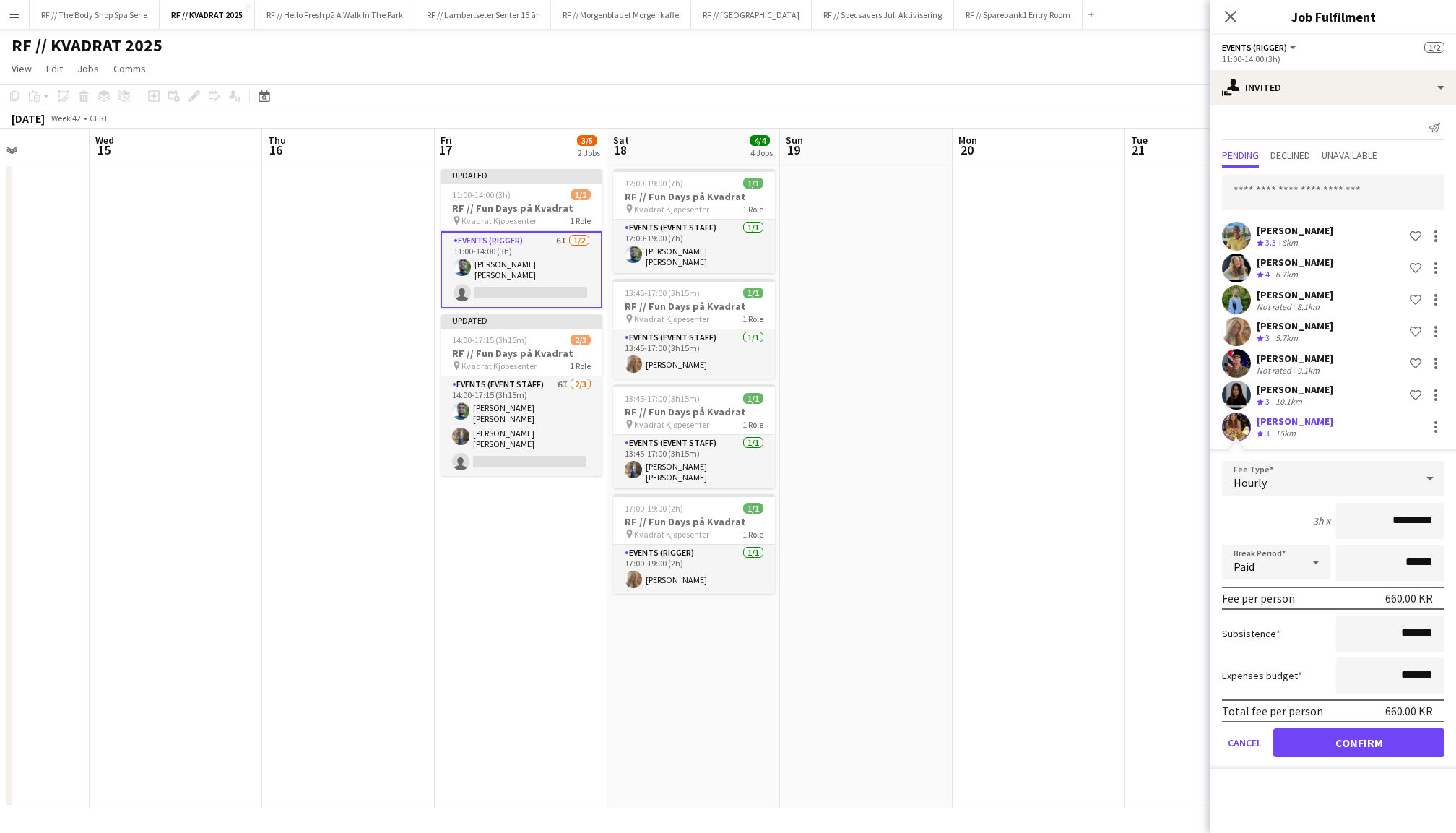
click at [1373, 748] on button "Confirm" at bounding box center [1359, 743] width 171 height 29
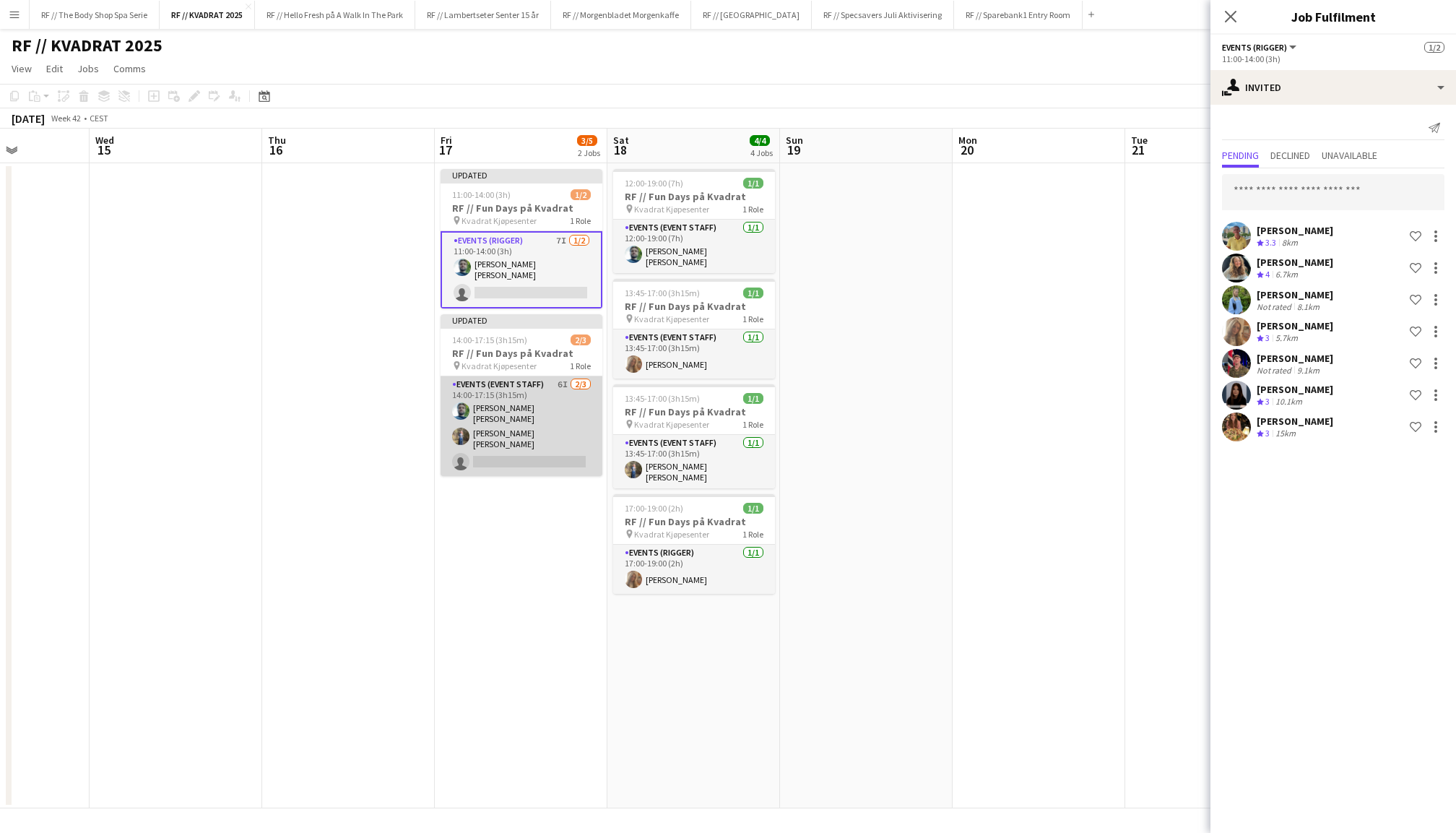
click at [516, 391] on app-card-role "Events (Event Staff) 6I 2/3 14:00-17:15 (3h15m) Anders Lerang Larsen Isabella C…" at bounding box center [521, 426] width 161 height 99
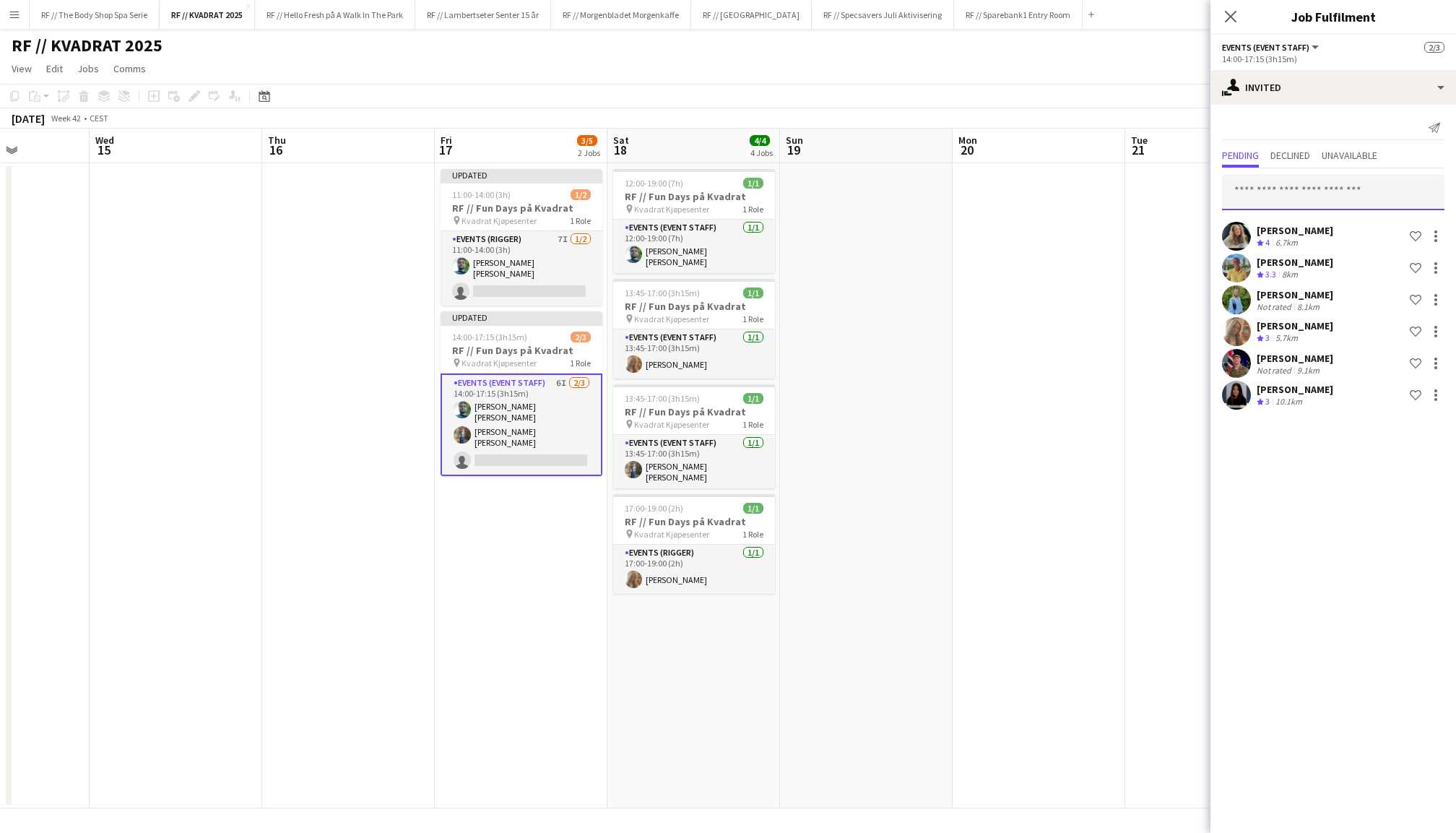
click at [1344, 192] on input "text" at bounding box center [1333, 191] width 223 height 36
type input "*****"
click at [1326, 228] on span "Rikke Aarsland Active" at bounding box center [1333, 227] width 199 height 12
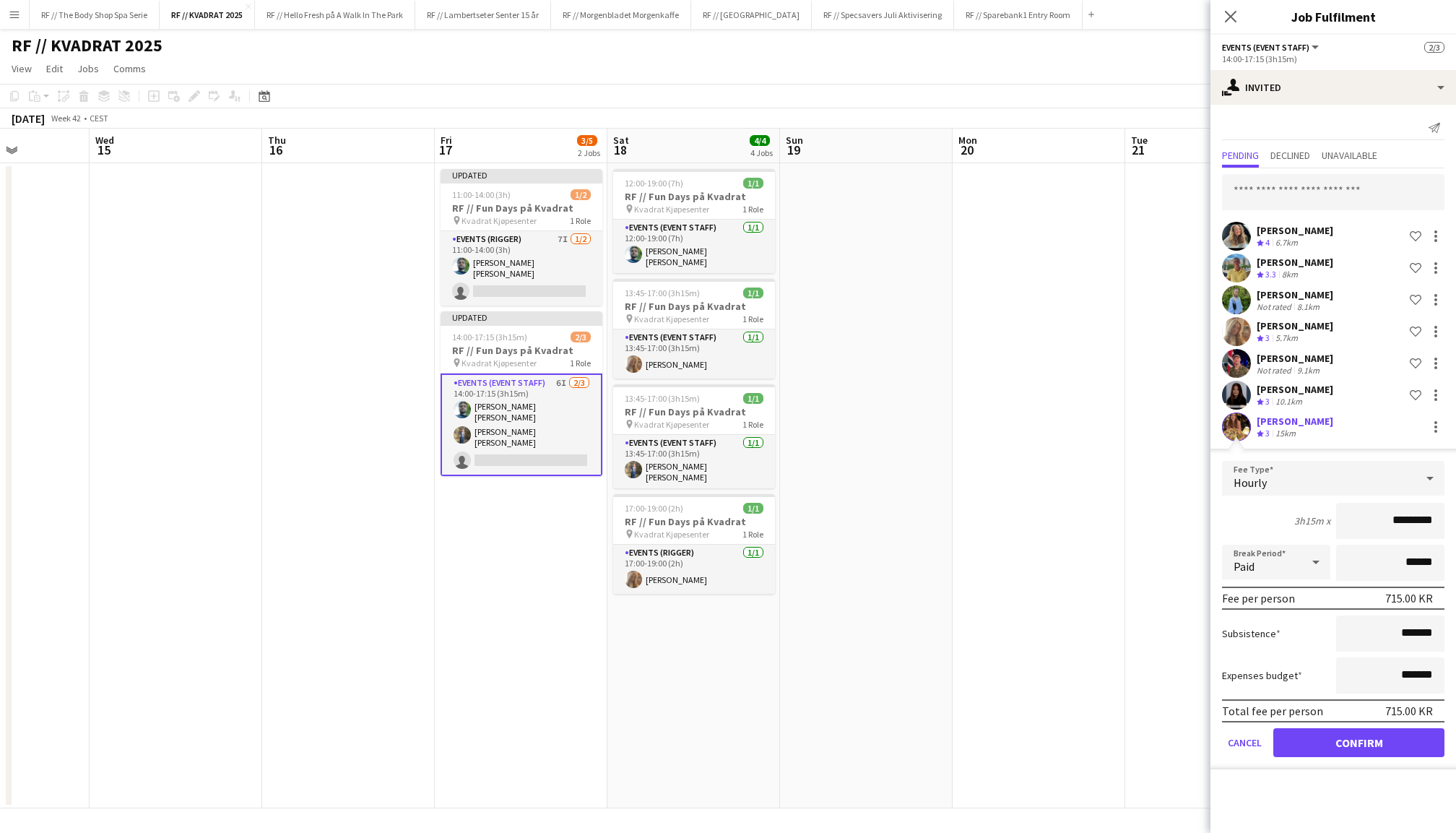
click at [1365, 751] on button "Confirm" at bounding box center [1359, 743] width 171 height 29
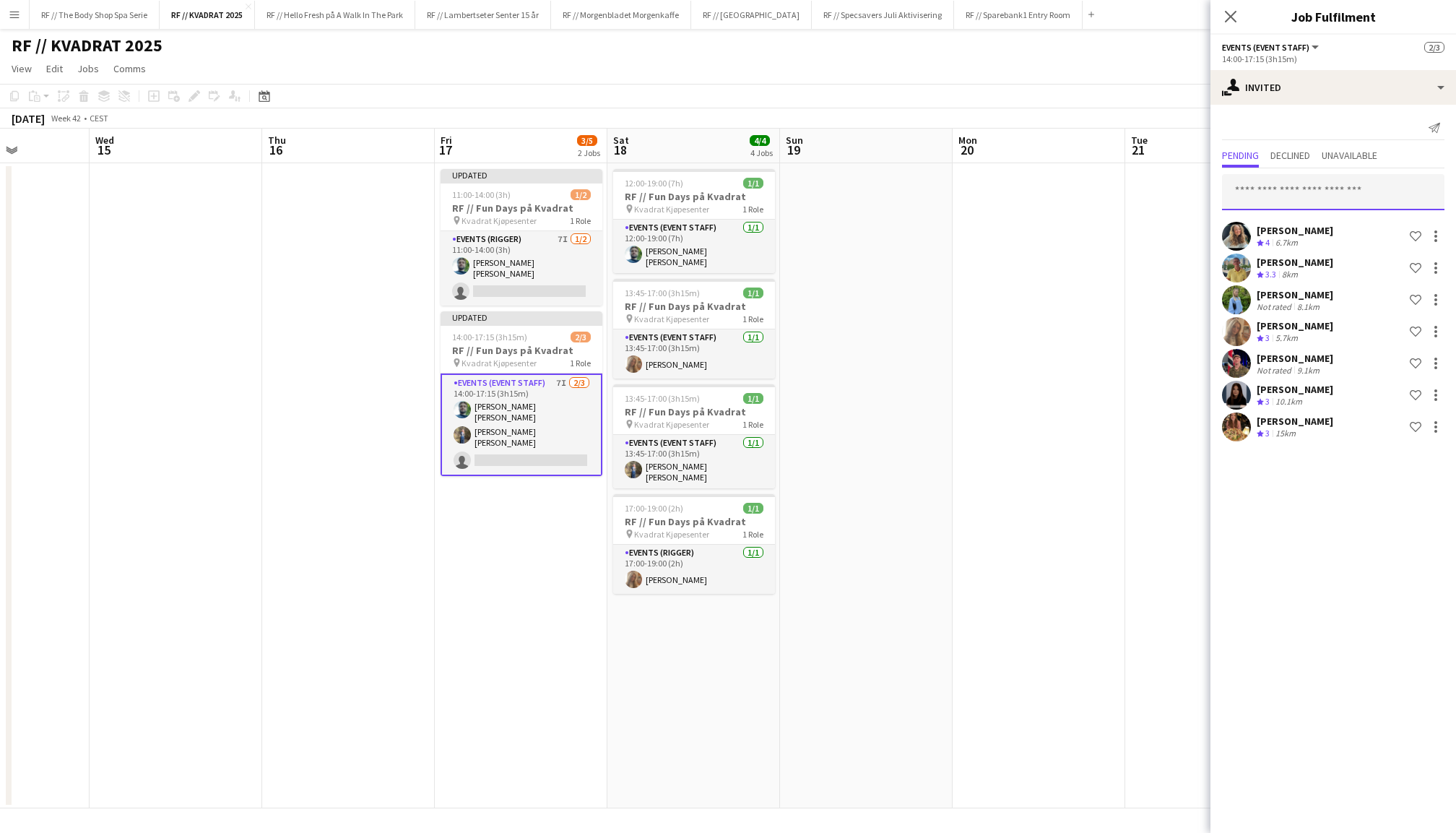
click at [1324, 189] on input "text" at bounding box center [1333, 191] width 223 height 36
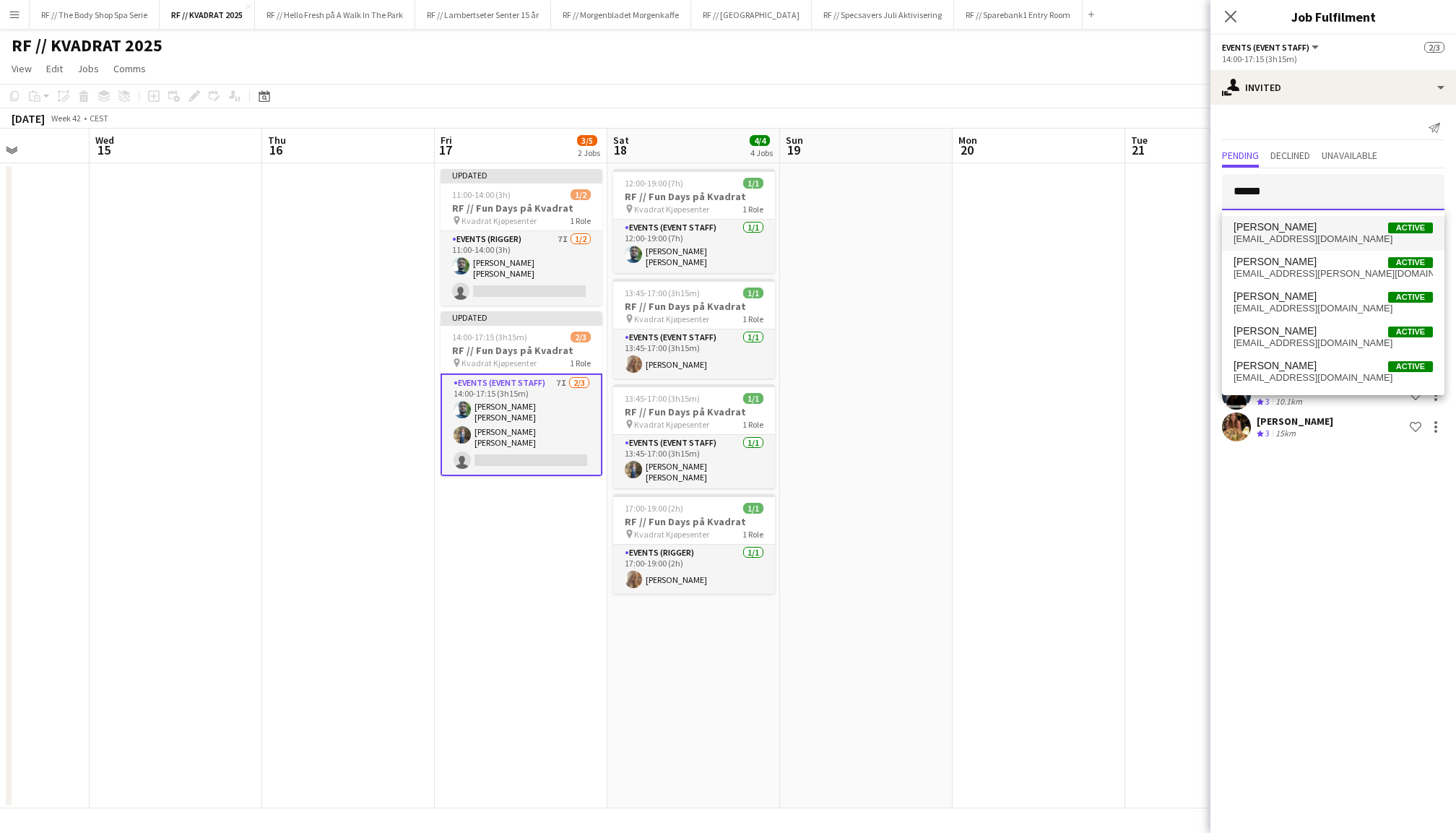
type input "*****"
click at [1315, 231] on span "[PERSON_NAME]" at bounding box center [1276, 227] width 83 height 12
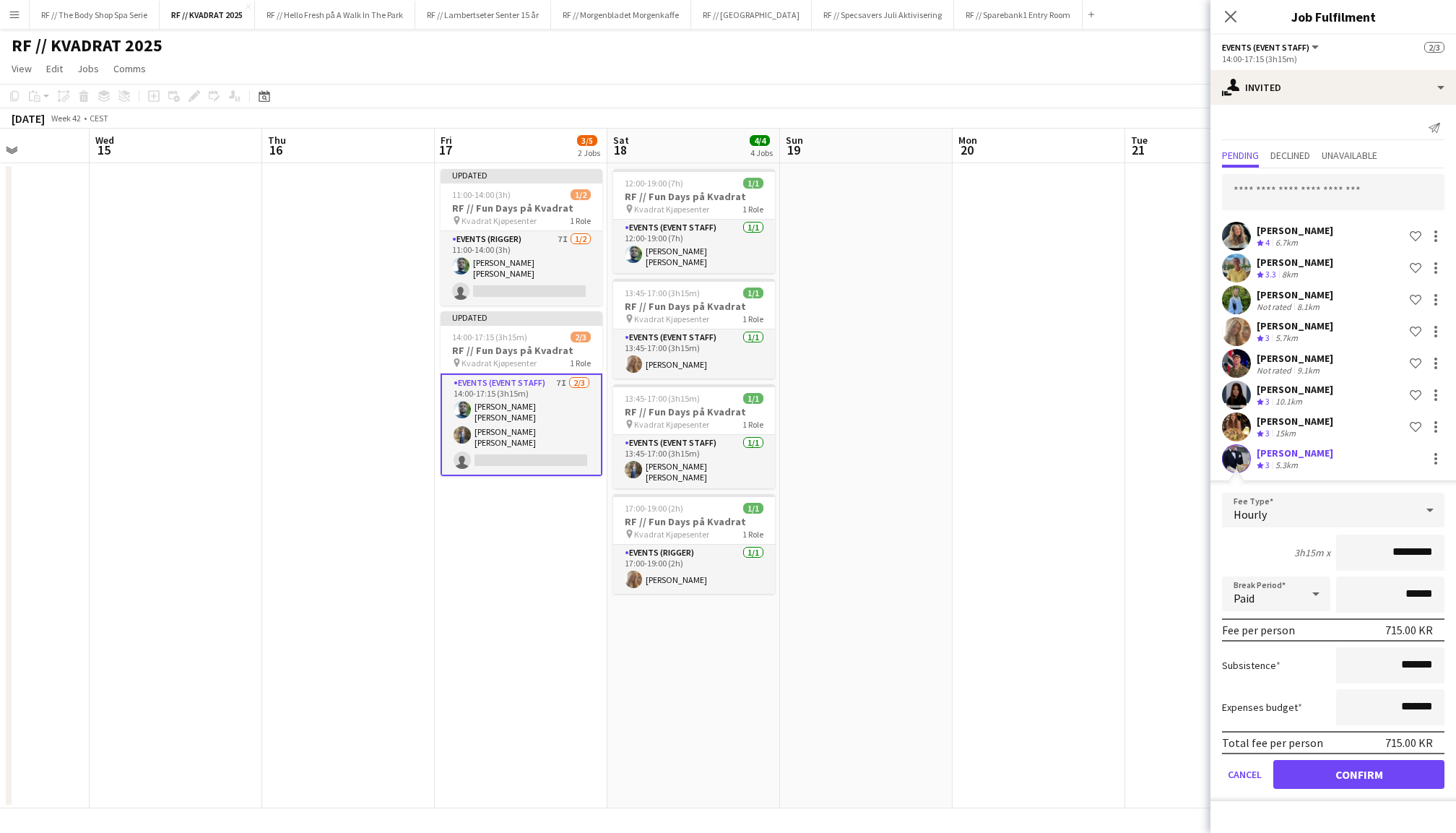
click at [1362, 772] on button "Confirm" at bounding box center [1359, 775] width 171 height 29
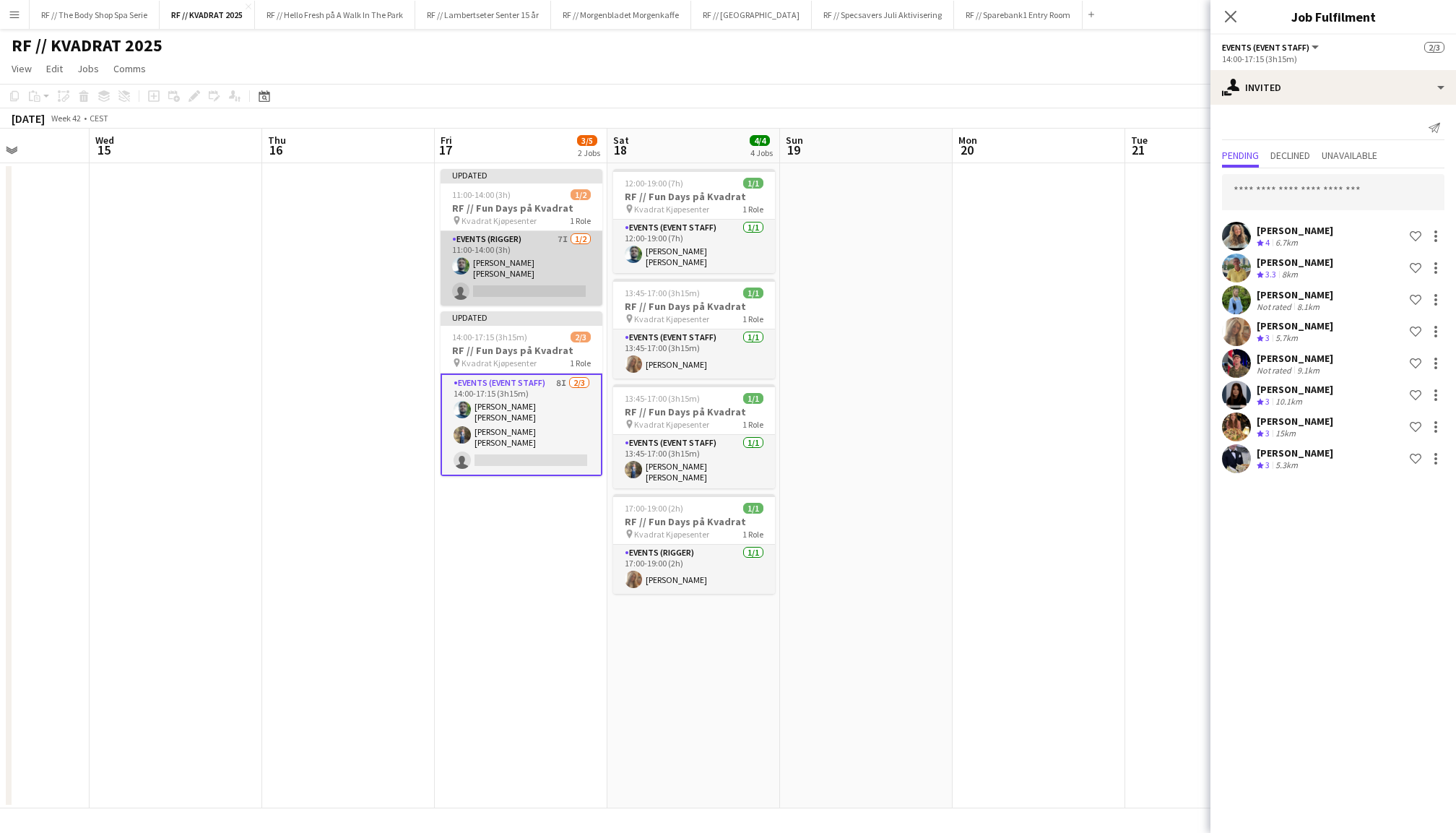
click at [527, 232] on app-card-role "Events (Rigger) 7I 1/2 11:00-14:00 (3h) Anders Lerang Larsen single-neutral-act…" at bounding box center [521, 268] width 161 height 75
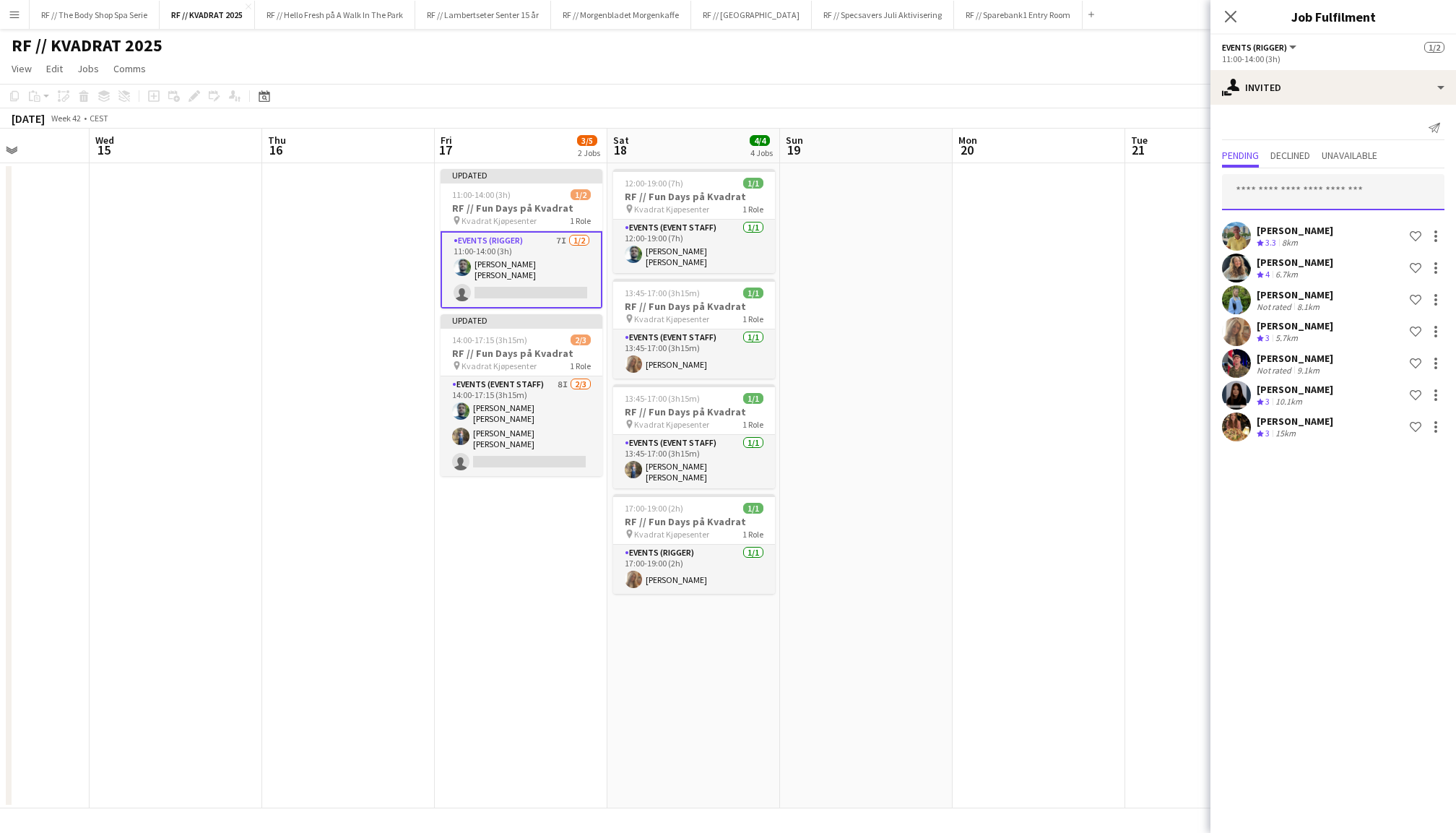
click at [1341, 207] on input "text" at bounding box center [1333, 191] width 223 height 36
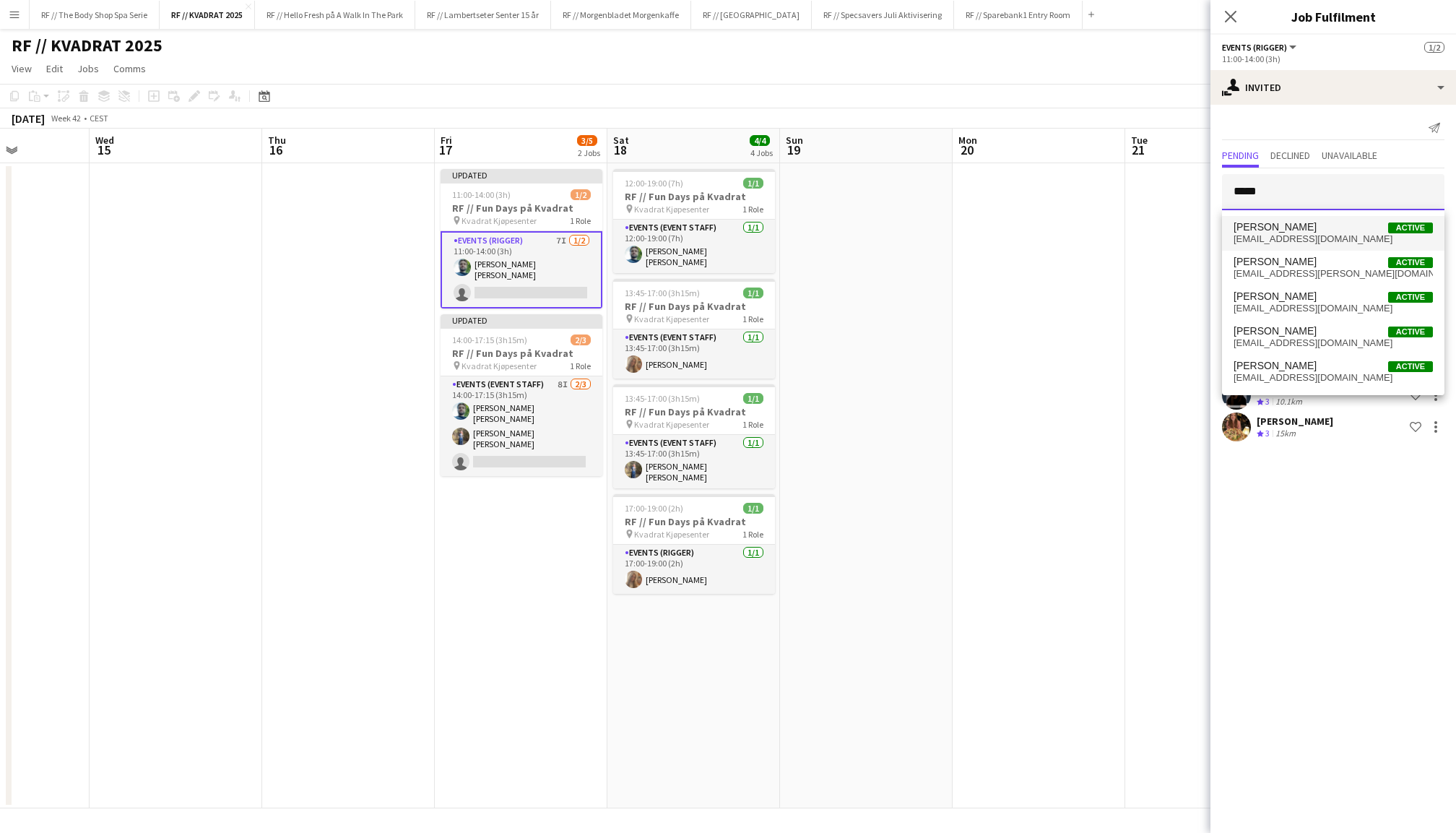
type input "*****"
click at [1313, 246] on mat-option "Peder Gysland Hensten Active pedergh04@gmail.com" at bounding box center [1333, 233] width 223 height 34
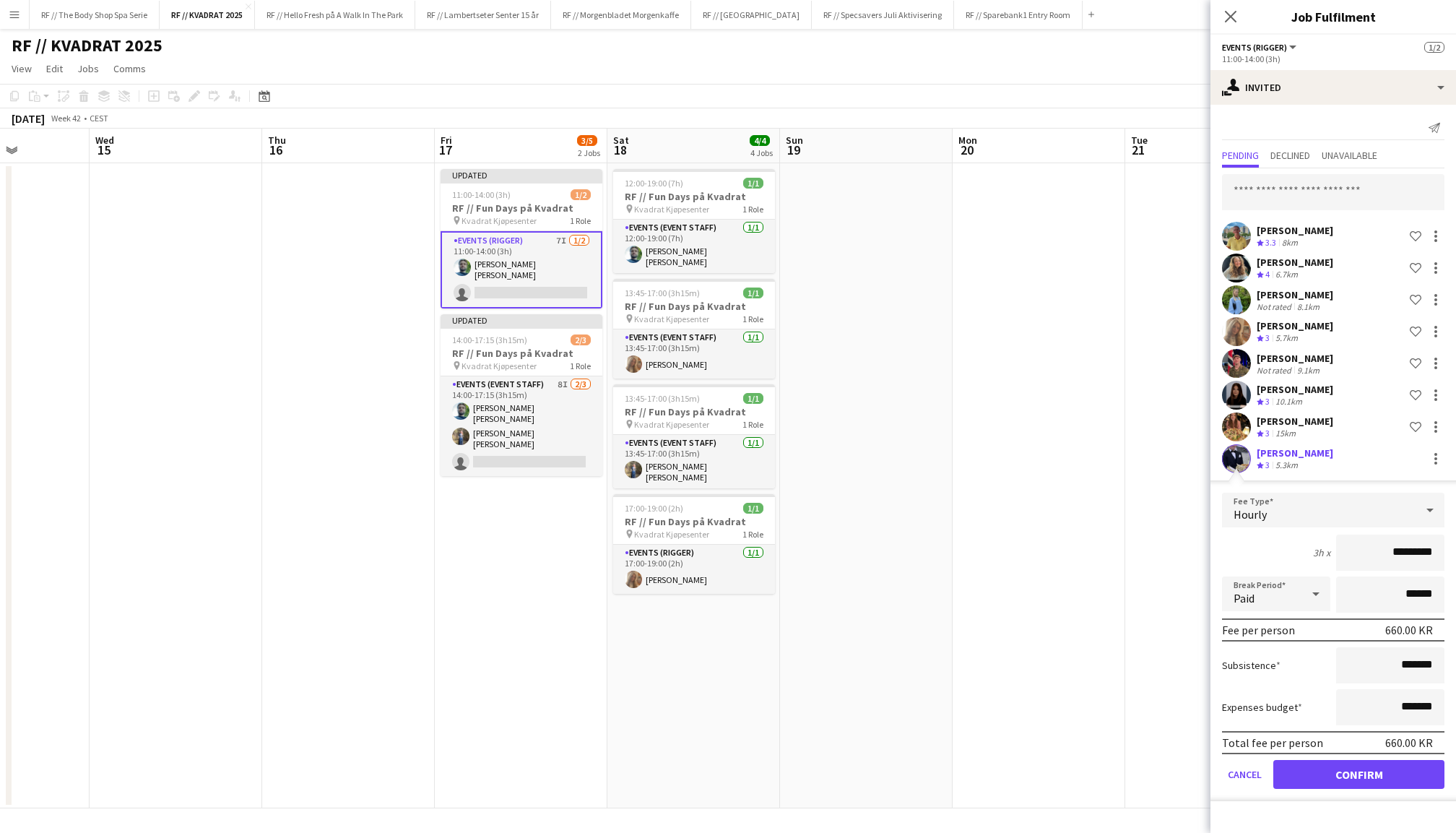
click at [1371, 775] on button "Confirm" at bounding box center [1359, 775] width 171 height 29
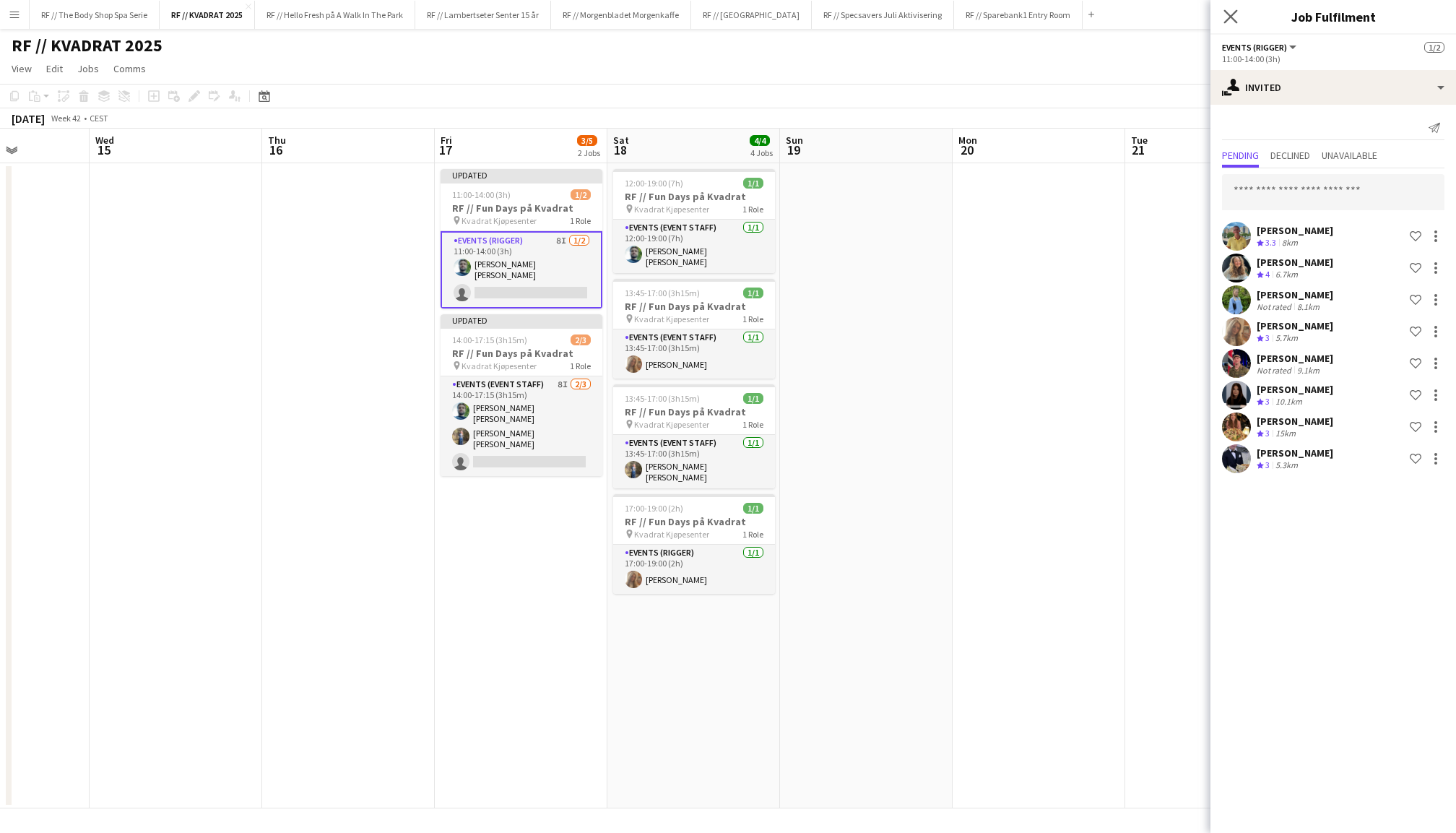
click at [1223, 15] on app-icon "Close pop-in" at bounding box center [1231, 17] width 21 height 21
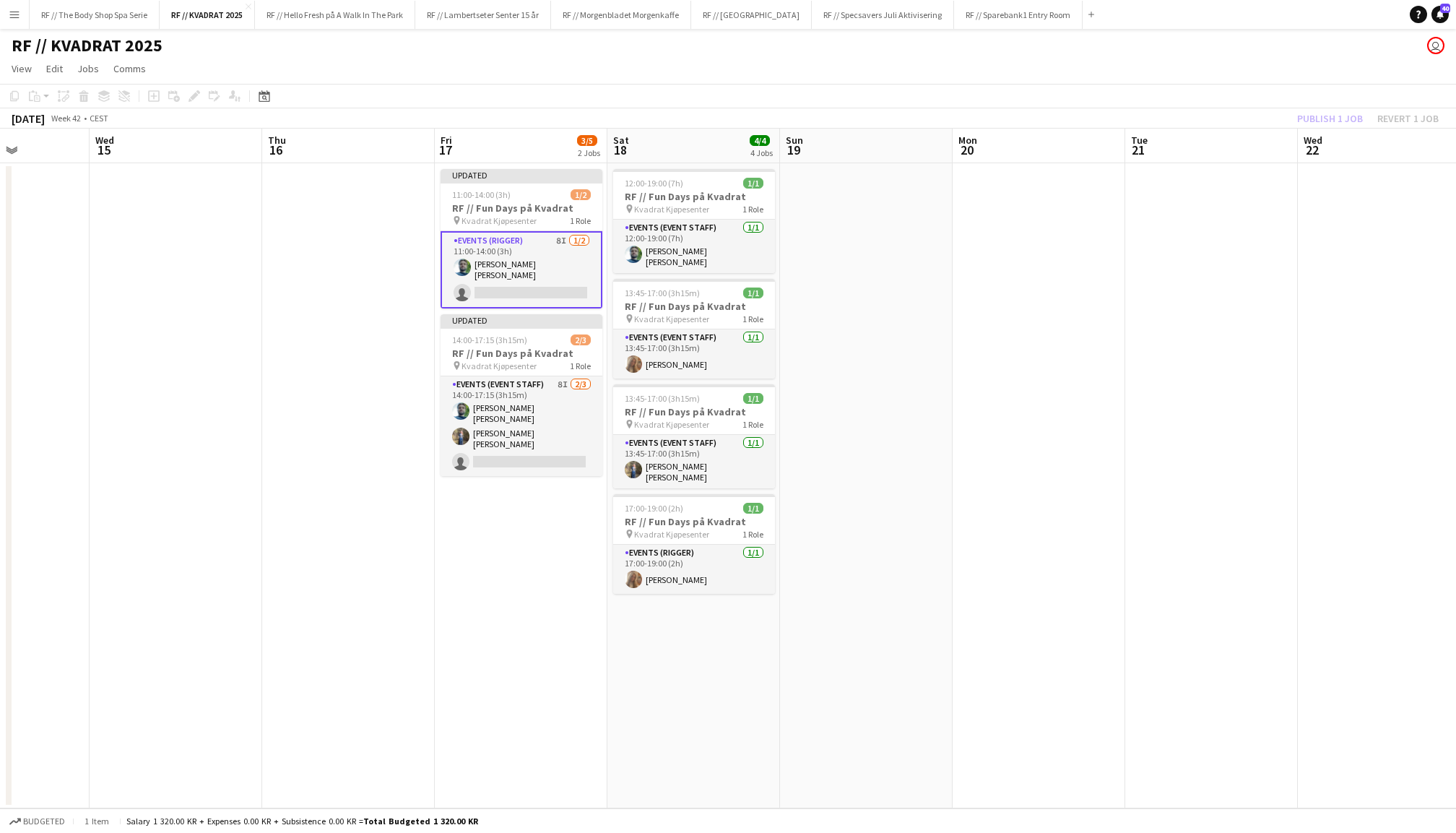
click at [1325, 109] on div "Publish 1 job Revert 1 job" at bounding box center [1368, 118] width 176 height 19
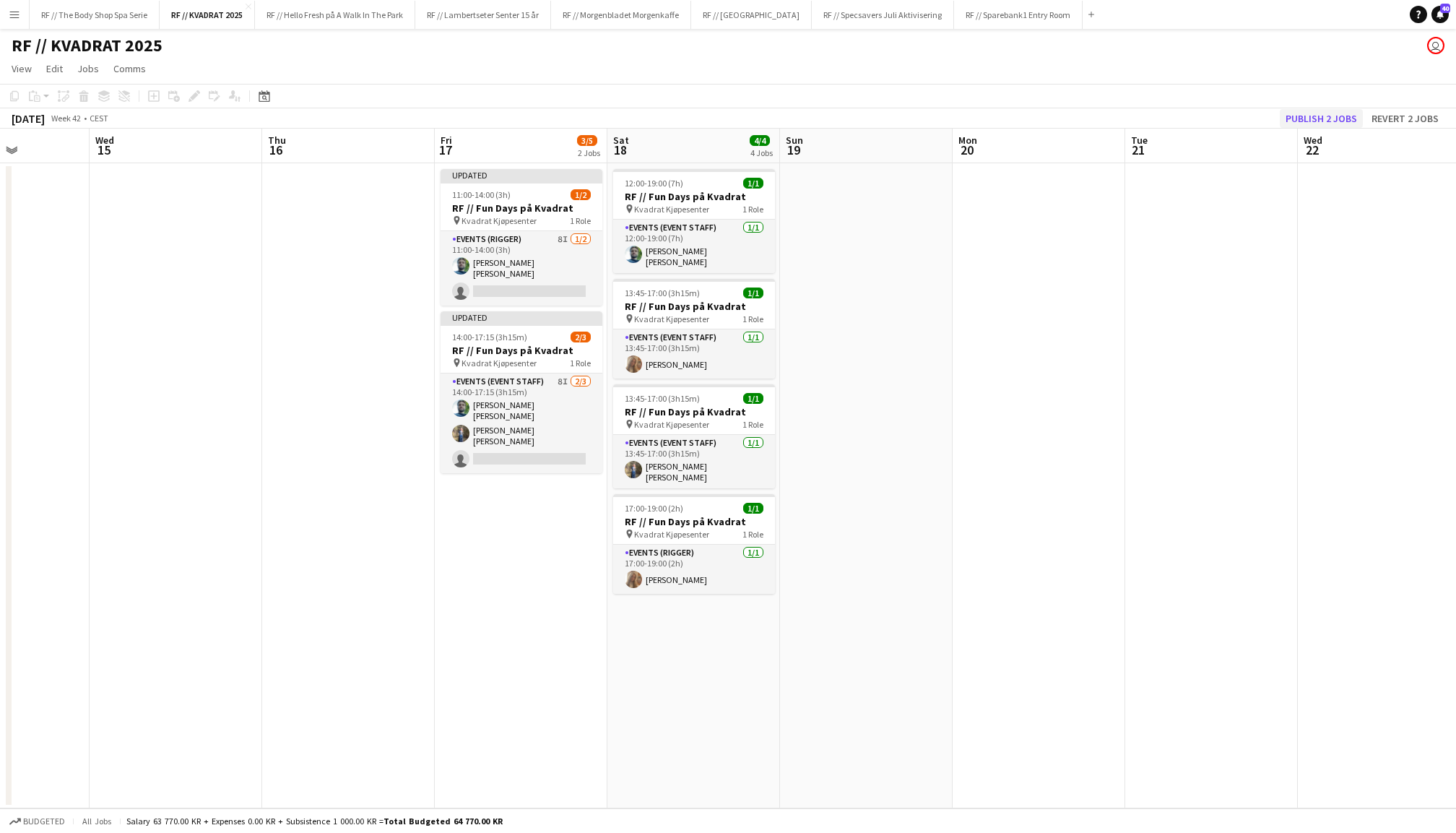
click at [1316, 113] on button "Publish 2 jobs" at bounding box center [1322, 118] width 83 height 19
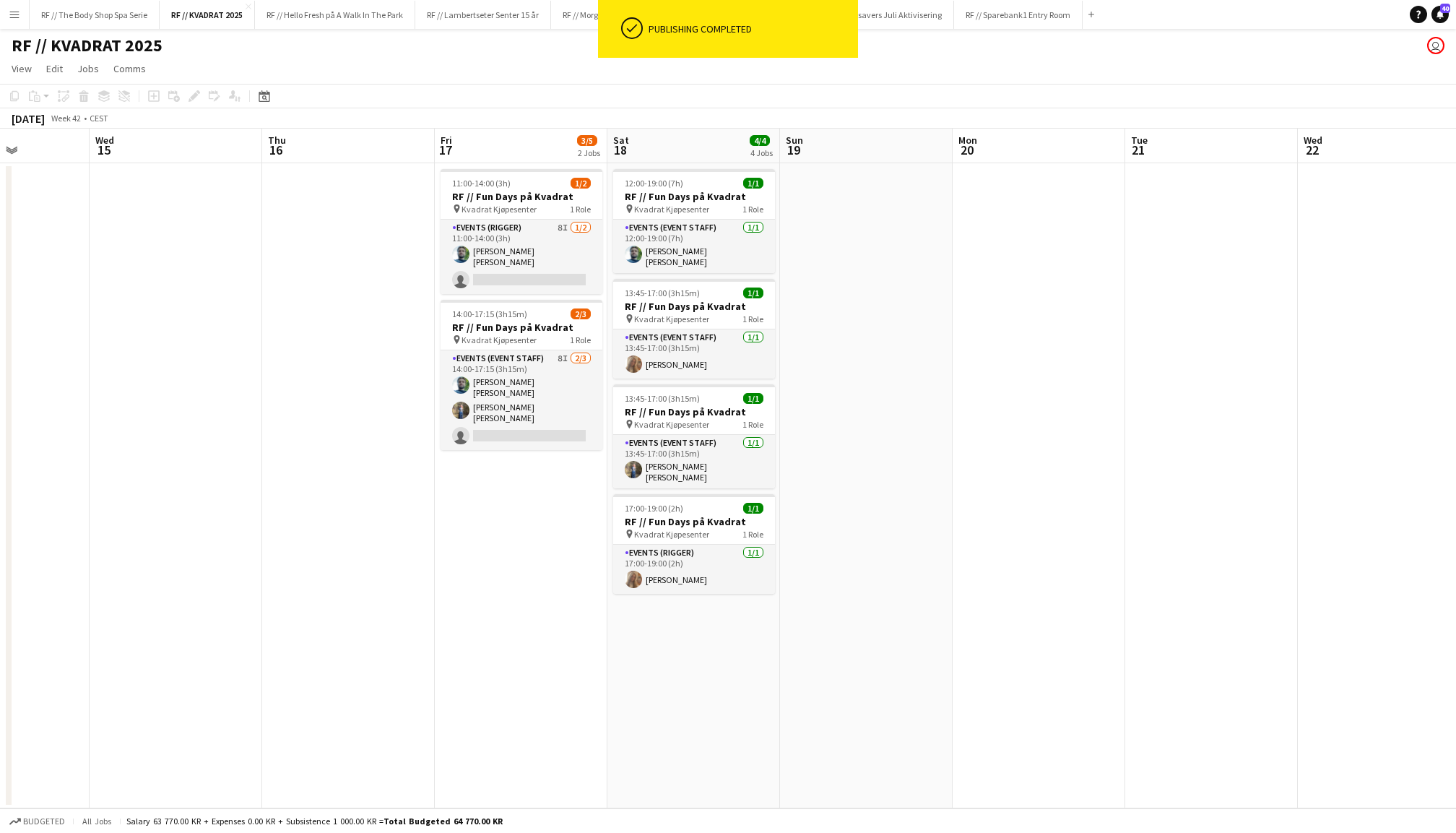
click at [1186, 367] on app-date-cell at bounding box center [1212, 485] width 172 height 645
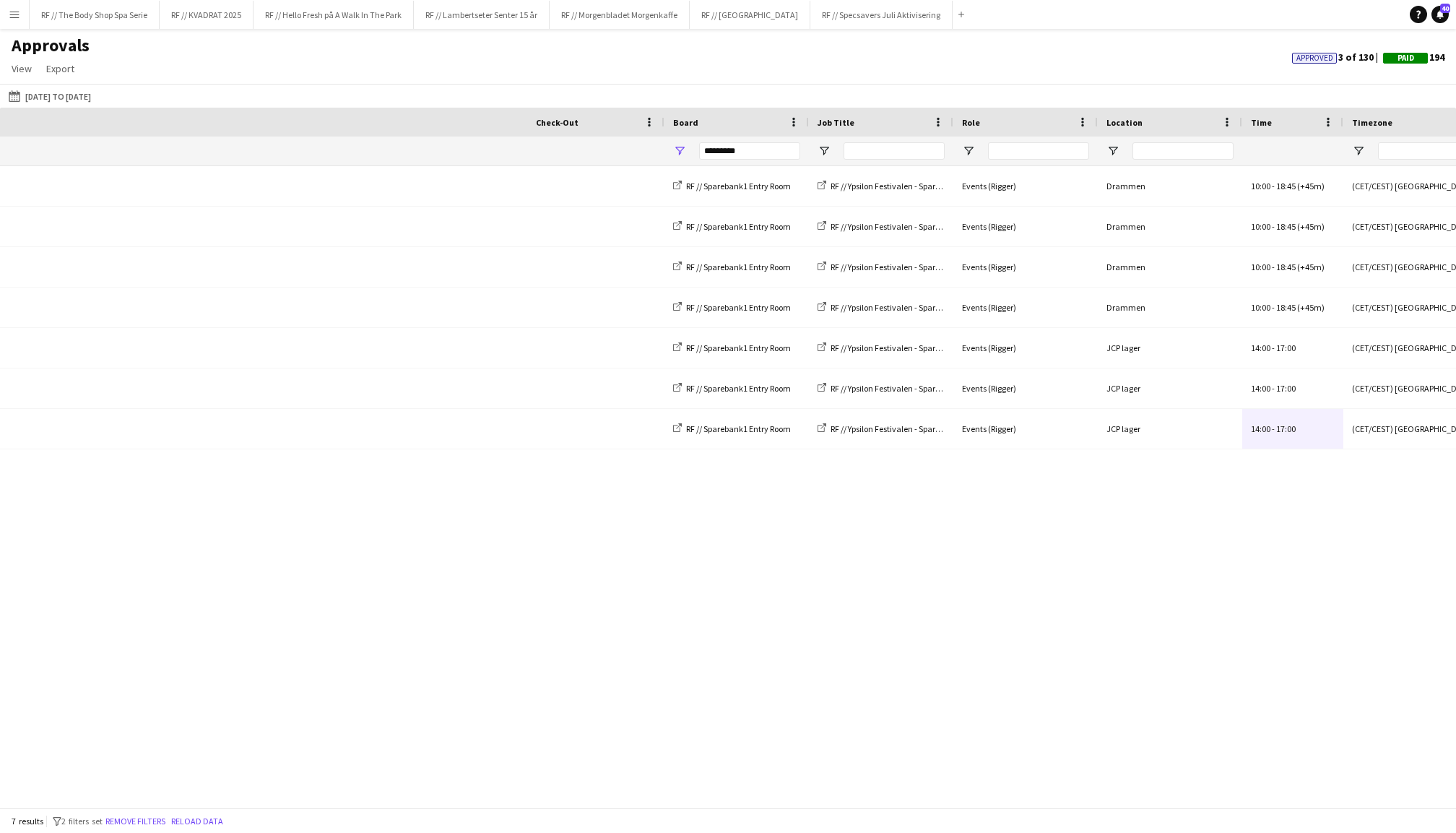
scroll to position [0, 696]
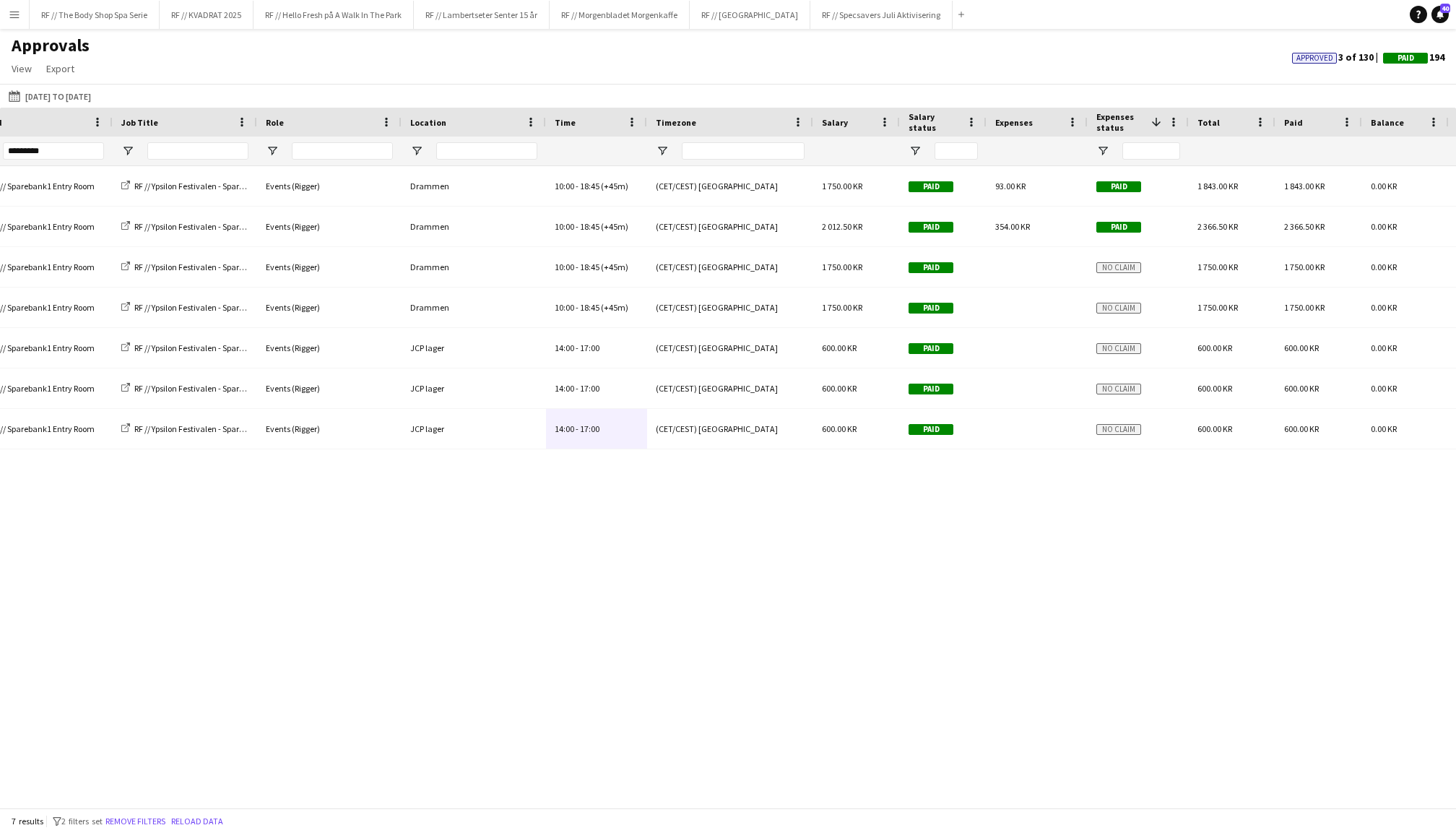
click at [13, 15] on app-icon "Menu" at bounding box center [15, 15] width 12 height 12
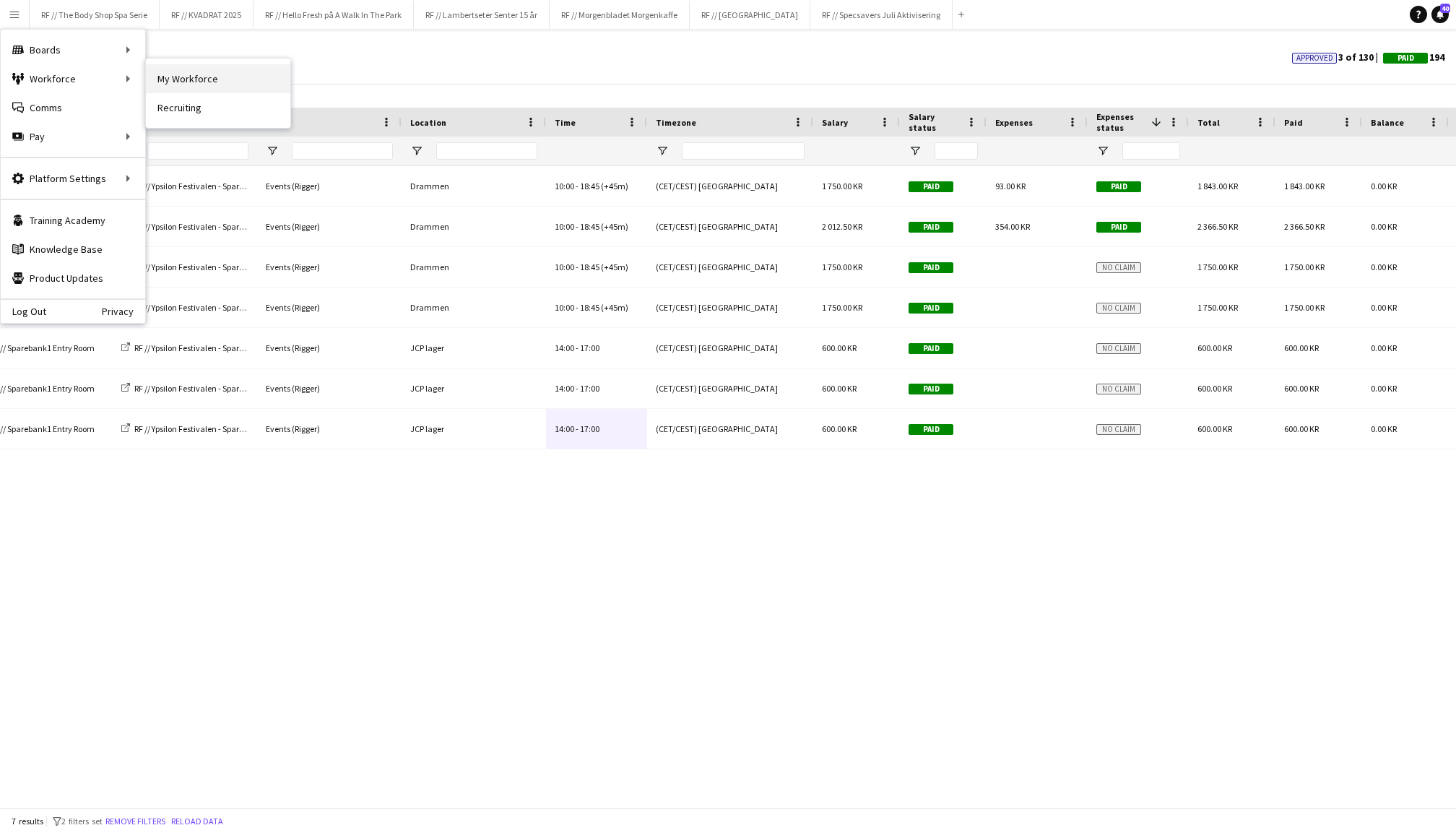
click at [179, 82] on link "My Workforce" at bounding box center [218, 79] width 145 height 29
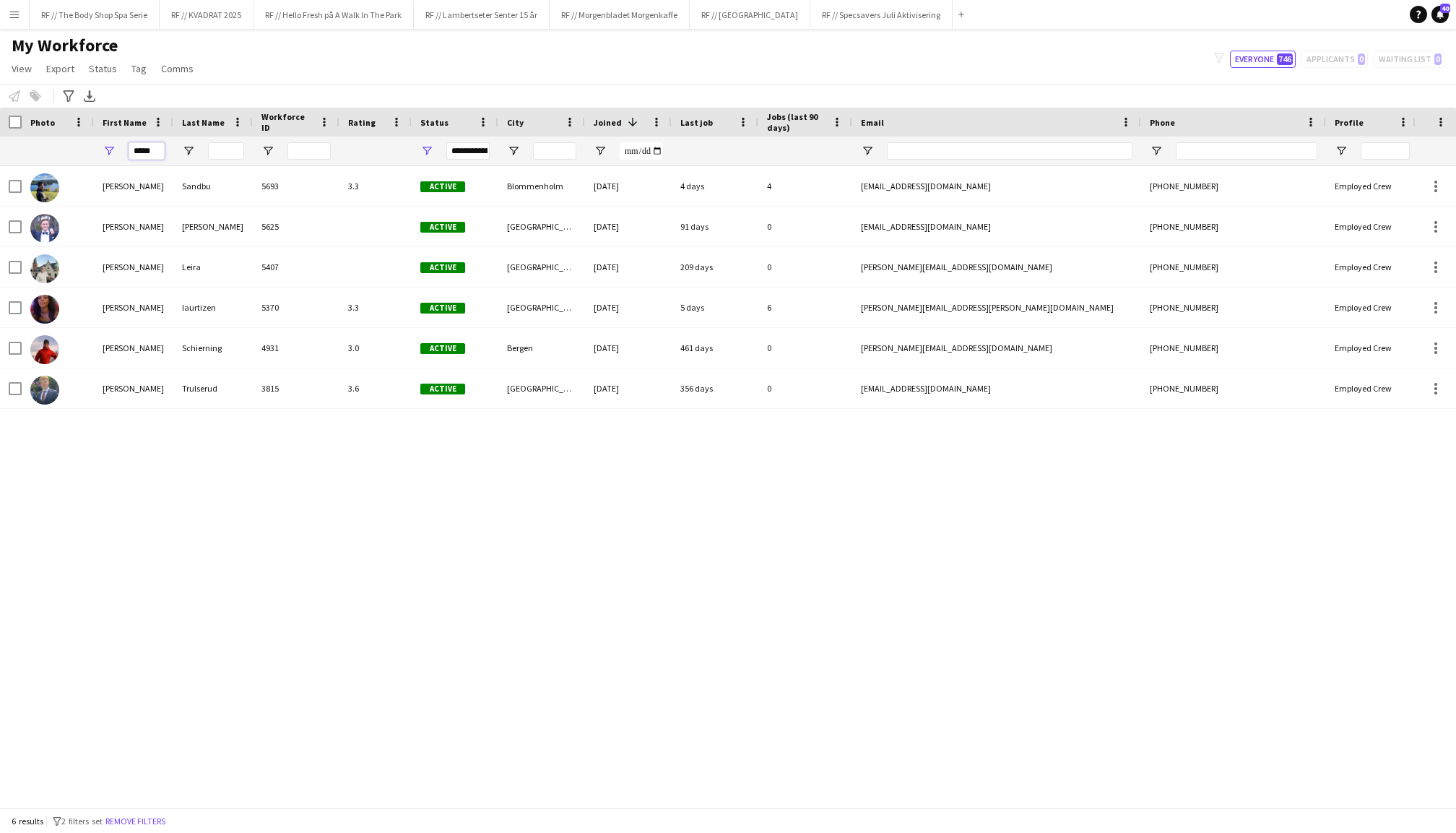
drag, startPoint x: 155, startPoint y: 149, endPoint x: 111, endPoint y: 149, distance: 44.0
click at [111, 149] on div "*****" at bounding box center [134, 151] width 80 height 29
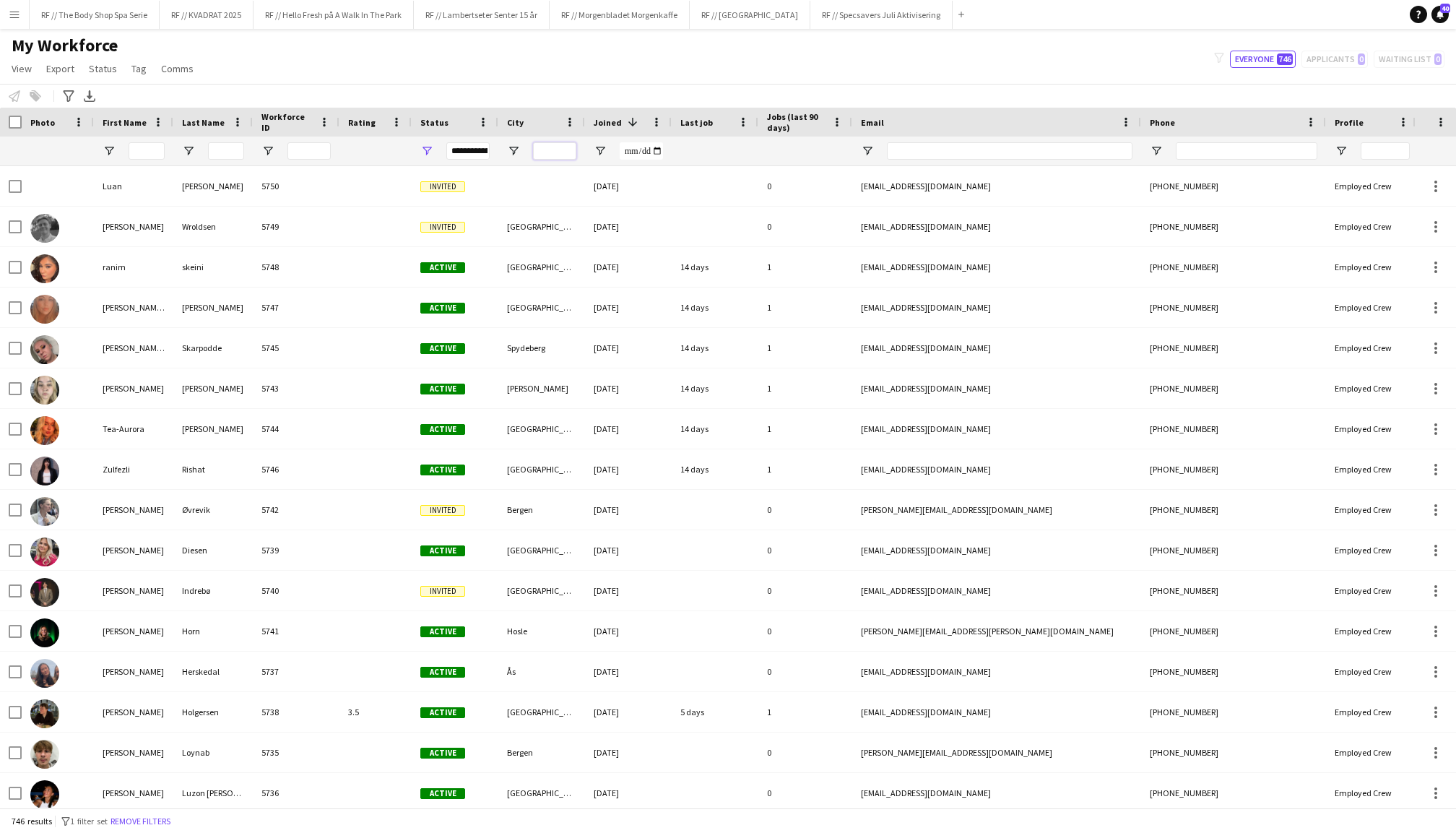
click at [552, 151] on input "City Filter Input" at bounding box center [554, 151] width 43 height 18
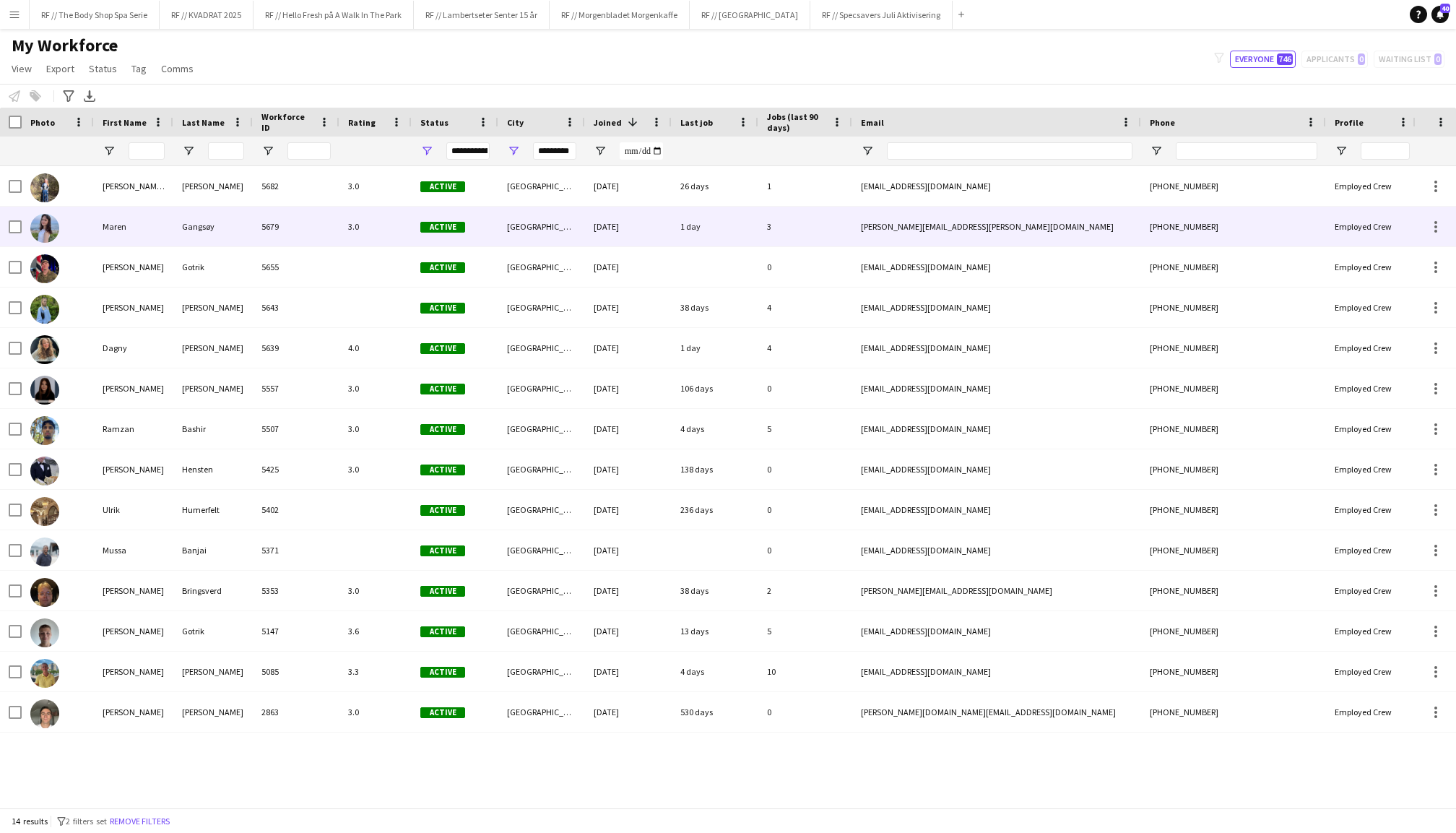
click at [110, 221] on div "Maren" at bounding box center [134, 227] width 80 height 39
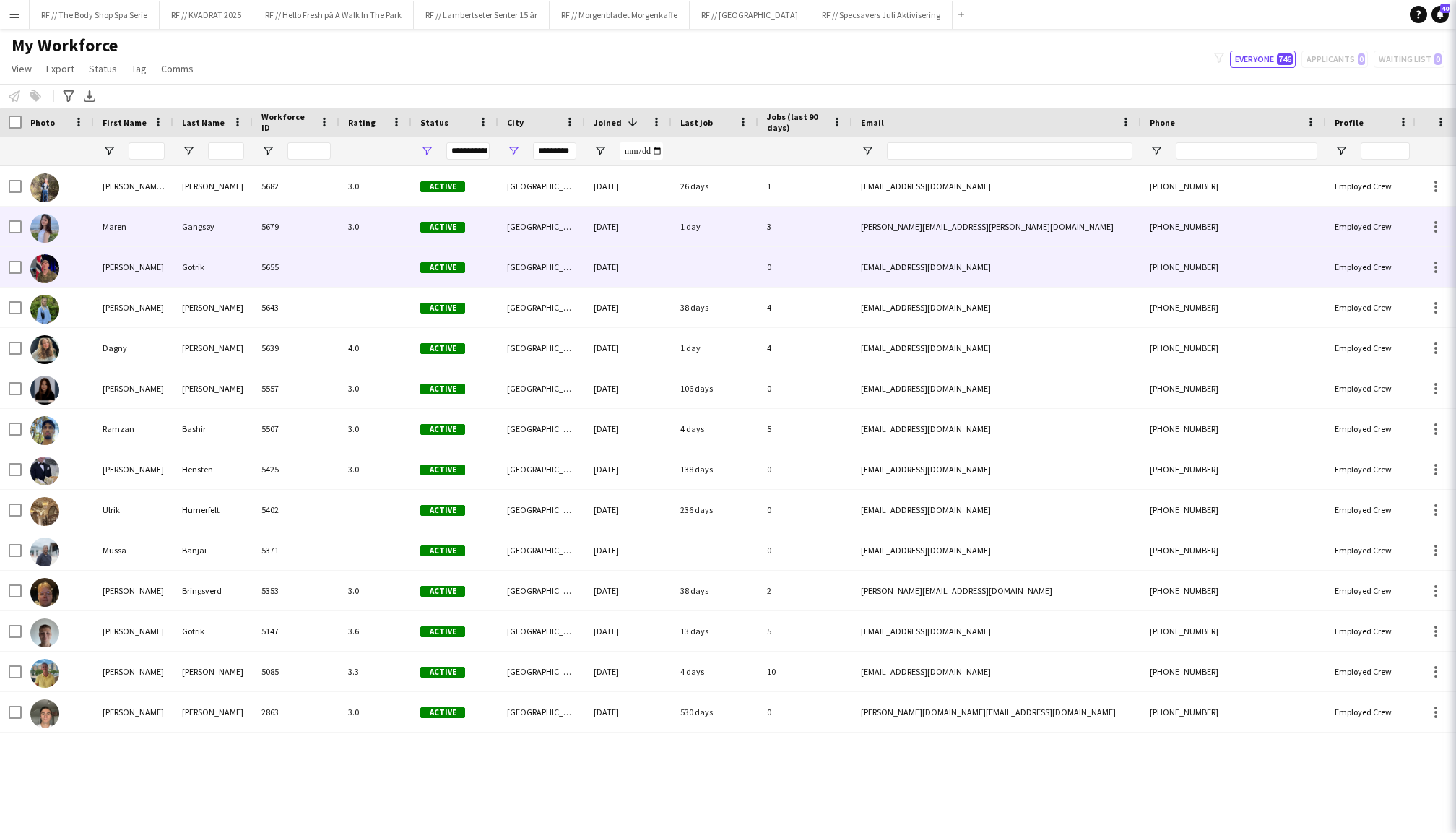
click at [118, 262] on div "[PERSON_NAME]" at bounding box center [134, 267] width 80 height 39
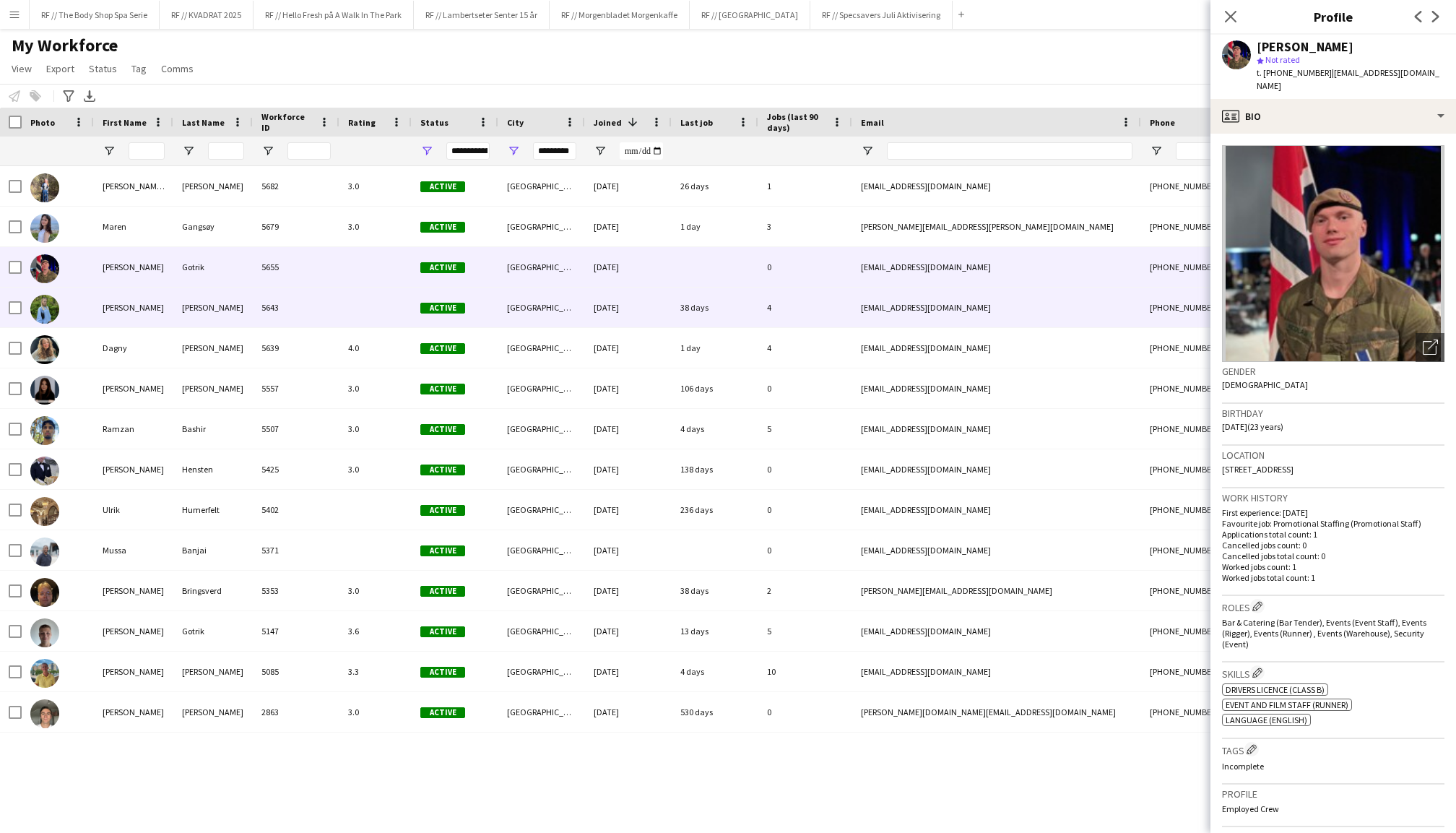
click at [124, 307] on div "[PERSON_NAME]" at bounding box center [134, 308] width 80 height 39
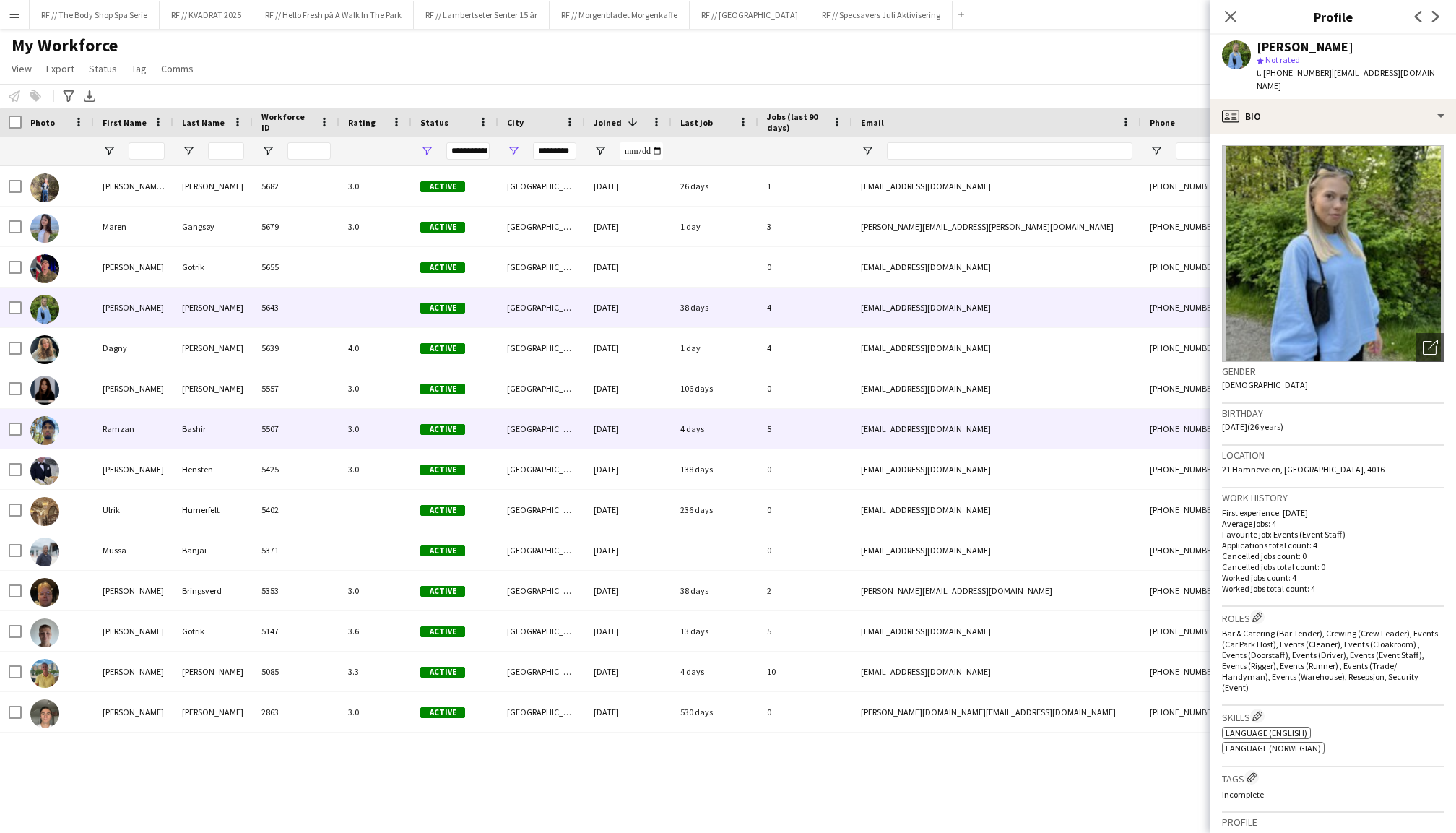
click at [113, 427] on div "Ramzan" at bounding box center [134, 429] width 80 height 39
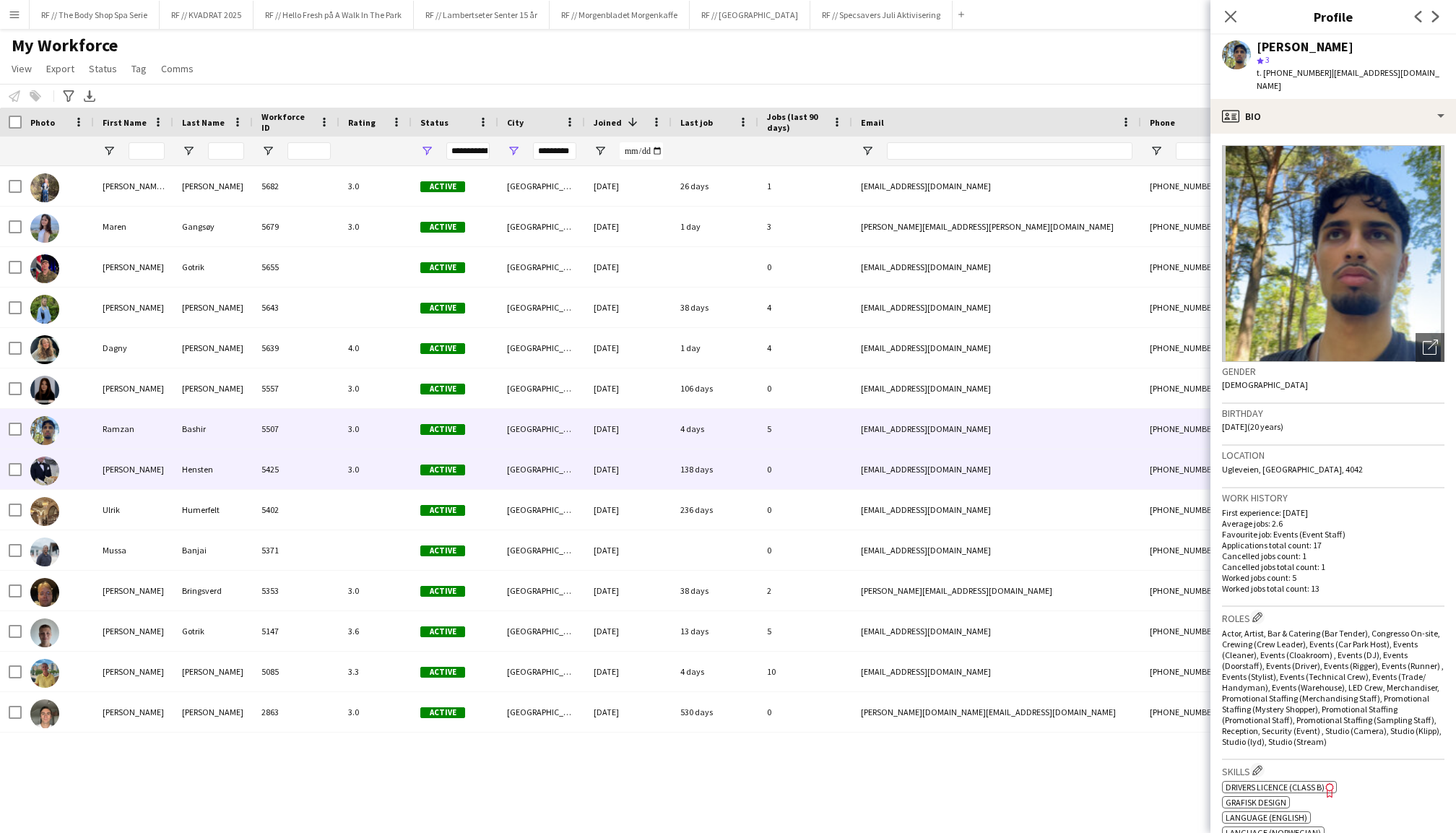
click at [127, 467] on div "[PERSON_NAME]" at bounding box center [134, 469] width 80 height 39
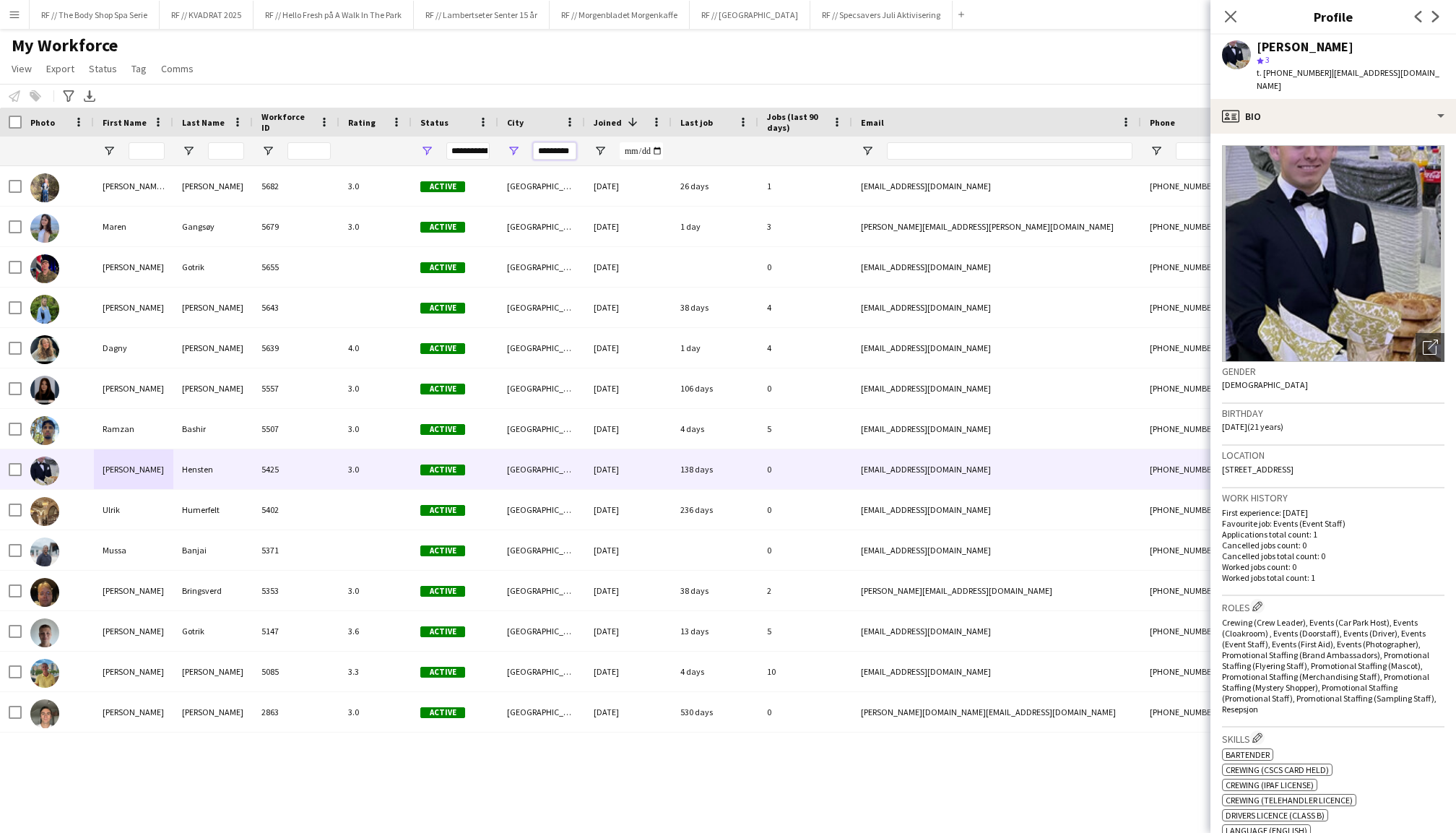
drag, startPoint x: 545, startPoint y: 149, endPoint x: 608, endPoint y: 151, distance: 63.0
click at [608, 151] on div at bounding box center [783, 151] width 1566 height 29
type input "*"
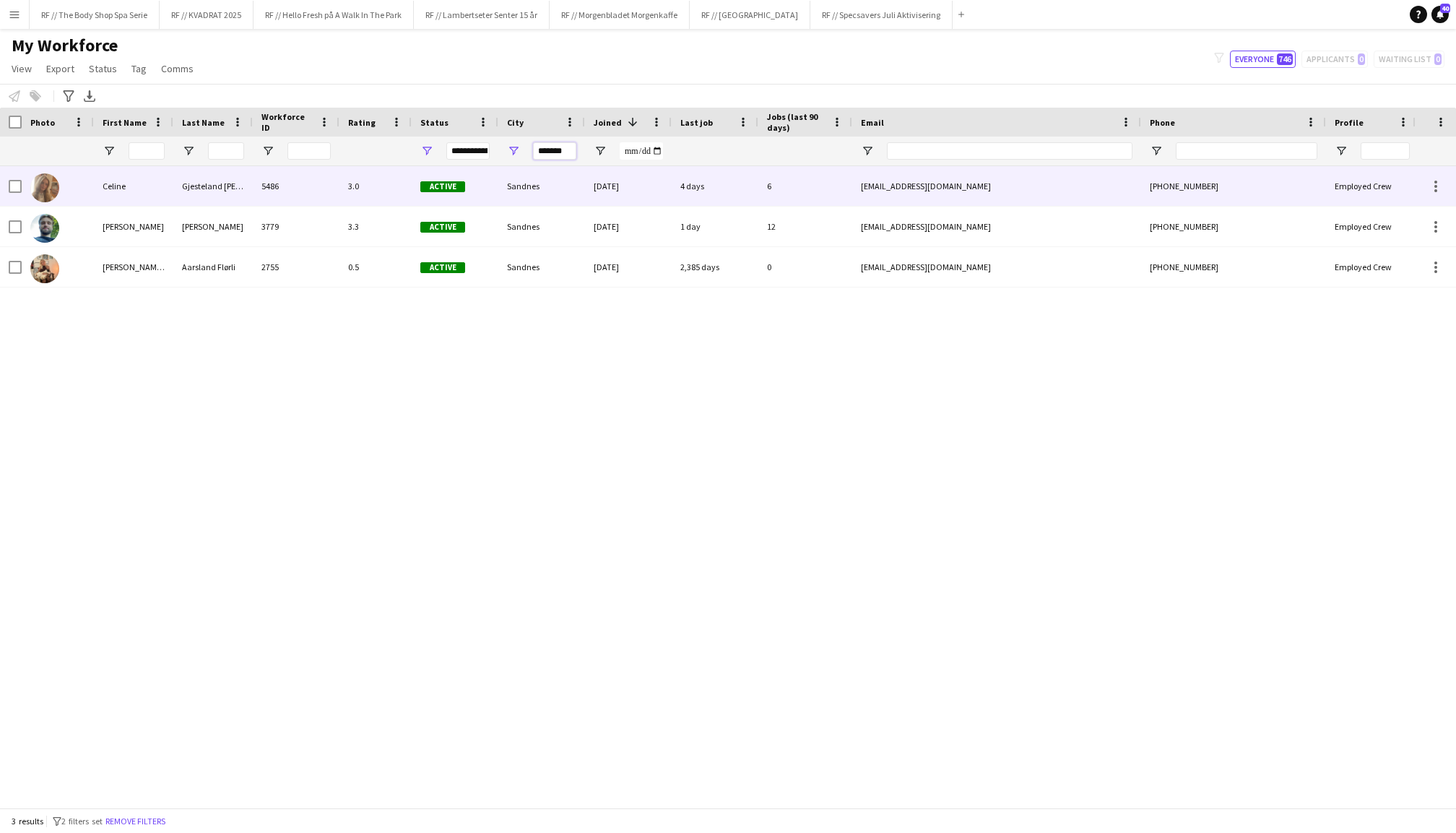
type input "*******"
click at [140, 191] on div "Celine" at bounding box center [134, 186] width 80 height 39
